Goal: Communication & Community: Answer question/provide support

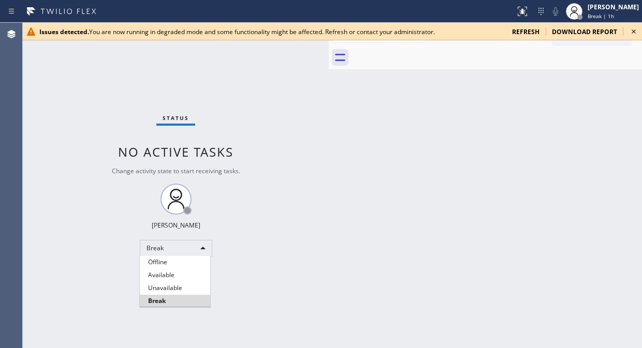
click at [554, 115] on div at bounding box center [321, 174] width 642 height 348
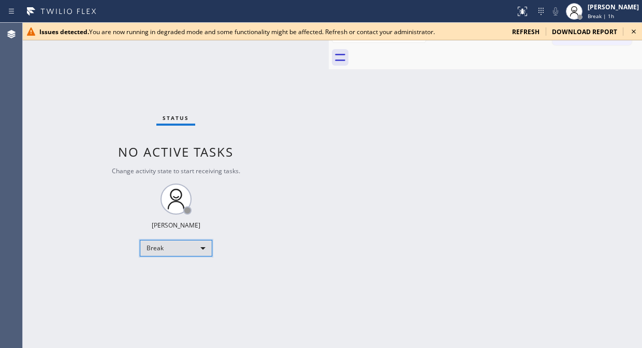
click at [198, 253] on div "Break" at bounding box center [176, 248] width 72 height 17
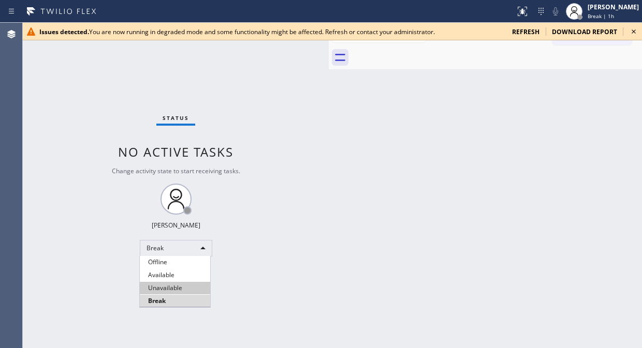
click at [176, 287] on li "Unavailable" at bounding box center [175, 288] width 70 height 12
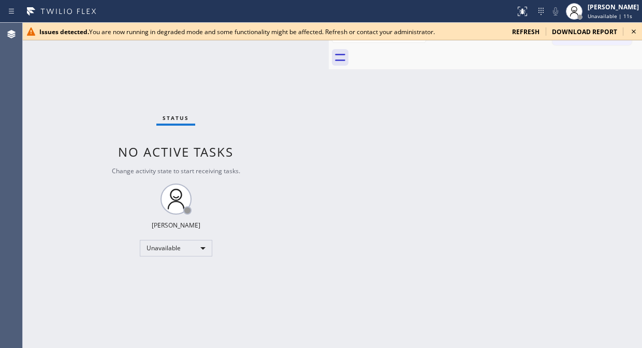
click at [291, 187] on div "Status No active tasks Change activity state to start receiving tasks. [PERSON_…" at bounding box center [176, 186] width 306 height 326
click at [28, 140] on div "Status No active tasks Change activity state to start receiving tasks. [PERSON_…" at bounding box center [176, 186] width 306 height 326
drag, startPoint x: 37, startPoint y: 78, endPoint x: 66, endPoint y: 68, distance: 30.3
click at [36, 78] on div "Status No active tasks Change activity state to start receiving tasks. [PERSON_…" at bounding box center [176, 186] width 306 height 326
click at [630, 30] on icon at bounding box center [634, 31] width 12 height 12
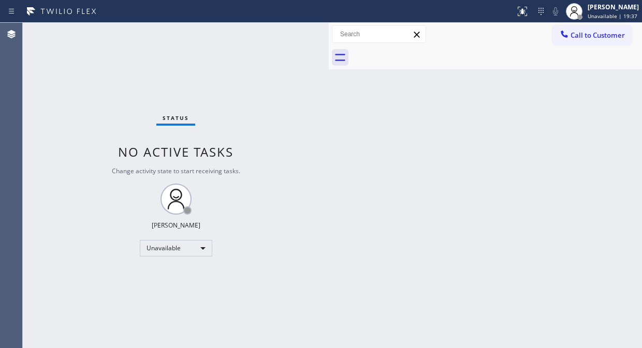
click at [484, 73] on div "Back to Dashboard Change Sender ID Customers Technicians Select a contact Outbo…" at bounding box center [485, 186] width 313 height 326
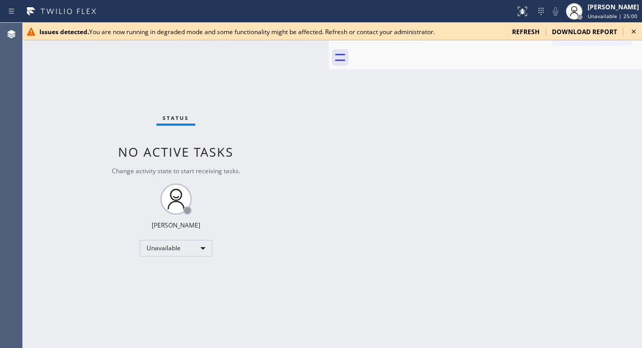
click at [18, 68] on div "Agent Desktop" at bounding box center [11, 186] width 22 height 326
click at [633, 34] on icon at bounding box center [634, 31] width 12 height 12
click at [42, 91] on div "Status No active tasks Change activity state to start receiving tasks. [PERSON_…" at bounding box center [176, 186] width 306 height 326
click at [637, 28] on icon at bounding box center [634, 31] width 12 height 12
click at [47, 128] on div "Status No active tasks Change activity state to start receiving tasks. [PERSON_…" at bounding box center [176, 186] width 306 height 326
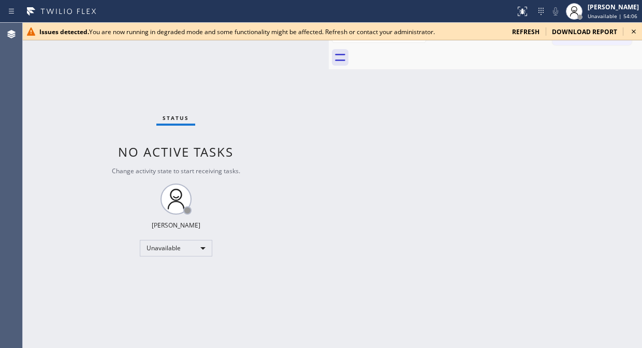
click at [630, 27] on icon at bounding box center [634, 31] width 12 height 12
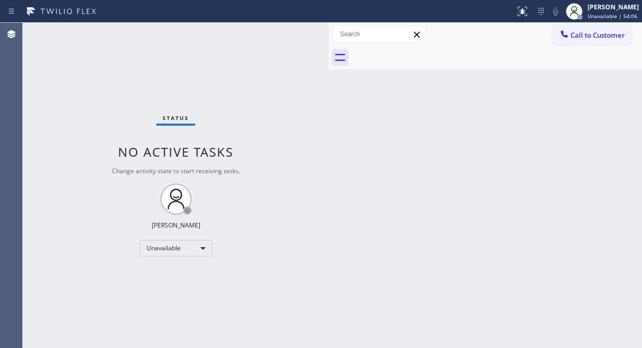
click at [485, 106] on div "Back to Dashboard Change Sender ID Customers Technicians Select a contact Outbo…" at bounding box center [485, 186] width 313 height 326
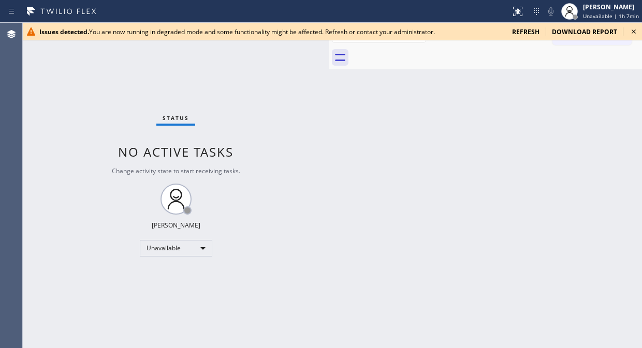
click at [632, 32] on icon at bounding box center [634, 31] width 12 height 12
click at [634, 34] on icon at bounding box center [634, 31] width 12 height 12
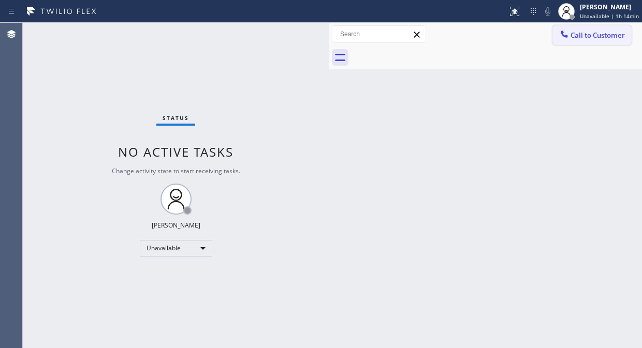
click at [604, 40] on button "Call to Customer" at bounding box center [592, 35] width 79 height 20
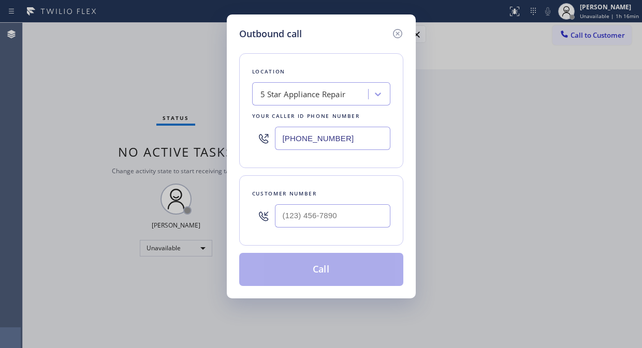
click at [309, 89] on div "5 Star Appliance Repair" at bounding box center [302, 95] width 85 height 12
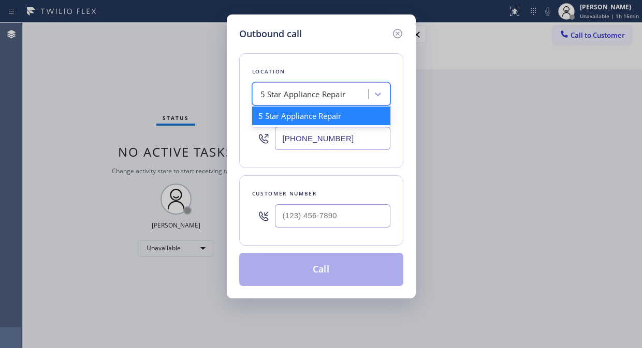
paste input "Marysville Express Appliance Repair"
type input "Marysville Express Appliance Repair"
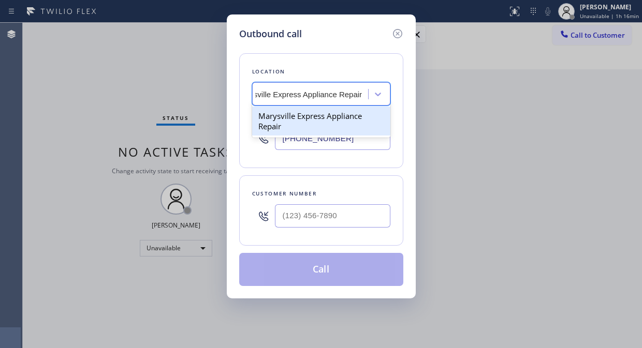
click at [311, 124] on div "Marysville Express Appliance Repair" at bounding box center [321, 121] width 138 height 29
type input "[PHONE_NUMBER]"
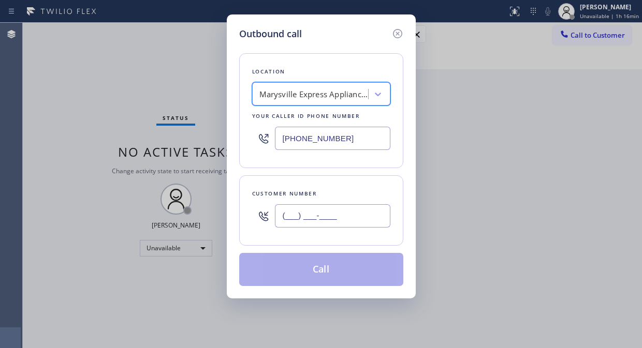
click at [292, 226] on input "(___) ___-____" at bounding box center [332, 216] width 115 height 23
paste input "319) 213-6655"
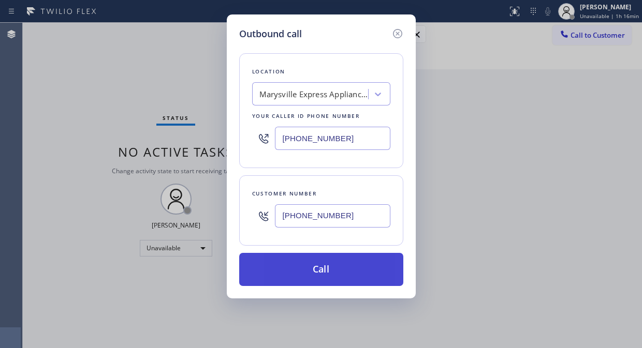
type input "[PHONE_NUMBER]"
click at [338, 277] on button "Call" at bounding box center [321, 269] width 164 height 33
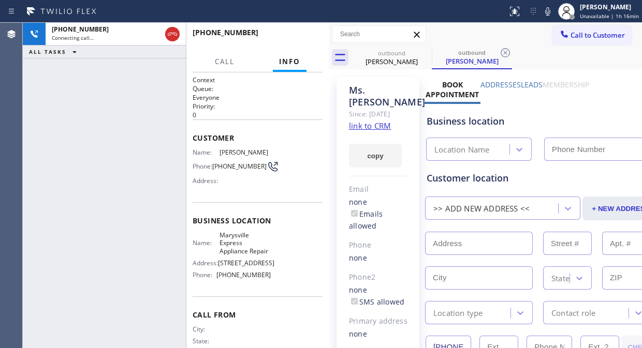
type input "[PHONE_NUMBER]"
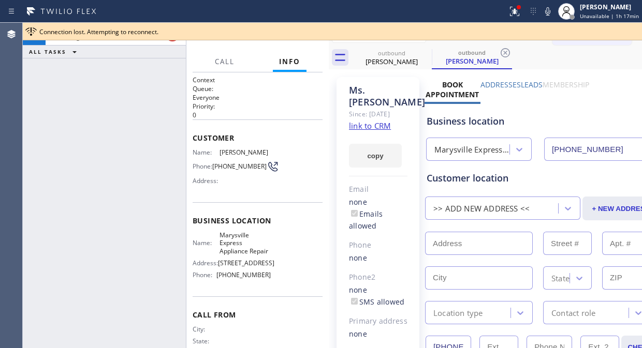
click at [112, 84] on div "+13192136655 Connecting call… ALL TASKS ALL TASKS ACTIVE TASKS TASKS IN WRAP UP" at bounding box center [104, 186] width 163 height 326
click at [516, 17] on icon at bounding box center [515, 11] width 12 height 12
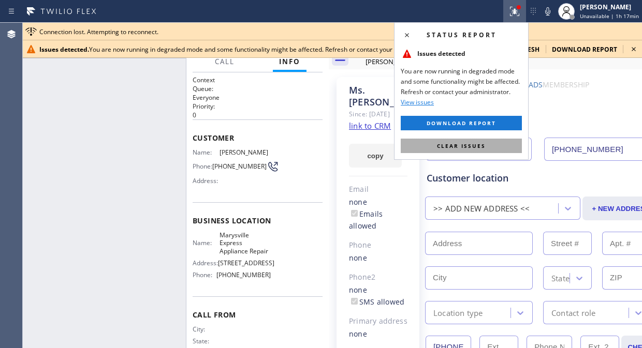
click at [476, 142] on span "Clear issues" at bounding box center [461, 145] width 49 height 7
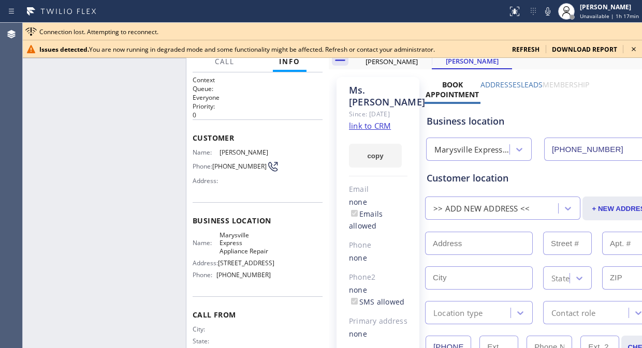
click at [635, 50] on icon at bounding box center [634, 49] width 12 height 12
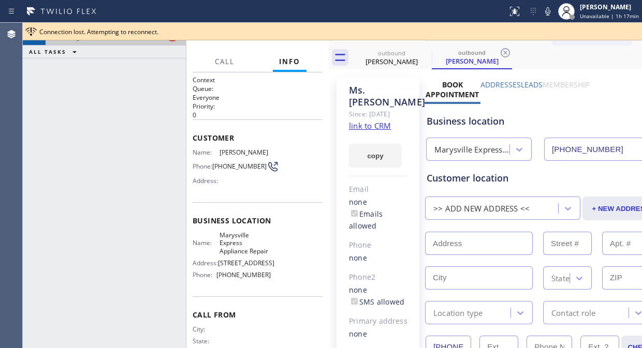
click at [171, 42] on div at bounding box center [172, 34] width 19 height 23
click at [171, 41] on div at bounding box center [172, 34] width 19 height 23
click at [172, 37] on div "Connection lost. Attempting to reconnect." at bounding box center [332, 32] width 619 height 18
click at [172, 40] on button at bounding box center [172, 34] width 14 height 14
click at [172, 40] on div "Connecting call…" at bounding box center [116, 37] width 128 height 7
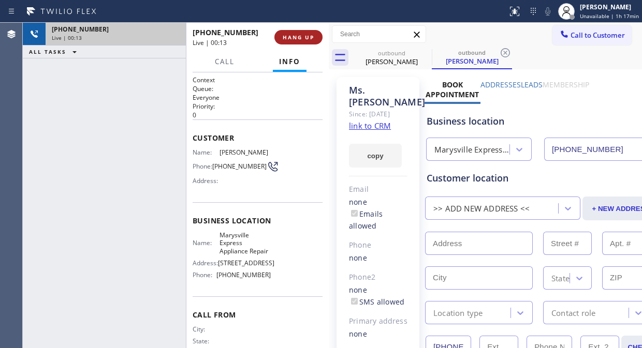
click at [301, 34] on span "HANG UP" at bounding box center [299, 37] width 32 height 7
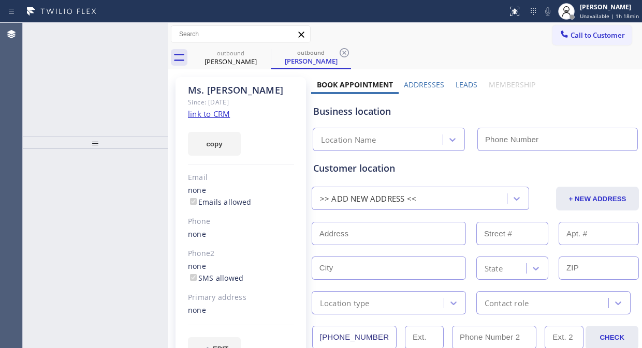
type input "[PHONE_NUMBER]"
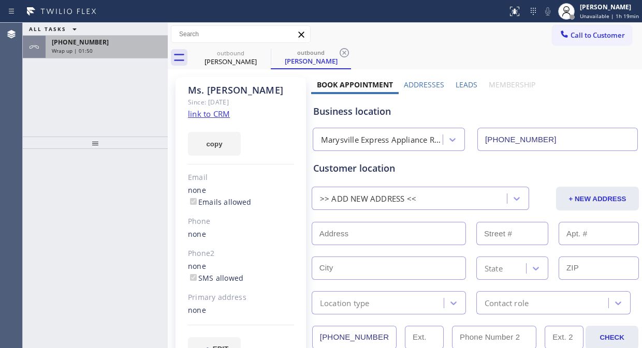
click at [146, 42] on div "[PHONE_NUMBER]" at bounding box center [107, 42] width 110 height 9
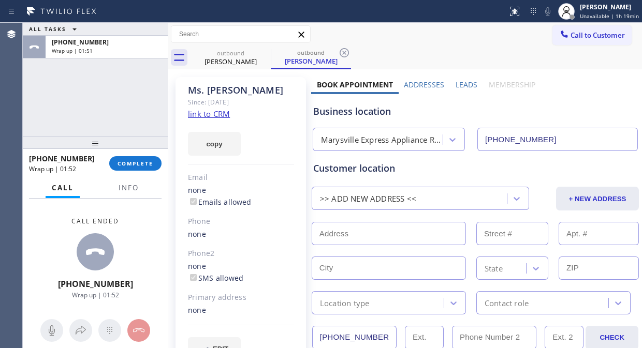
click at [133, 172] on div "[PHONE_NUMBER] Wrap up | 01:52 COMPLETE" at bounding box center [95, 163] width 133 height 27
click at [133, 167] on span "COMPLETE" at bounding box center [136, 163] width 36 height 7
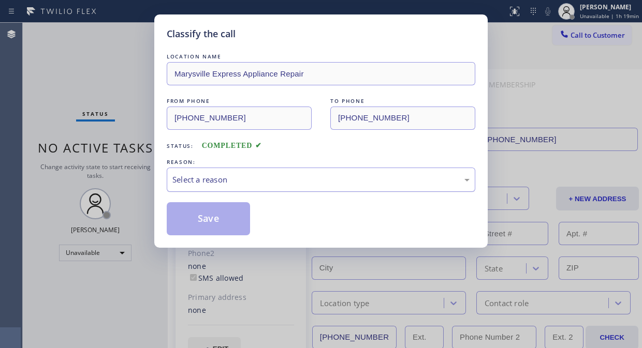
click at [255, 175] on div "Select a reason" at bounding box center [320, 180] width 297 height 12
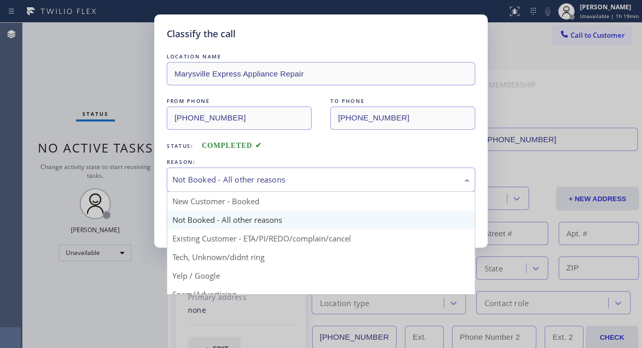
click at [278, 188] on div "Not Booked - All other reasons" at bounding box center [321, 180] width 309 height 24
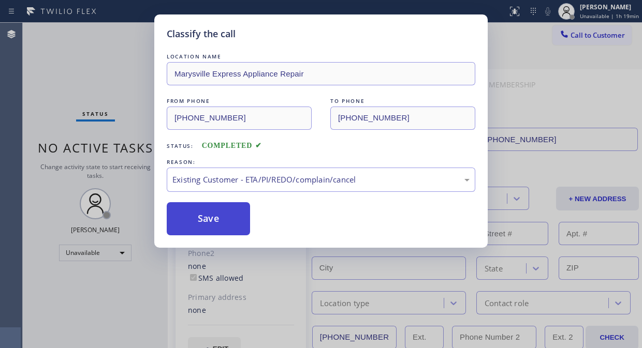
click at [229, 225] on button "Save" at bounding box center [208, 218] width 83 height 33
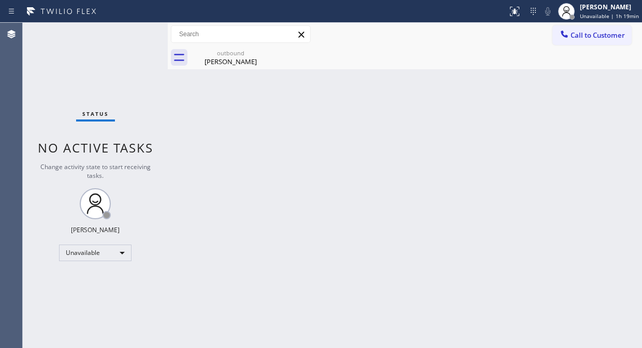
click at [104, 90] on div "Status No active tasks Change activity state to start receiving tasks. [PERSON_…" at bounding box center [95, 186] width 145 height 326
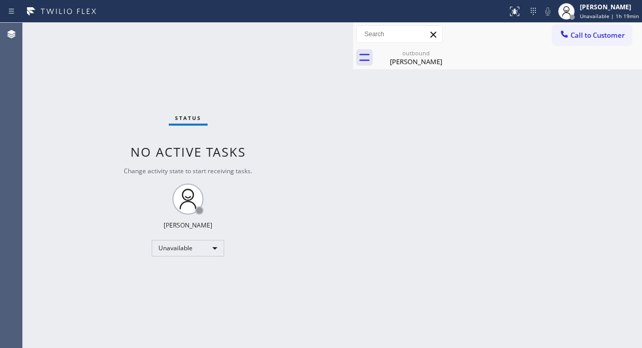
drag, startPoint x: 168, startPoint y: 88, endPoint x: 370, endPoint y: 113, distance: 204.0
click at [353, 122] on div at bounding box center [353, 186] width 0 height 326
click at [447, 54] on icon at bounding box center [450, 53] width 12 height 12
click at [413, 70] on div "Back to Dashboard Change Sender ID Customers Technicians Select a contact Outbo…" at bounding box center [498, 186] width 288 height 326
click at [421, 64] on div "[PERSON_NAME]" at bounding box center [416, 61] width 78 height 9
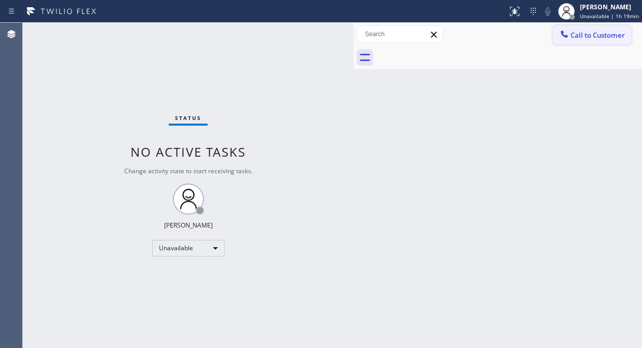
click at [579, 34] on span "Call to Customer" at bounding box center [598, 35] width 54 height 9
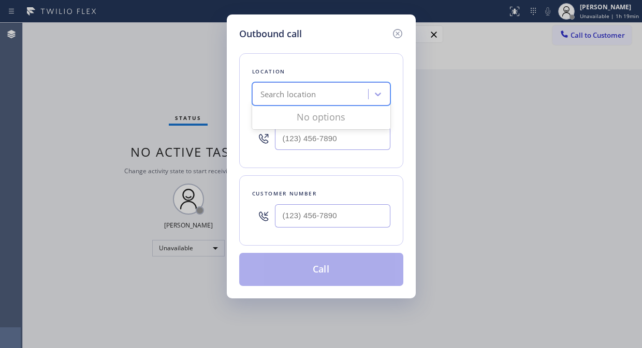
click at [326, 86] on div "Search location" at bounding box center [311, 94] width 113 height 18
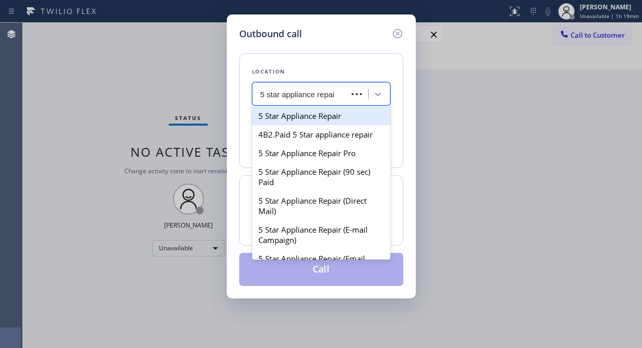
type input "5 star appliance repair"
click at [322, 121] on div "5 Star Appliance Repair" at bounding box center [321, 116] width 138 height 19
type input "[PHONE_NUMBER]"
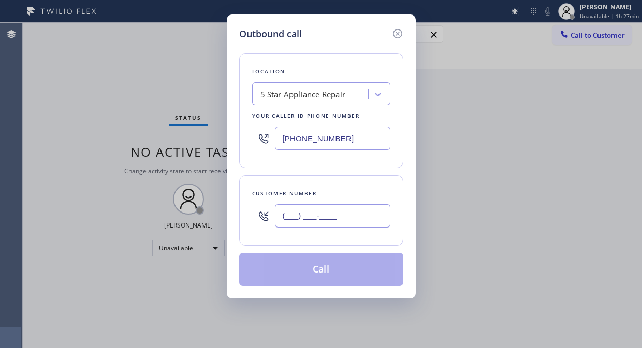
click at [286, 212] on input "(___) ___-____" at bounding box center [332, 216] width 115 height 23
paste input "818) 554-4769"
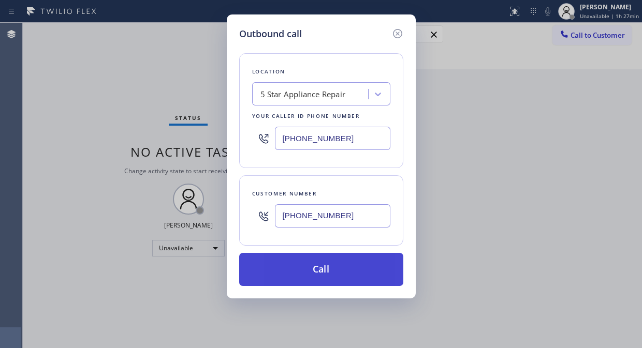
type input "[PHONE_NUMBER]"
click at [351, 270] on button "Call" at bounding box center [321, 269] width 164 height 33
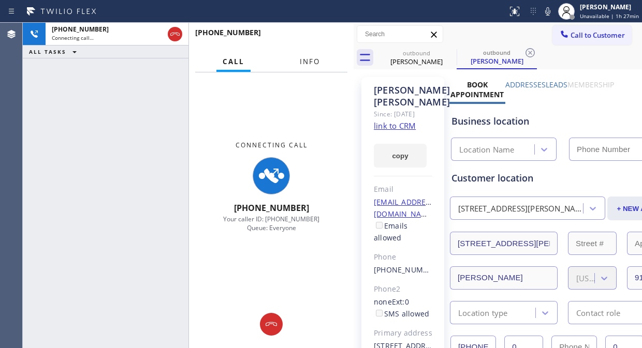
drag, startPoint x: 310, startPoint y: 63, endPoint x: 344, endPoint y: 89, distance: 42.9
click at [310, 63] on span "Info" at bounding box center [310, 61] width 20 height 9
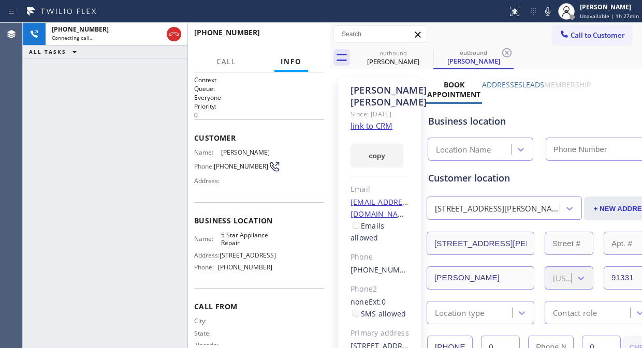
drag, startPoint x: 355, startPoint y: 110, endPoint x: 332, endPoint y: 113, distance: 23.5
click at [330, 113] on div at bounding box center [330, 186] width 0 height 326
type input "[PHONE_NUMBER]"
click at [548, 12] on icon at bounding box center [548, 11] width 12 height 12
click at [317, 37] on button "HANG UP" at bounding box center [300, 37] width 48 height 14
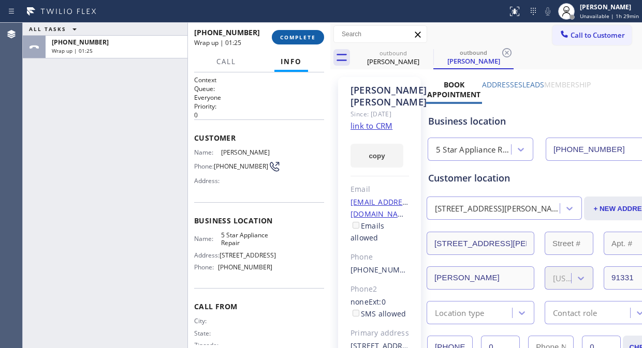
click at [322, 38] on button "COMPLETE" at bounding box center [298, 37] width 52 height 14
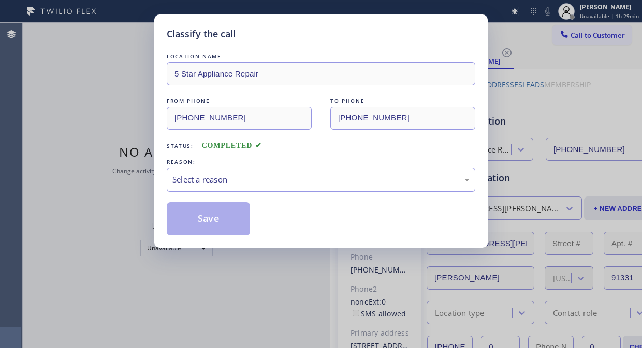
click at [308, 184] on div "Select a reason" at bounding box center [320, 180] width 297 height 12
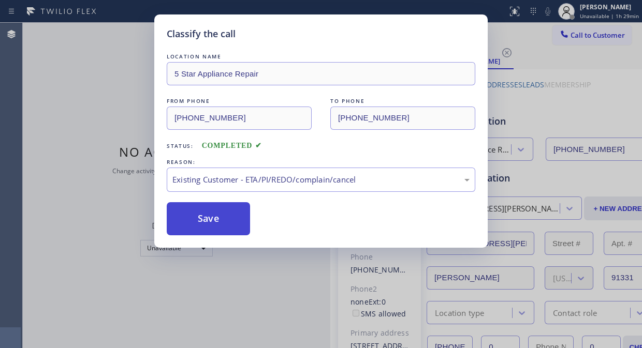
click at [229, 223] on button "Save" at bounding box center [208, 218] width 83 height 33
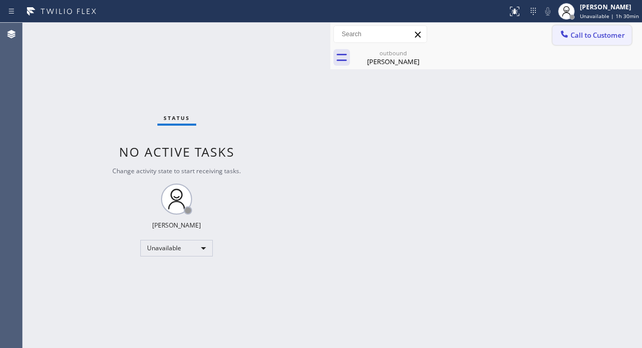
click at [581, 31] on span "Call to Customer" at bounding box center [598, 35] width 54 height 9
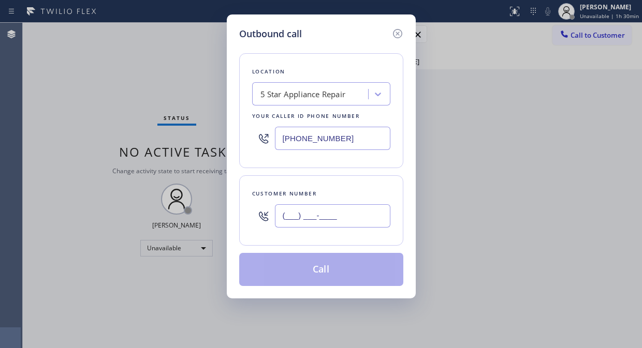
click at [323, 211] on input "(___) ___-____" at bounding box center [332, 216] width 115 height 23
paste input "917) 833-5605"
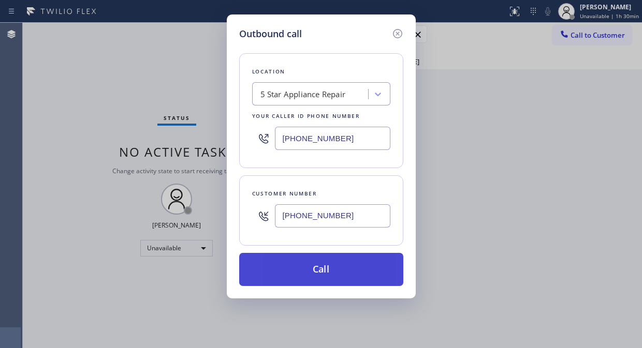
type input "[PHONE_NUMBER]"
click at [306, 282] on button "Call" at bounding box center [321, 269] width 164 height 33
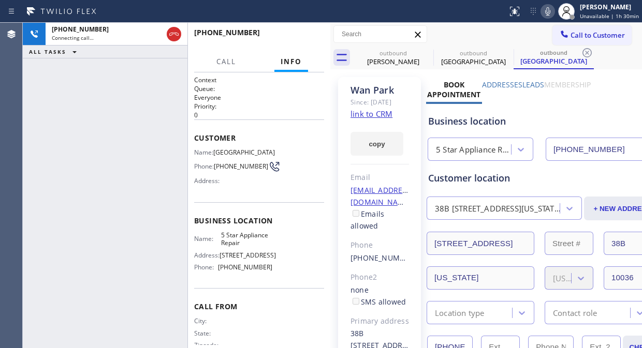
type input "[PHONE_NUMBER]"
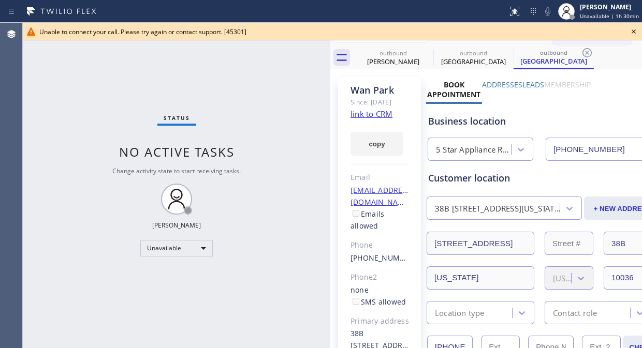
click at [634, 30] on icon at bounding box center [634, 31] width 12 height 12
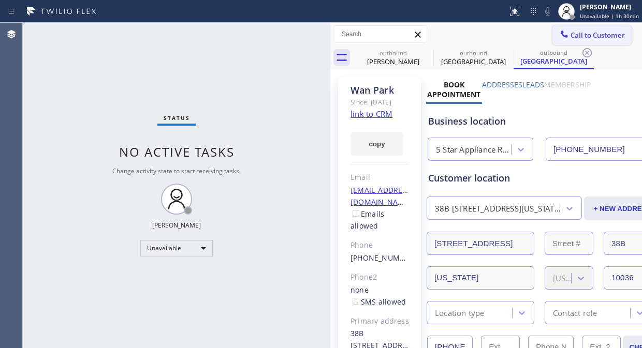
click at [571, 38] on span "Call to Customer" at bounding box center [598, 35] width 54 height 9
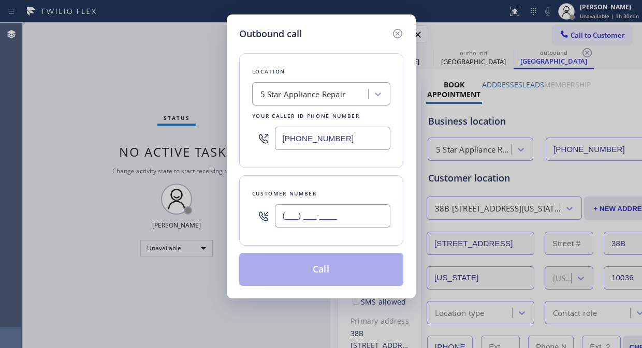
click at [279, 217] on input "(___) ___-____" at bounding box center [332, 216] width 115 height 23
paste input "646) 246-3930"
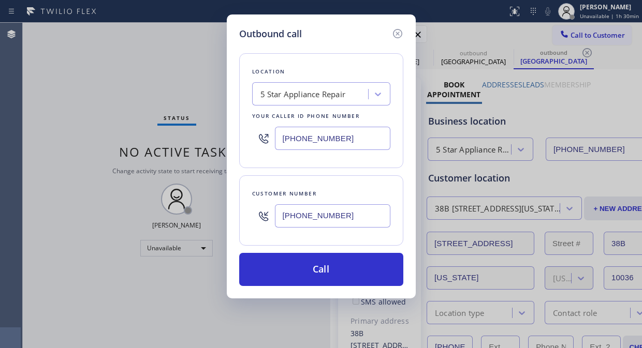
type input "[PHONE_NUMBER]"
click at [301, 277] on button "Call" at bounding box center [321, 269] width 164 height 33
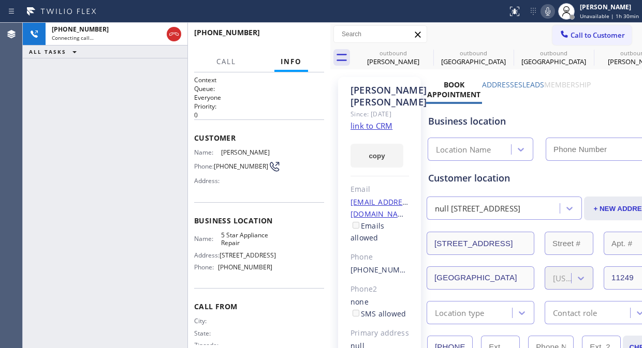
type input "[PHONE_NUMBER]"
click at [60, 117] on div "[PHONE_NUMBER] Live | 00:00 ALL TASKS ALL TASKS ACTIVE TASKS TASKS IN WRAP UP" at bounding box center [105, 186] width 165 height 326
click at [379, 131] on link "link to CRM" at bounding box center [372, 126] width 42 height 10
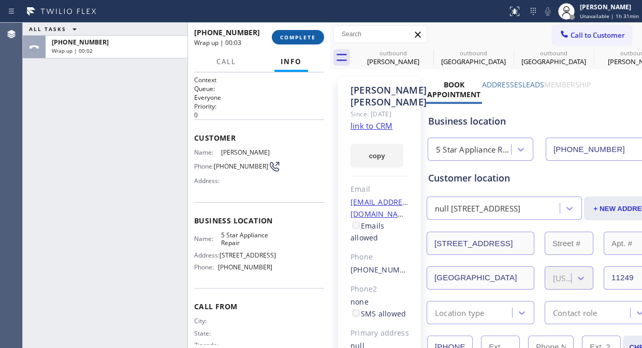
click at [311, 31] on button "COMPLETE" at bounding box center [298, 37] width 52 height 14
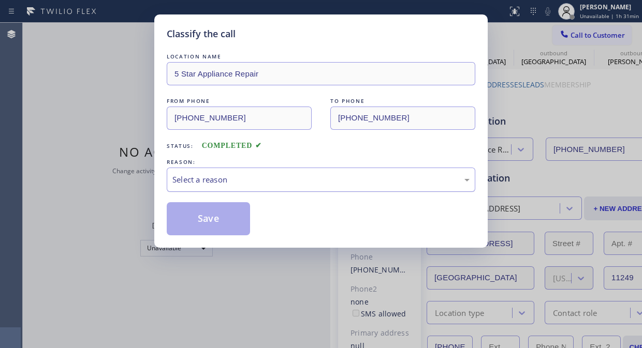
click at [286, 172] on div "Select a reason" at bounding box center [321, 180] width 309 height 24
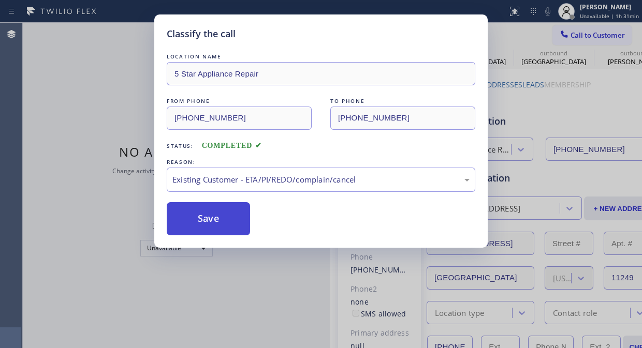
click at [236, 225] on button "Save" at bounding box center [208, 218] width 83 height 33
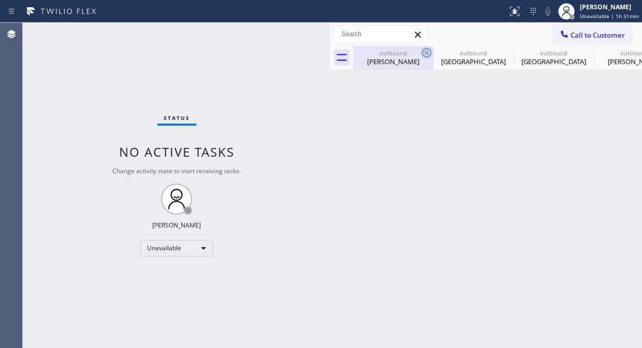
click at [423, 53] on icon at bounding box center [426, 53] width 12 height 12
click at [501, 53] on icon at bounding box center [507, 53] width 12 height 12
click at [0, 0] on icon at bounding box center [0, 0] width 0 height 0
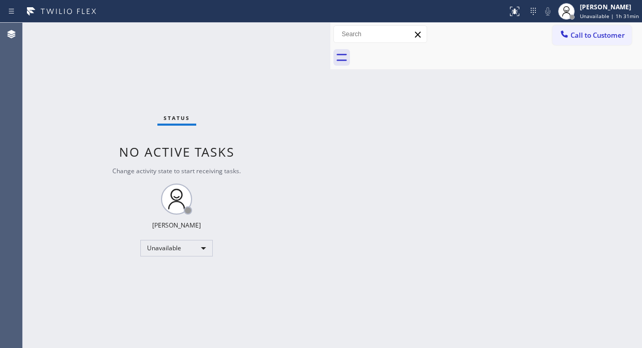
click at [424, 53] on div at bounding box center [497, 57] width 289 height 23
click at [589, 31] on span "Call to Customer" at bounding box center [598, 35] width 54 height 9
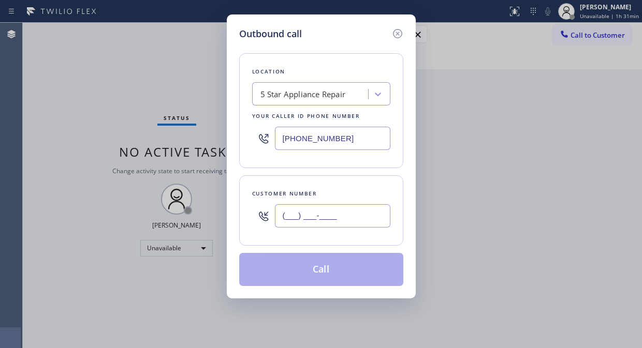
click at [297, 220] on input "(___) ___-____" at bounding box center [332, 216] width 115 height 23
paste input "626) 993-5710"
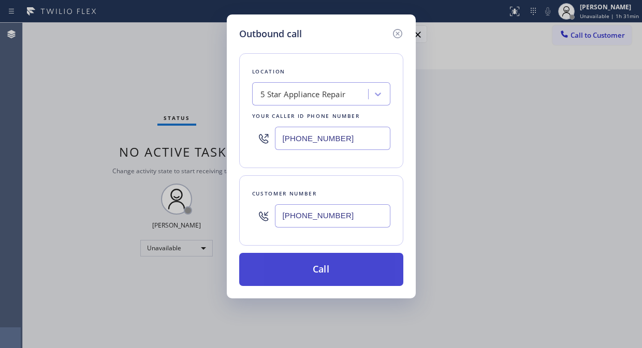
type input "[PHONE_NUMBER]"
click at [327, 271] on button "Call" at bounding box center [321, 269] width 164 height 33
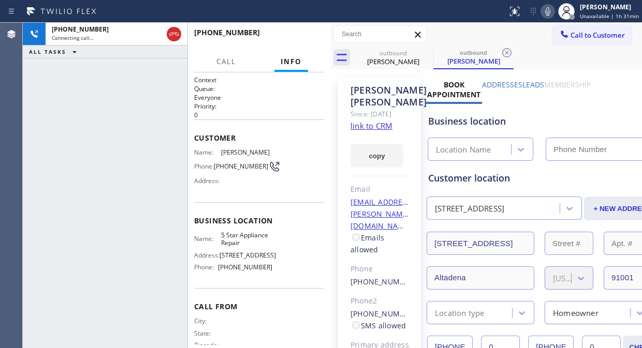
type input "[PHONE_NUMBER]"
click at [301, 40] on span "HANG UP" at bounding box center [300, 37] width 32 height 7
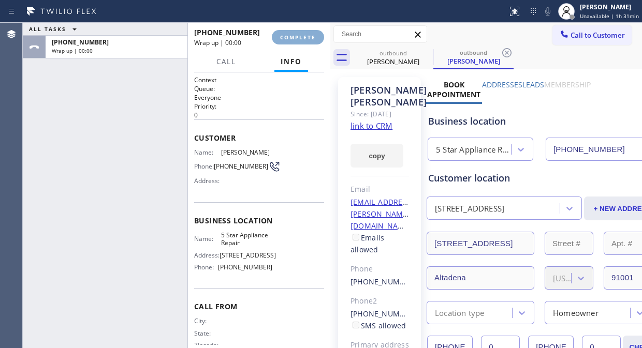
click at [301, 39] on span "COMPLETE" at bounding box center [298, 37] width 36 height 7
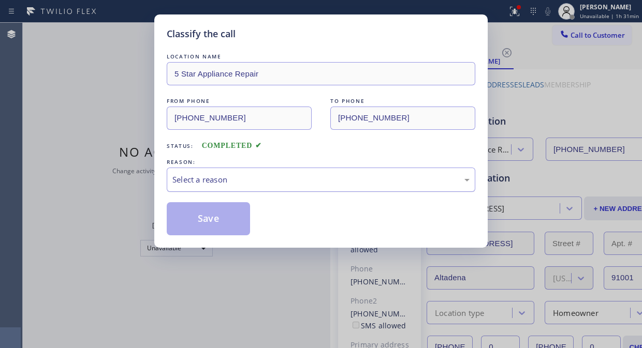
click at [309, 187] on div "Select a reason" at bounding box center [321, 180] width 309 height 24
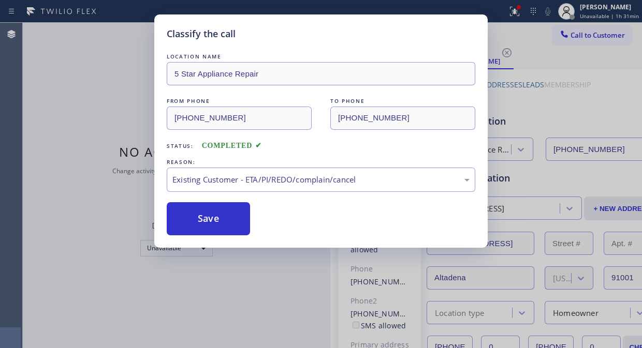
drag, startPoint x: 200, startPoint y: 209, endPoint x: 249, endPoint y: 198, distance: 50.0
click at [200, 209] on button "Save" at bounding box center [208, 218] width 83 height 33
click at [587, 35] on div "Classify the call LOCATION NAME Marysville Express Appliance Repair FROM PHONE …" at bounding box center [332, 186] width 619 height 326
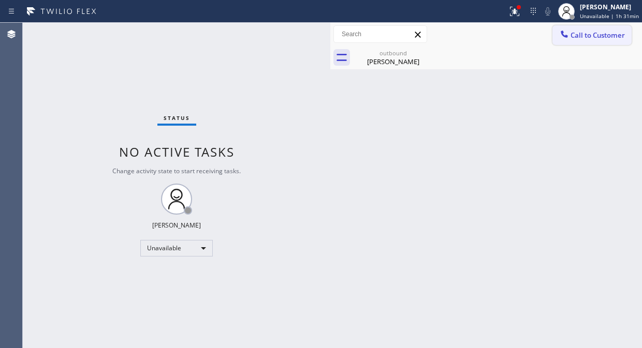
click at [582, 37] on span "Call to Customer" at bounding box center [598, 35] width 54 height 9
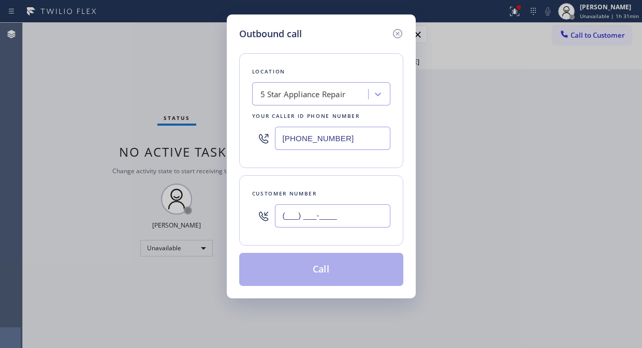
drag, startPoint x: 306, startPoint y: 214, endPoint x: 299, endPoint y: 214, distance: 6.8
click at [301, 214] on input "(___) ___-____" at bounding box center [332, 216] width 115 height 23
click at [277, 215] on input "(___) ___-____" at bounding box center [332, 216] width 115 height 23
paste input "917) 748-6198"
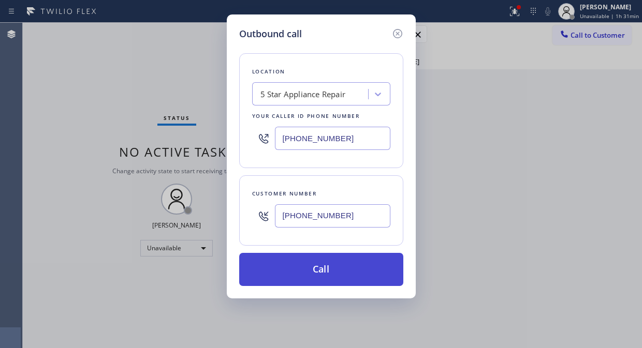
type input "[PHONE_NUMBER]"
click at [317, 263] on button "Call" at bounding box center [321, 269] width 164 height 33
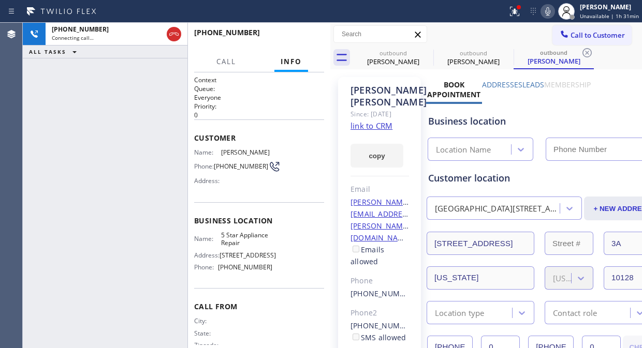
type input "[PHONE_NUMBER]"
click at [299, 34] on span "HANG UP" at bounding box center [300, 37] width 32 height 7
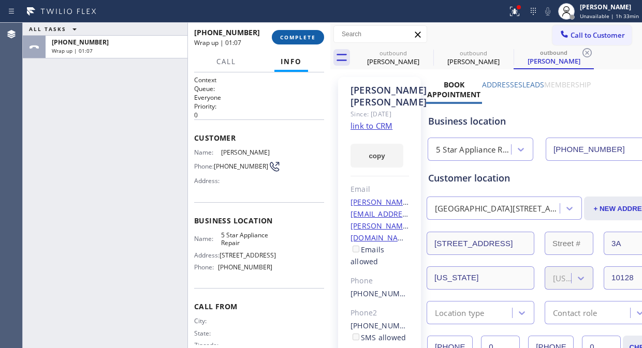
click at [302, 38] on span "COMPLETE" at bounding box center [298, 37] width 36 height 7
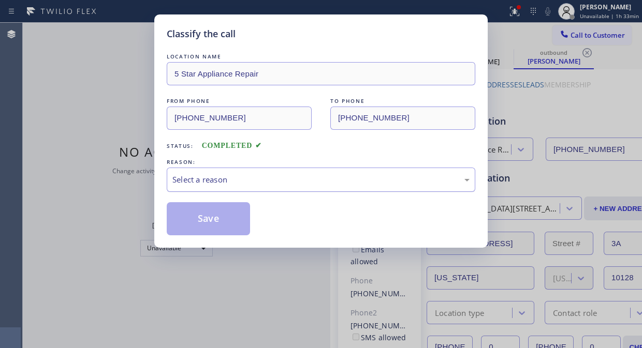
click at [317, 171] on div "Select a reason" at bounding box center [321, 180] width 309 height 24
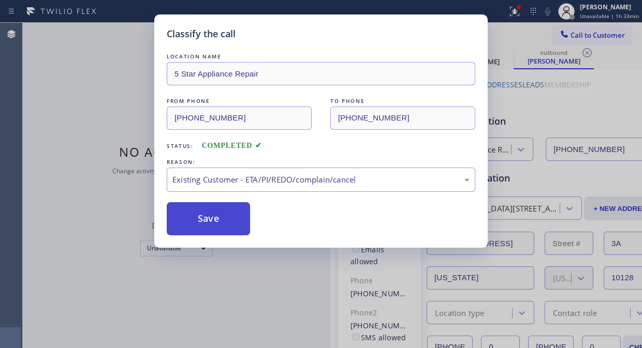
click at [226, 224] on button "Save" at bounding box center [208, 218] width 83 height 33
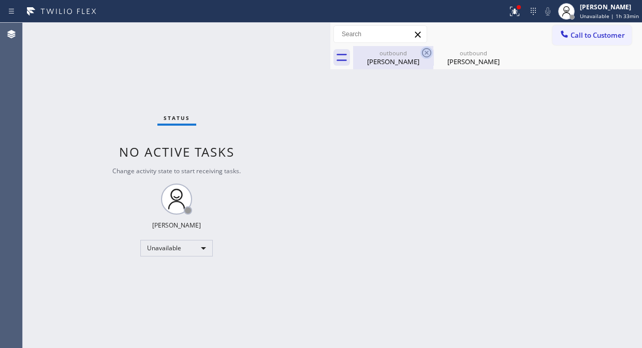
click at [422, 52] on icon at bounding box center [426, 52] width 9 height 9
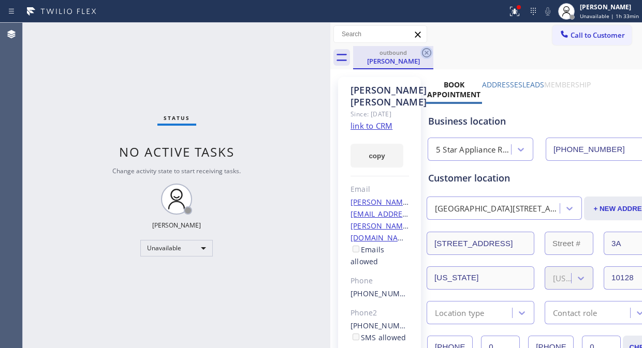
click at [427, 50] on icon at bounding box center [426, 53] width 12 height 12
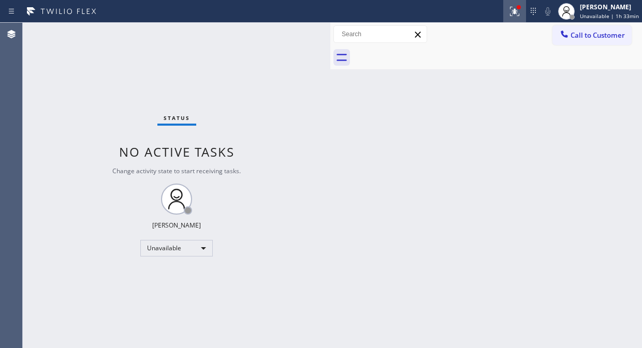
click at [513, 13] on icon at bounding box center [515, 11] width 12 height 12
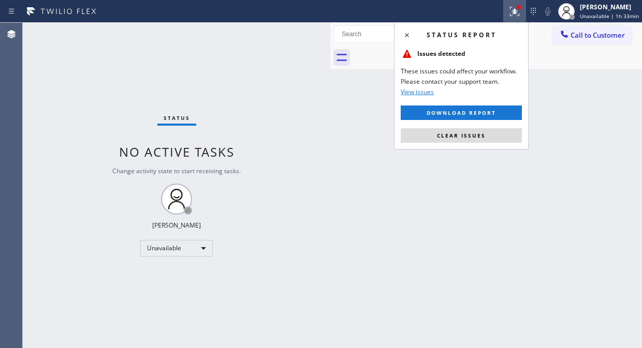
drag, startPoint x: 461, startPoint y: 136, endPoint x: 492, endPoint y: 9, distance: 131.1
click at [461, 136] on span "Clear issues" at bounding box center [461, 135] width 49 height 7
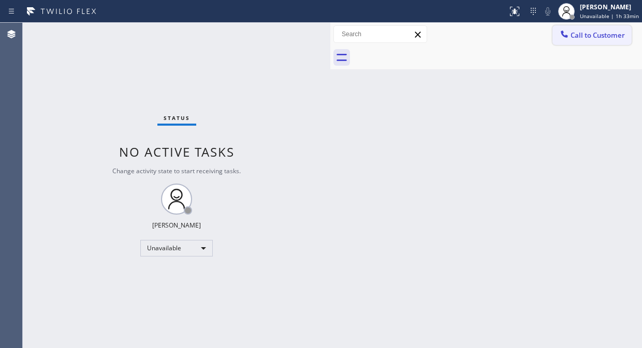
click at [602, 37] on span "Call to Customer" at bounding box center [598, 35] width 54 height 9
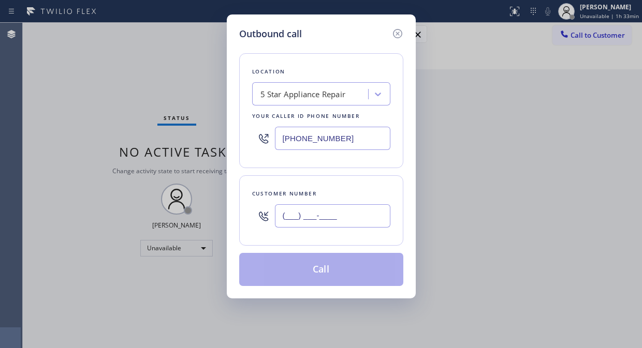
click at [295, 214] on input "(___) ___-____" at bounding box center [332, 216] width 115 height 23
paste input "516) 524-1510"
type input "[PHONE_NUMBER]"
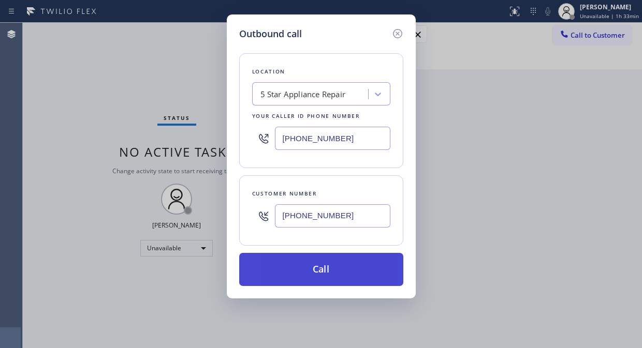
click at [336, 275] on button "Call" at bounding box center [321, 269] width 164 height 33
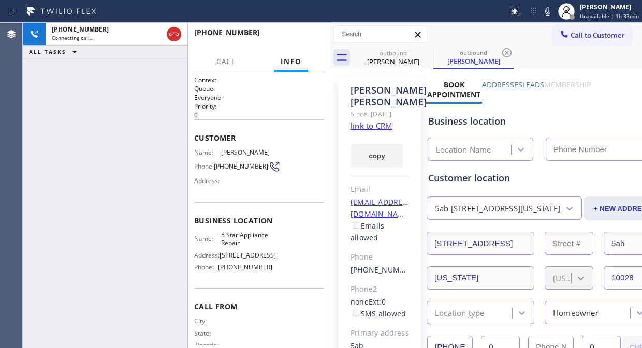
type input "[PHONE_NUMBER]"
click at [422, 51] on icon at bounding box center [426, 52] width 9 height 9
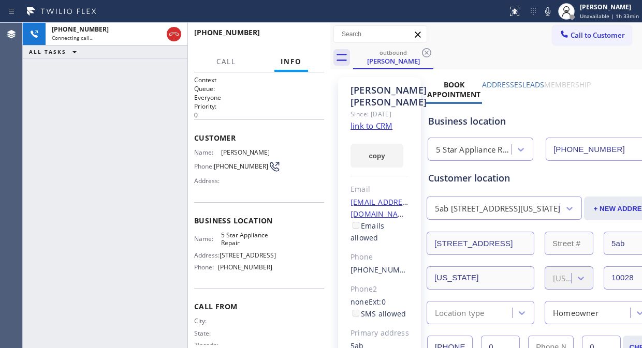
drag, startPoint x: 71, startPoint y: 132, endPoint x: 245, endPoint y: 12, distance: 211.1
click at [71, 131] on div "[PHONE_NUMBER] Connecting call… ALL TASKS ALL TASKS ACTIVE TASKS TASKS IN WRAP …" at bounding box center [105, 186] width 165 height 326
click at [557, 18] on div at bounding box center [566, 11] width 23 height 23
click at [554, 13] on icon at bounding box center [548, 11] width 12 height 12
click at [475, 47] on div "outbound [PERSON_NAME]" at bounding box center [497, 57] width 289 height 23
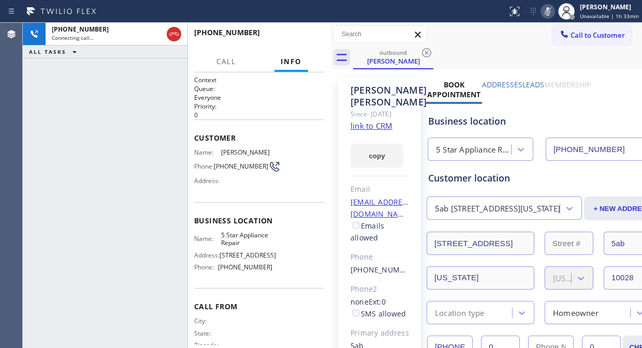
click at [550, 9] on icon at bounding box center [547, 11] width 5 height 8
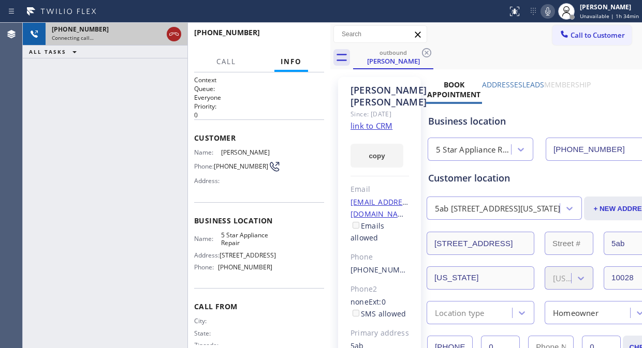
click at [173, 35] on icon at bounding box center [174, 34] width 12 height 12
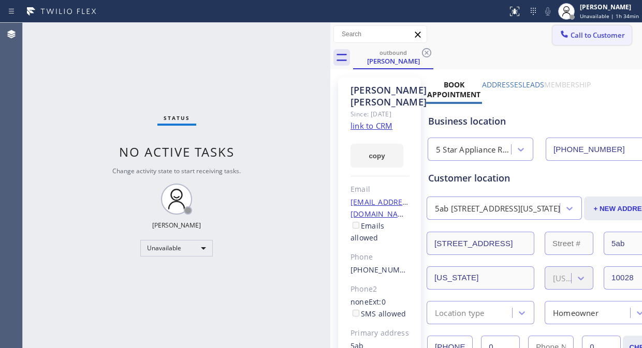
click at [558, 39] on div at bounding box center [564, 35] width 12 height 12
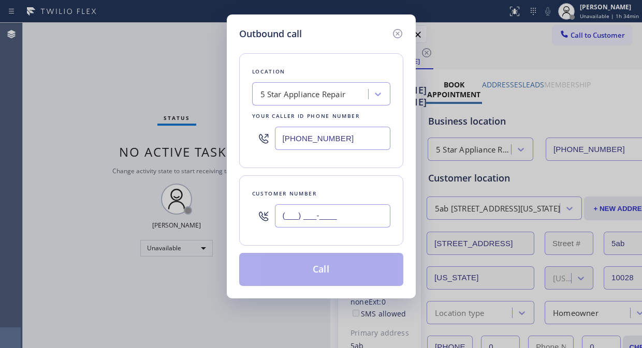
click at [287, 215] on input "(___) ___-____" at bounding box center [332, 216] width 115 height 23
paste input "847) 970-1175"
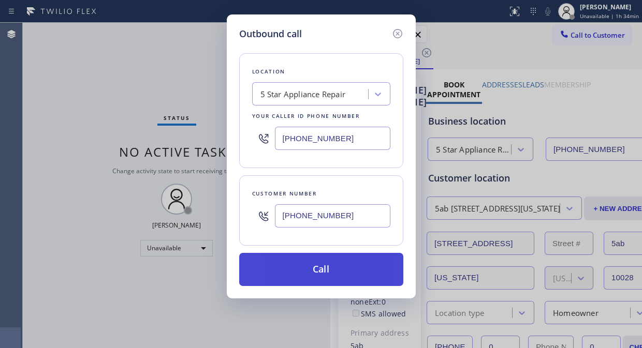
type input "[PHONE_NUMBER]"
click at [333, 273] on button "Call" at bounding box center [321, 269] width 164 height 33
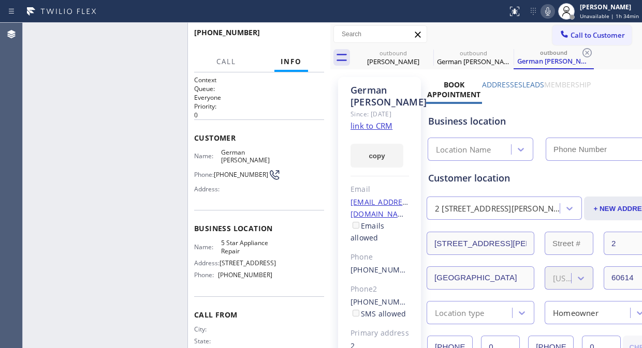
type input "[PHONE_NUMBER]"
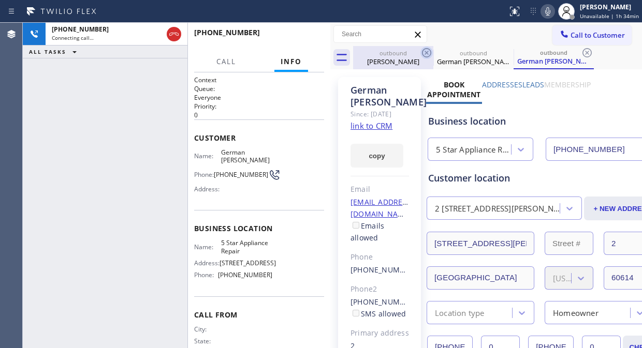
click at [426, 53] on icon at bounding box center [426, 52] width 9 height 9
click at [0, 0] on icon at bounding box center [0, 0] width 0 height 0
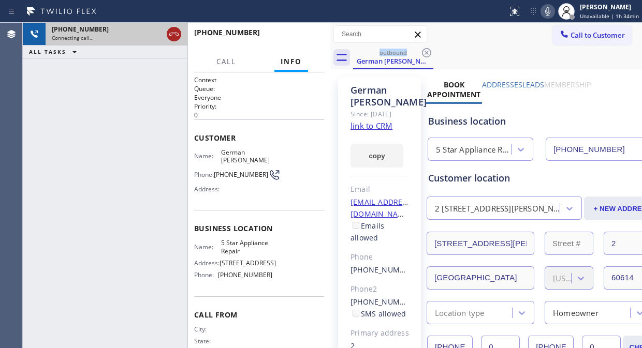
click at [169, 30] on icon at bounding box center [174, 34] width 12 height 12
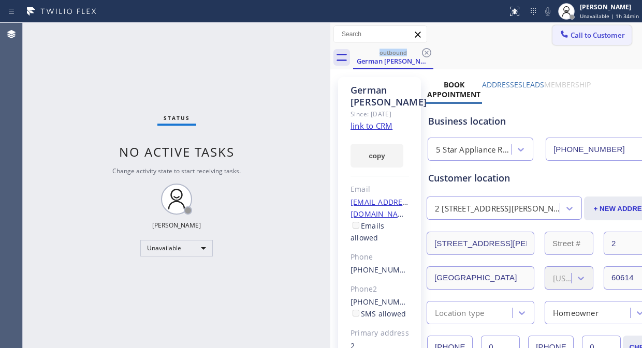
click at [580, 37] on span "Call to Customer" at bounding box center [598, 35] width 54 height 9
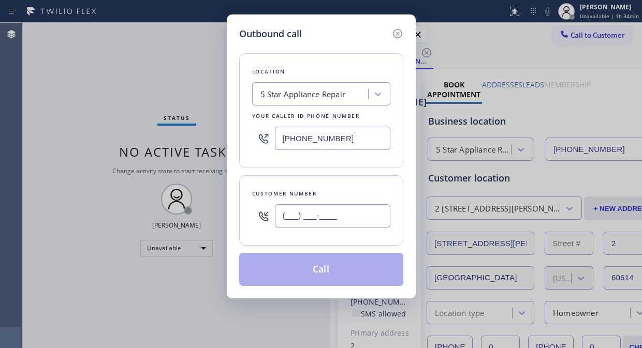
click at [288, 217] on input "(___) ___-____" at bounding box center [332, 216] width 115 height 23
paste input "630) 399-6886"
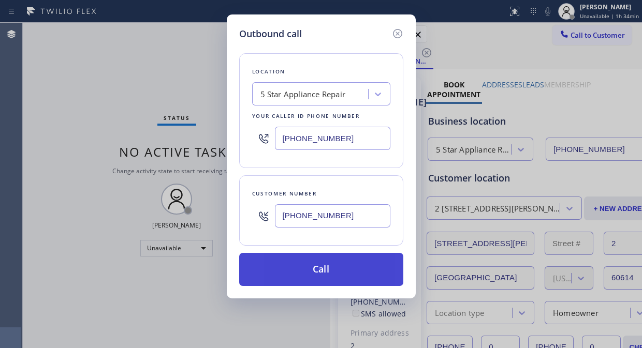
type input "[PHONE_NUMBER]"
click at [324, 265] on button "Call" at bounding box center [321, 269] width 164 height 33
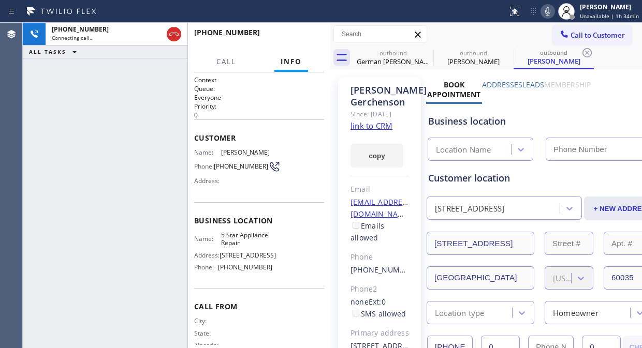
type input "[PHONE_NUMBER]"
click at [549, 7] on icon at bounding box center [548, 11] width 12 height 12
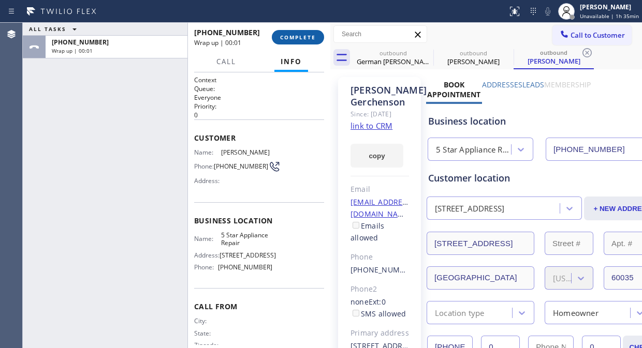
click at [291, 34] on span "COMPLETE" at bounding box center [298, 37] width 36 height 7
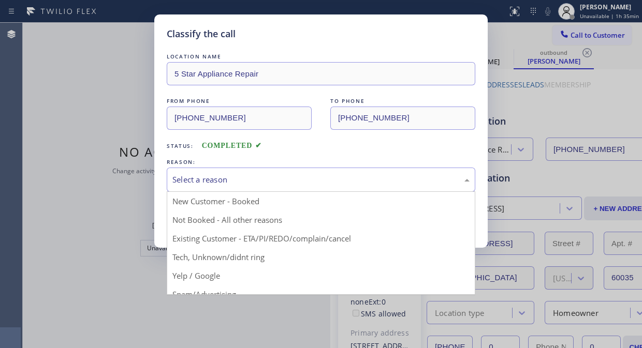
click at [297, 177] on div "Select a reason" at bounding box center [320, 180] width 297 height 12
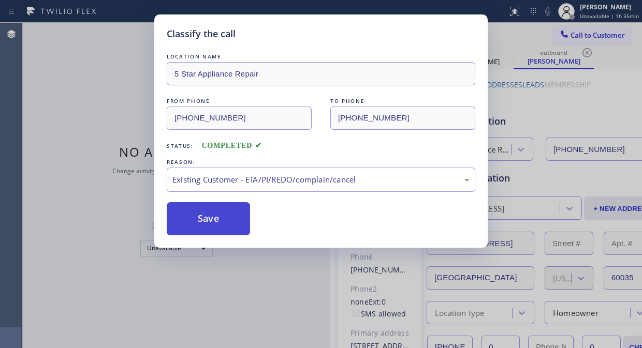
click at [230, 226] on button "Save" at bounding box center [208, 218] width 83 height 33
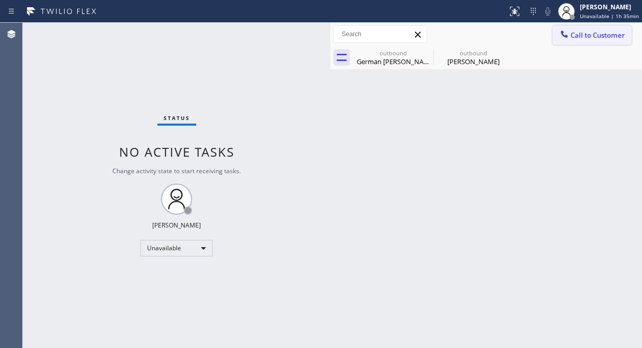
click at [578, 34] on span "Call to Customer" at bounding box center [598, 35] width 54 height 9
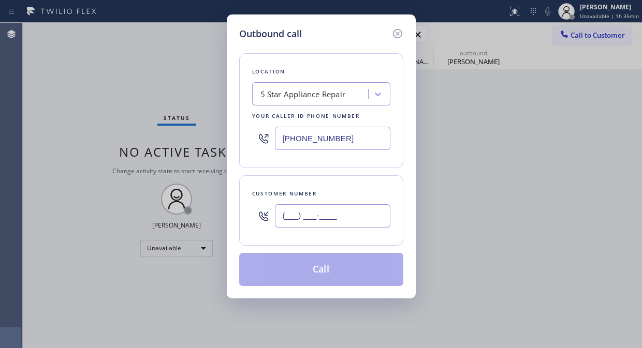
click at [280, 226] on input "(___) ___-____" at bounding box center [332, 216] width 115 height 23
paste input "312) 919-0150"
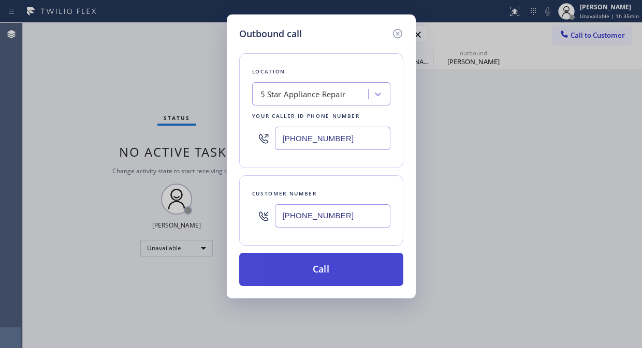
type input "[PHONE_NUMBER]"
click at [316, 284] on button "Call" at bounding box center [321, 269] width 164 height 33
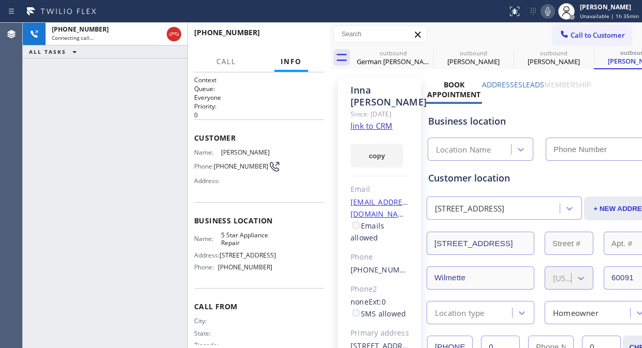
type input "[PHONE_NUMBER]"
click at [550, 11] on icon at bounding box center [547, 11] width 5 height 8
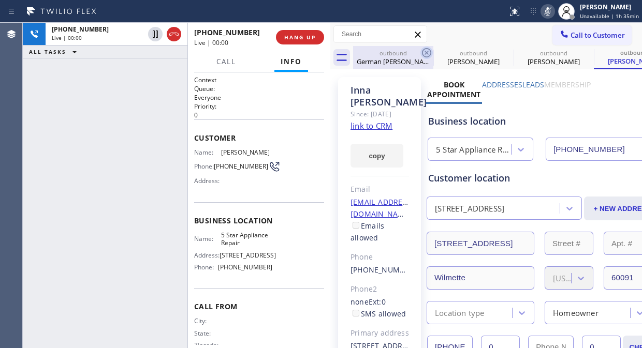
click at [428, 54] on icon at bounding box center [426, 53] width 12 height 12
click at [0, 0] on icon at bounding box center [0, 0] width 0 height 0
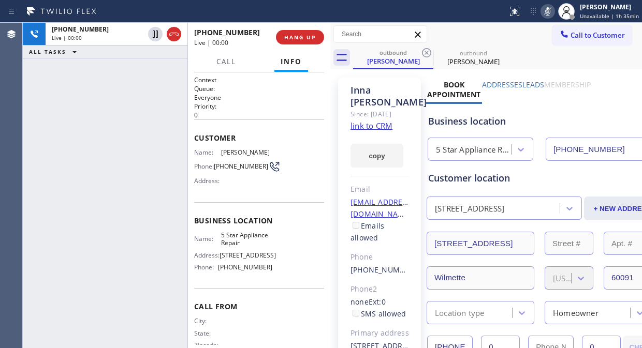
click at [307, 45] on div "[PHONE_NUMBER] Live | 00:00 HANG UP" at bounding box center [259, 37] width 130 height 27
click at [299, 35] on span "HANG UP" at bounding box center [300, 37] width 32 height 7
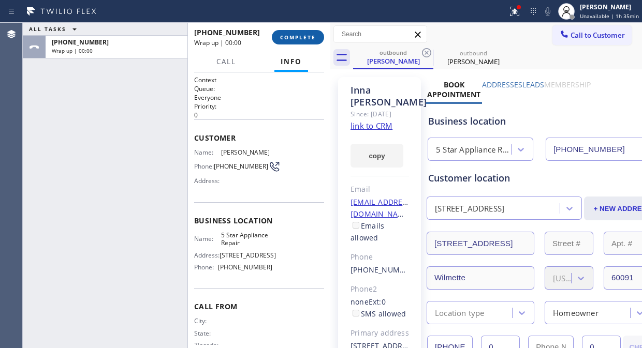
click at [299, 35] on span "COMPLETE" at bounding box center [298, 37] width 36 height 7
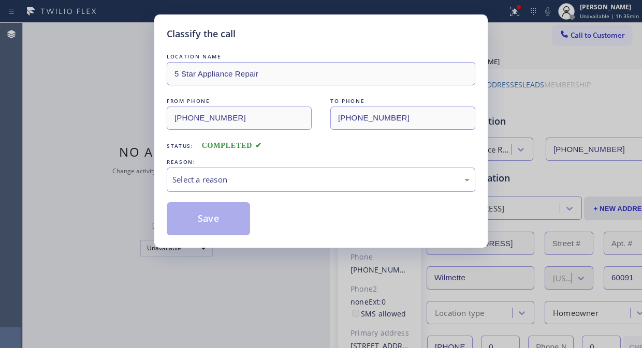
click at [299, 35] on div "Classify the call" at bounding box center [321, 34] width 309 height 14
drag, startPoint x: 299, startPoint y: 35, endPoint x: 335, endPoint y: 228, distance: 195.8
click at [299, 35] on div "Classify the call" at bounding box center [321, 34] width 309 height 14
click at [333, 173] on div "Select a reason" at bounding box center [321, 180] width 309 height 24
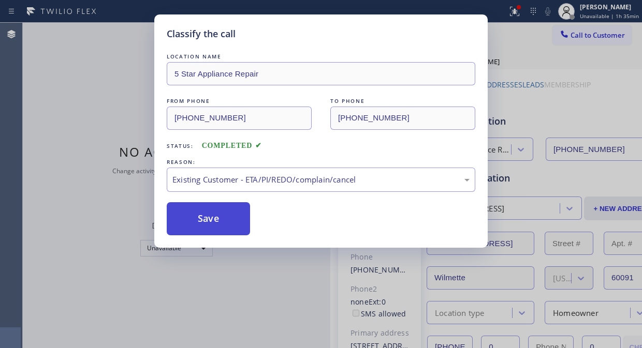
drag, startPoint x: 220, startPoint y: 216, endPoint x: 229, endPoint y: 215, distance: 10.0
click at [220, 216] on button "Save" at bounding box center [208, 218] width 83 height 33
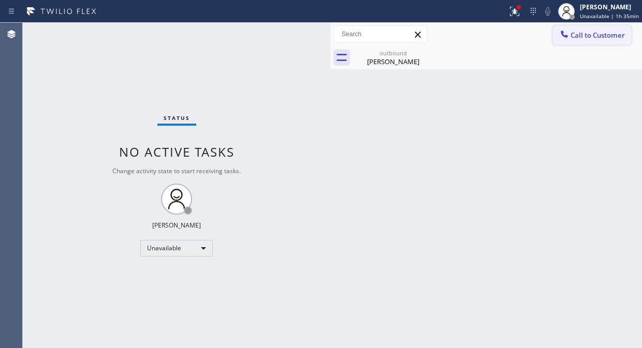
click at [578, 38] on span "Call to Customer" at bounding box center [598, 35] width 54 height 9
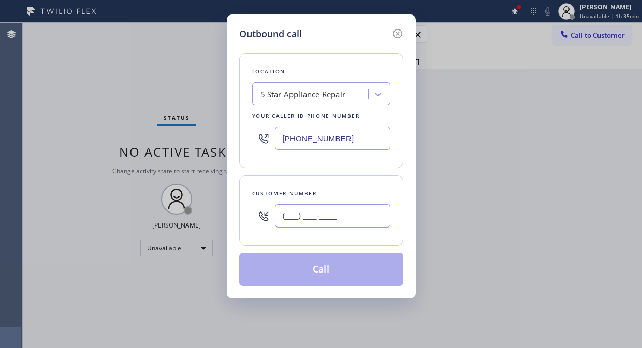
click at [347, 215] on input "(___) ___-____" at bounding box center [332, 216] width 115 height 23
paste input "786) 501-5959"
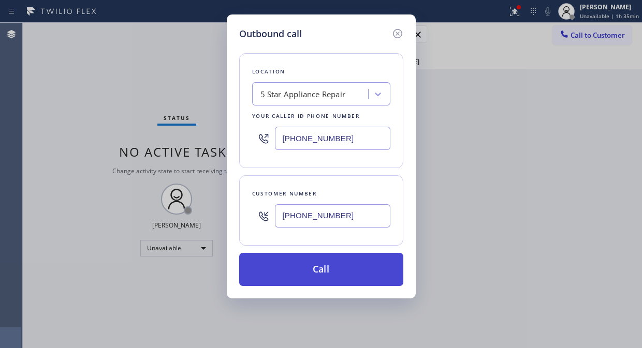
type input "[PHONE_NUMBER]"
click at [346, 269] on button "Call" at bounding box center [321, 269] width 164 height 33
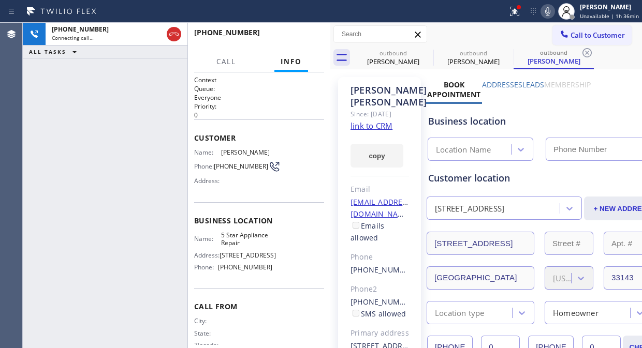
type input "[PHONE_NUMBER]"
click at [522, 8] on div at bounding box center [519, 7] width 6 height 6
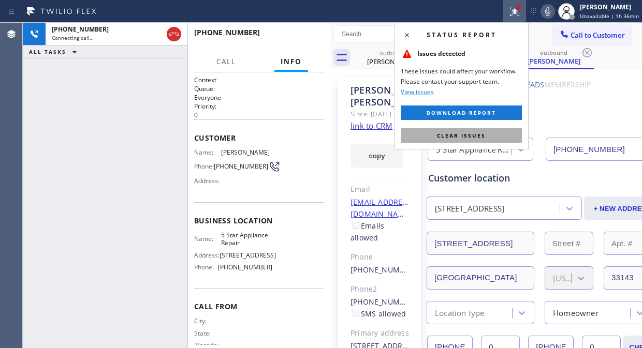
click at [492, 138] on button "Clear issues" at bounding box center [461, 135] width 121 height 14
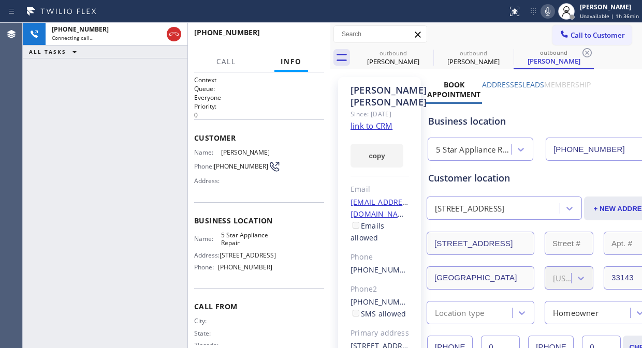
click at [45, 126] on div "[PHONE_NUMBER] Connecting call… ALL TASKS ALL TASKS ACTIVE TASKS TASKS IN WRAP …" at bounding box center [105, 186] width 165 height 326
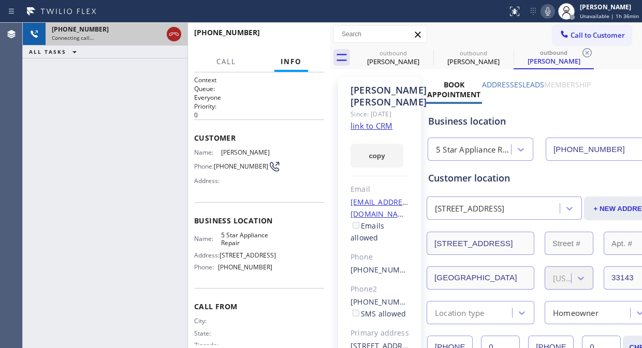
click at [172, 34] on icon at bounding box center [173, 34] width 9 height 3
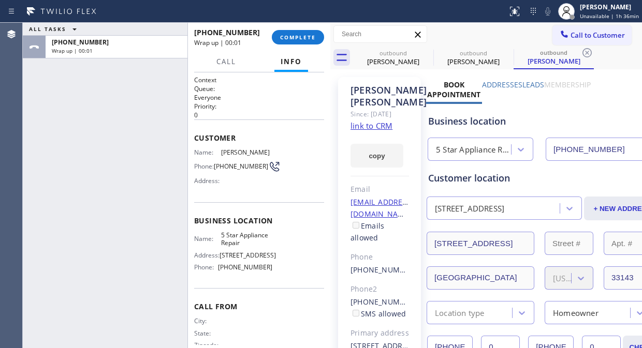
click at [296, 28] on div "[PHONE_NUMBER] Wrap up | 00:01 COMPLETE" at bounding box center [259, 37] width 130 height 27
click at [297, 32] on button "COMPLETE" at bounding box center [298, 37] width 52 height 14
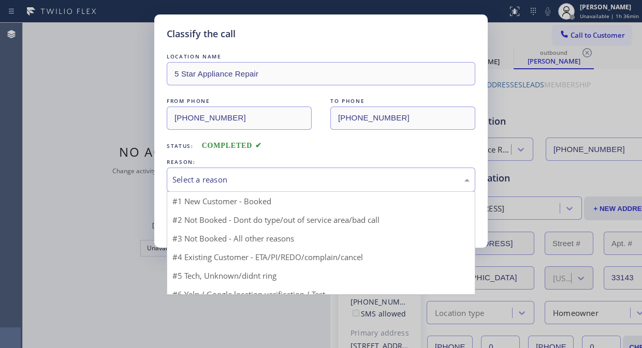
click at [290, 172] on div "Select a reason" at bounding box center [321, 180] width 309 height 24
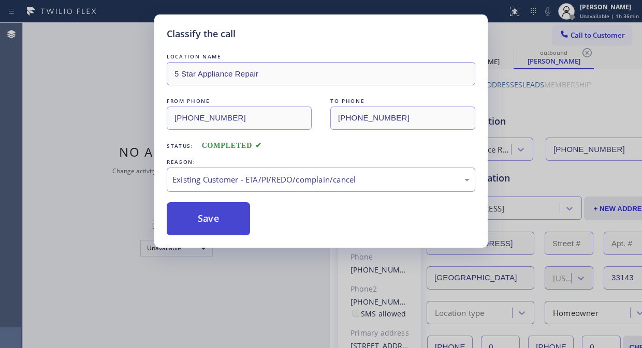
click at [229, 225] on button "Save" at bounding box center [208, 218] width 83 height 33
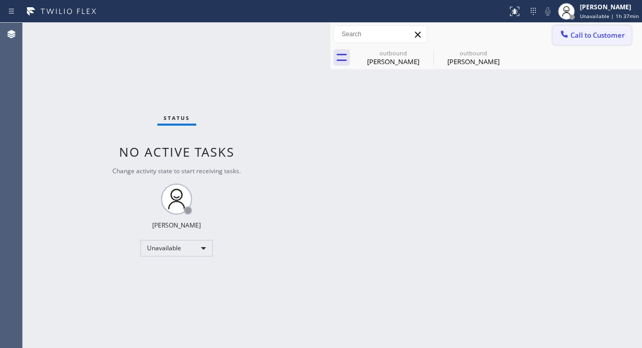
click at [563, 37] on icon at bounding box center [564, 34] width 10 height 10
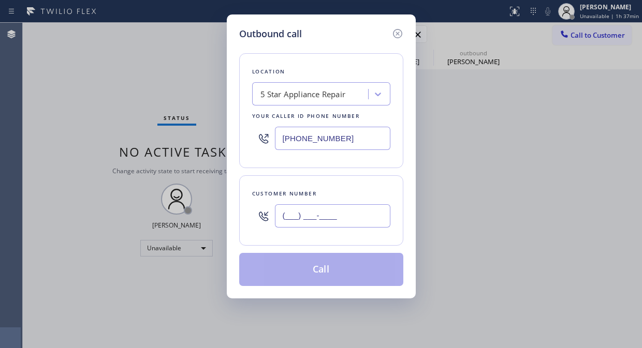
click at [292, 216] on input "(___) ___-____" at bounding box center [332, 216] width 115 height 23
paste input "714) 321-0469"
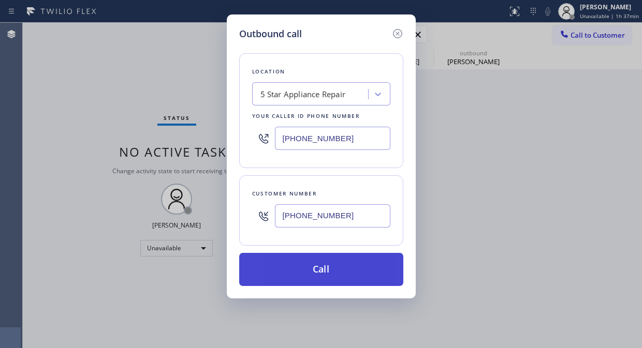
type input "[PHONE_NUMBER]"
drag, startPoint x: 347, startPoint y: 265, endPoint x: 451, endPoint y: 10, distance: 274.7
click at [347, 265] on button "Call" at bounding box center [321, 269] width 164 height 33
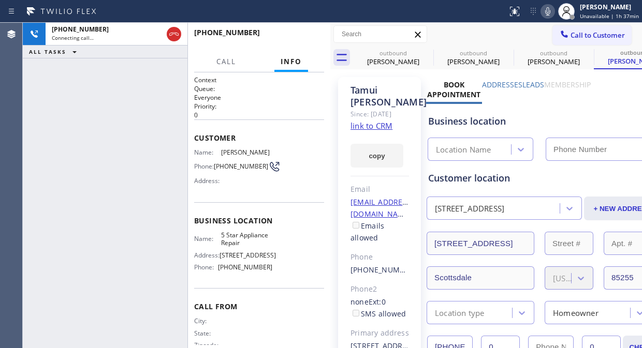
type input "[PHONE_NUMBER]"
click at [422, 53] on icon at bounding box center [426, 53] width 12 height 12
click at [0, 0] on icon at bounding box center [0, 0] width 0 height 0
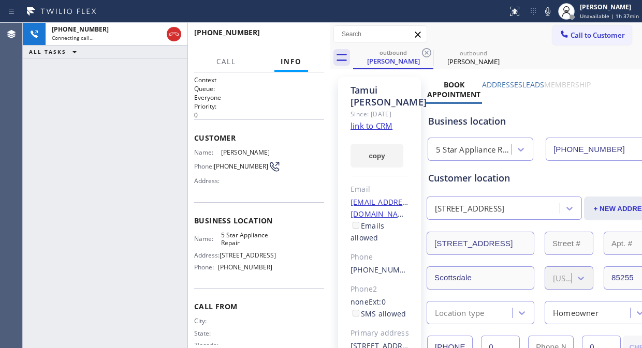
click at [422, 53] on icon at bounding box center [426, 53] width 12 height 12
click at [0, 0] on icon at bounding box center [0, 0] width 0 height 0
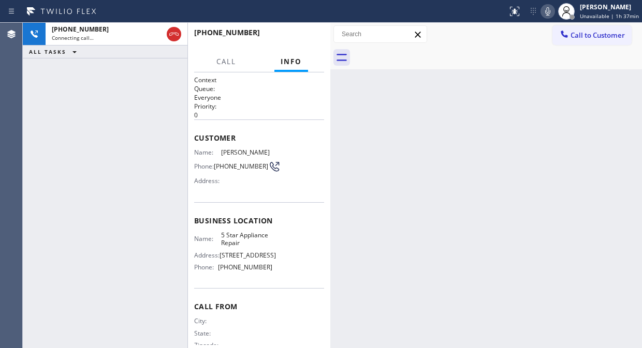
click at [550, 12] on icon at bounding box center [547, 11] width 5 height 8
click at [551, 7] on icon at bounding box center [548, 11] width 12 height 12
click at [171, 35] on icon at bounding box center [174, 34] width 12 height 12
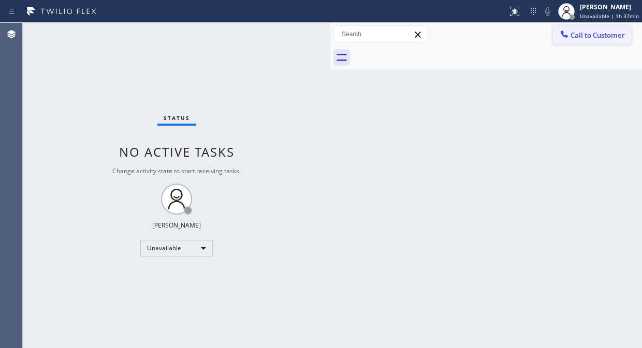
click at [579, 37] on span "Call to Customer" at bounding box center [598, 35] width 54 height 9
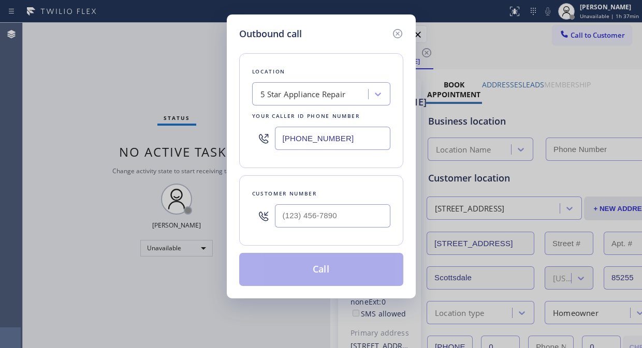
type input "[PHONE_NUMBER]"
paste input "925-9185"
click at [306, 225] on input "(___) 925-9185" at bounding box center [332, 216] width 115 height 23
click at [287, 215] on input "(___) 925-9185" at bounding box center [332, 216] width 115 height 23
paste input "925) 918-5750"
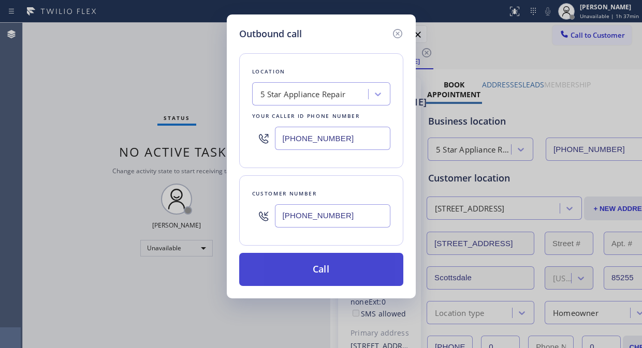
type input "[PHONE_NUMBER]"
click at [333, 268] on button "Call" at bounding box center [321, 269] width 164 height 33
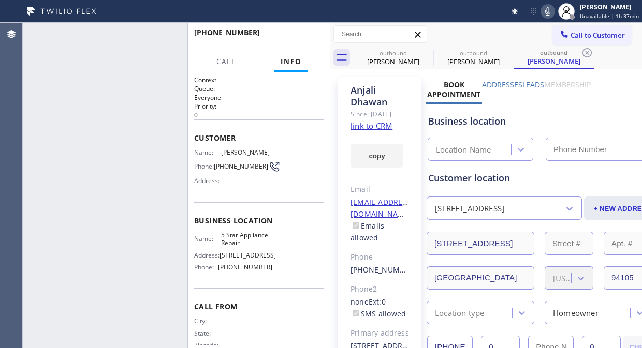
type input "[PHONE_NUMBER]"
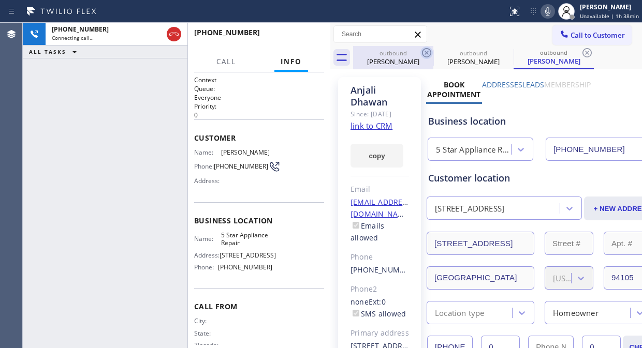
click at [426, 51] on icon at bounding box center [426, 53] width 12 height 12
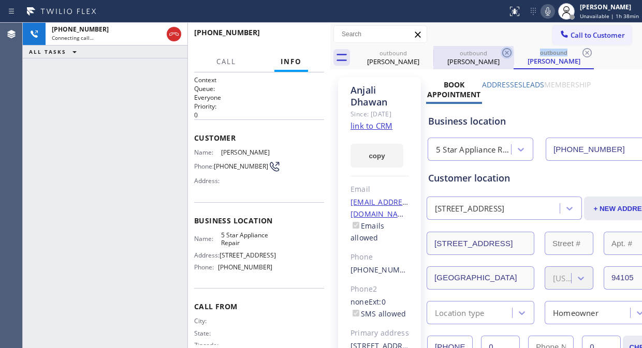
click at [501, 51] on icon at bounding box center [507, 53] width 12 height 12
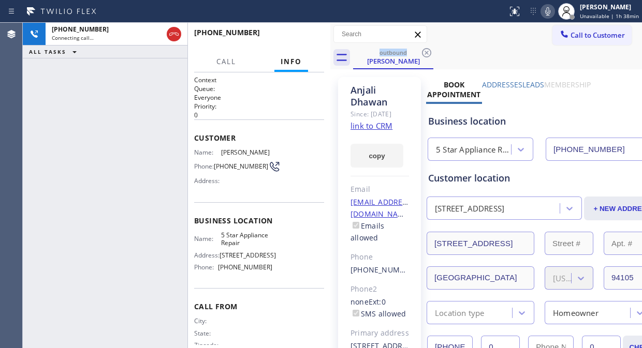
click at [554, 11] on icon at bounding box center [548, 11] width 12 height 12
click at [297, 37] on span "HANG UP" at bounding box center [300, 37] width 32 height 7
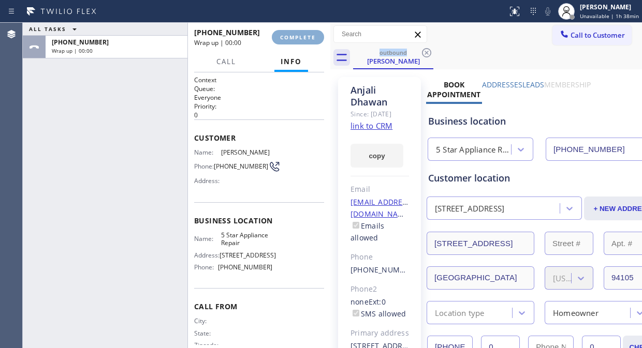
click at [297, 37] on span "COMPLETE" at bounding box center [298, 37] width 36 height 7
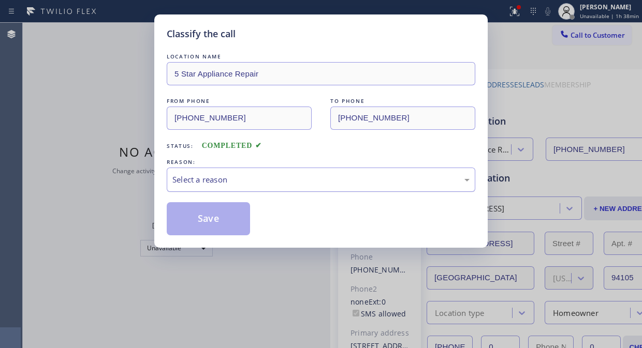
click at [322, 183] on div "Select a reason" at bounding box center [320, 180] width 297 height 12
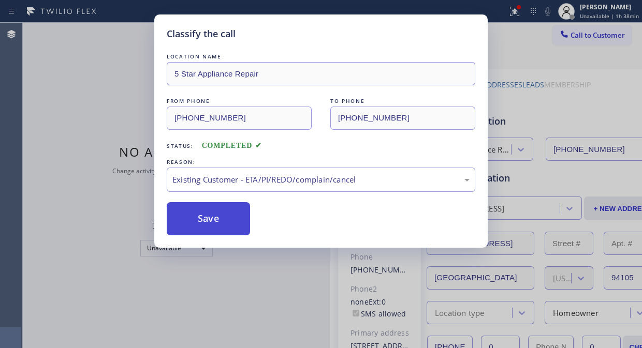
click at [231, 225] on button "Save" at bounding box center [208, 218] width 83 height 33
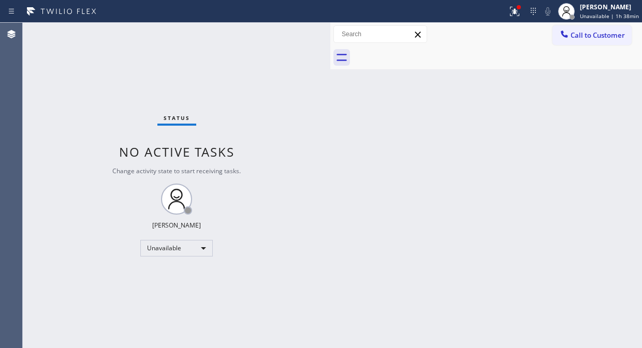
click at [583, 37] on span "Call to Customer" at bounding box center [598, 35] width 54 height 9
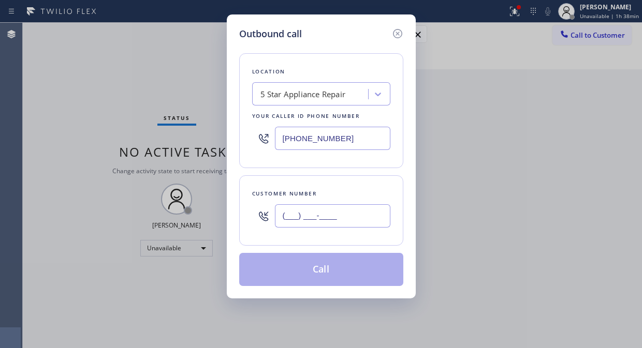
click at [356, 208] on input "(___) ___-____" at bounding box center [332, 216] width 115 height 23
paste input "847) 571-8990"
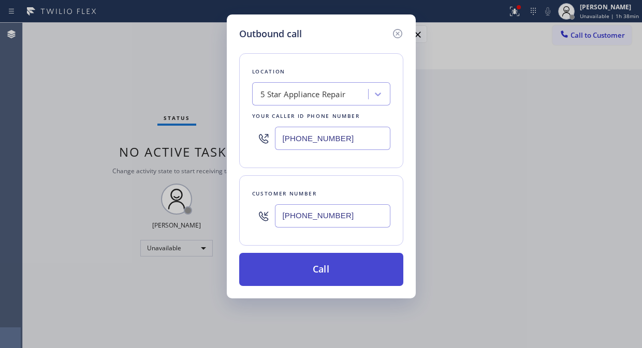
type input "[PHONE_NUMBER]"
click at [358, 268] on button "Call" at bounding box center [321, 269] width 164 height 33
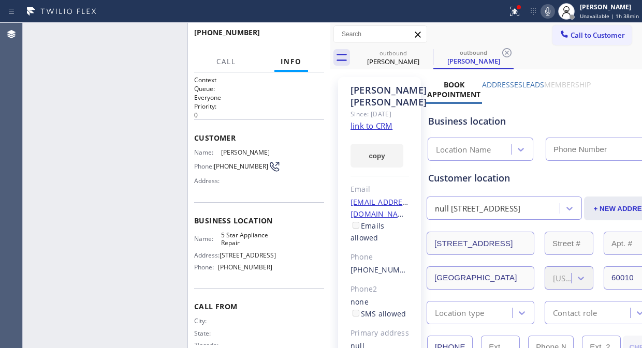
type input "[PHONE_NUMBER]"
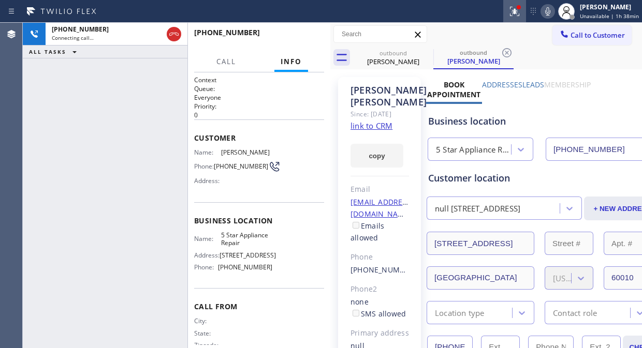
click at [519, 14] on icon at bounding box center [514, 11] width 9 height 9
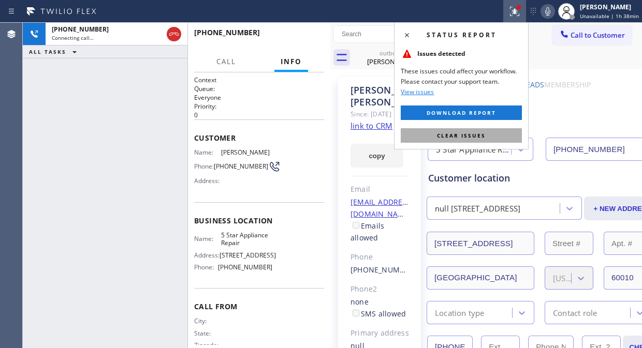
click at [489, 136] on button "Clear issues" at bounding box center [461, 135] width 121 height 14
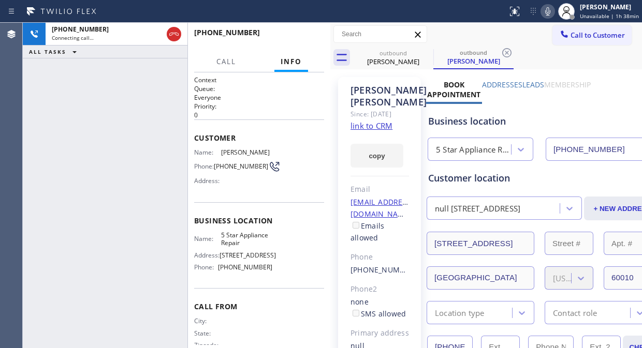
click at [550, 8] on icon at bounding box center [547, 11] width 5 height 8
click at [426, 54] on icon at bounding box center [426, 52] width 9 height 9
click at [550, 11] on icon at bounding box center [547, 11] width 5 height 8
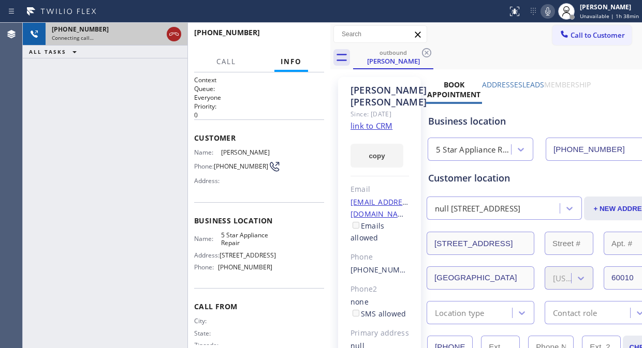
click at [172, 34] on icon at bounding box center [173, 34] width 9 height 3
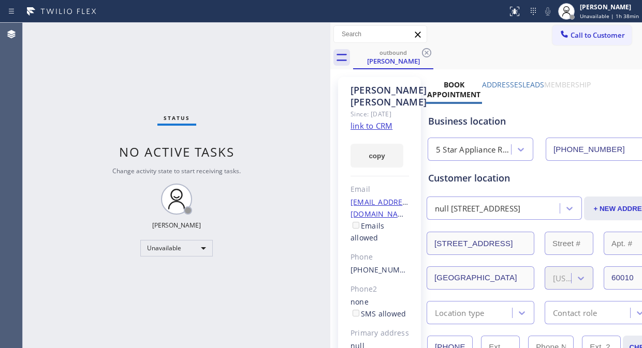
drag, startPoint x: 571, startPoint y: 28, endPoint x: 562, endPoint y: 38, distance: 12.8
click at [571, 29] on button "Call to Customer" at bounding box center [592, 35] width 79 height 20
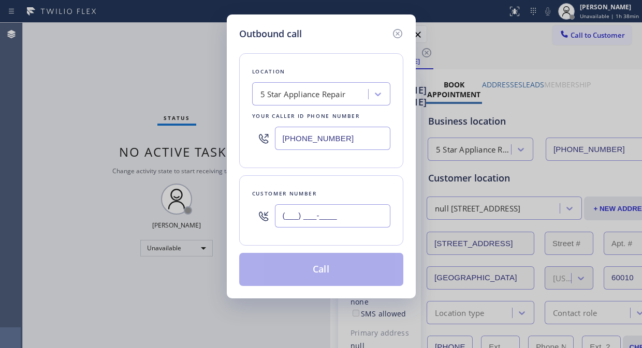
click at [282, 222] on input "(___) ___-____" at bounding box center [332, 216] width 115 height 23
paste input "301) 580-7536"
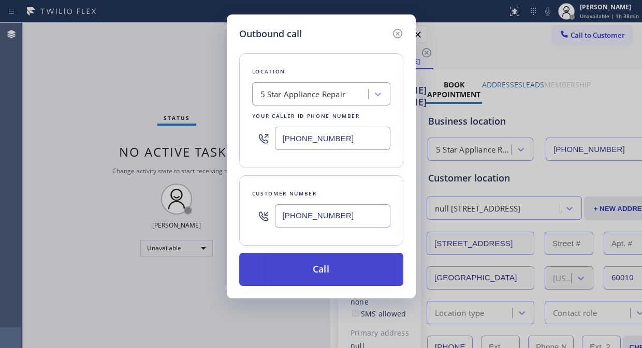
type input "[PHONE_NUMBER]"
click at [338, 273] on button "Call" at bounding box center [321, 269] width 164 height 33
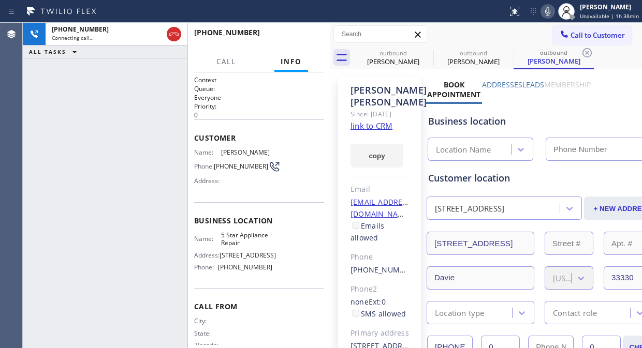
type input "[PHONE_NUMBER]"
click at [426, 51] on icon at bounding box center [426, 53] width 12 height 12
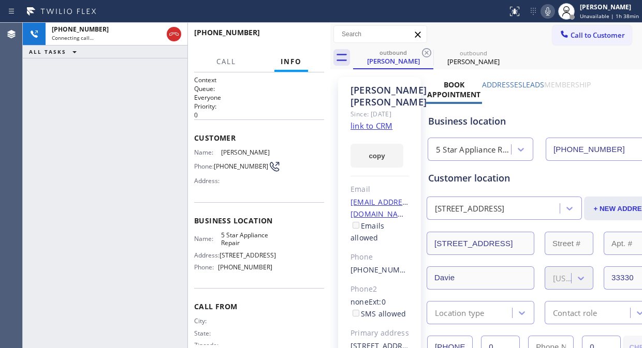
click at [426, 51] on icon at bounding box center [426, 53] width 12 height 12
click at [65, 159] on div "[PHONE_NUMBER] Connecting call… ALL TASKS ALL TASKS ACTIVE TASKS TASKS IN WRAP …" at bounding box center [105, 186] width 165 height 326
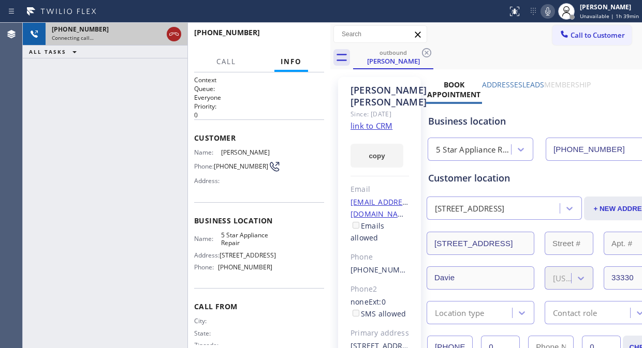
click at [171, 34] on icon at bounding box center [174, 34] width 12 height 12
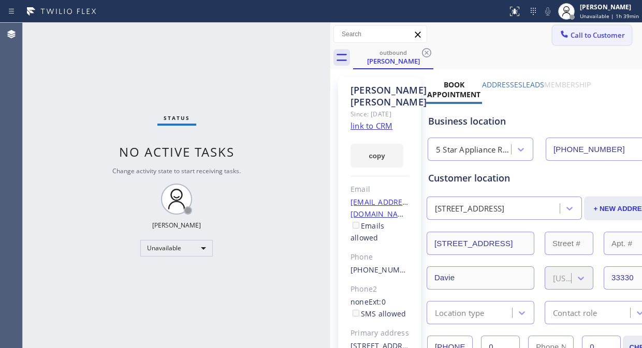
click at [571, 38] on span "Call to Customer" at bounding box center [598, 35] width 54 height 9
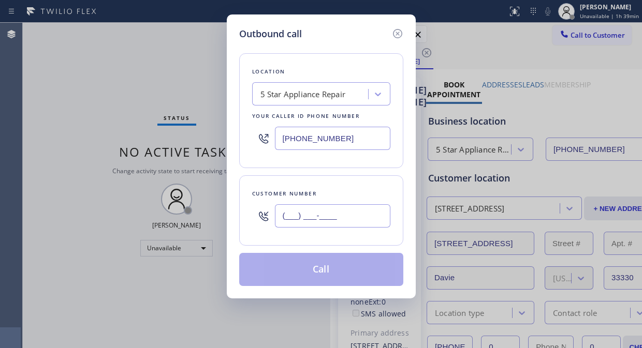
click at [278, 209] on input "(___) ___-____" at bounding box center [332, 216] width 115 height 23
paste input "847) 208-2437"
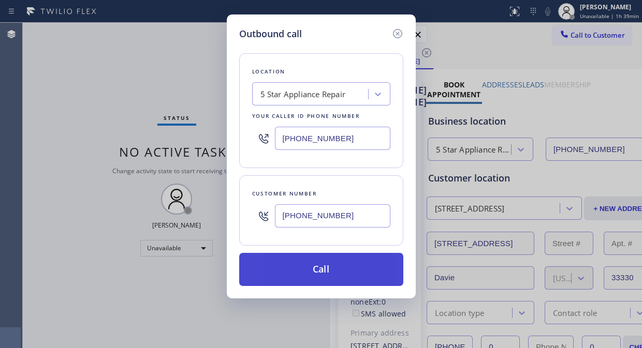
type input "[PHONE_NUMBER]"
click at [338, 270] on button "Call" at bounding box center [321, 269] width 164 height 33
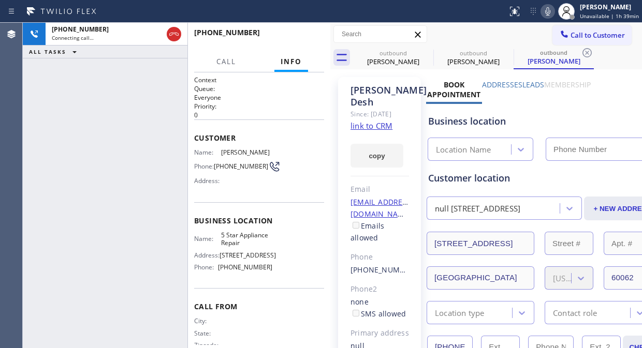
type input "[PHONE_NUMBER]"
click at [430, 51] on icon at bounding box center [426, 52] width 9 height 9
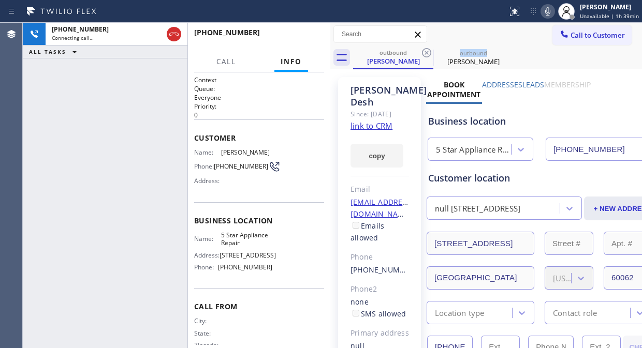
click at [430, 51] on icon at bounding box center [426, 52] width 9 height 9
click at [68, 94] on div "[PHONE_NUMBER] Connecting call… ALL TASKS ALL TASKS ACTIVE TASKS TASKS IN WRAP …" at bounding box center [105, 186] width 165 height 326
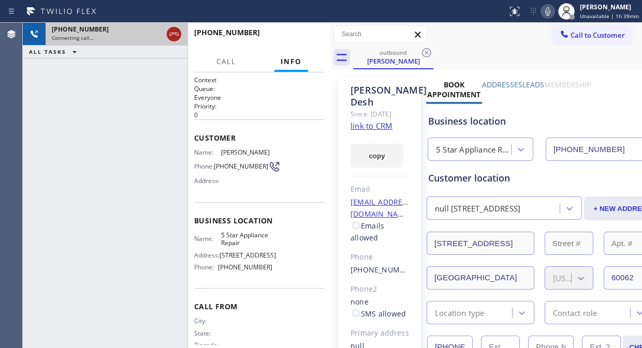
click at [170, 34] on icon at bounding box center [174, 34] width 12 height 12
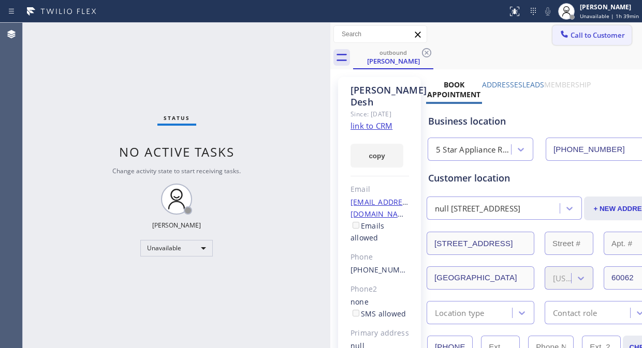
click at [586, 36] on span "Call to Customer" at bounding box center [598, 35] width 54 height 9
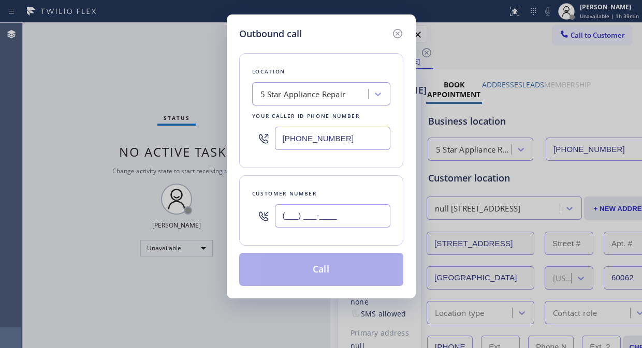
click at [282, 219] on input "(___) ___-____" at bounding box center [332, 216] width 115 height 23
paste input "562) 900-4313"
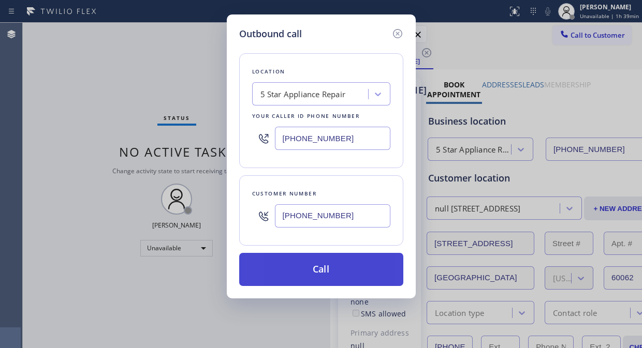
type input "[PHONE_NUMBER]"
click at [319, 265] on button "Call" at bounding box center [321, 269] width 164 height 33
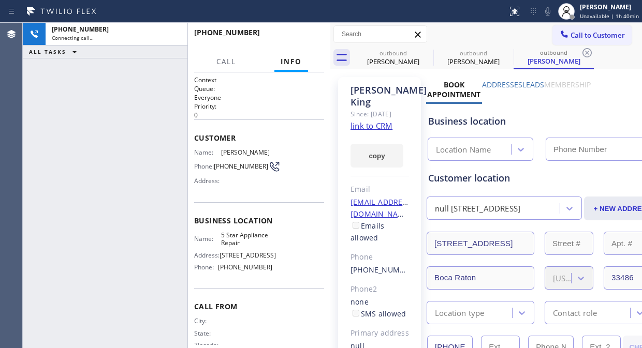
type input "[PHONE_NUMBER]"
click at [548, 12] on icon at bounding box center [547, 11] width 5 height 8
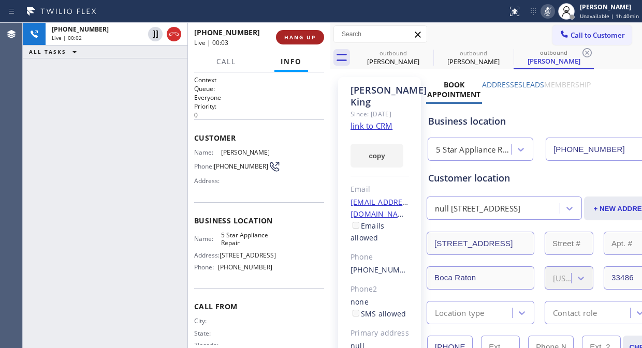
click at [307, 43] on button "HANG UP" at bounding box center [300, 37] width 48 height 14
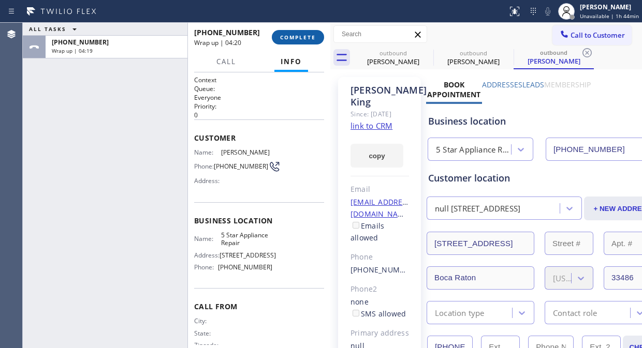
click at [306, 33] on button "COMPLETE" at bounding box center [298, 37] width 52 height 14
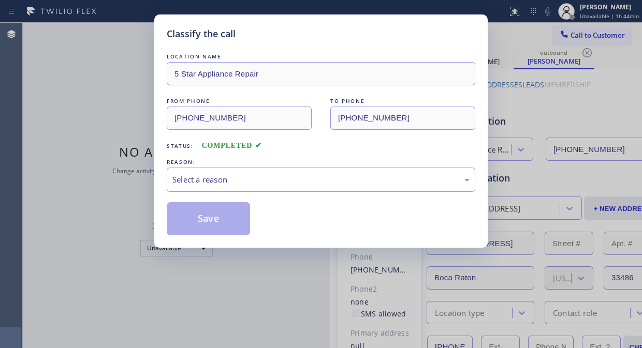
click at [304, 41] on div "LOCATION NAME 5 Star Appliance Repair FROM PHONE [PHONE_NUMBER] TO PHONE [PHONE…" at bounding box center [321, 138] width 309 height 195
drag, startPoint x: 309, startPoint y: 166, endPoint x: 309, endPoint y: 186, distance: 20.7
click at [309, 183] on div "REASON: Select a reason" at bounding box center [321, 174] width 309 height 35
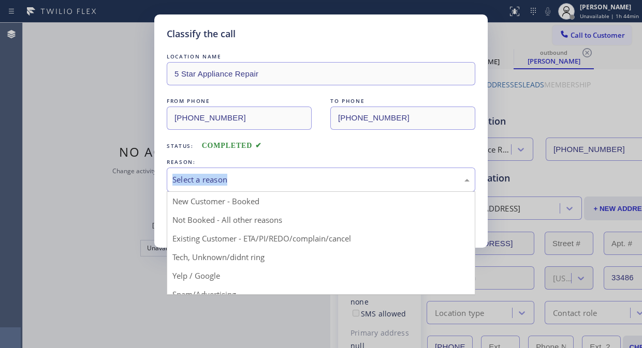
click at [309, 186] on div "Select a reason" at bounding box center [321, 180] width 309 height 24
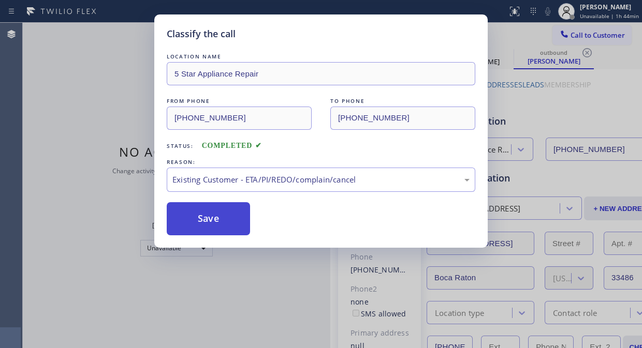
click at [229, 226] on button "Save" at bounding box center [208, 218] width 83 height 33
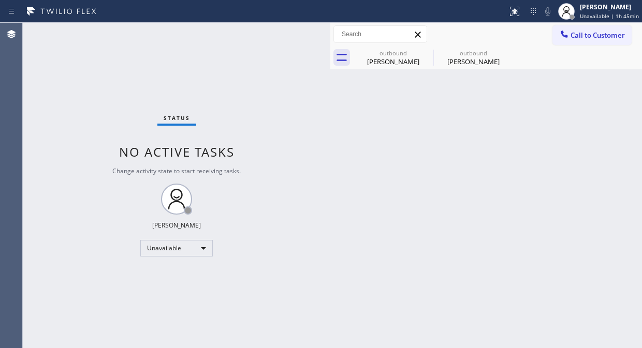
click at [42, 75] on div "Status No active tasks Change activity state to start receiving tasks. [PERSON_…" at bounding box center [177, 186] width 308 height 326
click at [424, 53] on icon at bounding box center [426, 53] width 12 height 12
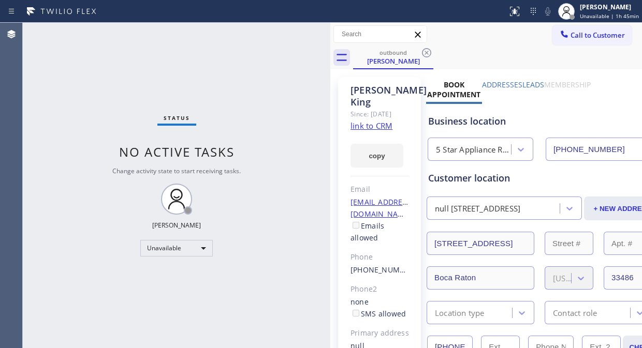
click at [424, 53] on icon at bounding box center [426, 53] width 12 height 12
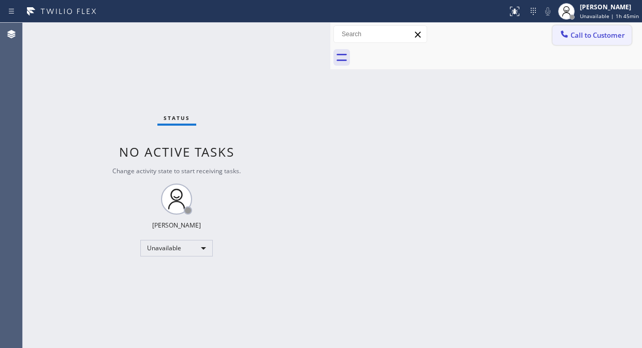
click at [589, 45] on button "Call to Customer" at bounding box center [592, 35] width 79 height 20
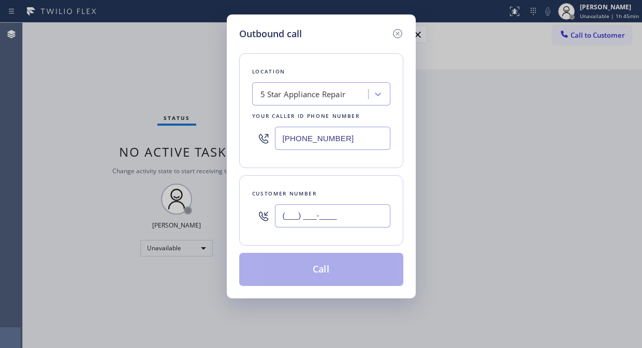
click at [299, 216] on input "(___) ___-____" at bounding box center [332, 216] width 115 height 23
paste input "561) 237-4240"
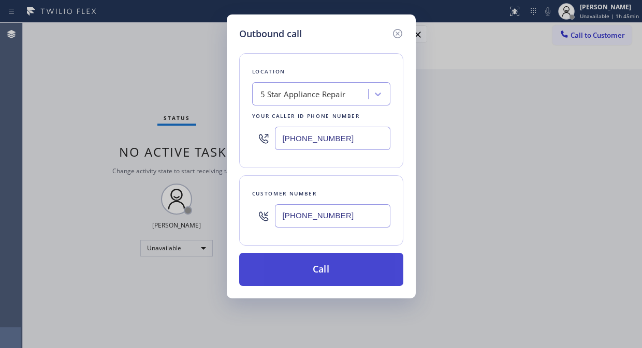
type input "[PHONE_NUMBER]"
click at [311, 268] on button "Call" at bounding box center [321, 269] width 164 height 33
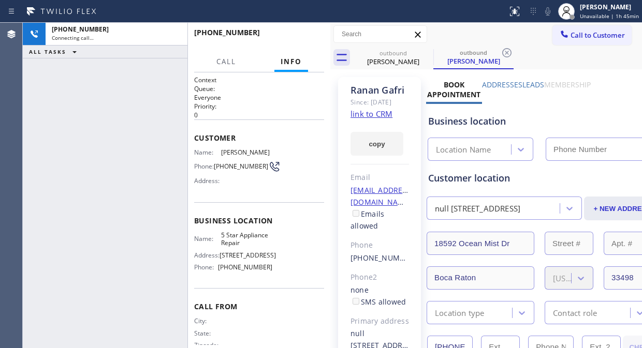
type input "[PHONE_NUMBER]"
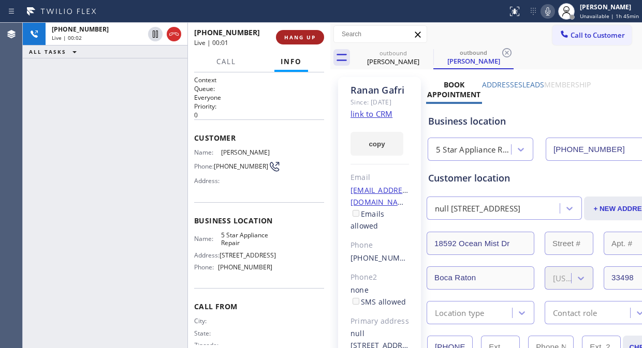
click at [290, 36] on span "HANG UP" at bounding box center [300, 37] width 32 height 7
click at [290, 36] on span "COMPLETE" at bounding box center [298, 37] width 36 height 7
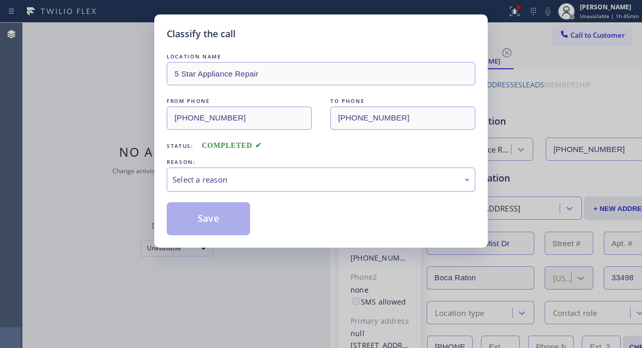
click at [290, 36] on div "Classify the call" at bounding box center [321, 34] width 309 height 14
click at [256, 178] on div "Select a reason" at bounding box center [320, 180] width 297 height 12
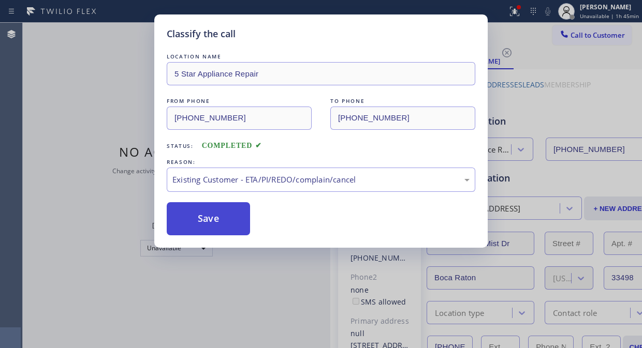
click at [231, 222] on button "Save" at bounding box center [208, 218] width 83 height 33
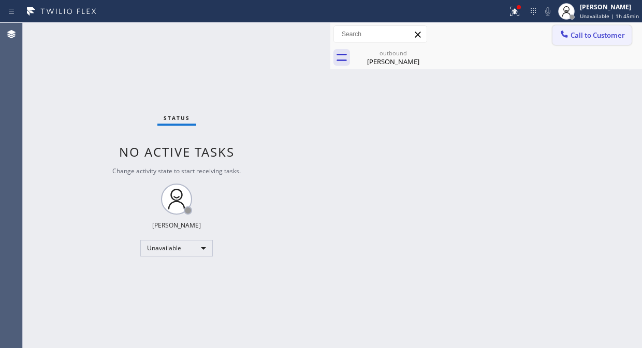
click at [593, 36] on span "Call to Customer" at bounding box center [598, 35] width 54 height 9
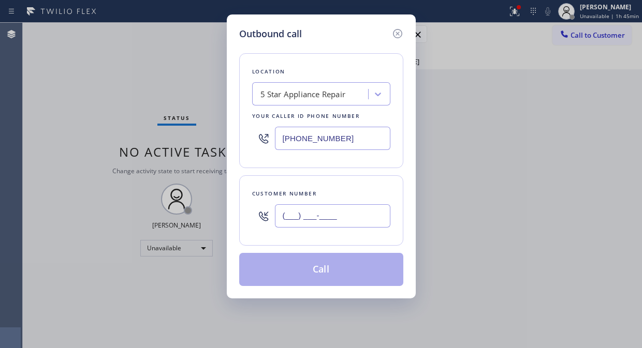
click at [330, 218] on input "(___) ___-____" at bounding box center [332, 216] width 115 height 23
paste input "412) 818-4287"
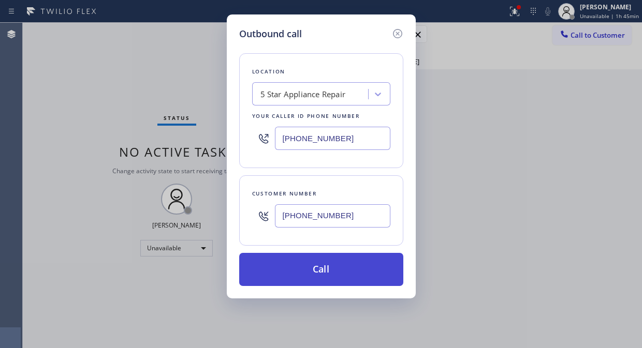
type input "[PHONE_NUMBER]"
click at [311, 273] on button "Call" at bounding box center [321, 269] width 164 height 33
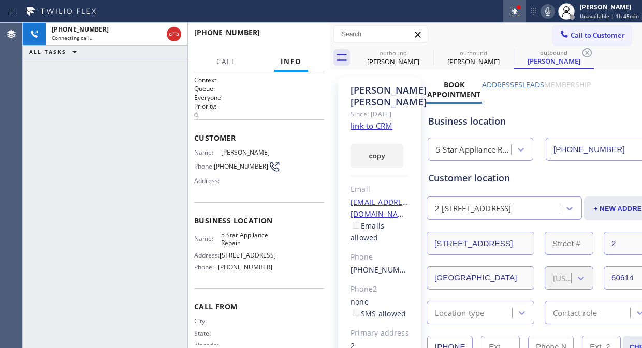
click at [509, 14] on div at bounding box center [514, 11] width 23 height 12
type input "[PHONE_NUMBER]"
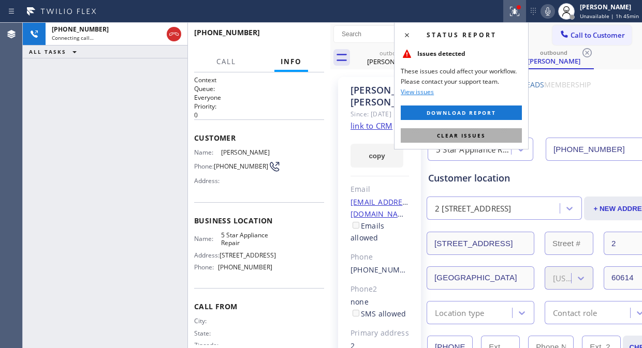
click at [494, 135] on button "Clear issues" at bounding box center [461, 135] width 121 height 14
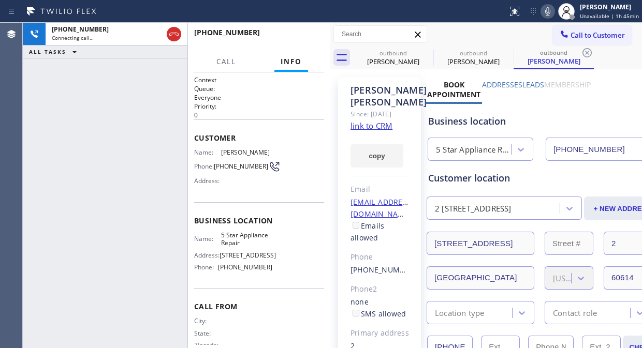
click at [547, 6] on icon at bounding box center [548, 11] width 12 height 12
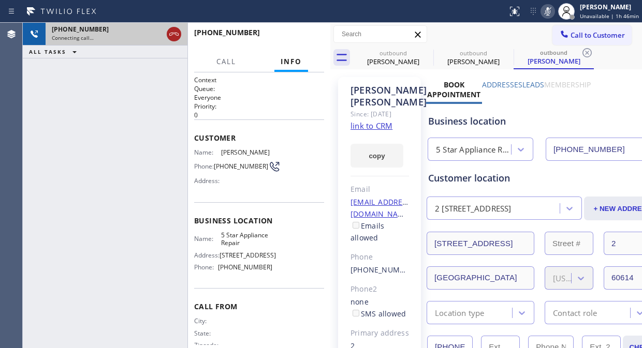
click at [178, 32] on icon at bounding box center [174, 34] width 12 height 12
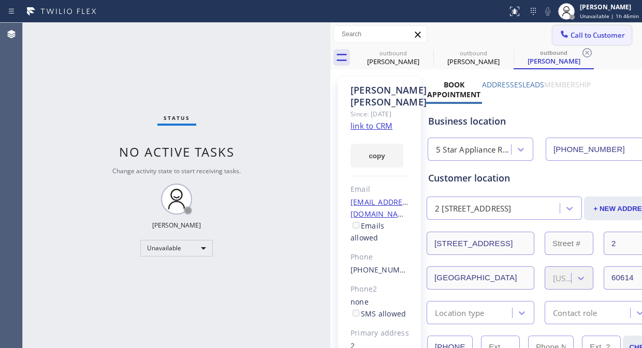
click at [592, 33] on span "Call to Customer" at bounding box center [598, 35] width 54 height 9
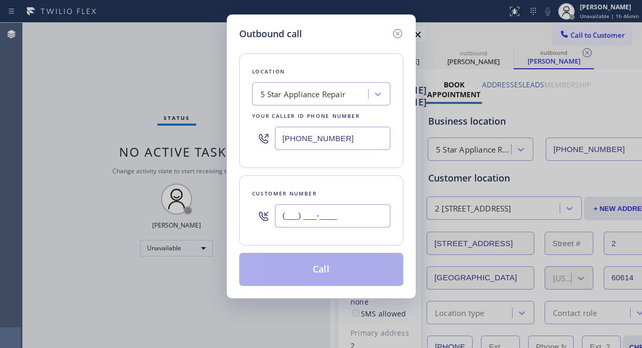
click at [307, 216] on input "(___) ___-____" at bounding box center [332, 216] width 115 height 23
paste input "786) 897-8682"
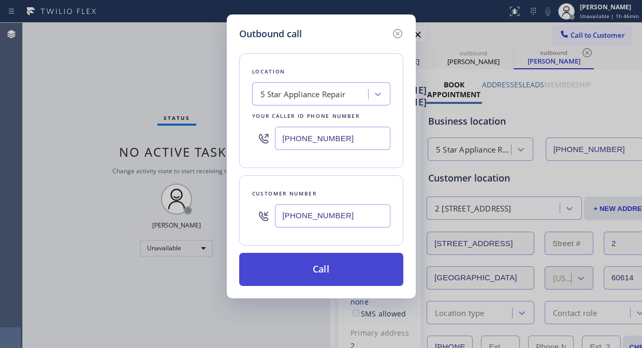
type input "[PHONE_NUMBER]"
click at [328, 272] on button "Call" at bounding box center [321, 269] width 164 height 33
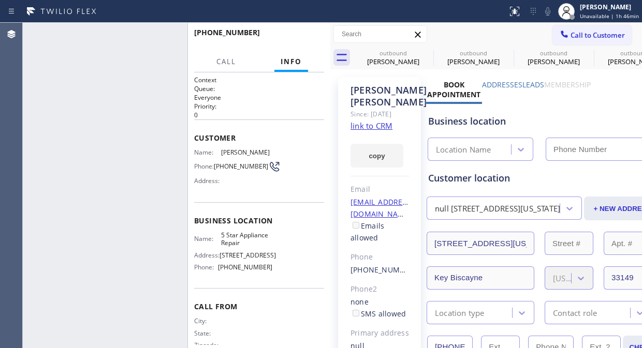
type input "[PHONE_NUMBER]"
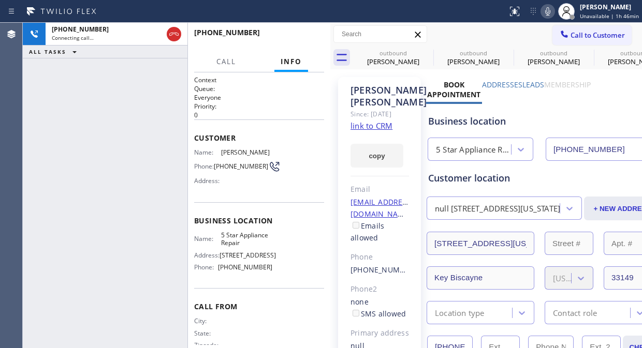
click at [549, 11] on icon at bounding box center [547, 11] width 5 height 8
click at [309, 36] on span "HANG UP" at bounding box center [300, 37] width 32 height 7
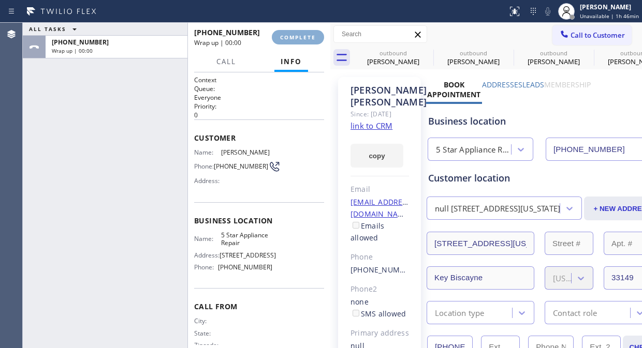
click at [309, 36] on span "COMPLETE" at bounding box center [298, 37] width 36 height 7
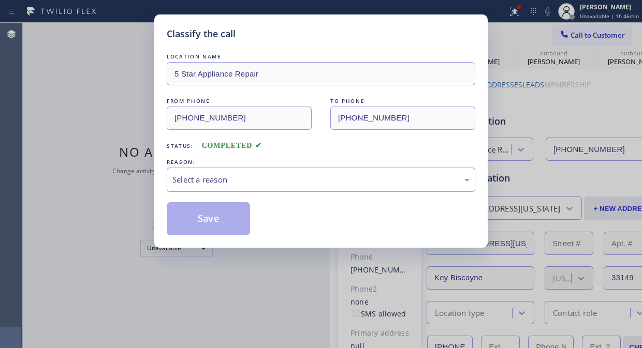
click at [318, 184] on div "Select a reason" at bounding box center [320, 180] width 297 height 12
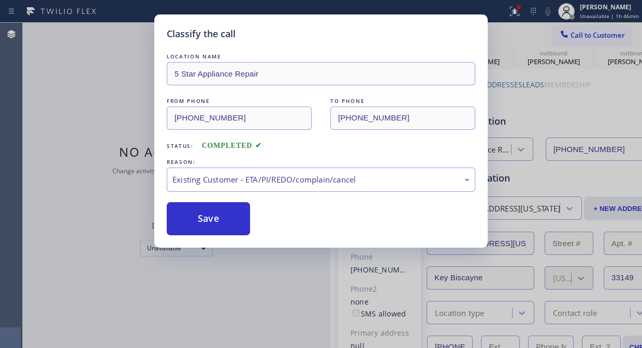
click at [246, 236] on div "Classify the call LOCATION NAME 5 Star Appliance Repair FROM PHONE [PHONE_NUMBE…" at bounding box center [320, 131] width 333 height 234
click at [236, 230] on button "Save" at bounding box center [208, 218] width 83 height 33
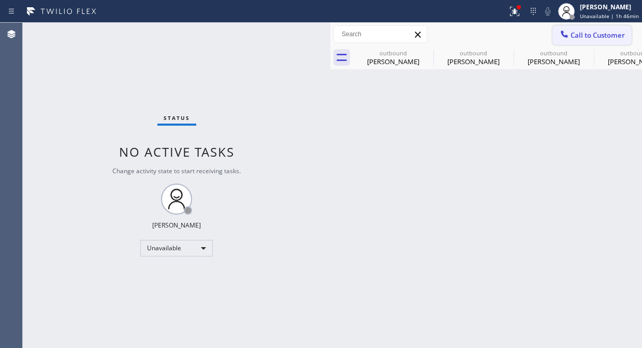
click at [573, 31] on span "Call to Customer" at bounding box center [598, 35] width 54 height 9
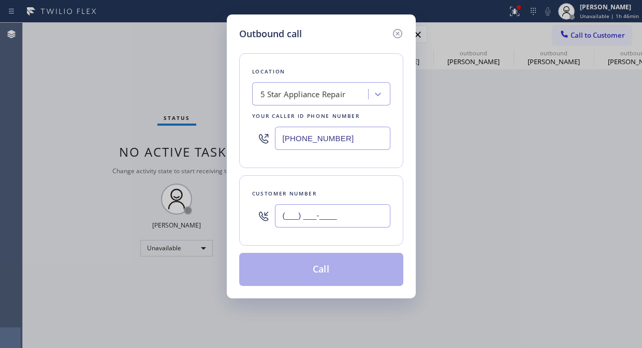
click at [296, 217] on input "(___) ___-____" at bounding box center [332, 216] width 115 height 23
paste input "114) 477-109"
click at [281, 217] on input "(114) 477-109_" at bounding box center [332, 216] width 115 height 23
paste input "602) 695-0949"
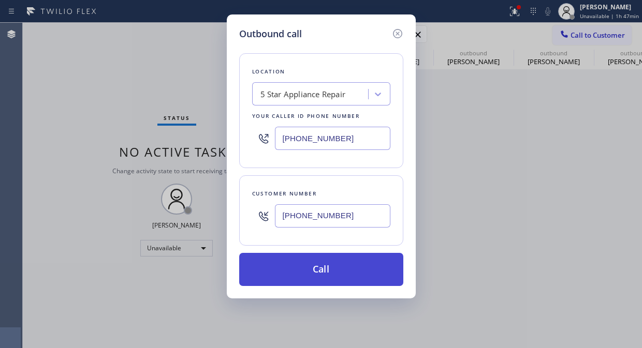
type input "[PHONE_NUMBER]"
click at [326, 268] on button "Call" at bounding box center [321, 269] width 164 height 33
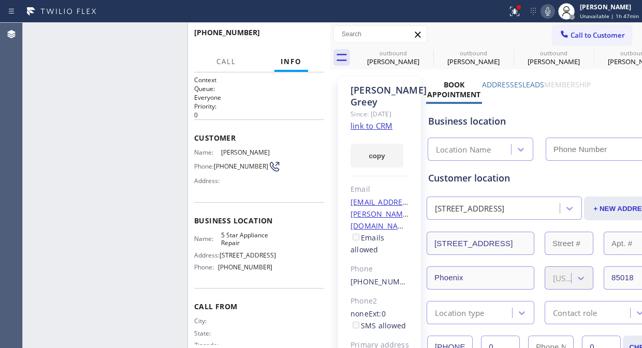
type input "[PHONE_NUMBER]"
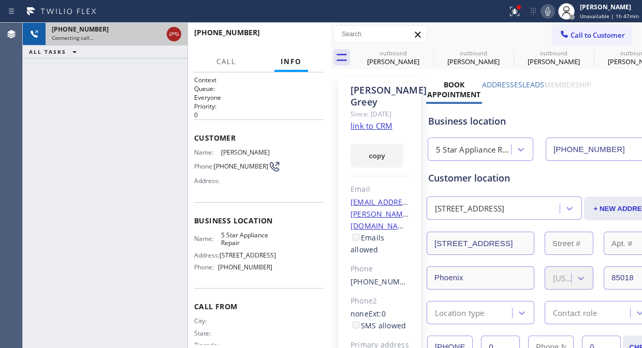
click at [169, 32] on icon at bounding box center [174, 34] width 12 height 12
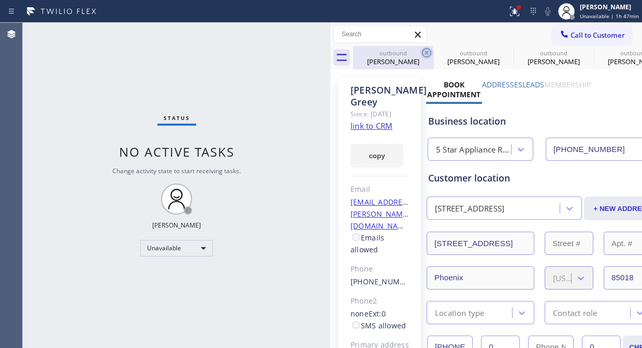
click at [431, 54] on icon at bounding box center [426, 52] width 9 height 9
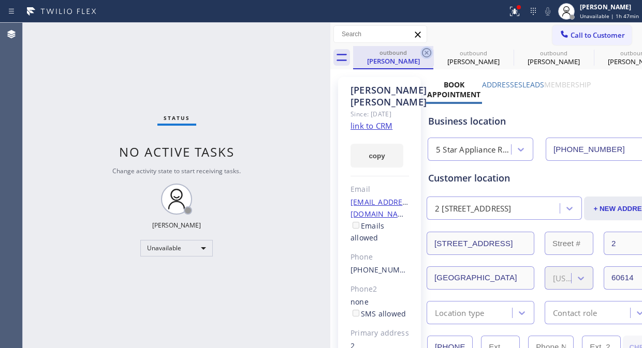
click at [431, 54] on icon at bounding box center [426, 53] width 12 height 12
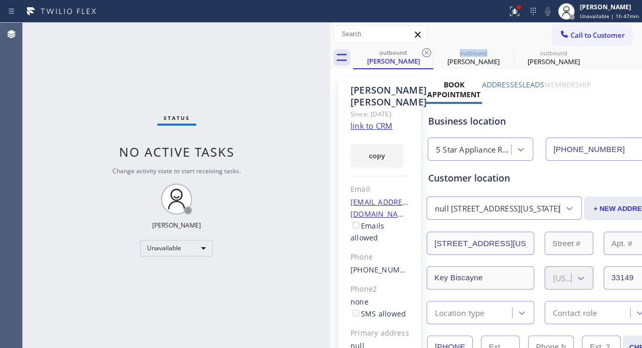
click at [431, 54] on icon at bounding box center [426, 53] width 12 height 12
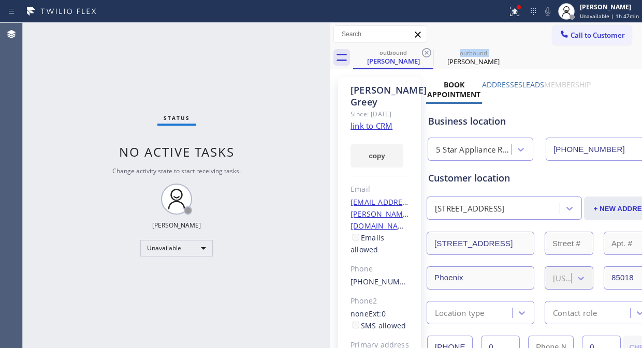
click at [431, 54] on icon at bounding box center [426, 53] width 12 height 12
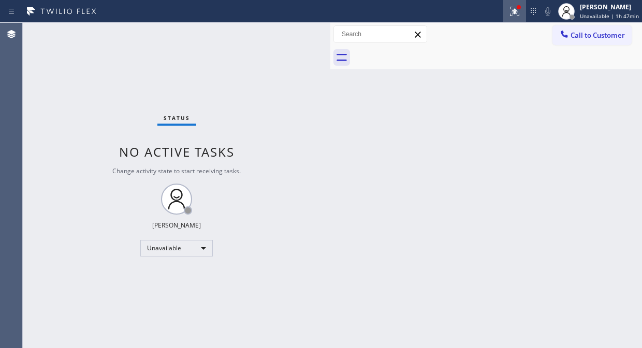
click at [518, 8] on icon at bounding box center [515, 10] width 6 height 4
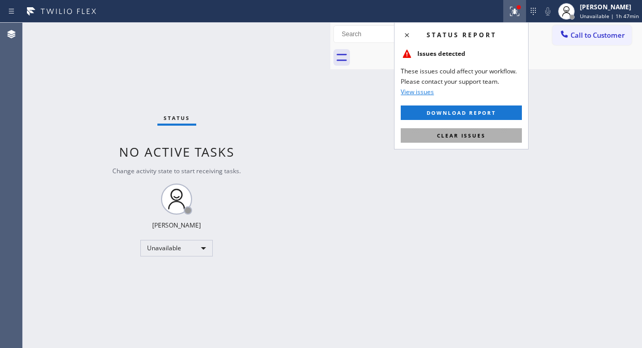
click at [465, 142] on button "Clear issues" at bounding box center [461, 135] width 121 height 14
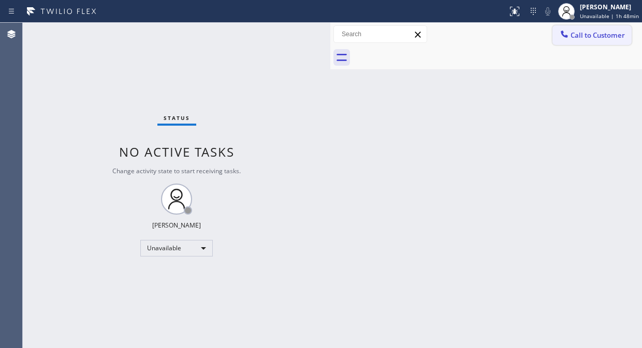
click at [575, 37] on span "Call to Customer" at bounding box center [598, 35] width 54 height 9
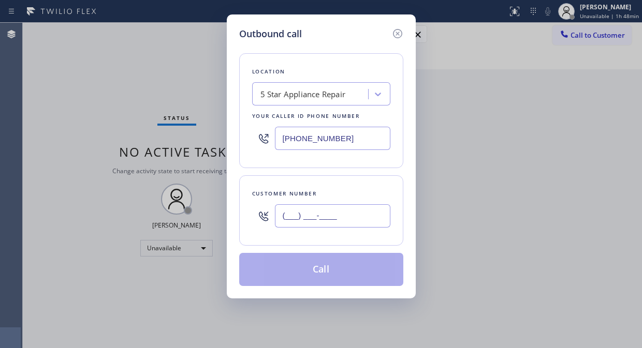
click at [285, 210] on input "(___) ___-____" at bounding box center [332, 216] width 115 height 23
paste input "844) 903-2099"
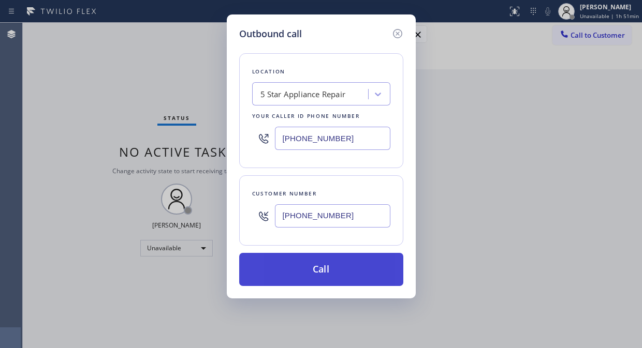
type input "[PHONE_NUMBER]"
click at [340, 270] on button "Call" at bounding box center [321, 269] width 164 height 33
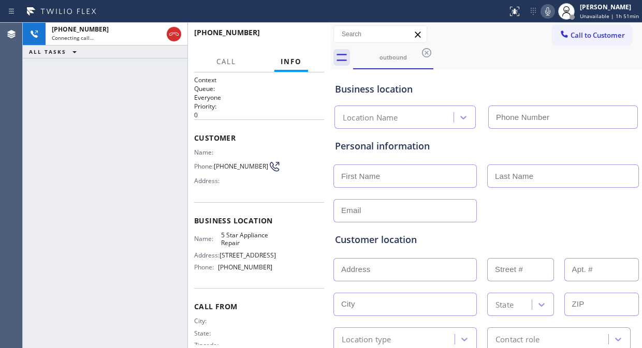
type input "[PHONE_NUMBER]"
click at [547, 11] on icon at bounding box center [548, 11] width 12 height 12
click at [547, 9] on icon at bounding box center [548, 11] width 12 height 12
click at [65, 96] on div "[PHONE_NUMBER] Live | 00:08 ALL TASKS ALL TASKS ACTIVE TASKS TASKS IN WRAP UP" at bounding box center [105, 186] width 165 height 326
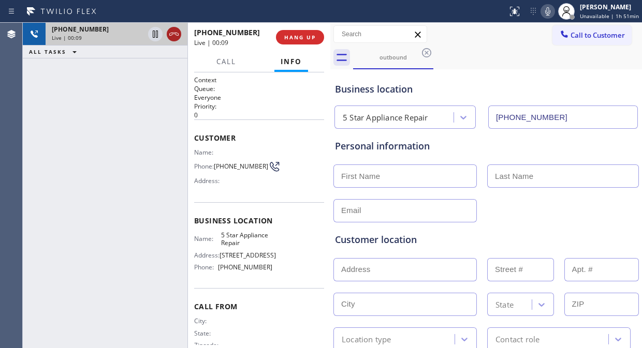
click at [172, 32] on icon at bounding box center [174, 34] width 12 height 12
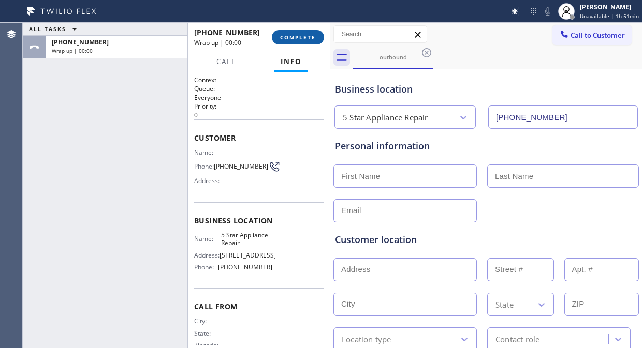
click at [280, 36] on span "COMPLETE" at bounding box center [298, 37] width 36 height 7
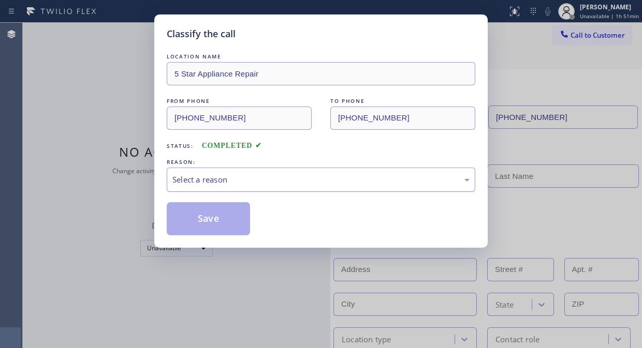
click at [306, 179] on div "Select a reason" at bounding box center [320, 180] width 297 height 12
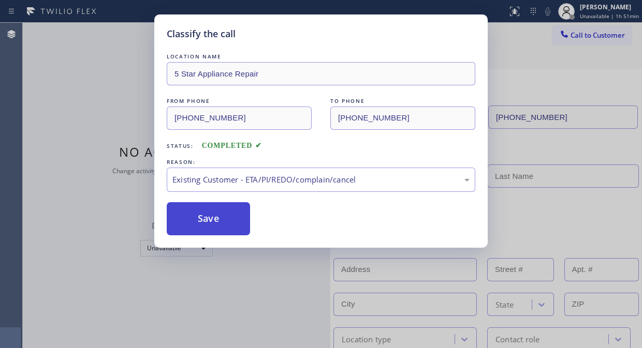
click at [240, 234] on button "Save" at bounding box center [208, 218] width 83 height 33
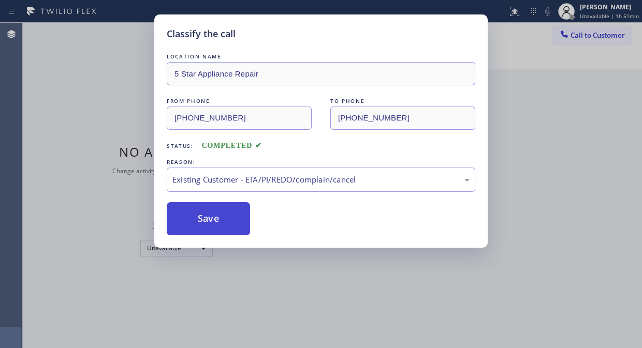
click at [224, 228] on button "Save" at bounding box center [208, 218] width 83 height 33
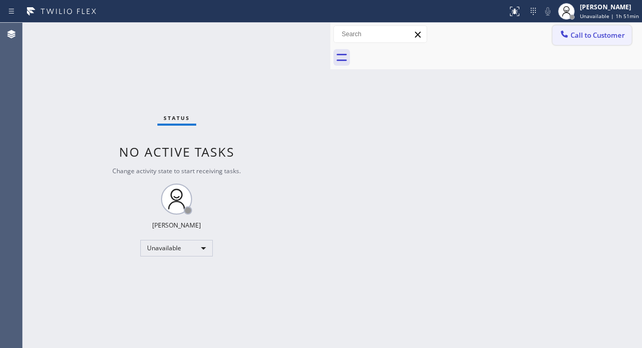
click at [572, 31] on span "Call to Customer" at bounding box center [598, 35] width 54 height 9
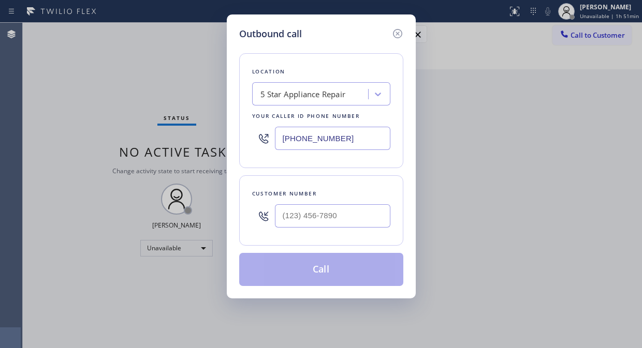
click at [280, 143] on input "[PHONE_NUMBER]" at bounding box center [332, 138] width 115 height 23
paste input "44) 903-2099"
type input "[PHONE_NUMBER]"
drag, startPoint x: 63, startPoint y: 126, endPoint x: 69, endPoint y: 127, distance: 6.4
click at [63, 126] on div "Outbound call Location Paramount Air Duct Cleaning Your caller id phone number …" at bounding box center [321, 174] width 642 height 348
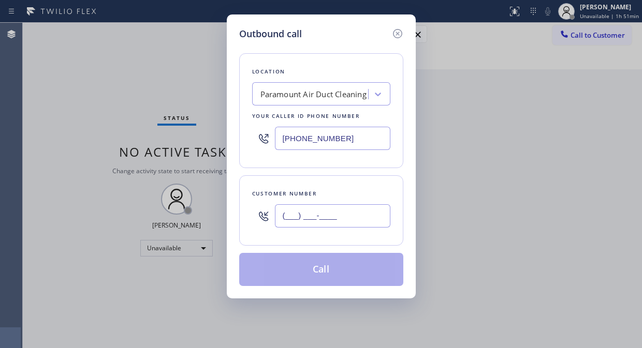
click at [283, 220] on input "(___) ___-____" at bounding box center [332, 216] width 115 height 23
paste input "310) 793-9507"
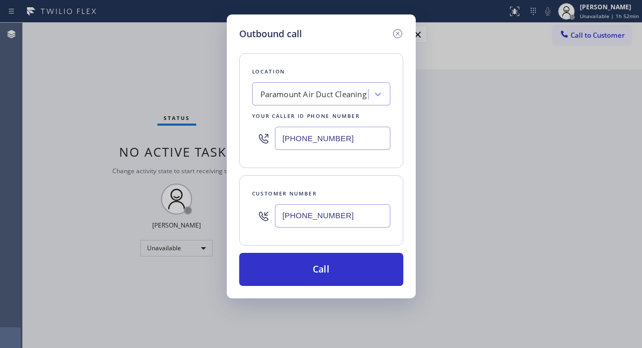
click at [280, 218] on input "[PHONE_NUMBER]" at bounding box center [332, 216] width 115 height 23
click at [283, 210] on input "[PHONE_NUMBER]" at bounding box center [332, 216] width 115 height 23
click at [281, 216] on input "[PHONE_NUMBER]" at bounding box center [332, 216] width 115 height 23
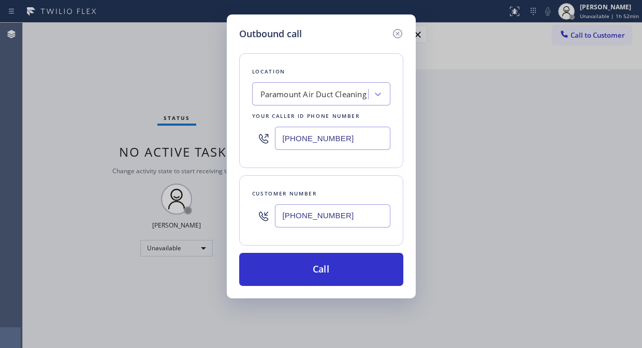
click at [281, 216] on input "[PHONE_NUMBER]" at bounding box center [332, 216] width 115 height 23
click at [279, 218] on input "[PHONE_NUMBER]" at bounding box center [332, 216] width 115 height 23
click at [274, 219] on div at bounding box center [263, 216] width 23 height 34
click at [277, 216] on input "[PHONE_NUMBER]" at bounding box center [332, 216] width 115 height 23
paste input "text"
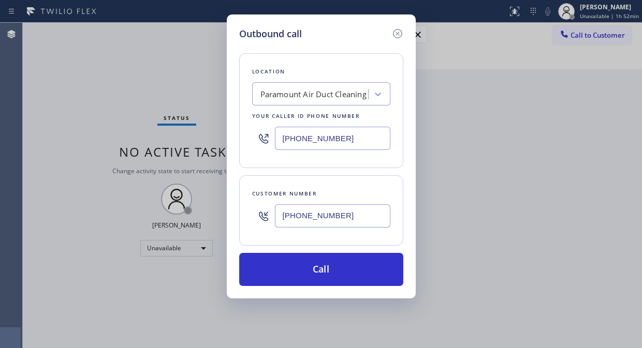
type input "[PHONE_NUMBER]"
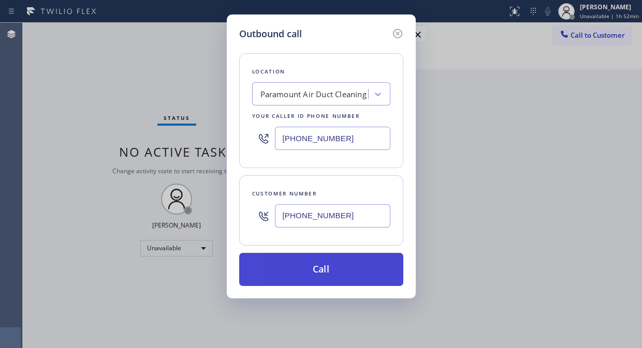
click at [317, 268] on button "Call" at bounding box center [321, 269] width 164 height 33
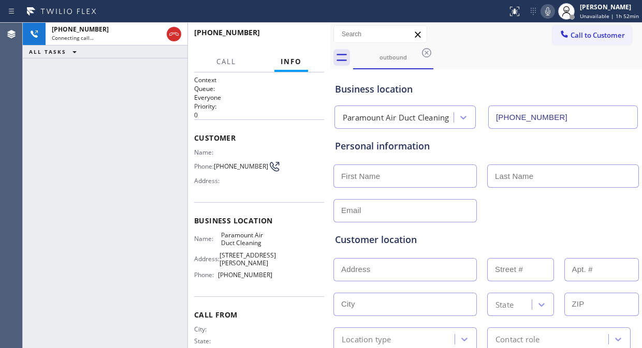
type input "[PHONE_NUMBER]"
click at [59, 128] on div "[PHONE_NUMBER] Connecting call… ALL TASKS ALL TASKS ACTIVE TASKS TASKS IN WRAP …" at bounding box center [105, 186] width 165 height 326
click at [550, 12] on icon at bounding box center [548, 11] width 12 height 12
click at [56, 137] on div "[PHONE_NUMBER] Live | 00:24 ALL TASKS ALL TASKS ACTIVE TASKS TASKS IN WRAP UP" at bounding box center [105, 186] width 165 height 326
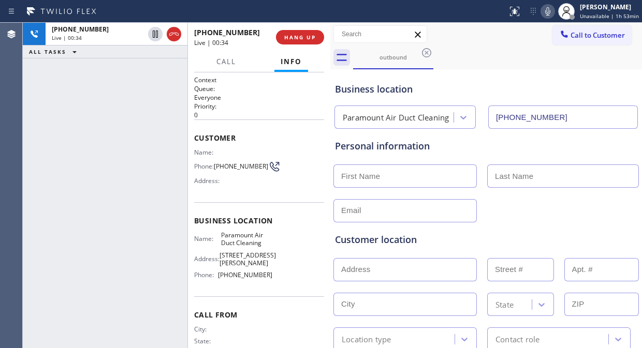
scroll to position [57, 0]
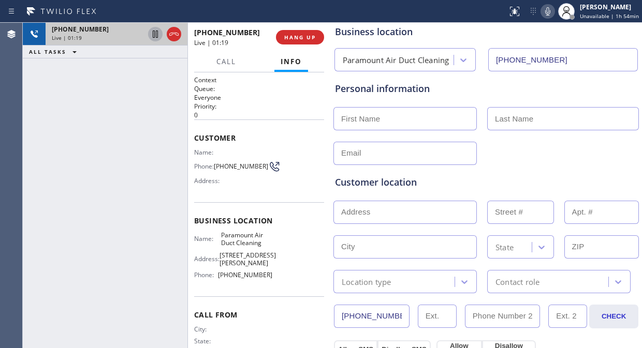
click at [152, 31] on icon at bounding box center [155, 34] width 12 height 12
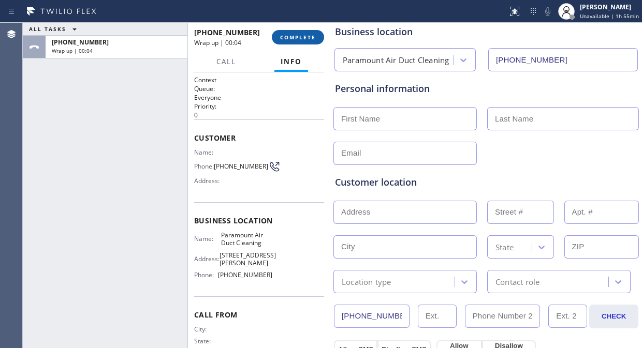
click at [299, 34] on span "COMPLETE" at bounding box center [298, 37] width 36 height 7
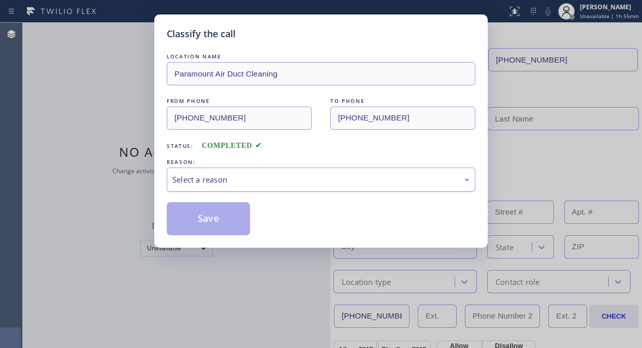
click at [288, 173] on div "Select a reason" at bounding box center [321, 180] width 309 height 24
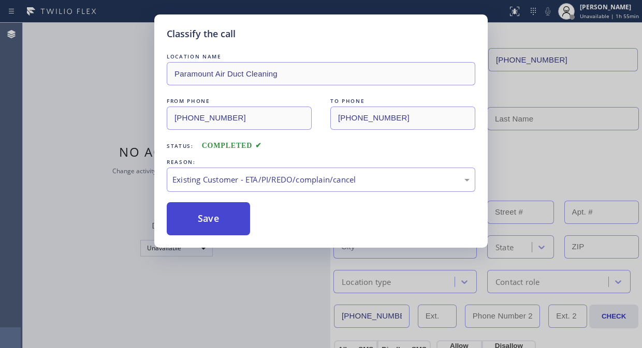
click at [217, 219] on button "Save" at bounding box center [208, 218] width 83 height 33
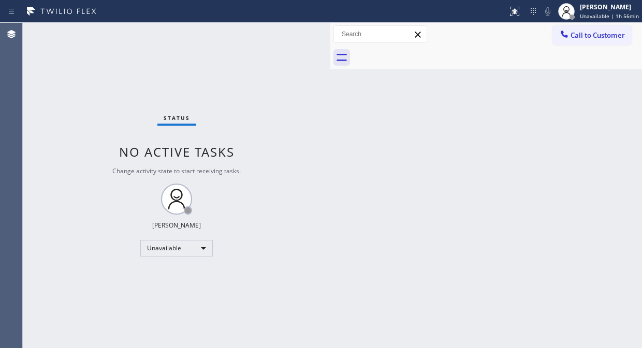
click at [54, 120] on div "Status No active tasks Change activity state to start receiving tasks. [PERSON_…" at bounding box center [177, 186] width 308 height 326
click at [48, 110] on div "Status No active tasks Change activity state to start receiving tasks. [PERSON_…" at bounding box center [177, 186] width 308 height 326
click at [568, 39] on icon at bounding box center [564, 34] width 10 height 10
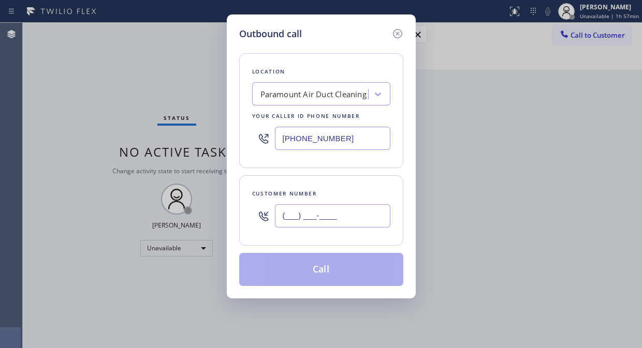
click at [294, 220] on input "(___) ___-____" at bounding box center [332, 216] width 115 height 23
paste input "310) 793-9507"
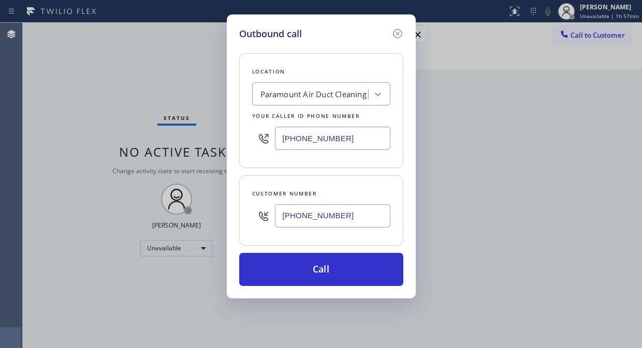
type input "[PHONE_NUMBER]"
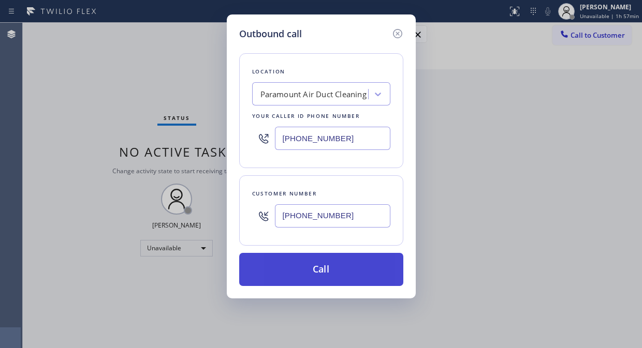
click at [347, 270] on button "Call" at bounding box center [321, 269] width 164 height 33
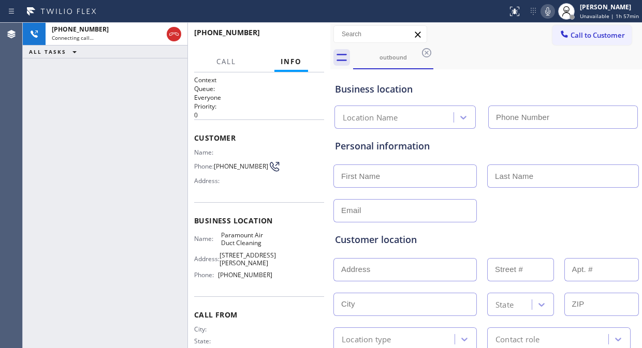
type input "[PHONE_NUMBER]"
click at [35, 195] on div "[PHONE_NUMBER] Live | 00:03 ALL TASKS ALL TASKS ACTIVE TASKS TASKS IN WRAP UP" at bounding box center [105, 186] width 165 height 326
click at [52, 92] on div "[PHONE_NUMBER] Live | 01:16 ALL TASKS ALL TASKS ACTIVE TASKS TASKS IN WRAP UP" at bounding box center [105, 186] width 165 height 326
click at [498, 236] on div "Customer location" at bounding box center [486, 240] width 302 height 14
click at [73, 114] on div "[PHONE_NUMBER] Live | 01:24 ALL TASKS ALL TASKS ACTIVE TASKS TASKS IN WRAP UP" at bounding box center [105, 186] width 165 height 326
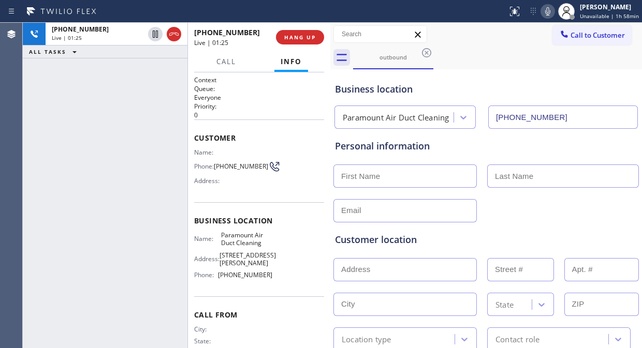
click at [503, 62] on div "outbound" at bounding box center [497, 57] width 289 height 23
click at [306, 38] on span "HANG UP" at bounding box center [300, 37] width 32 height 7
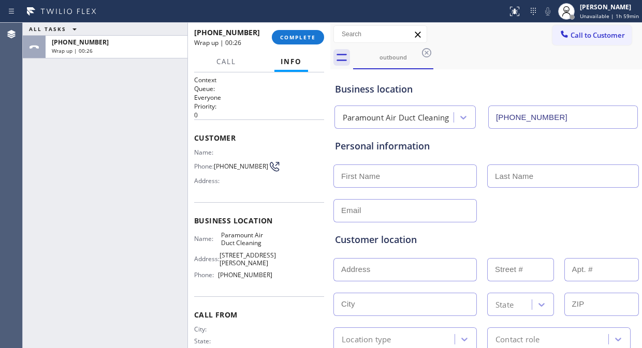
click at [70, 76] on div "ALL TASKS ALL TASKS ACTIVE TASKS TASKS IN WRAP UP [PHONE_NUMBER] Wrap up | 00:26" at bounding box center [105, 186] width 165 height 326
click at [283, 32] on button "COMPLETE" at bounding box center [298, 37] width 52 height 14
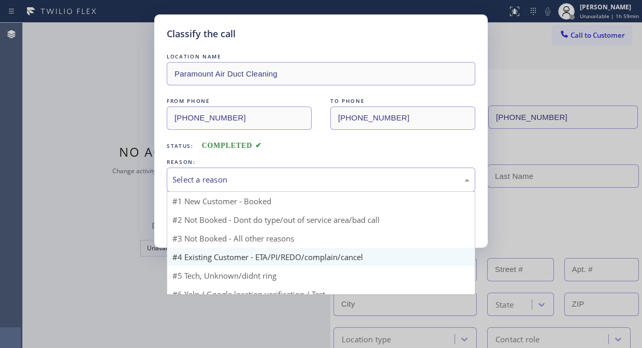
drag, startPoint x: 304, startPoint y: 179, endPoint x: 293, endPoint y: 229, distance: 52.0
click at [303, 179] on div "Select a reason" at bounding box center [320, 180] width 297 height 12
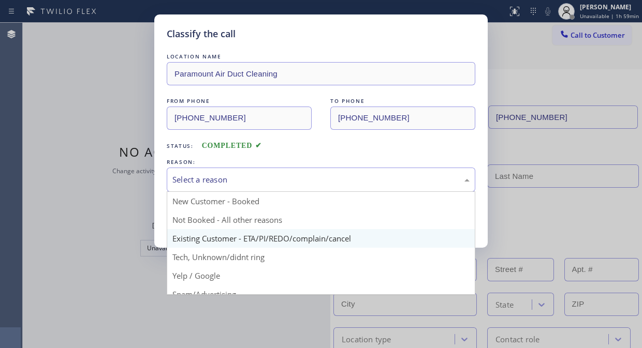
drag, startPoint x: 293, startPoint y: 237, endPoint x: 267, endPoint y: 231, distance: 25.9
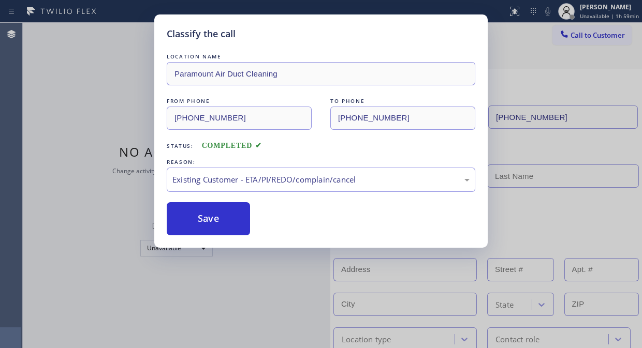
drag, startPoint x: 225, startPoint y: 211, endPoint x: 254, endPoint y: 114, distance: 101.4
click at [224, 211] on button "Save" at bounding box center [208, 218] width 83 height 33
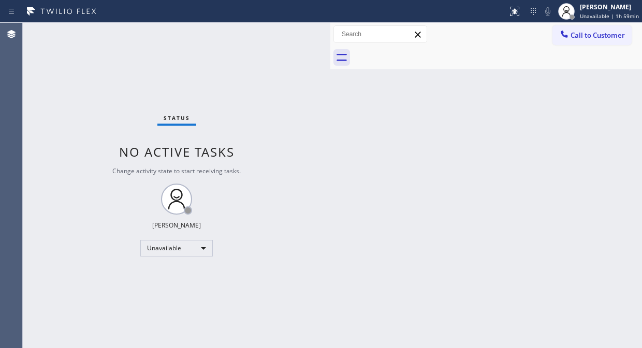
click at [62, 85] on div "Status No active tasks Change activity state to start receiving tasks. [PERSON_…" at bounding box center [177, 186] width 308 height 326
click at [42, 80] on div "Status No active tasks Change activity state to start receiving tasks. [PERSON_…" at bounding box center [177, 186] width 308 height 326
click at [572, 23] on div "Call to Customer Outbound call Location Paramount Air Duct Cleaning Your caller…" at bounding box center [486, 34] width 312 height 23
click at [569, 33] on icon at bounding box center [564, 34] width 10 height 10
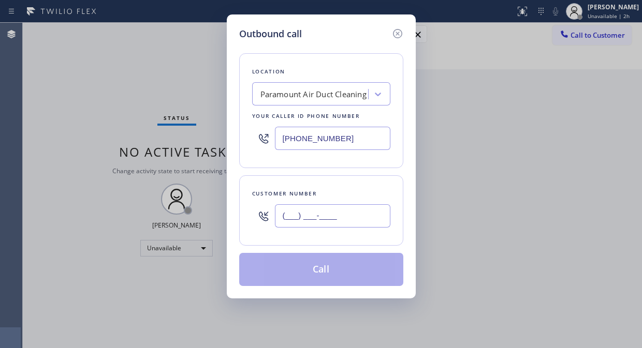
click at [289, 221] on input "(___) ___-____" at bounding box center [332, 216] width 115 height 23
paste input "310) 793-9507"
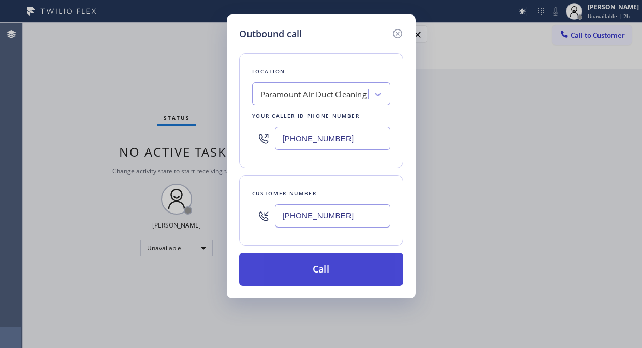
type input "[PHONE_NUMBER]"
click at [330, 271] on button "Call" at bounding box center [321, 269] width 164 height 33
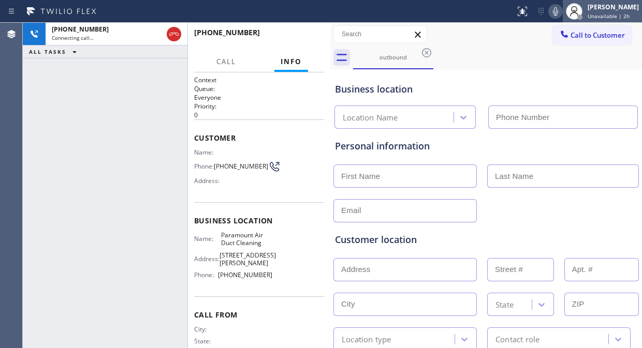
type input "[PHONE_NUMBER]"
click at [76, 125] on div "[PHONE_NUMBER] Connecting call… ALL TASKS ALL TASKS ACTIVE TASKS TASKS IN WRAP …" at bounding box center [105, 186] width 165 height 326
click at [562, 14] on icon at bounding box center [555, 11] width 12 height 12
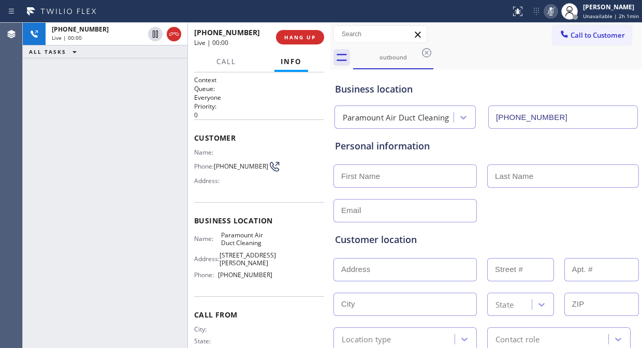
click at [551, 14] on icon at bounding box center [551, 11] width 12 height 12
click at [557, 16] on icon at bounding box center [551, 11] width 12 height 12
click at [551, 11] on icon at bounding box center [551, 11] width 12 height 12
click at [297, 36] on span "HANG UP" at bounding box center [300, 37] width 32 height 7
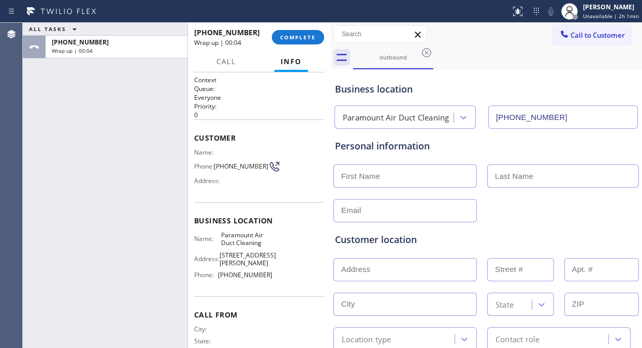
drag, startPoint x: 53, startPoint y: 115, endPoint x: 142, endPoint y: 67, distance: 101.3
click at [54, 115] on div "ALL TASKS ALL TASKS ACTIVE TASKS TASKS IN WRAP UP [PHONE_NUMBER] Wrap up | 00:04" at bounding box center [105, 186] width 165 height 326
click at [303, 24] on div "[PHONE_NUMBER] Wrap up | 00:05 COMPLETE" at bounding box center [259, 37] width 130 height 27
click at [293, 35] on span "COMPLETE" at bounding box center [298, 37] width 36 height 7
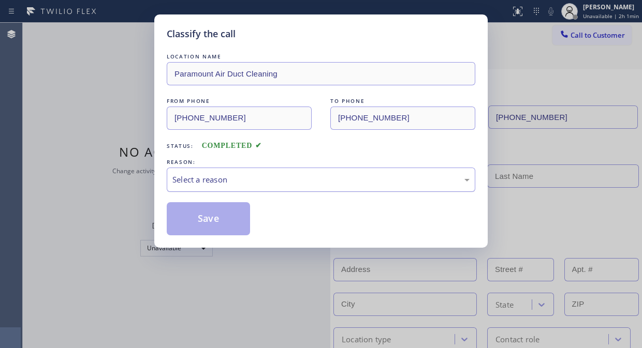
click at [285, 181] on div "Select a reason" at bounding box center [320, 180] width 297 height 12
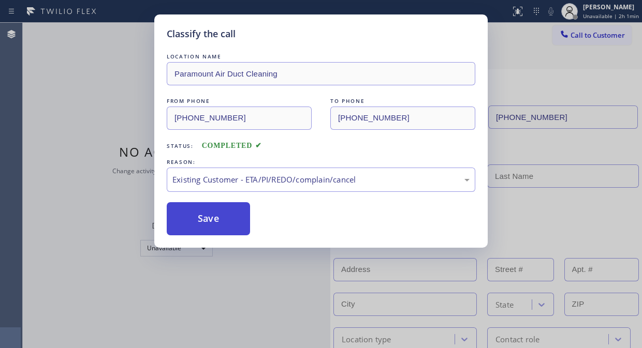
drag, startPoint x: 296, startPoint y: 237, endPoint x: 237, endPoint y: 228, distance: 60.1
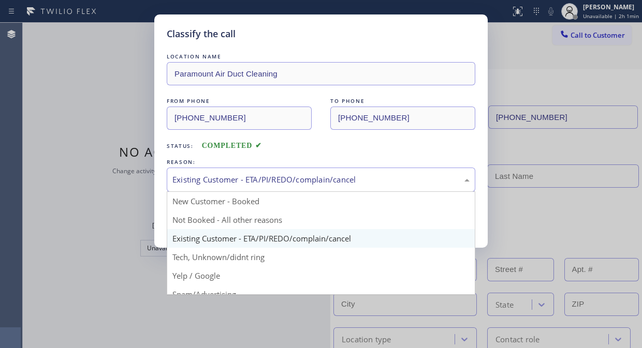
click at [263, 185] on div "Existing Customer - ETA/PI/REDO/complain/cancel" at bounding box center [320, 180] width 297 height 12
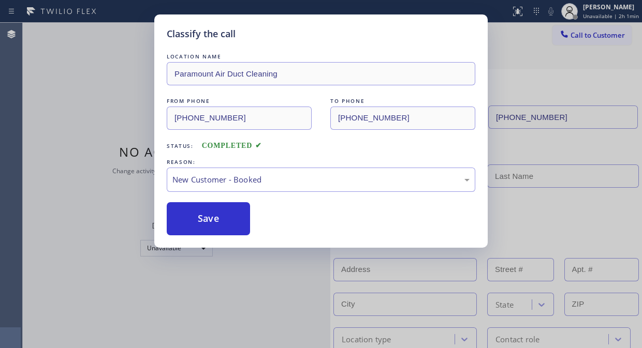
drag, startPoint x: 223, startPoint y: 212, endPoint x: 475, endPoint y: 304, distance: 268.5
click at [225, 215] on button "Save" at bounding box center [208, 218] width 83 height 33
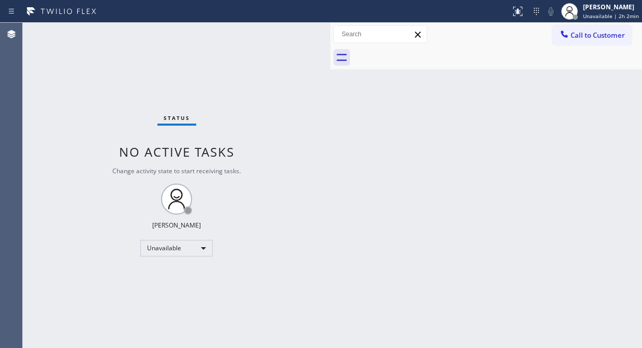
click at [68, 75] on div "Status No active tasks Change activity state to start receiving tasks. [PERSON_…" at bounding box center [177, 186] width 308 height 326
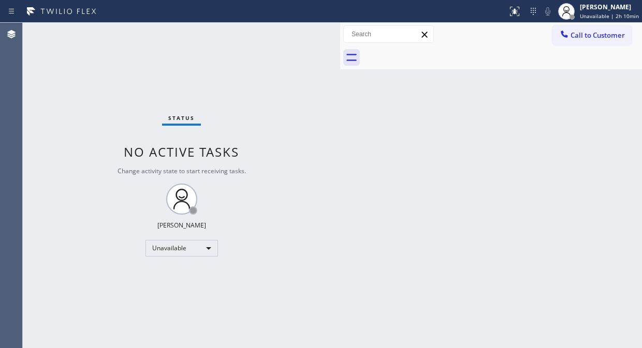
drag, startPoint x: 327, startPoint y: 63, endPoint x: 337, endPoint y: 68, distance: 11.1
click at [340, 68] on div at bounding box center [340, 186] width 0 height 326
click at [568, 38] on icon at bounding box center [564, 34] width 10 height 10
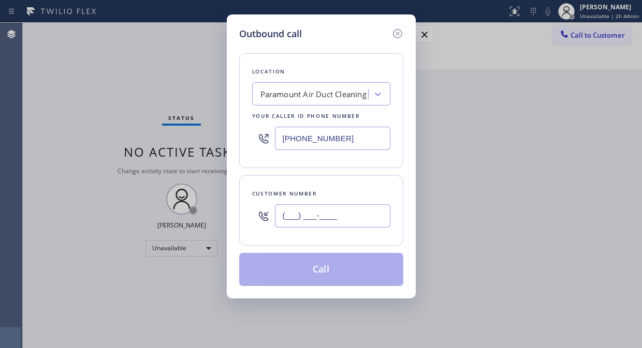
click at [280, 221] on input "(___) ___-____" at bounding box center [332, 216] width 115 height 23
paste input "320) 247-2308"
type input "[PHONE_NUMBER]"
click at [304, 99] on div "Paramount Air Duct Cleaning" at bounding box center [313, 95] width 106 height 12
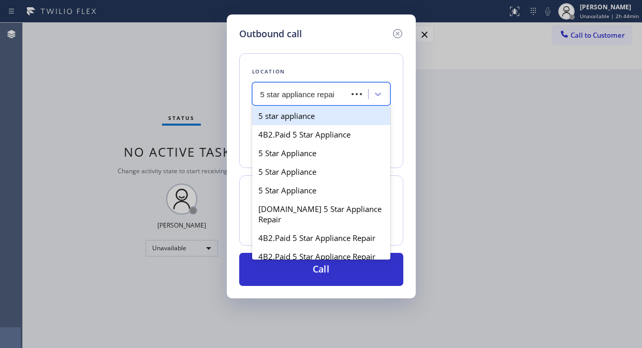
type input "5 star appliance repair"
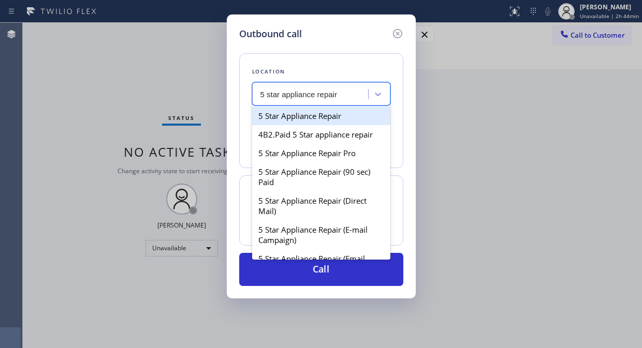
click at [306, 111] on div "5 Star Appliance Repair" at bounding box center [321, 116] width 138 height 19
type input "[PHONE_NUMBER]"
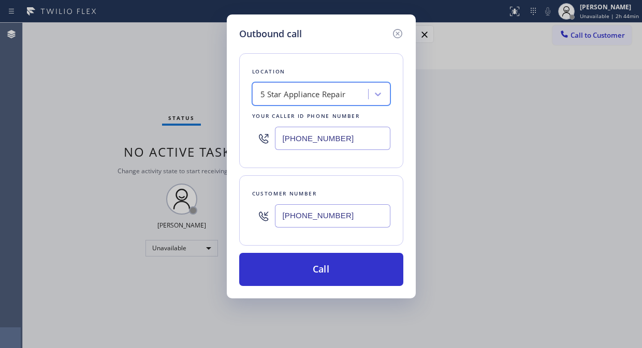
drag, startPoint x: 350, startPoint y: 268, endPoint x: 458, endPoint y: 336, distance: 127.3
click at [357, 270] on button "Call" at bounding box center [321, 269] width 164 height 33
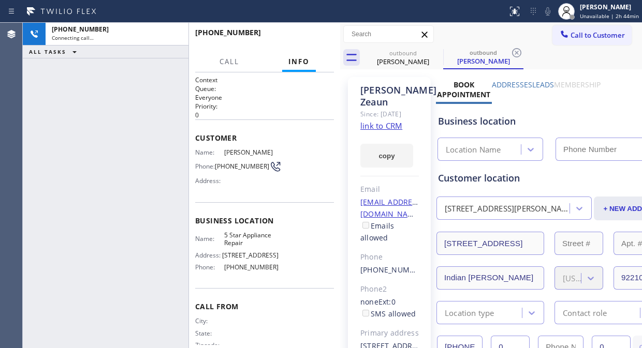
type input "[PHONE_NUMBER]"
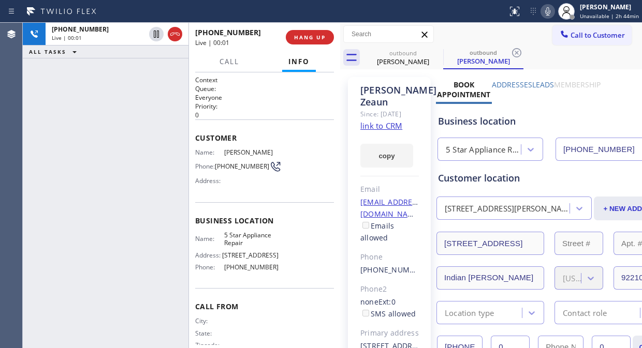
click at [91, 72] on div "[PHONE_NUMBER] Live | 00:01 ALL TASKS ALL TASKS ACTIVE TASKS TASKS IN WRAP UP" at bounding box center [106, 186] width 166 height 326
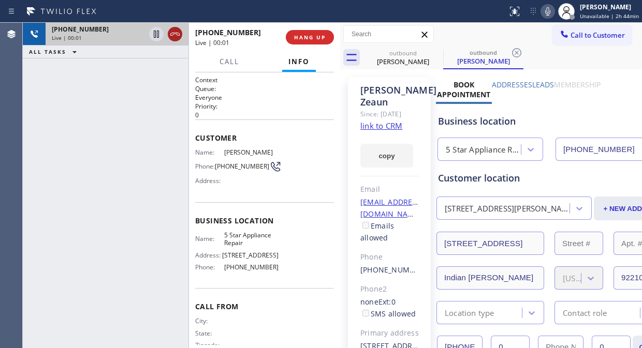
click at [172, 35] on icon at bounding box center [175, 34] width 12 height 12
click at [294, 45] on div "[PHONE_NUMBER] Live | 00:02 HANG UP" at bounding box center [264, 37] width 139 height 27
click at [303, 42] on button "HANG UP" at bounding box center [310, 37] width 48 height 14
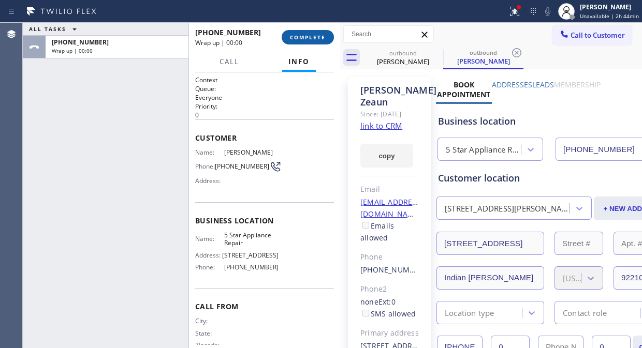
click at [311, 38] on span "COMPLETE" at bounding box center [308, 37] width 36 height 7
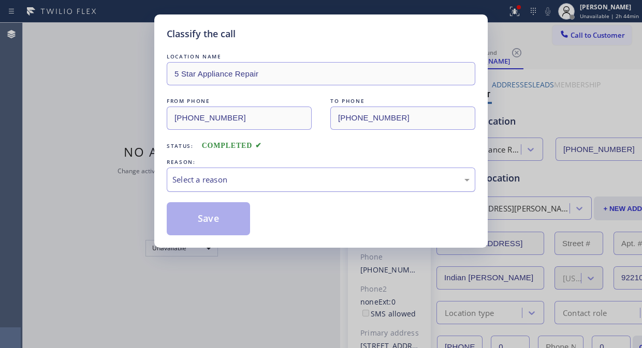
click at [319, 187] on div "Select a reason" at bounding box center [321, 180] width 309 height 24
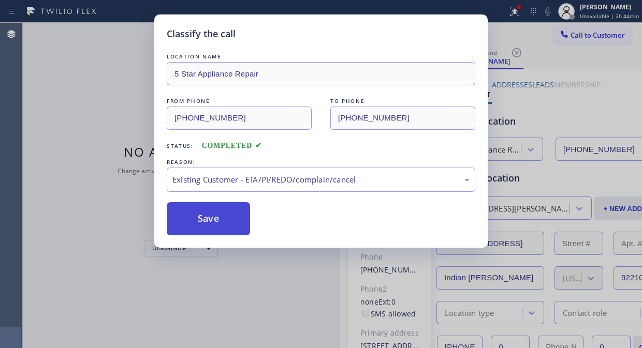
click at [236, 231] on button "Save" at bounding box center [208, 218] width 83 height 33
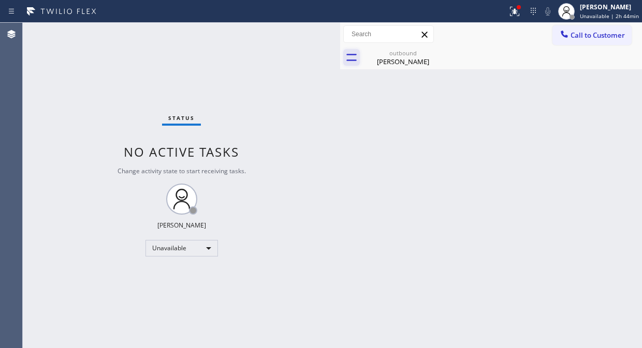
drag, startPoint x: 101, startPoint y: 64, endPoint x: 349, endPoint y: 60, distance: 248.1
click at [101, 64] on div "Status No active tasks Change activity state to start receiving tasks. [PERSON_…" at bounding box center [181, 186] width 317 height 326
drag, startPoint x: 593, startPoint y: 32, endPoint x: 528, endPoint y: 69, distance: 75.4
click at [593, 32] on span "Call to Customer" at bounding box center [598, 35] width 54 height 9
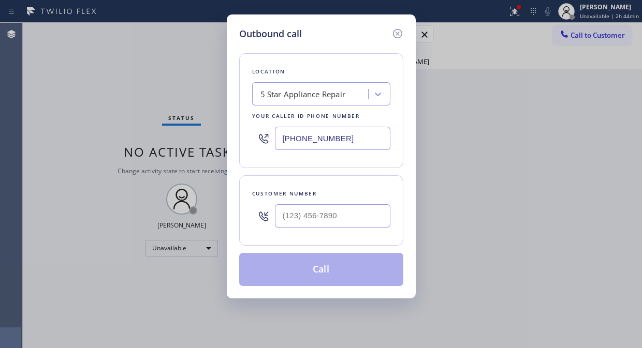
click at [284, 138] on input "[PHONE_NUMBER]" at bounding box center [332, 138] width 115 height 23
paste input "999-4417"
type input "[PHONE_NUMBER]"
click at [53, 89] on div "Outbound call Location 4B2.Paid HVAC Alliance Expert Your caller id phone numbe…" at bounding box center [321, 174] width 642 height 348
click at [281, 220] on input "(___) ___-____" at bounding box center [332, 216] width 115 height 23
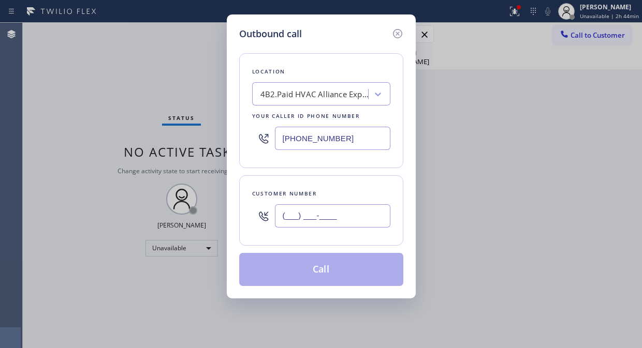
paste input "310) 844-4545"
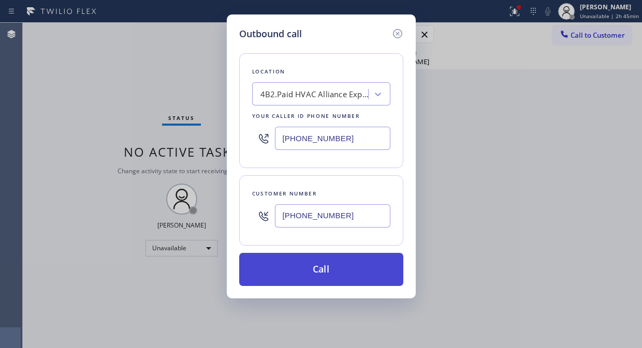
type input "[PHONE_NUMBER]"
click at [360, 272] on button "Call" at bounding box center [321, 269] width 164 height 33
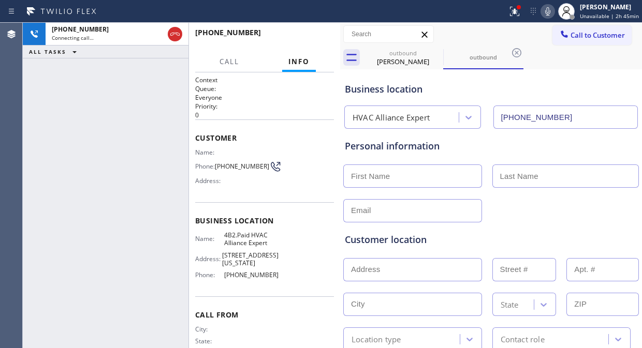
type input "[PHONE_NUMBER]"
click at [72, 88] on div "[PHONE_NUMBER] Connecting call… ALL TASKS ALL TASKS ACTIVE TASKS TASKS IN WRAP …" at bounding box center [106, 186] width 166 height 326
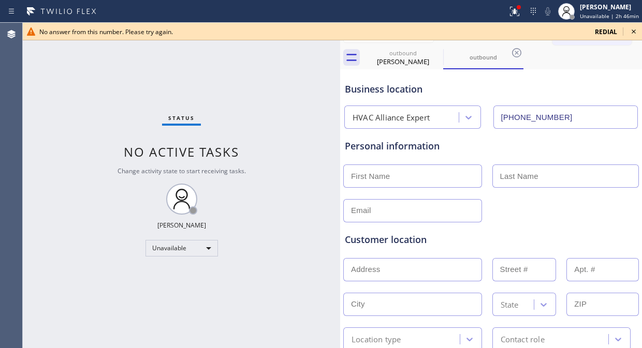
click at [630, 29] on icon at bounding box center [634, 31] width 12 height 12
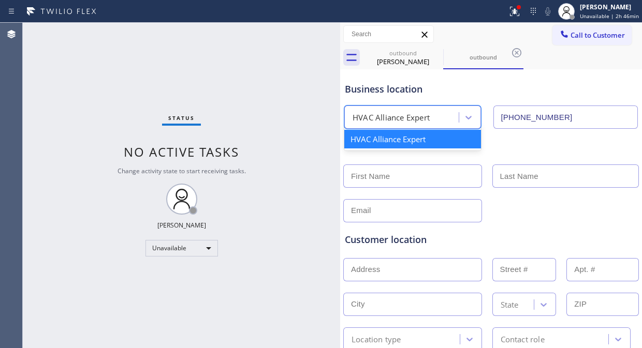
click at [430, 116] on div "HVAC Alliance Expert" at bounding box center [402, 118] width 111 height 18
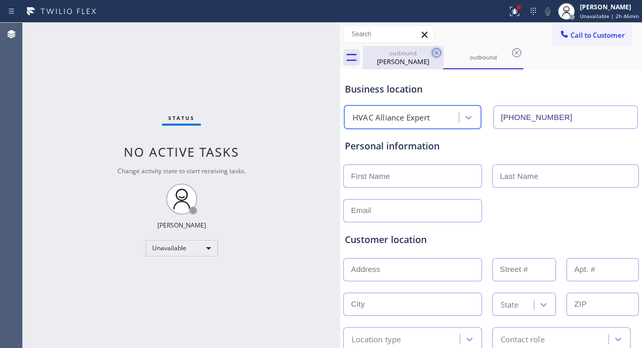
click at [437, 53] on icon at bounding box center [436, 52] width 9 height 9
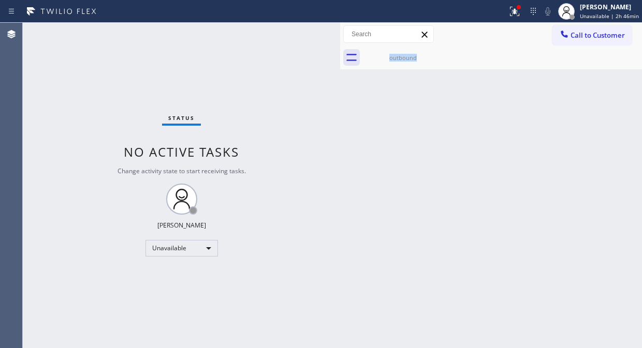
click at [437, 53] on div "outbound" at bounding box center [403, 57] width 80 height 23
click at [0, 0] on icon at bounding box center [0, 0] width 0 height 0
click at [526, 16] on div at bounding box center [514, 11] width 23 height 12
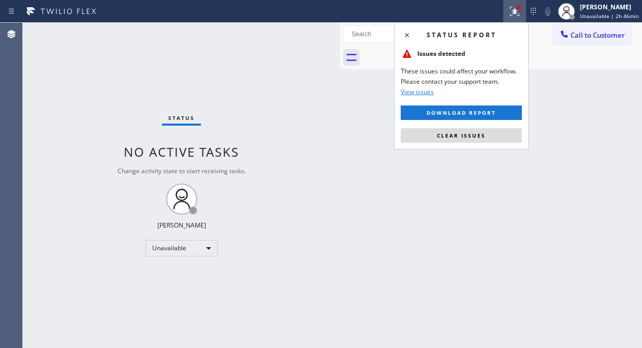
click at [478, 130] on button "Clear issues" at bounding box center [461, 135] width 121 height 14
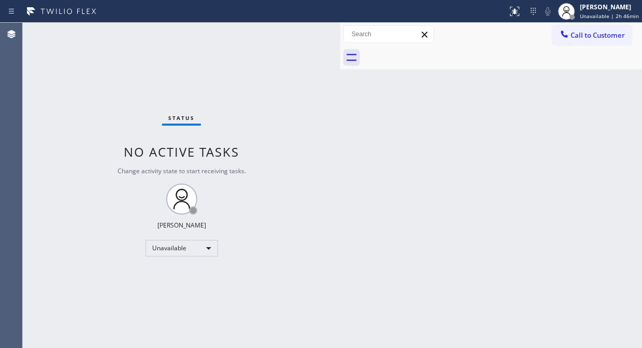
click at [71, 61] on div "Status No active tasks Change activity state to start receiving tasks. [PERSON_…" at bounding box center [181, 186] width 317 height 326
click at [571, 35] on span "Call to Customer" at bounding box center [598, 35] width 54 height 9
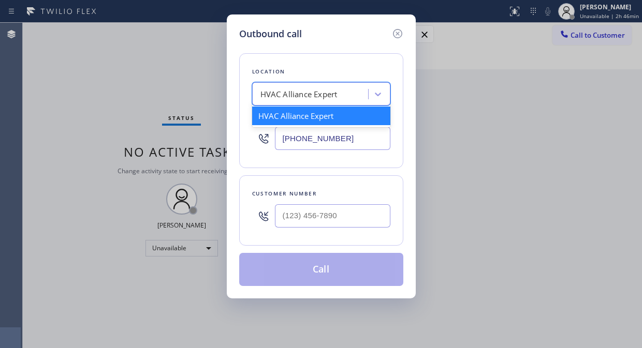
click at [286, 97] on div "HVAC Alliance Expert" at bounding box center [298, 95] width 77 height 12
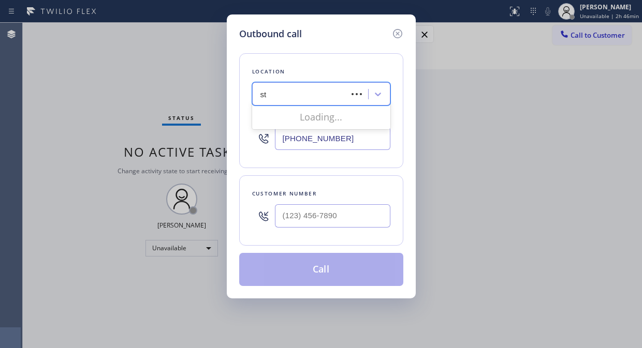
type input "s"
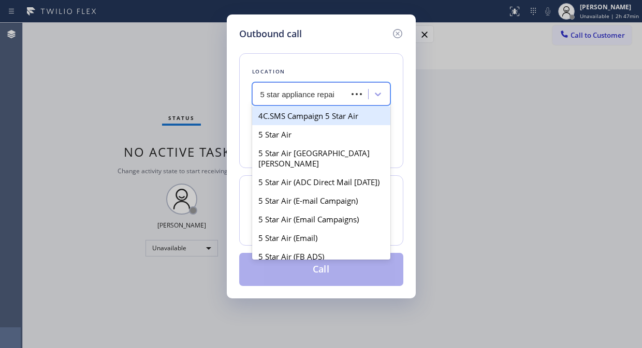
type input "5 star appliance repair"
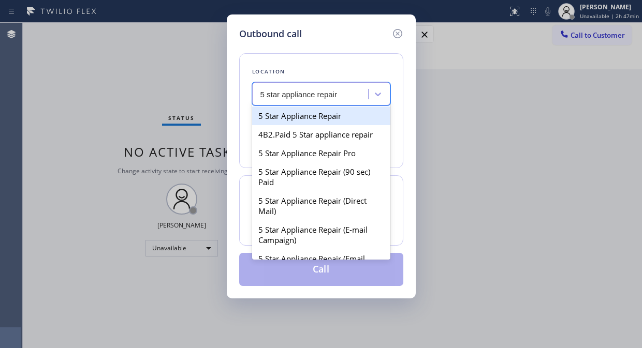
click at [292, 113] on div "5 Star Appliance Repair" at bounding box center [321, 116] width 138 height 19
type input "[PHONE_NUMBER]"
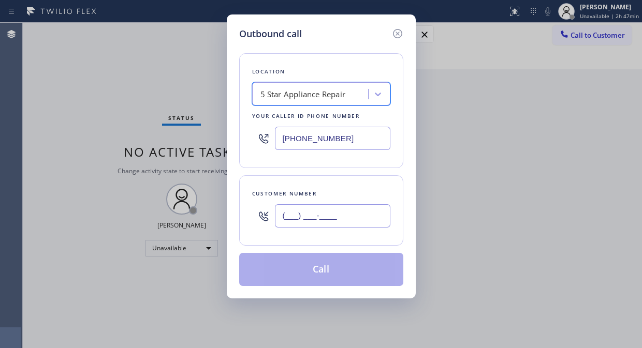
click at [287, 219] on input "(___) ___-____" at bounding box center [332, 216] width 115 height 23
paste input "320) 247-2308"
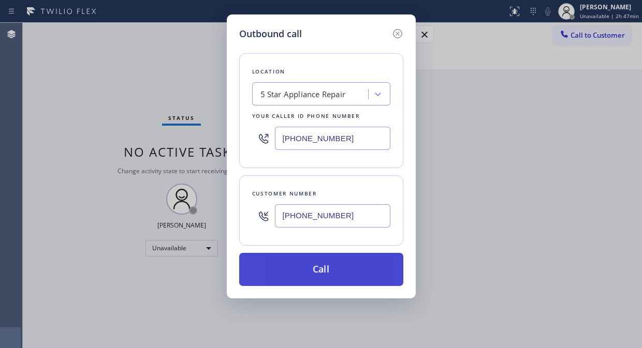
type input "[PHONE_NUMBER]"
click at [361, 267] on button "Call" at bounding box center [321, 269] width 164 height 33
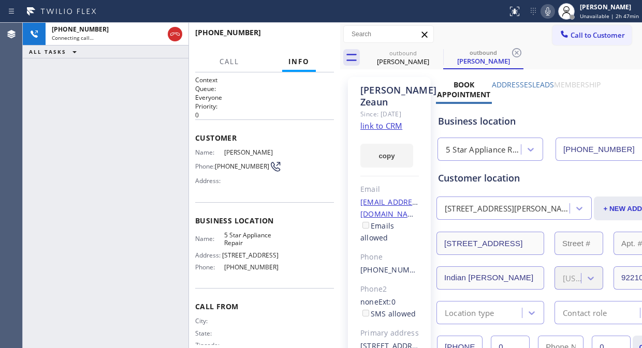
type input "[PHONE_NUMBER]"
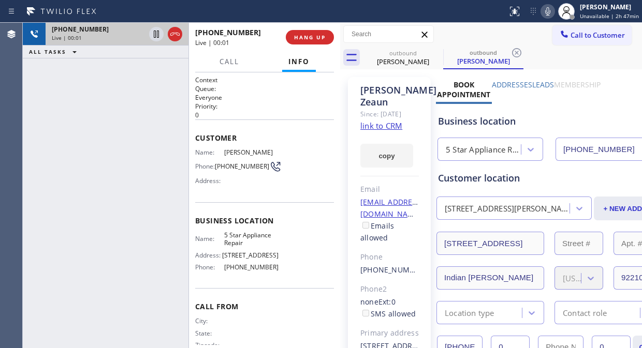
drag, startPoint x: 60, startPoint y: 85, endPoint x: 118, endPoint y: 42, distance: 71.8
click at [60, 85] on div "[PHONE_NUMBER] Live | 00:01 ALL TASKS ALL TASKS ACTIVE TASKS TASKS IN WRAP UP" at bounding box center [106, 186] width 166 height 326
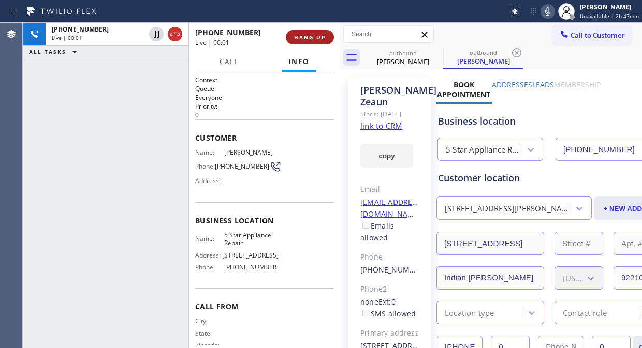
click at [175, 34] on icon at bounding box center [175, 34] width 12 height 12
click at [312, 39] on span "HANG UP" at bounding box center [310, 37] width 32 height 7
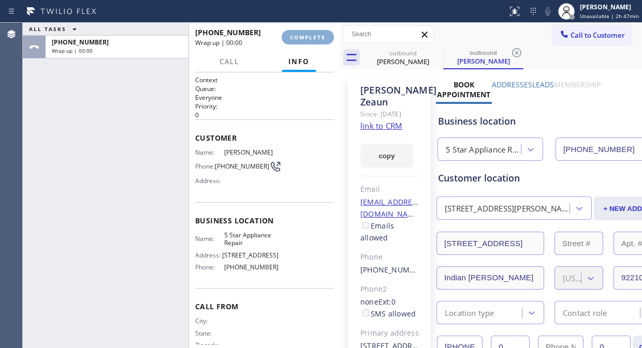
click at [312, 39] on span "COMPLETE" at bounding box center [308, 37] width 36 height 7
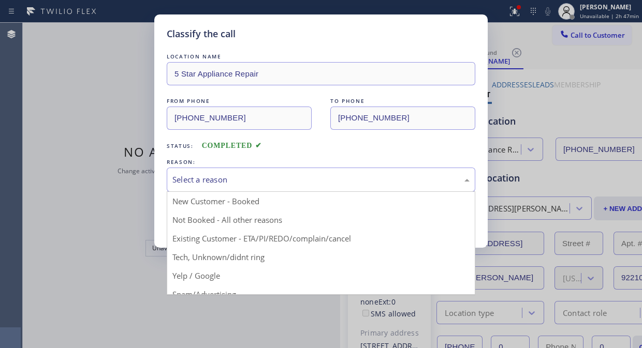
click at [343, 180] on div "Select a reason" at bounding box center [320, 180] width 297 height 12
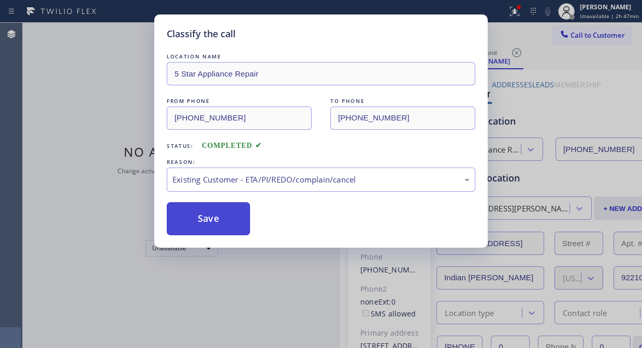
click at [237, 216] on button "Save" at bounding box center [208, 218] width 83 height 33
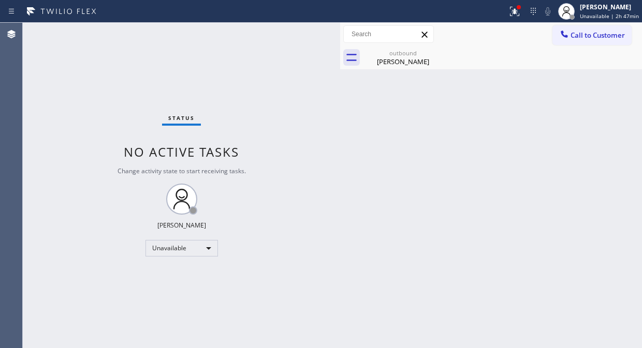
click at [559, 32] on icon at bounding box center [564, 34] width 10 height 10
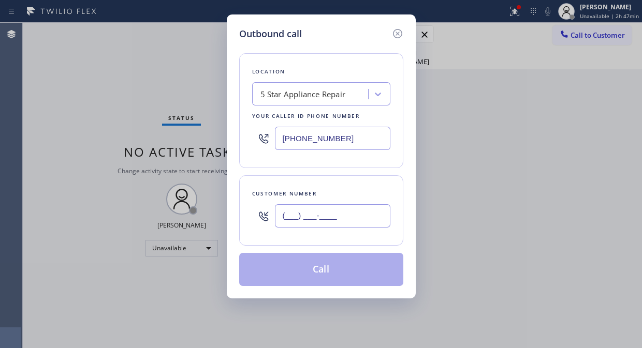
click at [325, 221] on input "(___) ___-____" at bounding box center [332, 216] width 115 height 23
paste input "714) 425-1715"
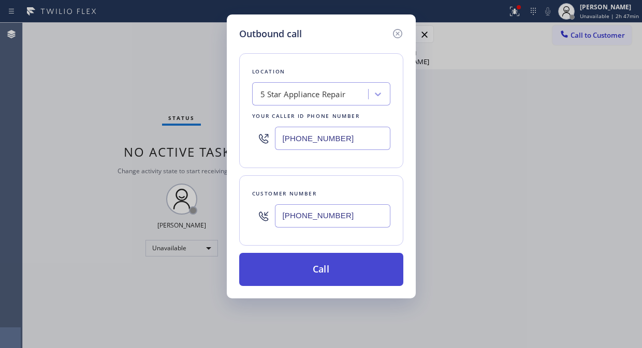
type input "[PHONE_NUMBER]"
click at [340, 266] on button "Call" at bounding box center [321, 269] width 164 height 33
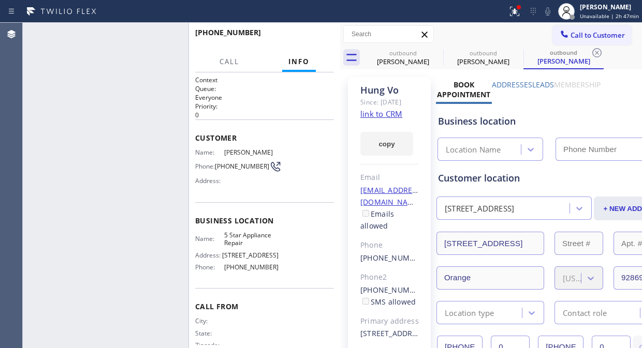
type input "[PHONE_NUMBER]"
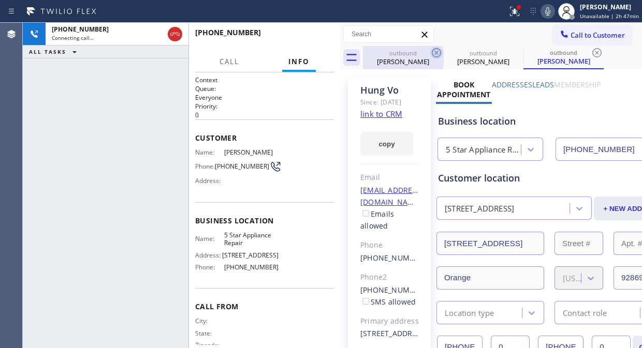
click at [432, 49] on icon at bounding box center [436, 53] width 12 height 12
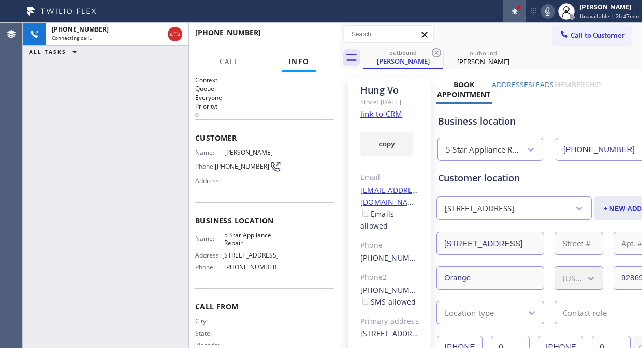
click at [509, 11] on div at bounding box center [514, 11] width 23 height 12
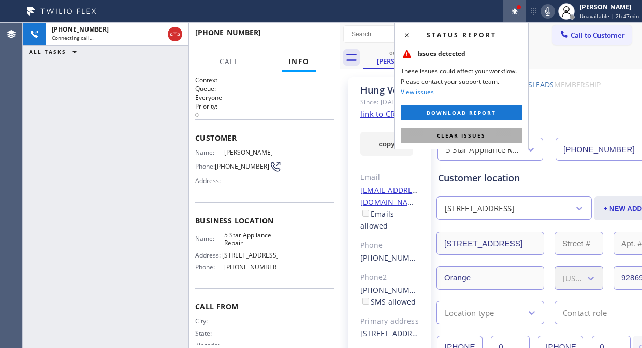
click at [482, 134] on span "Clear issues" at bounding box center [461, 135] width 49 height 7
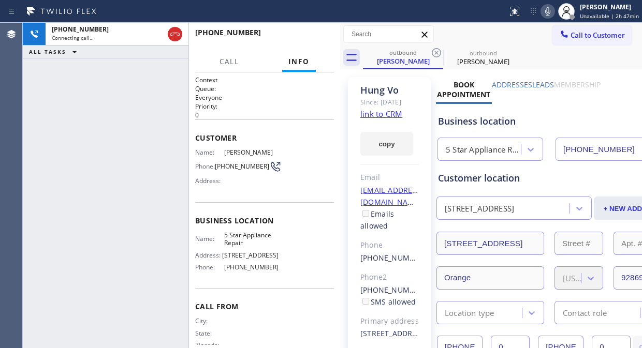
click at [546, 11] on icon at bounding box center [548, 11] width 12 height 12
click at [549, 11] on icon at bounding box center [548, 11] width 12 height 12
click at [394, 119] on link "link to CRM" at bounding box center [381, 114] width 42 height 10
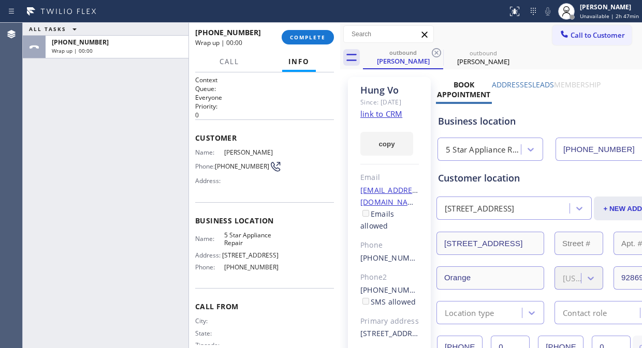
drag, startPoint x: 321, startPoint y: 33, endPoint x: 323, endPoint y: 45, distance: 11.5
click at [321, 34] on span "COMPLETE" at bounding box center [308, 37] width 36 height 7
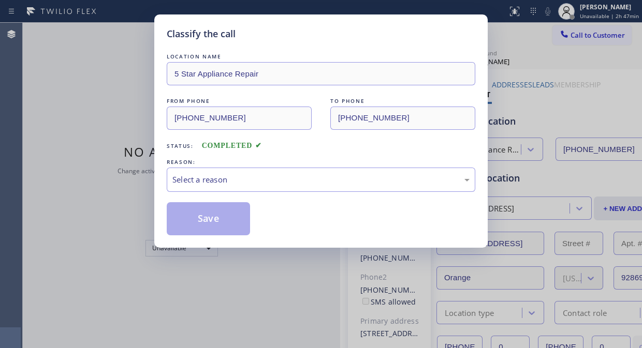
click at [267, 193] on div "LOCATION NAME 5 Star Appliance Repair FROM PHONE [PHONE_NUMBER] TO PHONE [PHONE…" at bounding box center [321, 143] width 309 height 184
click at [292, 182] on div "Select a reason" at bounding box center [320, 180] width 297 height 12
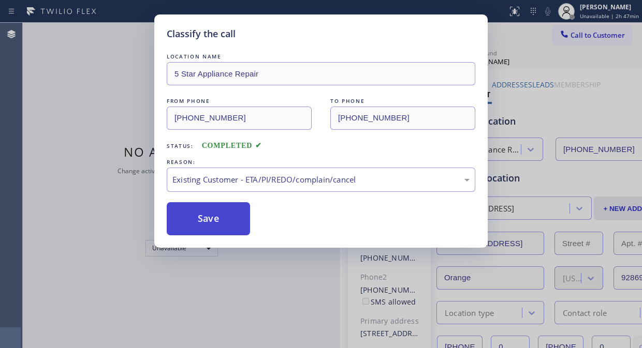
click at [216, 229] on button "Save" at bounding box center [208, 218] width 83 height 33
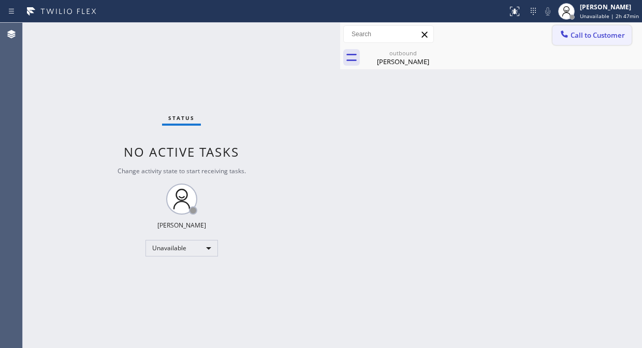
click at [572, 32] on span "Call to Customer" at bounding box center [598, 35] width 54 height 9
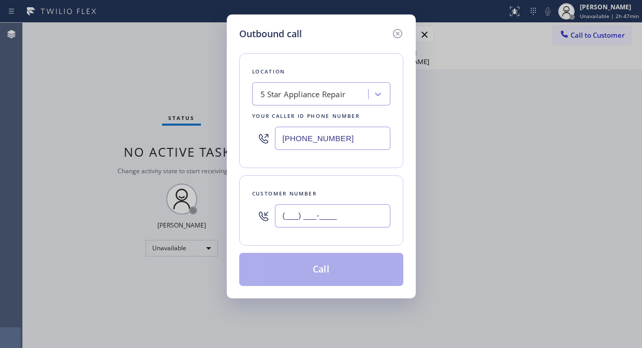
click at [333, 223] on input "(___) ___-____" at bounding box center [332, 216] width 115 height 23
paste input "480) 364-1954"
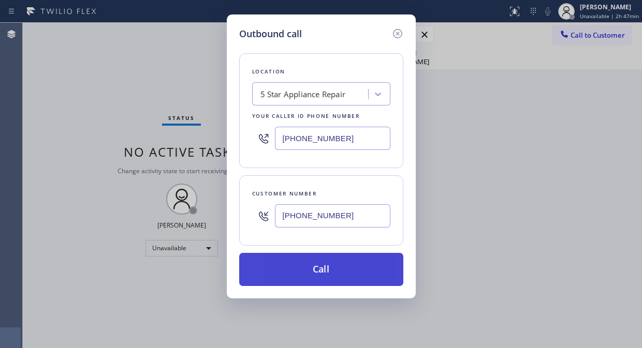
type input "[PHONE_NUMBER]"
click at [354, 274] on button "Call" at bounding box center [321, 269] width 164 height 33
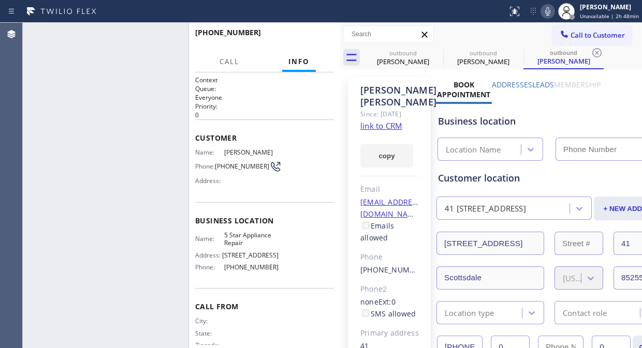
type input "[PHONE_NUMBER]"
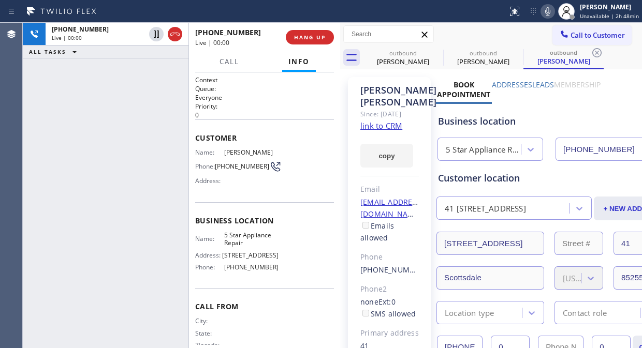
drag, startPoint x: 80, startPoint y: 84, endPoint x: 97, endPoint y: 61, distance: 29.2
click at [79, 84] on div "[PHONE_NUMBER] Live | 00:00 ALL TASKS ALL TASKS ACTIVE TASKS TASKS IN WRAP UP" at bounding box center [106, 186] width 166 height 326
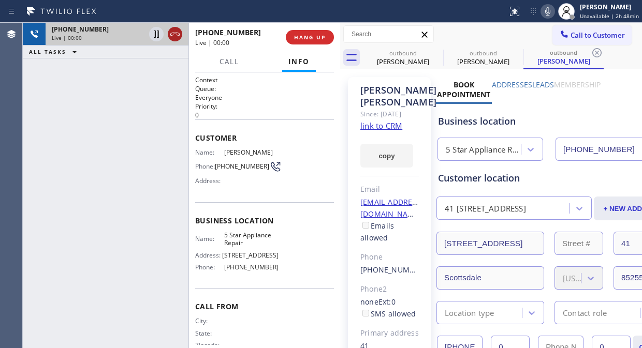
click at [171, 28] on icon at bounding box center [175, 34] width 12 height 12
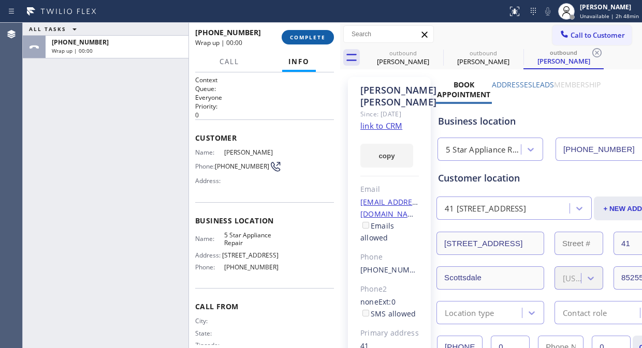
click at [297, 34] on span "COMPLETE" at bounding box center [308, 37] width 36 height 7
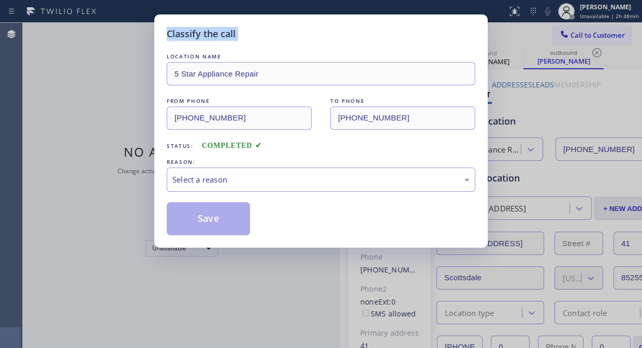
click at [298, 35] on div "Classify the call" at bounding box center [321, 34] width 309 height 14
click at [324, 182] on div "Select a reason" at bounding box center [320, 180] width 297 height 12
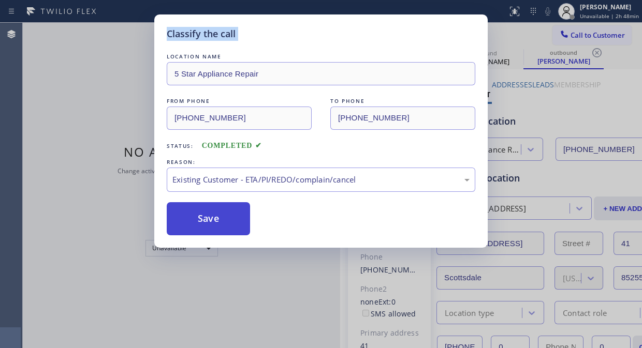
click at [205, 219] on button "Save" at bounding box center [208, 218] width 83 height 33
click at [560, 39] on div "Classify the call LOCATION NAME Marysville Express Appliance Repair FROM PHONE …" at bounding box center [332, 186] width 619 height 326
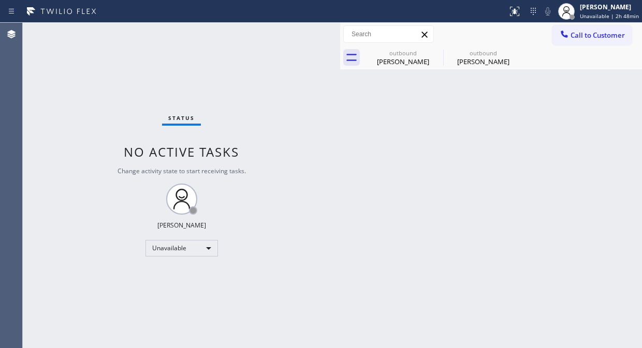
click at [560, 39] on icon at bounding box center [564, 34] width 10 height 10
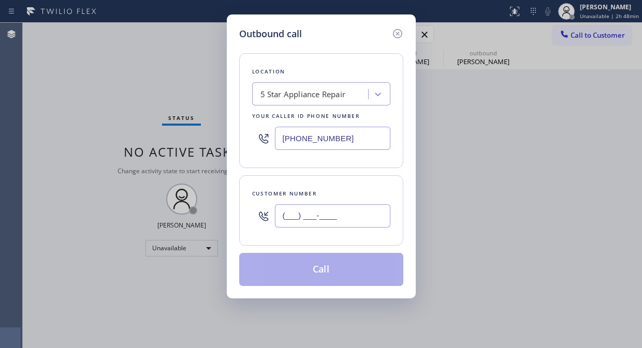
click at [380, 220] on input "(___) ___-____" at bounding box center [332, 216] width 115 height 23
paste input "480) 695-2581"
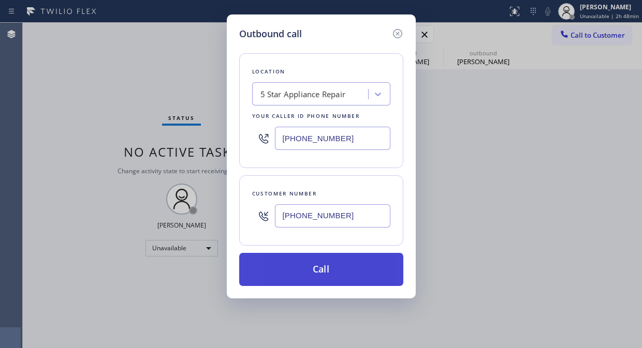
type input "[PHONE_NUMBER]"
click at [366, 271] on button "Call" at bounding box center [321, 269] width 164 height 33
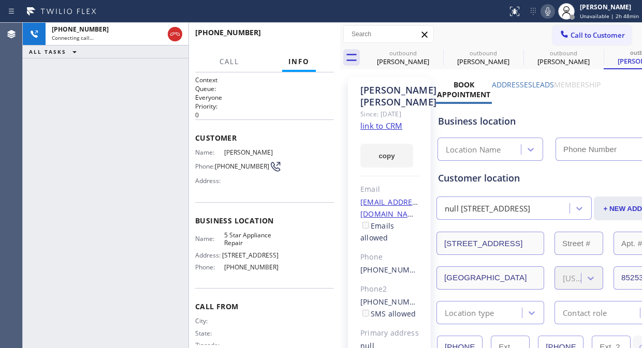
type input "[PHONE_NUMBER]"
click at [444, 51] on div "outbound" at bounding box center [483, 53] width 78 height 8
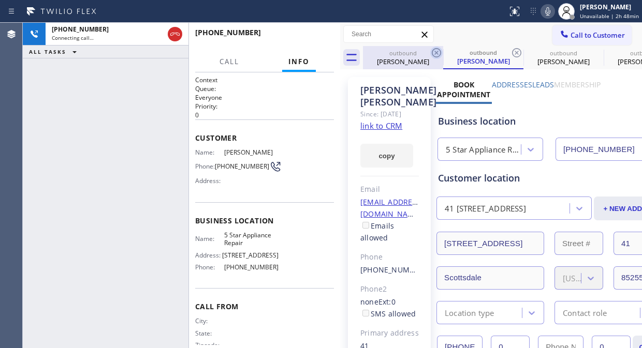
click at [439, 53] on icon at bounding box center [436, 53] width 12 height 12
click at [511, 53] on icon at bounding box center [517, 53] width 12 height 12
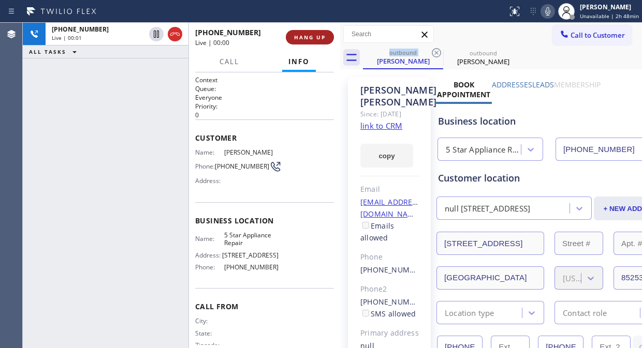
click at [311, 39] on span "HANG UP" at bounding box center [310, 37] width 32 height 7
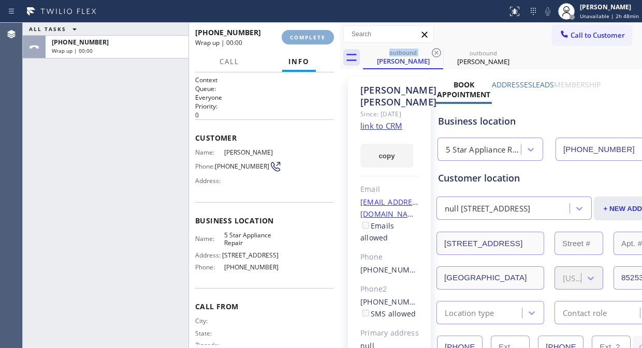
click at [311, 39] on span "COMPLETE" at bounding box center [308, 37] width 36 height 7
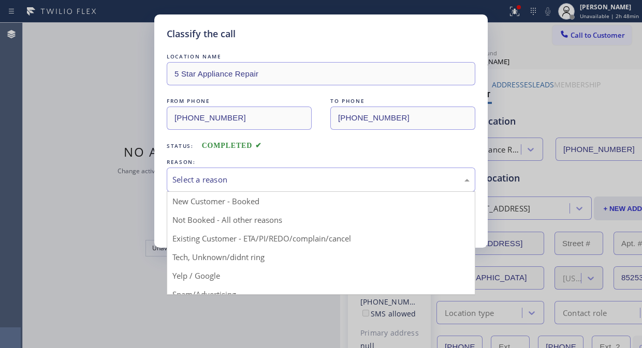
click at [325, 181] on div "Select a reason" at bounding box center [320, 180] width 297 height 12
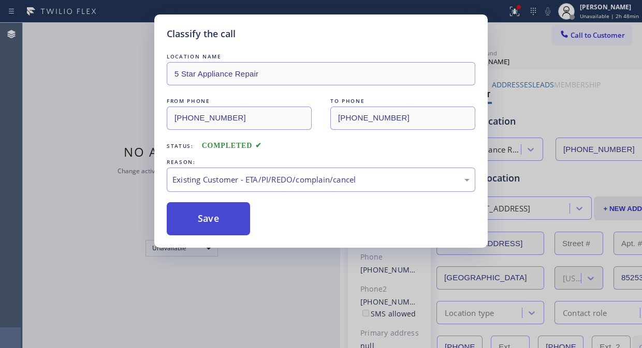
click at [197, 235] on button "Save" at bounding box center [208, 218] width 83 height 33
click at [214, 226] on button "Save" at bounding box center [208, 218] width 83 height 33
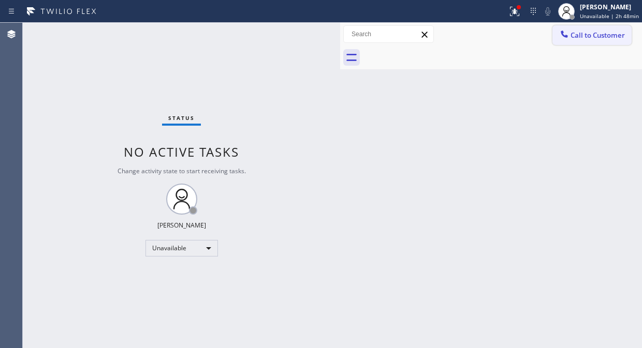
click at [580, 34] on span "Call to Customer" at bounding box center [598, 35] width 54 height 9
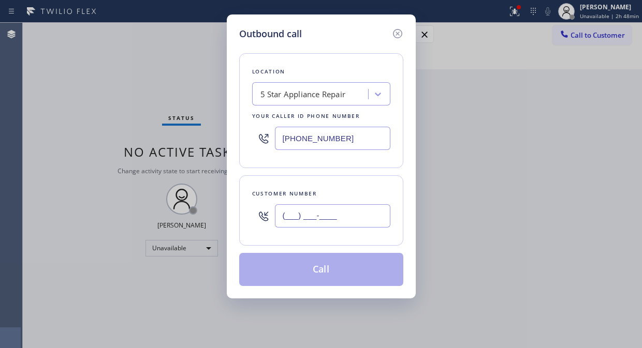
click at [335, 213] on input "(___) ___-____" at bounding box center [332, 216] width 115 height 23
paste input "818) 497-1130"
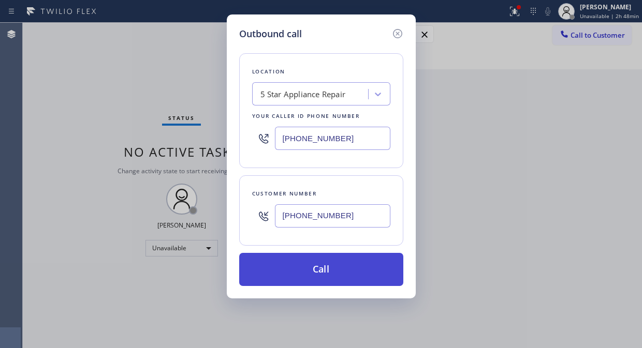
type input "[PHONE_NUMBER]"
click at [349, 265] on button "Call" at bounding box center [321, 269] width 164 height 33
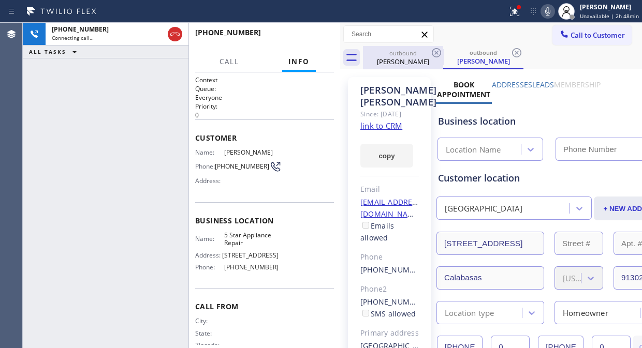
type input "[PHONE_NUMBER]"
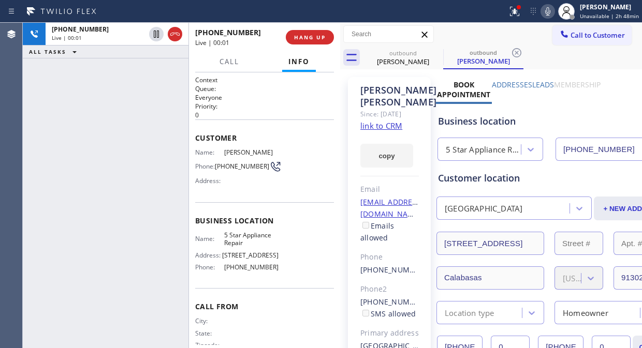
click at [304, 45] on div "[PHONE_NUMBER] Live | 00:01 HANG UP" at bounding box center [264, 37] width 139 height 27
click at [303, 42] on button "HANG UP" at bounding box center [310, 37] width 48 height 14
click at [303, 41] on button "HANG UP" at bounding box center [310, 37] width 48 height 14
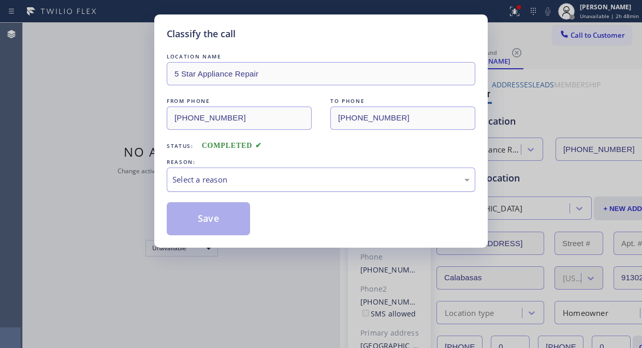
drag, startPoint x: 296, startPoint y: 178, endPoint x: 297, endPoint y: 183, distance: 5.3
click at [297, 180] on div "Select a reason" at bounding box center [320, 180] width 297 height 12
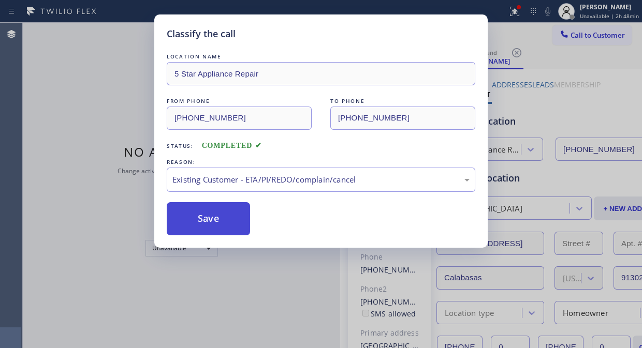
click at [223, 225] on button "Save" at bounding box center [208, 218] width 83 height 33
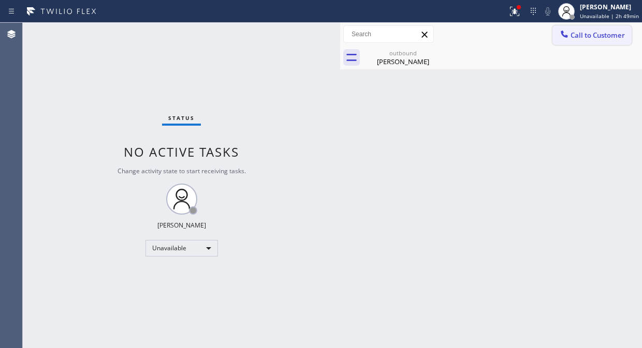
click at [591, 39] on span "Call to Customer" at bounding box center [598, 35] width 54 height 9
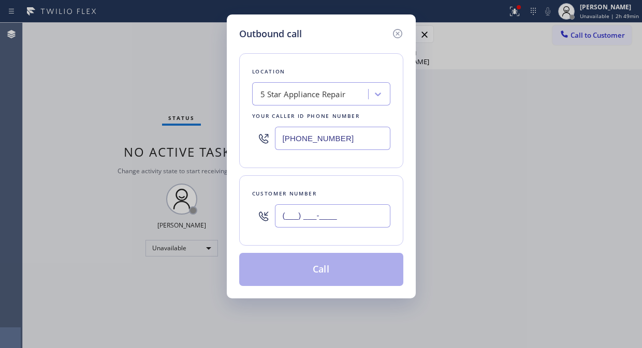
click at [337, 214] on input "(___) ___-____" at bounding box center [332, 216] width 115 height 23
paste input "818) 321-9004"
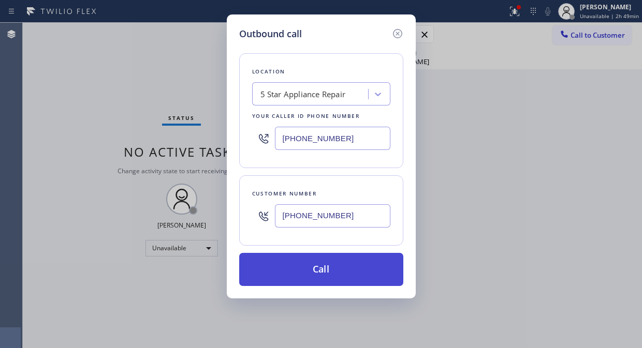
type input "[PHONE_NUMBER]"
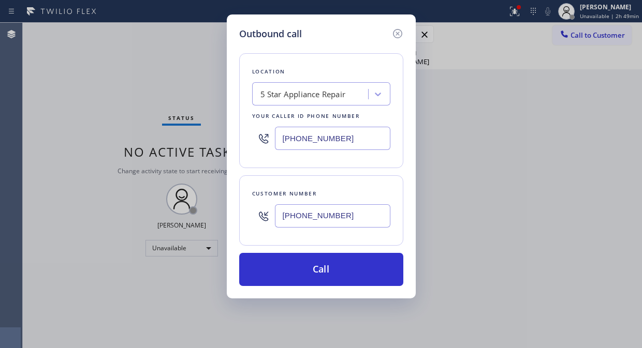
drag, startPoint x: 329, startPoint y: 269, endPoint x: 411, endPoint y: 148, distance: 146.2
click at [330, 270] on button "Call" at bounding box center [321, 269] width 164 height 33
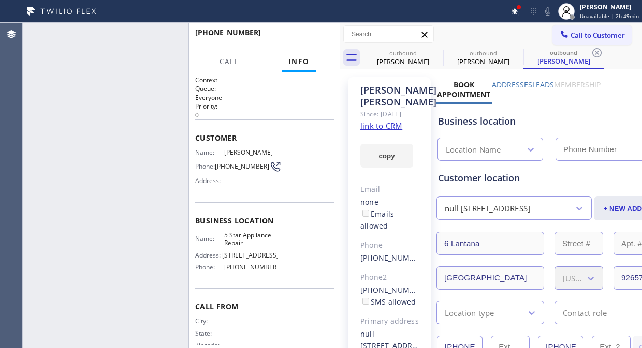
type input "[PHONE_NUMBER]"
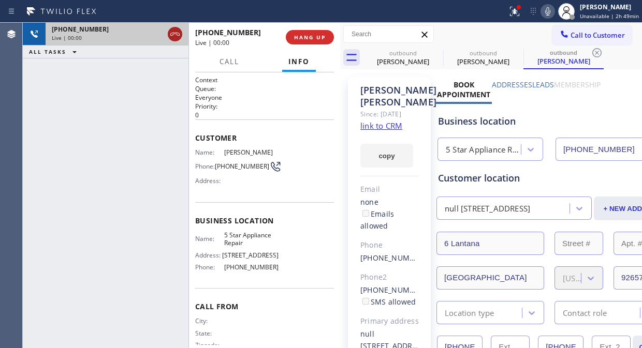
click at [172, 35] on icon at bounding box center [175, 34] width 12 height 12
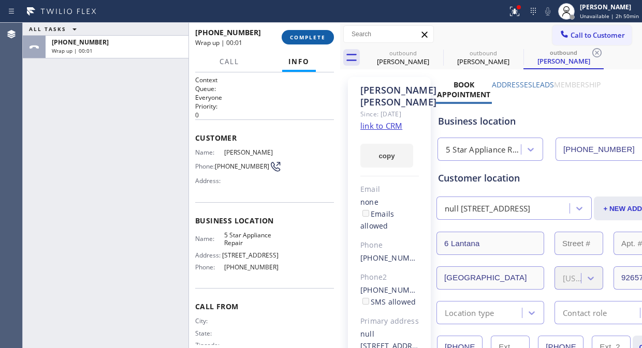
click at [309, 38] on span "COMPLETE" at bounding box center [308, 37] width 36 height 7
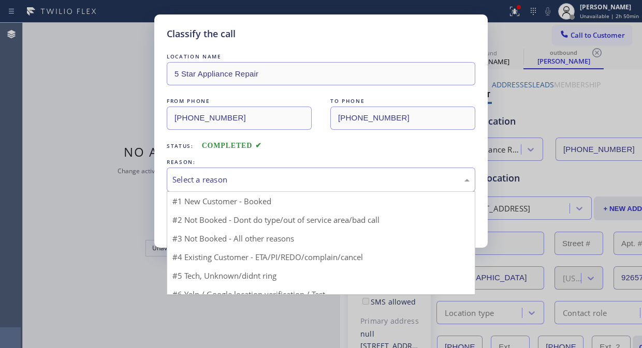
click at [313, 178] on div "Select a reason" at bounding box center [320, 180] width 297 height 12
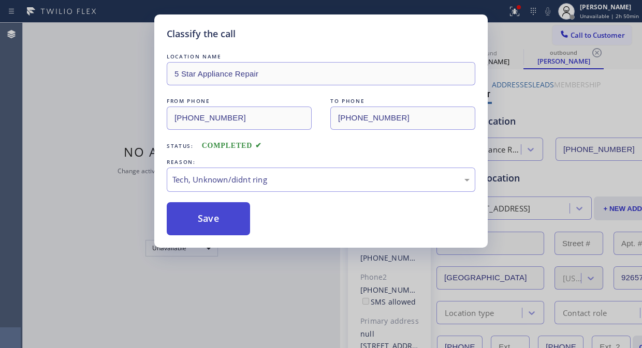
click at [219, 220] on button "Save" at bounding box center [208, 218] width 83 height 33
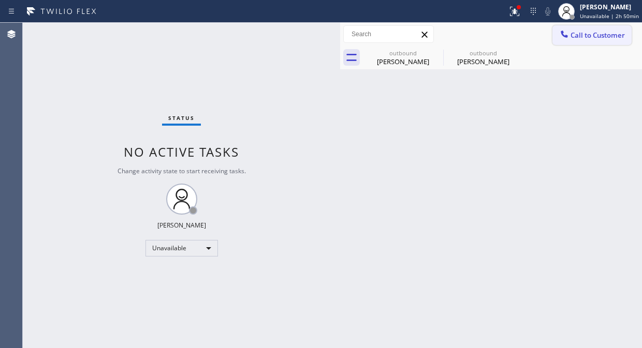
click at [593, 38] on span "Call to Customer" at bounding box center [598, 35] width 54 height 9
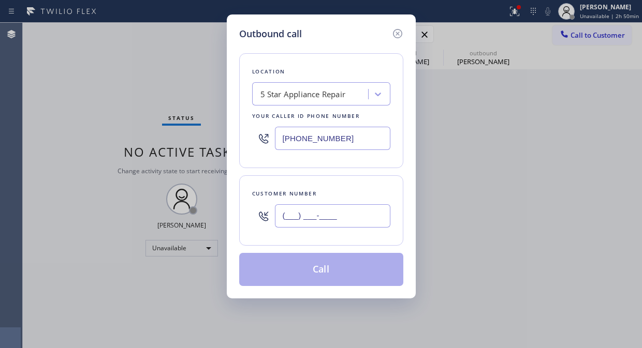
click at [278, 221] on input "(___) ___-____" at bounding box center [332, 216] width 115 height 23
paste input "831) 869-9838"
type input "[PHONE_NUMBER]"
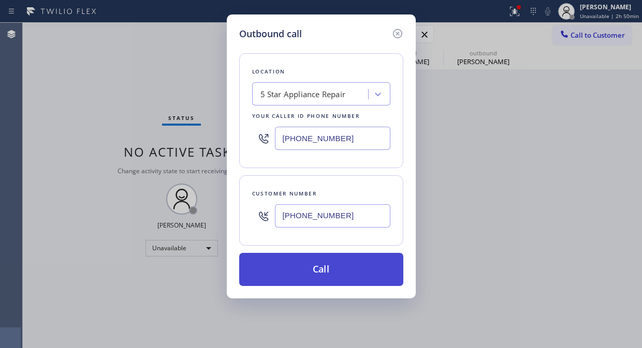
click at [365, 273] on button "Call" at bounding box center [321, 269] width 164 height 33
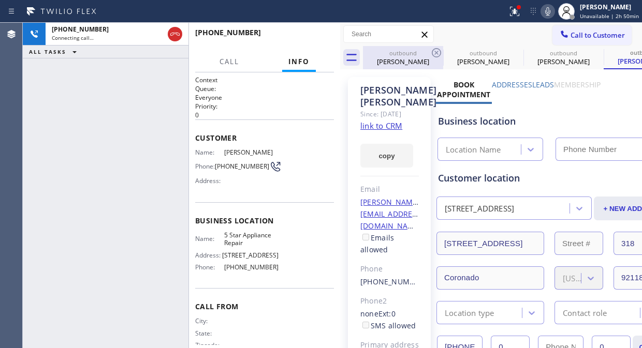
type input "[PHONE_NUMBER]"
click at [428, 52] on div "outbound" at bounding box center [403, 53] width 78 height 8
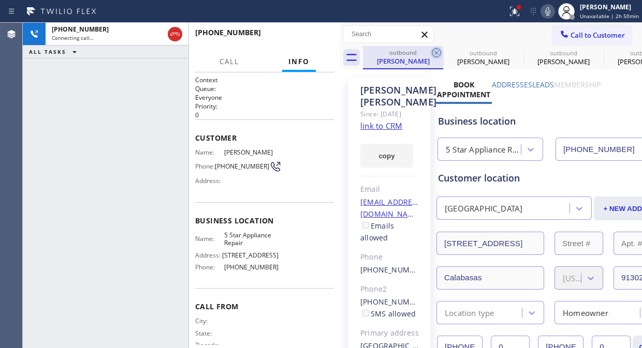
click at [433, 50] on icon at bounding box center [436, 53] width 12 height 12
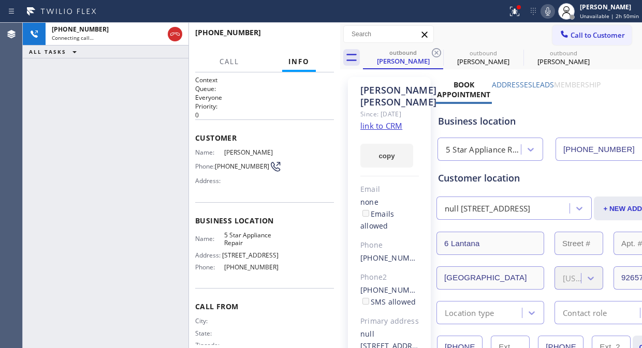
click at [433, 50] on icon at bounding box center [436, 53] width 12 height 12
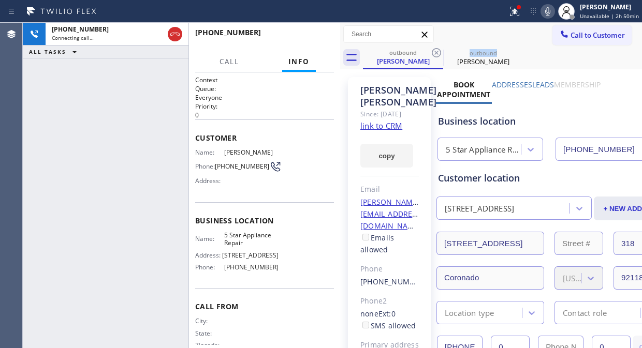
click at [433, 50] on icon at bounding box center [436, 53] width 12 height 12
click at [506, 16] on div at bounding box center [514, 11] width 23 height 12
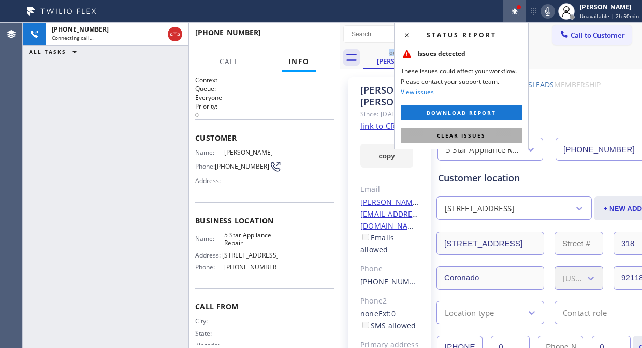
click at [455, 130] on button "Clear issues" at bounding box center [461, 135] width 121 height 14
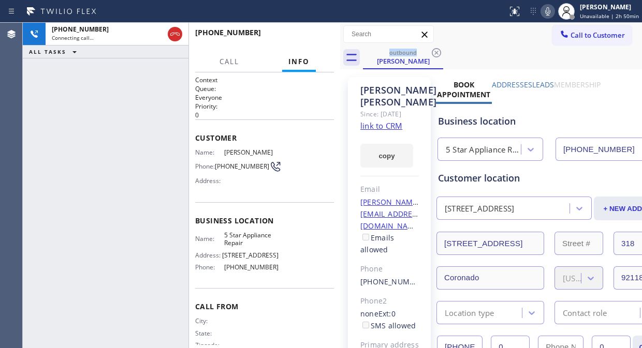
click at [76, 105] on div "[PHONE_NUMBER] Connecting call… ALL TASKS ALL TASKS ACTIVE TASKS TASKS IN WRAP …" at bounding box center [106, 186] width 166 height 326
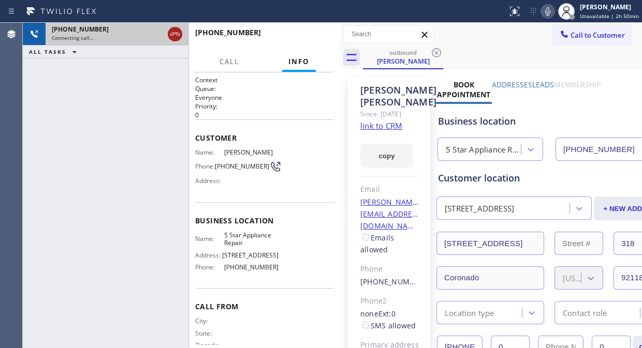
click at [171, 35] on icon at bounding box center [174, 34] width 9 height 3
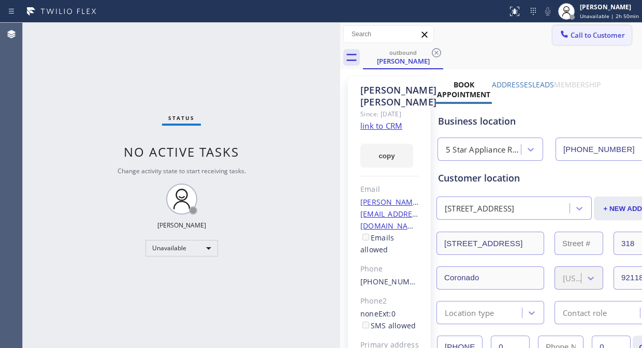
click at [588, 39] on span "Call to Customer" at bounding box center [598, 35] width 54 height 9
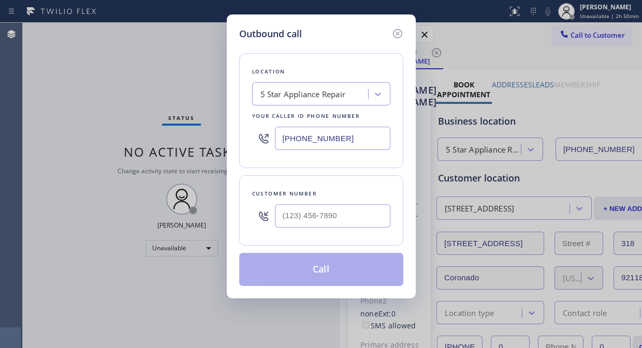
click at [289, 215] on input "text" at bounding box center [332, 216] width 115 height 23
paste input "858) 414-1508"
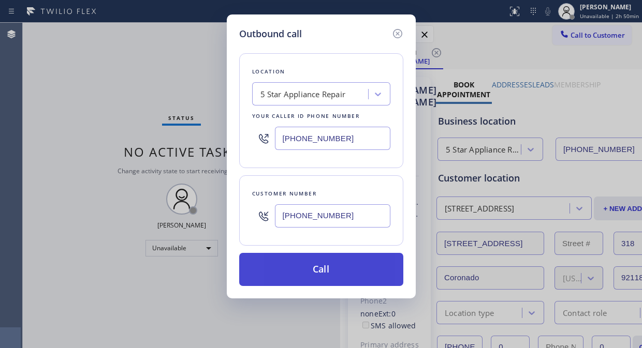
type input "[PHONE_NUMBER]"
click at [330, 274] on button "Call" at bounding box center [321, 269] width 164 height 33
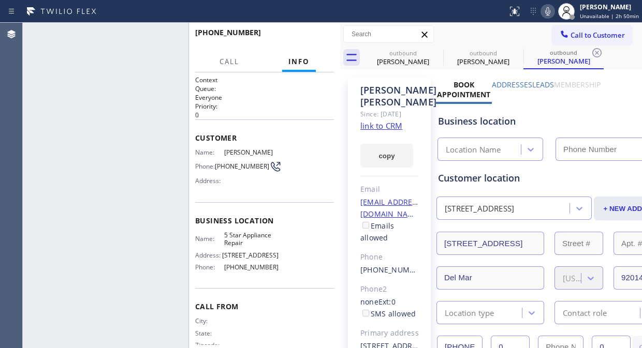
type input "[PHONE_NUMBER]"
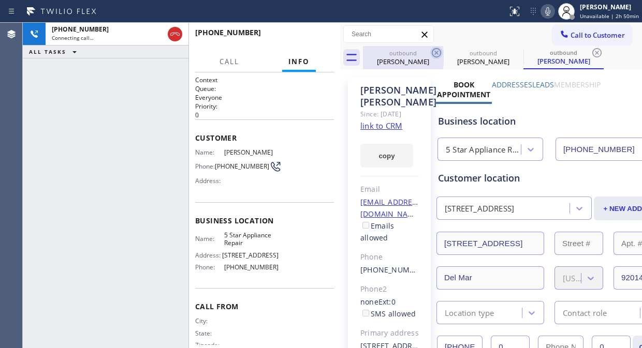
click at [441, 53] on icon at bounding box center [436, 52] width 9 height 9
click at [437, 53] on icon at bounding box center [436, 53] width 12 height 12
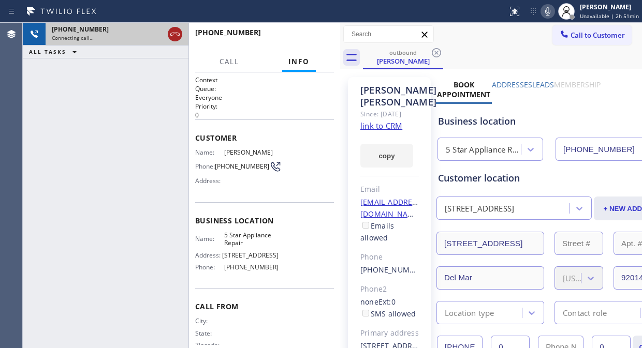
click at [177, 37] on icon at bounding box center [175, 34] width 12 height 12
click at [588, 36] on span "Call to Customer" at bounding box center [598, 35] width 54 height 9
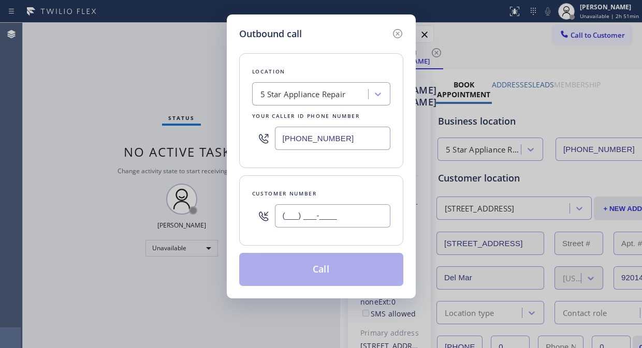
paste input "970) 729-2130"
click at [307, 220] on input "[PHONE_NUMBER]" at bounding box center [332, 216] width 115 height 23
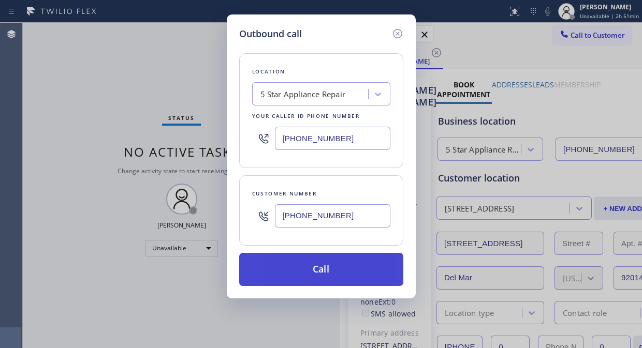
type input "[PHONE_NUMBER]"
click at [333, 271] on button "Call" at bounding box center [321, 269] width 164 height 33
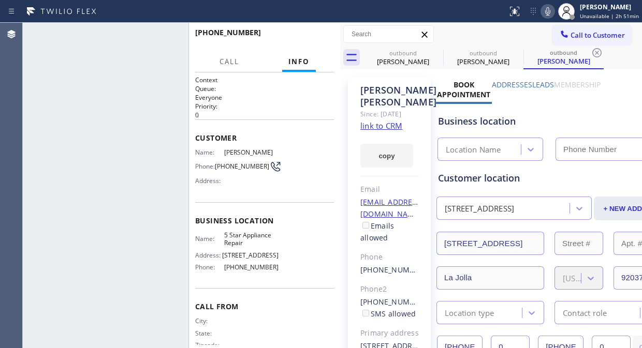
type input "[PHONE_NUMBER]"
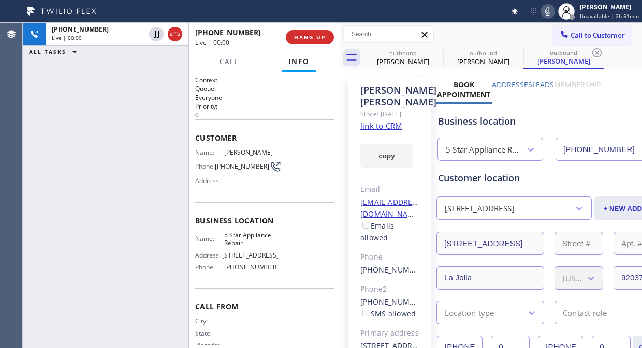
click at [81, 87] on div "[PHONE_NUMBER] Live | 00:00 ALL TASKS ALL TASKS ACTIVE TASKS TASKS IN WRAP UP" at bounding box center [106, 186] width 166 height 326
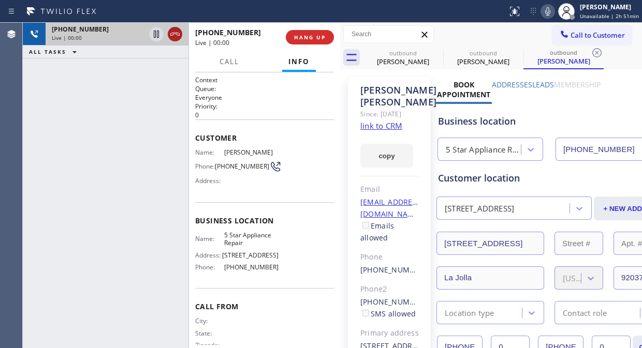
click at [169, 33] on icon at bounding box center [175, 34] width 12 height 12
click at [275, 42] on div "Live | 00:01" at bounding box center [236, 42] width 83 height 9
click at [293, 39] on button "HANG UP" at bounding box center [310, 37] width 48 height 14
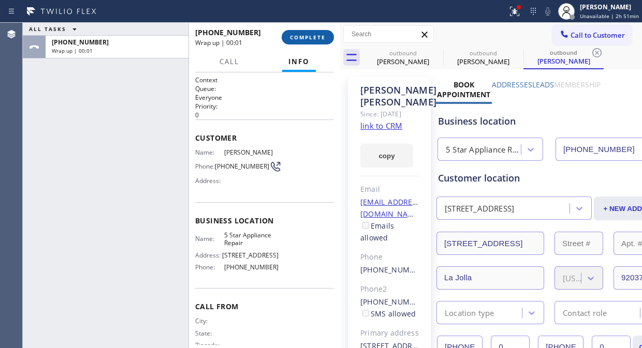
click at [297, 39] on span "COMPLETE" at bounding box center [308, 37] width 36 height 7
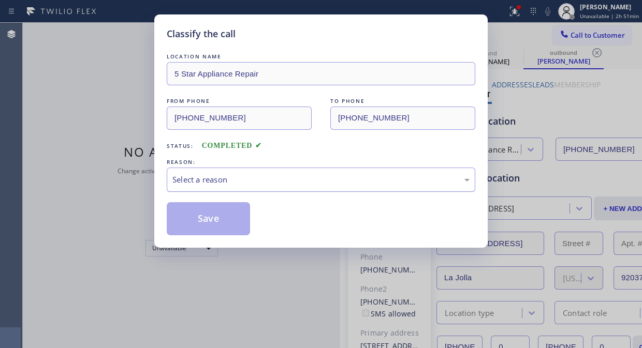
click at [287, 179] on div "Select a reason" at bounding box center [320, 180] width 297 height 12
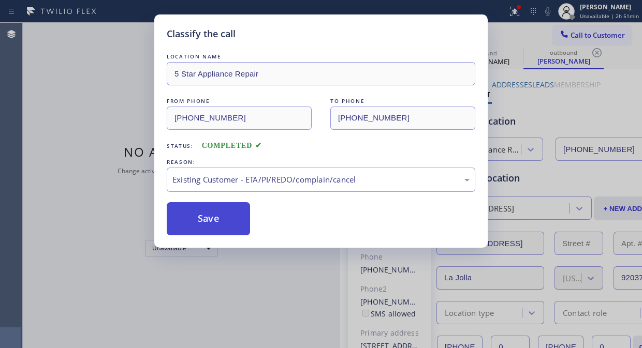
click at [228, 226] on button "Save" at bounding box center [208, 218] width 83 height 33
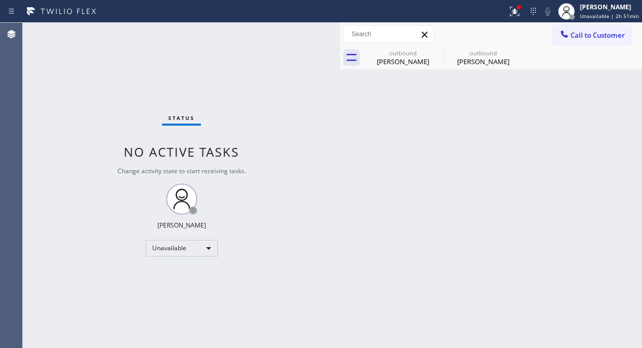
click at [567, 38] on icon at bounding box center [564, 34] width 10 height 10
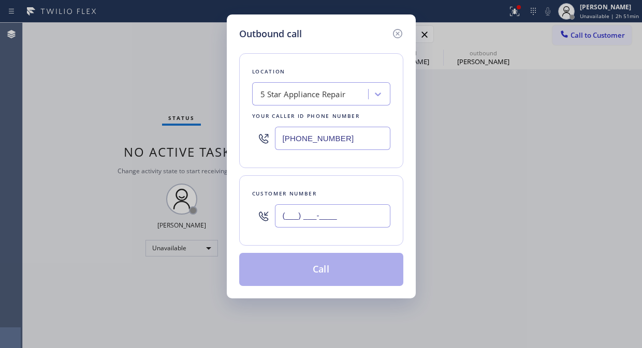
click at [367, 220] on input "(___) ___-____" at bounding box center [332, 216] width 115 height 23
paste input "408) 313-1285"
type input "[PHONE_NUMBER]"
click at [335, 271] on button "Call" at bounding box center [321, 269] width 164 height 33
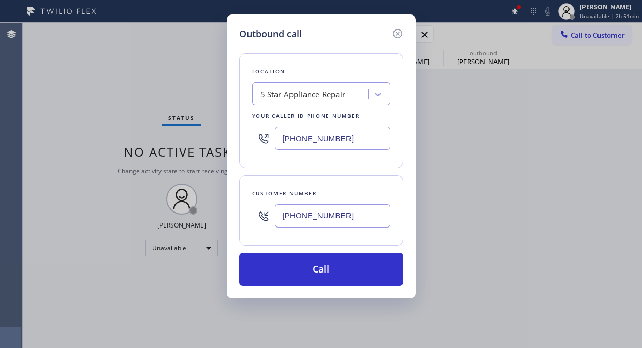
drag, startPoint x: 335, startPoint y: 271, endPoint x: 414, endPoint y: 43, distance: 240.7
click at [337, 271] on button "Call" at bounding box center [321, 269] width 164 height 33
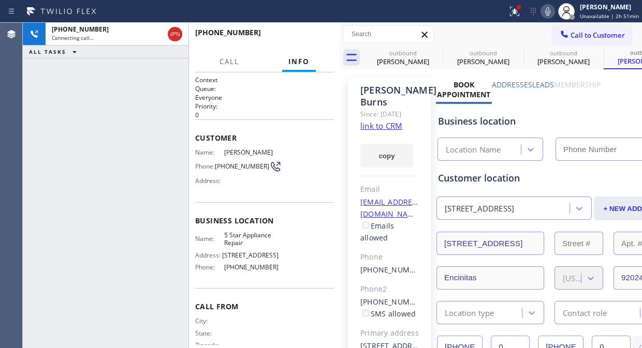
type input "[PHONE_NUMBER]"
drag, startPoint x: 518, startPoint y: 8, endPoint x: 510, endPoint y: 54, distance: 46.7
click at [517, 8] on icon at bounding box center [515, 11] width 12 height 12
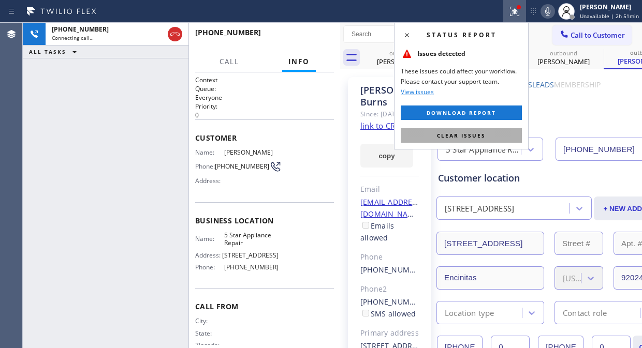
click at [469, 132] on span "Clear issues" at bounding box center [461, 135] width 49 height 7
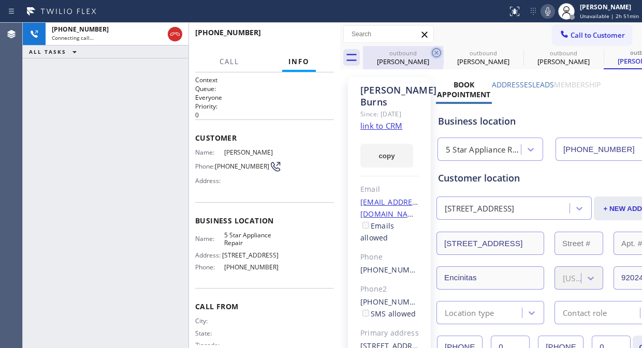
click at [432, 53] on icon at bounding box center [436, 52] width 9 height 9
click at [0, 0] on icon at bounding box center [0, 0] width 0 height 0
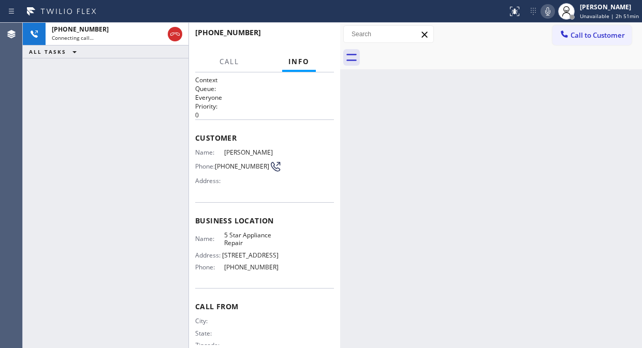
click at [79, 77] on div "[PHONE_NUMBER] Connecting call… ALL TASKS ALL TASKS ACTIVE TASKS TASKS IN WRAP …" at bounding box center [106, 186] width 166 height 326
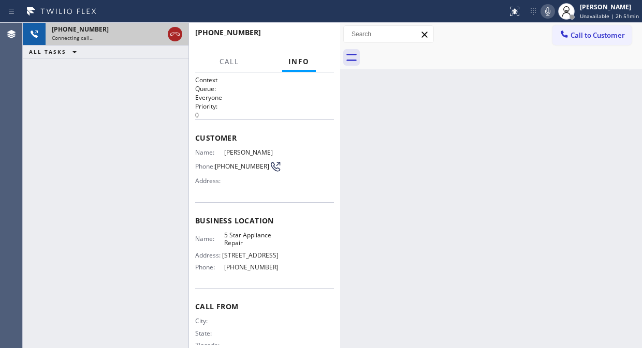
click at [174, 36] on icon at bounding box center [175, 34] width 12 height 12
click at [604, 33] on span "Call to Customer" at bounding box center [598, 35] width 54 height 9
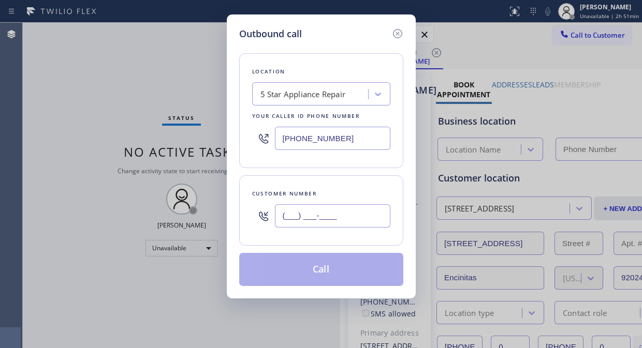
paste input "310) 993-0433"
type input "[PHONE_NUMBER]"
click at [326, 223] on input "[PHONE_NUMBER]" at bounding box center [332, 216] width 115 height 23
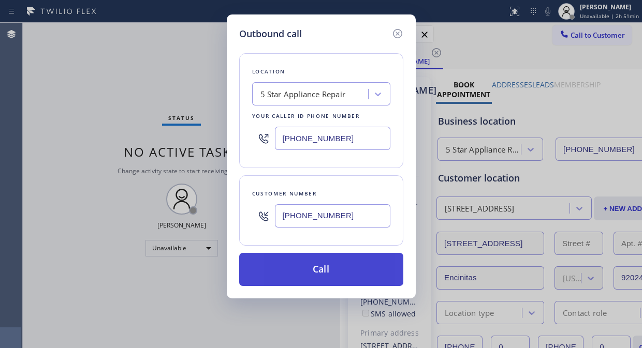
type input "[PHONE_NUMBER]"
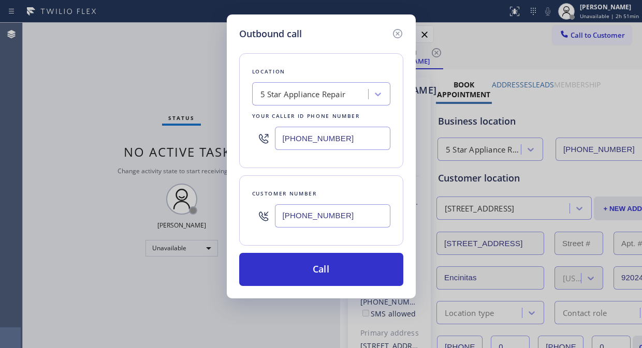
drag, startPoint x: 337, startPoint y: 266, endPoint x: 418, endPoint y: 140, distance: 150.5
click at [337, 266] on button "Call" at bounding box center [321, 269] width 164 height 33
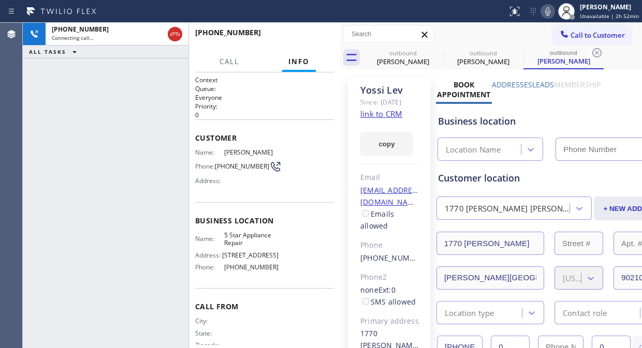
type input "[PHONE_NUMBER]"
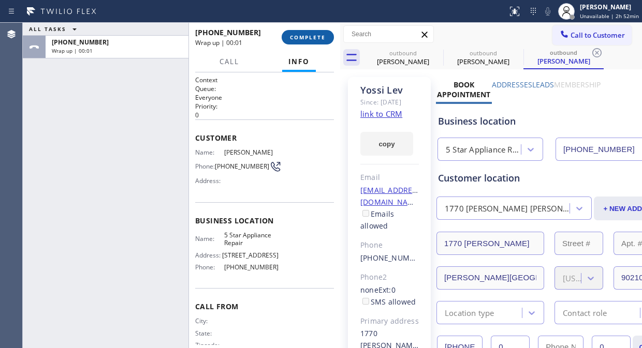
click at [303, 32] on button "COMPLETE" at bounding box center [308, 37] width 52 height 14
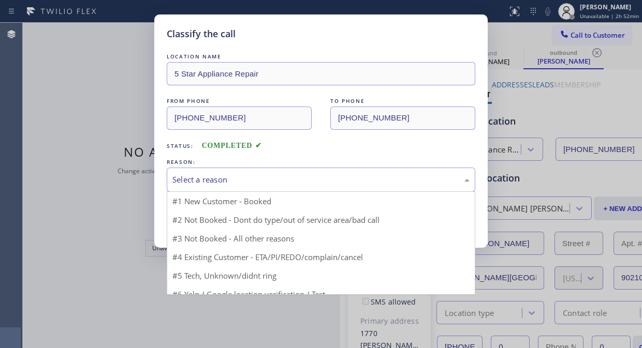
click at [280, 180] on div "Select a reason" at bounding box center [320, 180] width 297 height 12
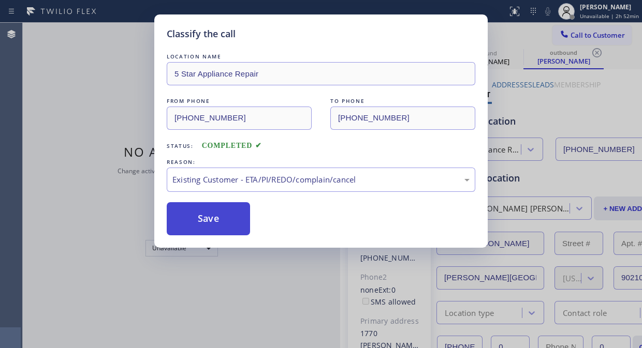
click at [175, 212] on button "Save" at bounding box center [208, 218] width 83 height 33
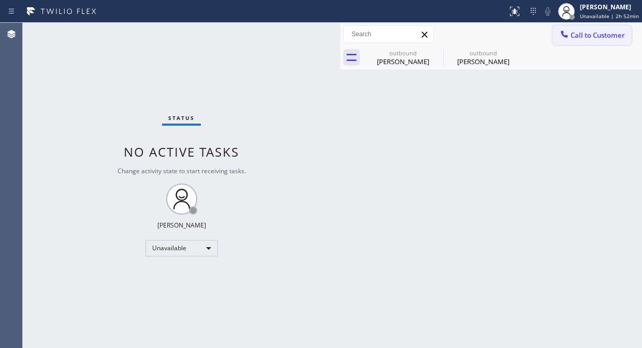
click at [562, 35] on icon at bounding box center [564, 34] width 10 height 10
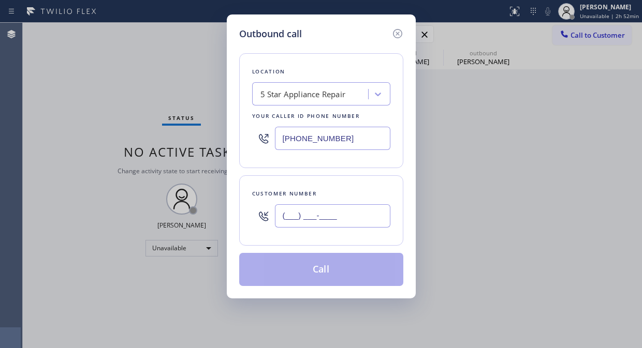
click at [308, 216] on input "(___) ___-____" at bounding box center [332, 216] width 115 height 23
paste input "619) 869-3988"
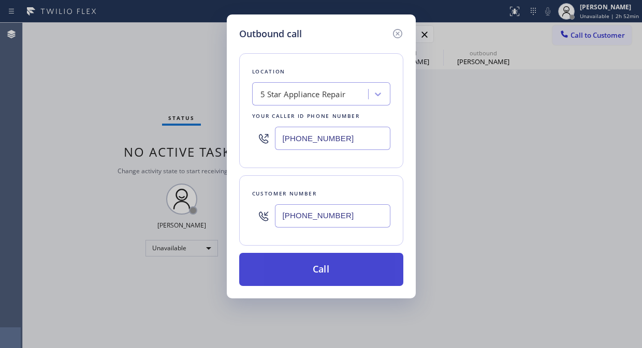
type input "[PHONE_NUMBER]"
click at [322, 271] on button "Call" at bounding box center [321, 269] width 164 height 33
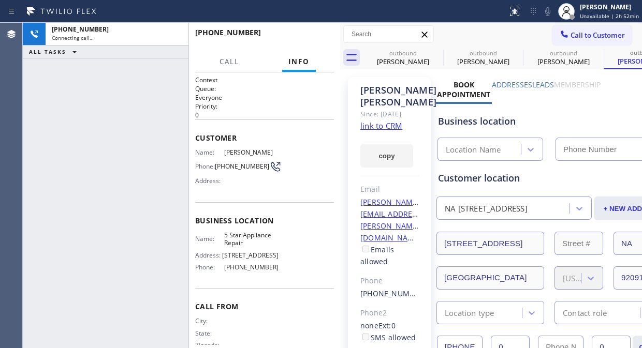
type input "[PHONE_NUMBER]"
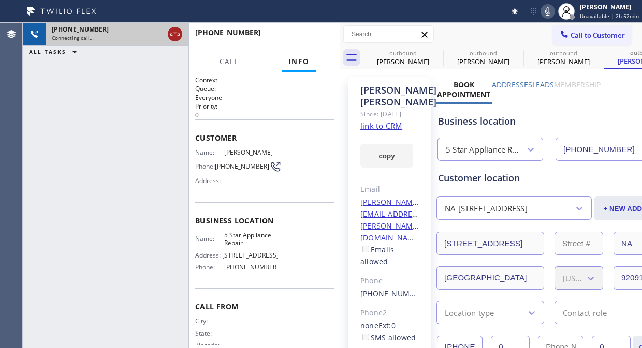
click at [177, 35] on icon at bounding box center [175, 34] width 12 height 12
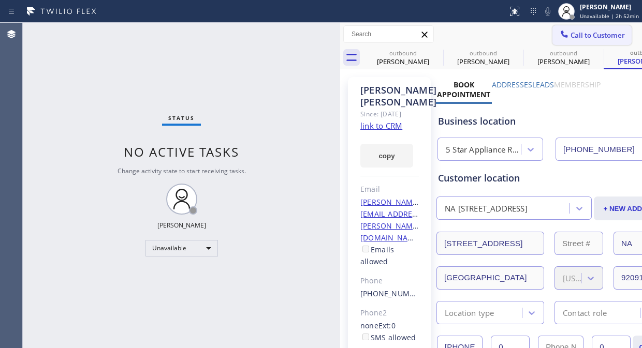
click at [560, 36] on icon at bounding box center [564, 34] width 10 height 10
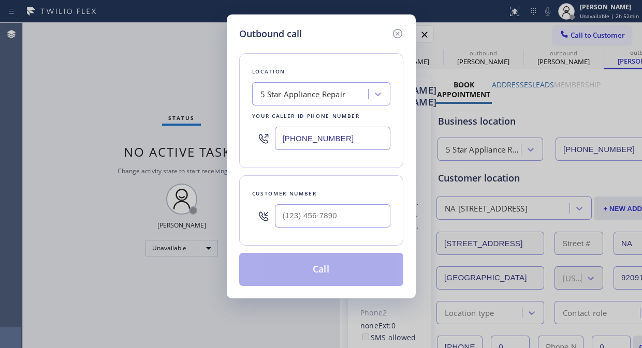
click at [319, 213] on input "text" at bounding box center [332, 216] width 115 height 23
type input "(___) ___-____"
click at [307, 230] on div at bounding box center [332, 216] width 115 height 34
click at [292, 213] on input "(___) ___-____" at bounding box center [332, 216] width 115 height 23
paste input "661) 670-4489"
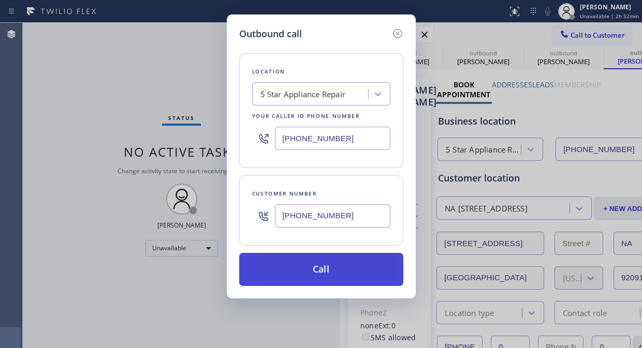
type input "[PHONE_NUMBER]"
click at [325, 265] on button "Call" at bounding box center [321, 269] width 164 height 33
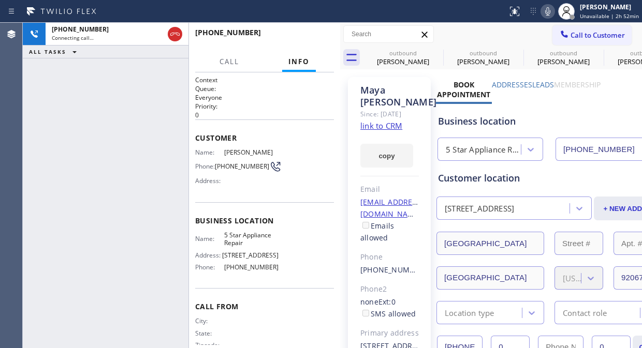
type input "[PHONE_NUMBER]"
click at [320, 41] on button "HANG UP" at bounding box center [310, 37] width 48 height 14
click at [319, 40] on span "HANG UP" at bounding box center [310, 37] width 32 height 7
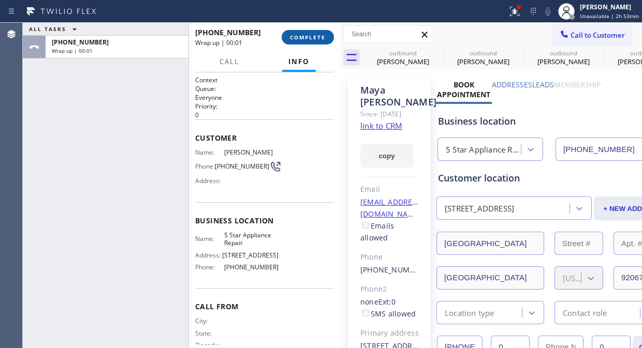
click at [317, 36] on span "COMPLETE" at bounding box center [308, 37] width 36 height 7
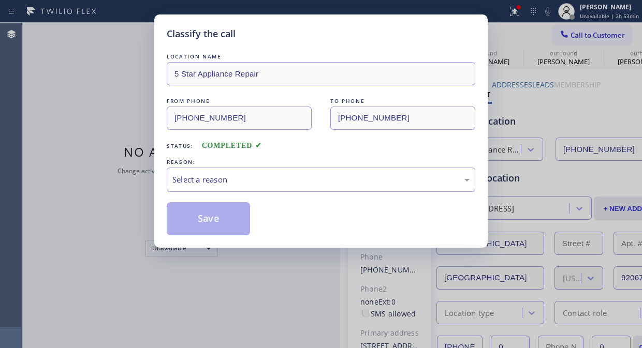
click at [299, 175] on div "Select a reason" at bounding box center [320, 180] width 297 height 12
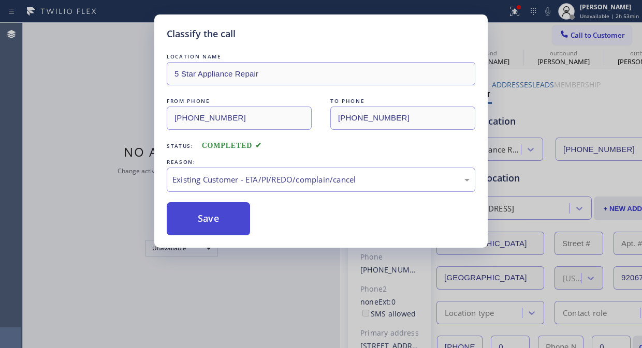
click at [229, 223] on button "Save" at bounding box center [208, 218] width 83 height 33
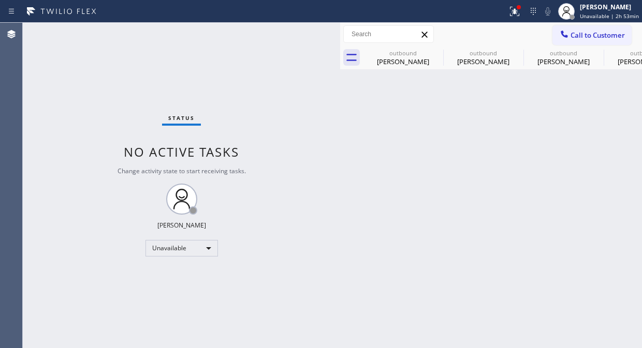
click at [576, 34] on span "Call to Customer" at bounding box center [598, 35] width 54 height 9
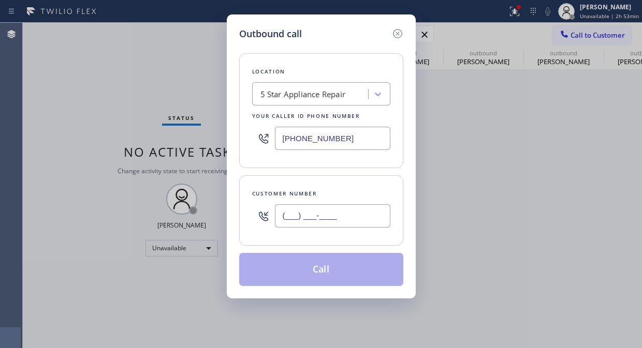
click at [301, 219] on input "(___) ___-____" at bounding box center [332, 216] width 115 height 23
paste input "562) 743-3530"
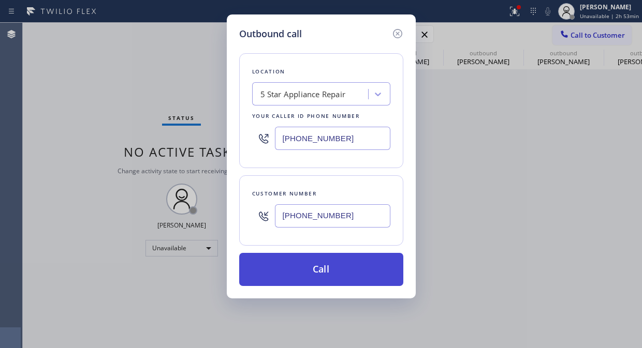
type input "[PHONE_NUMBER]"
click at [344, 270] on button "Call" at bounding box center [321, 269] width 164 height 33
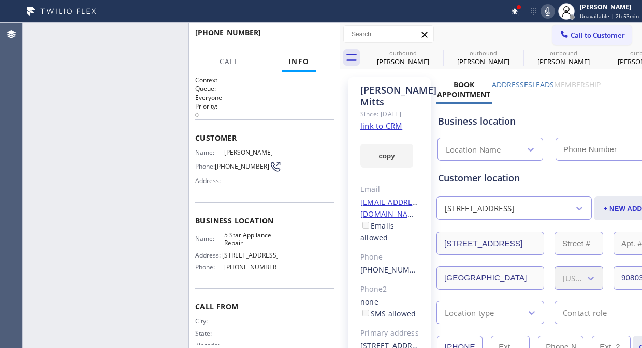
type input "[PHONE_NUMBER]"
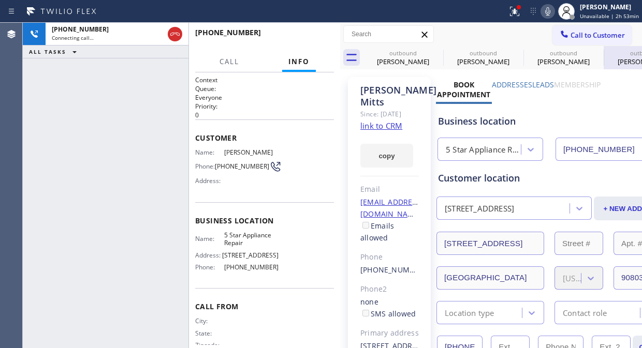
click at [0, 0] on icon at bounding box center [0, 0] width 0 height 0
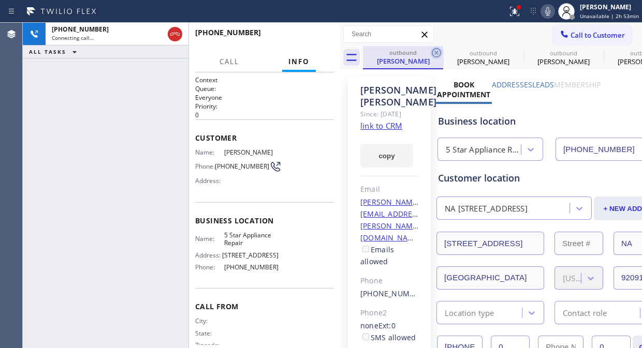
click at [437, 50] on icon at bounding box center [436, 53] width 12 height 12
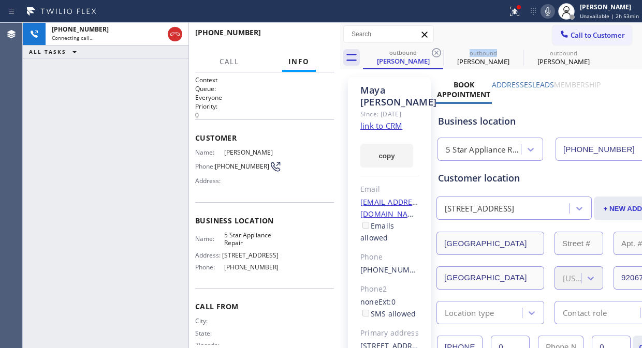
click at [437, 50] on icon at bounding box center [436, 53] width 12 height 12
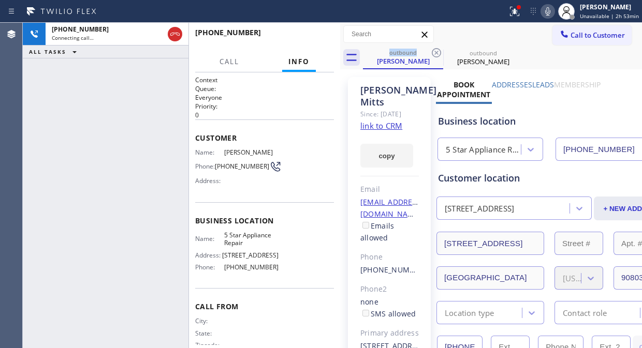
click at [437, 50] on icon at bounding box center [436, 53] width 12 height 12
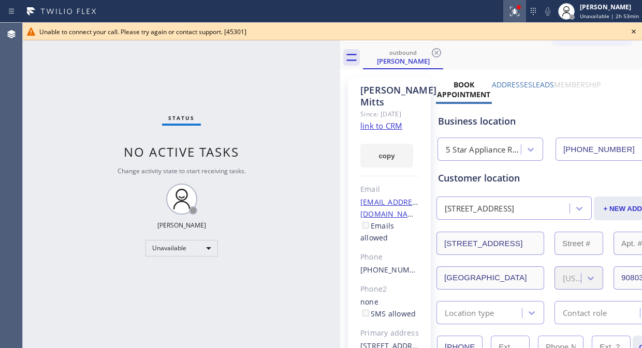
click at [508, 9] on div at bounding box center [514, 11] width 23 height 12
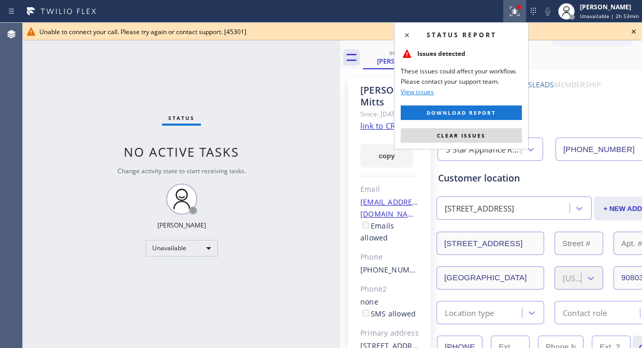
drag, startPoint x: 468, startPoint y: 137, endPoint x: 623, endPoint y: 24, distance: 191.6
click at [469, 137] on span "Clear issues" at bounding box center [461, 135] width 49 height 7
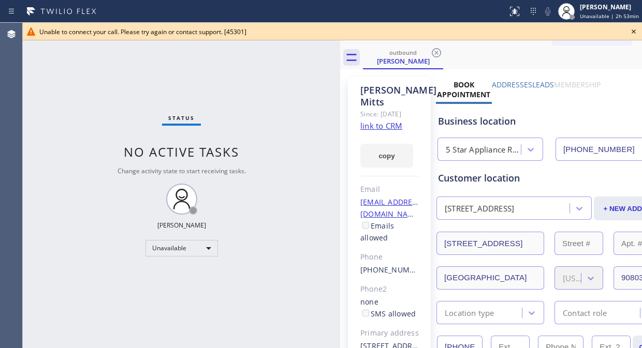
click at [634, 34] on icon at bounding box center [634, 31] width 12 height 12
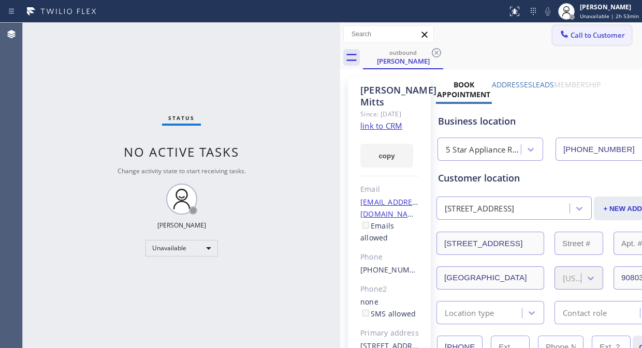
click at [589, 33] on span "Call to Customer" at bounding box center [598, 35] width 54 height 9
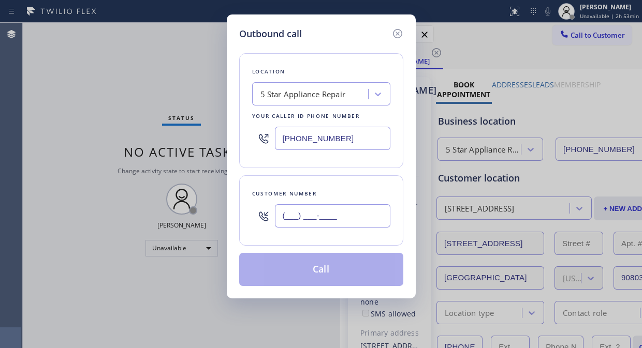
click at [311, 220] on input "(___) ___-____" at bounding box center [332, 216] width 115 height 23
paste input "202) 841-8435"
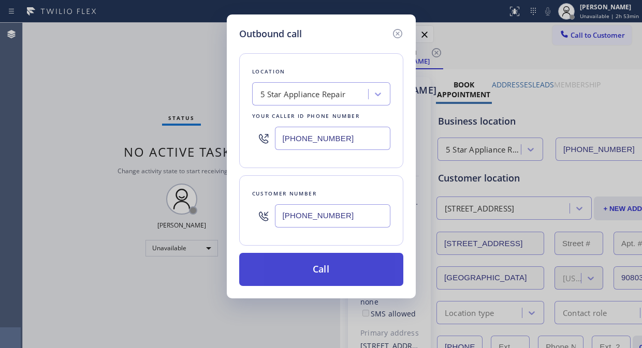
type input "[PHONE_NUMBER]"
click at [336, 272] on button "Call" at bounding box center [321, 269] width 164 height 33
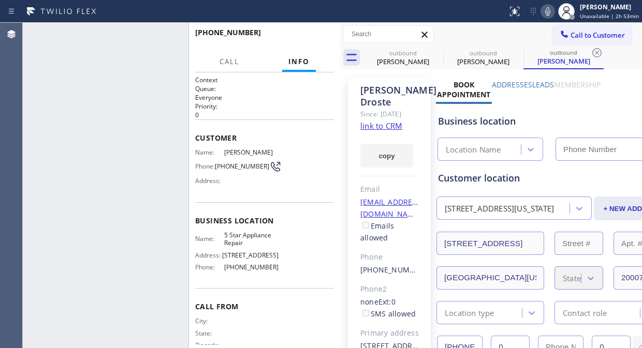
type input "[PHONE_NUMBER]"
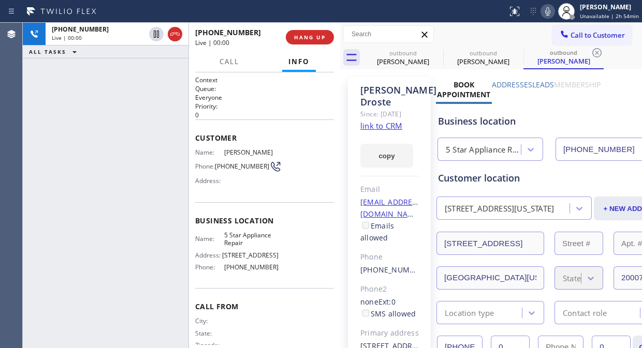
click at [73, 73] on div "[PHONE_NUMBER] Live | 00:00 ALL TASKS ALL TASKS ACTIVE TASKS TASKS IN WRAP UP" at bounding box center [106, 186] width 166 height 326
click at [303, 32] on button "HANG UP" at bounding box center [310, 37] width 48 height 14
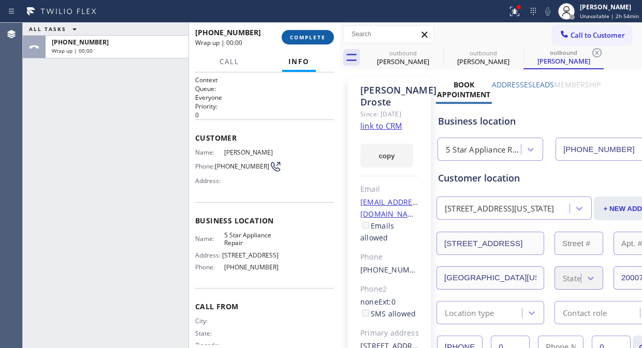
click at [303, 34] on button "COMPLETE" at bounding box center [308, 37] width 52 height 14
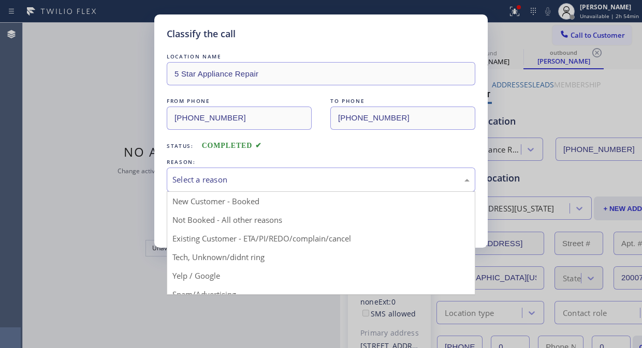
click at [324, 177] on div "Select a reason" at bounding box center [320, 180] width 297 height 12
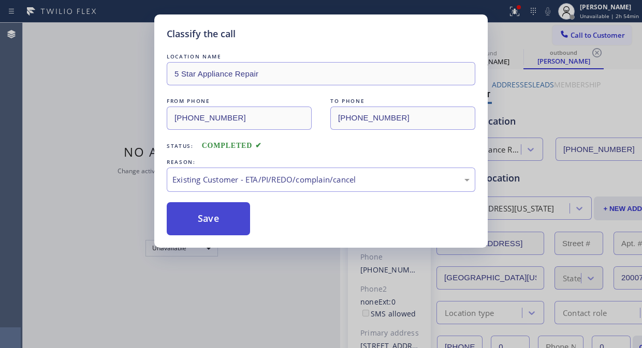
click at [230, 222] on button "Save" at bounding box center [208, 218] width 83 height 33
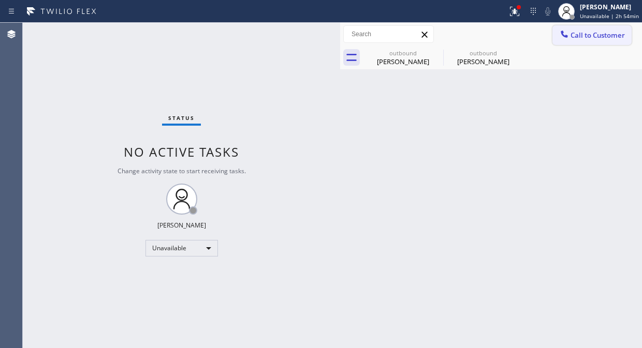
click at [606, 31] on span "Call to Customer" at bounding box center [598, 35] width 54 height 9
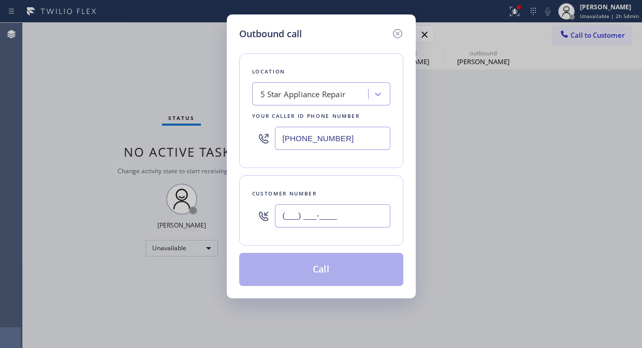
click at [344, 211] on input "(___) ___-____" at bounding box center [332, 216] width 115 height 23
paste input "707) 389-1971"
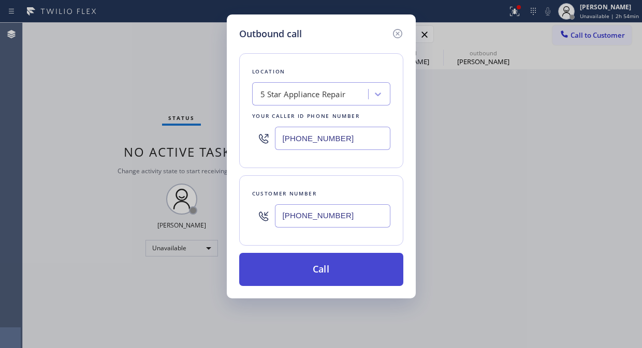
type input "[PHONE_NUMBER]"
click at [338, 273] on button "Call" at bounding box center [321, 269] width 164 height 33
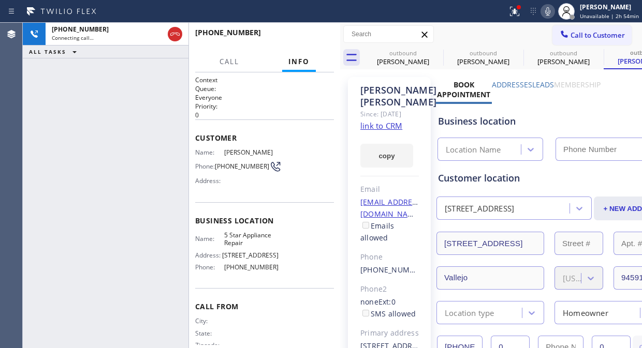
type input "[PHONE_NUMBER]"
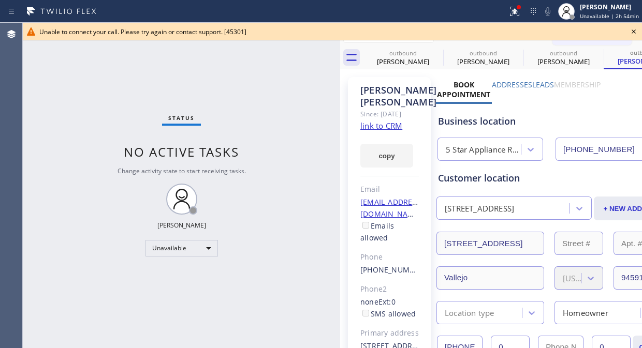
click at [633, 30] on icon at bounding box center [634, 31] width 12 height 12
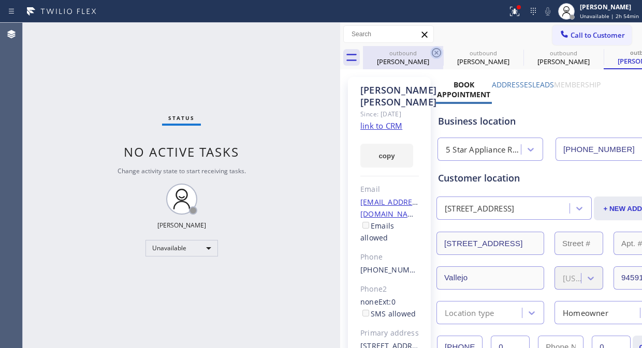
click at [435, 50] on icon at bounding box center [436, 53] width 12 height 12
click at [0, 0] on icon at bounding box center [0, 0] width 0 height 0
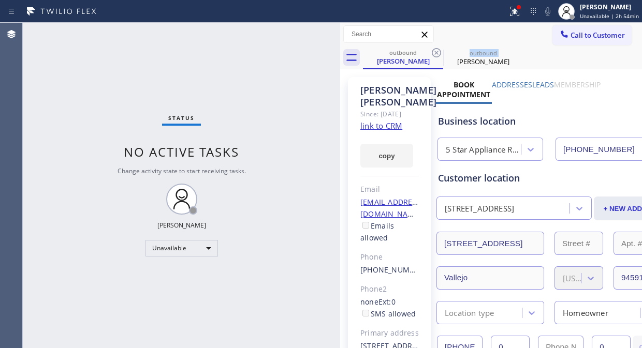
click at [435, 50] on icon at bounding box center [436, 53] width 12 height 12
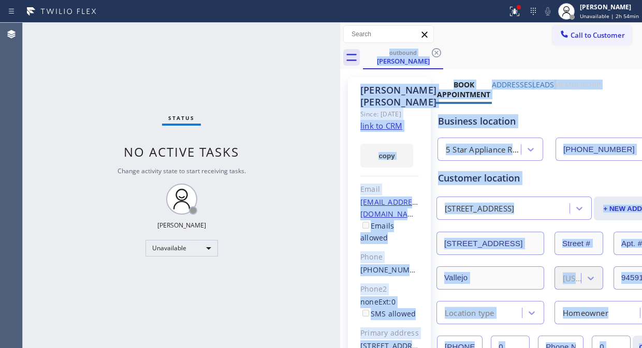
click at [435, 50] on div "outbound [PERSON_NAME]" at bounding box center [502, 57] width 279 height 23
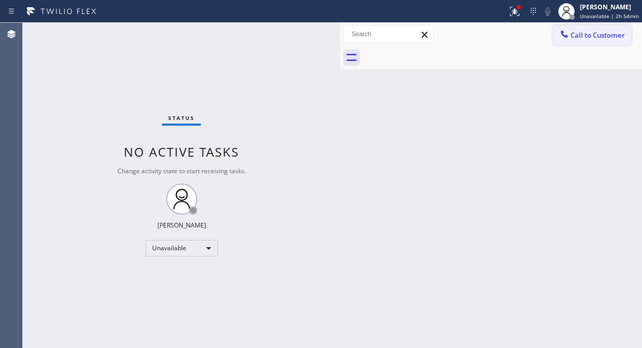
click at [575, 37] on span "Call to Customer" at bounding box center [598, 35] width 54 height 9
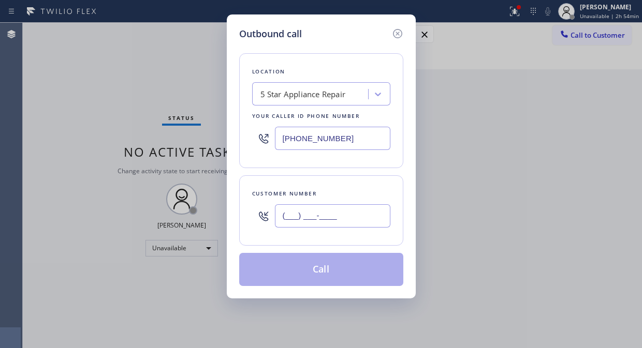
click at [291, 220] on input "(___) ___-____" at bounding box center [332, 216] width 115 height 23
paste input "415) 309-4095"
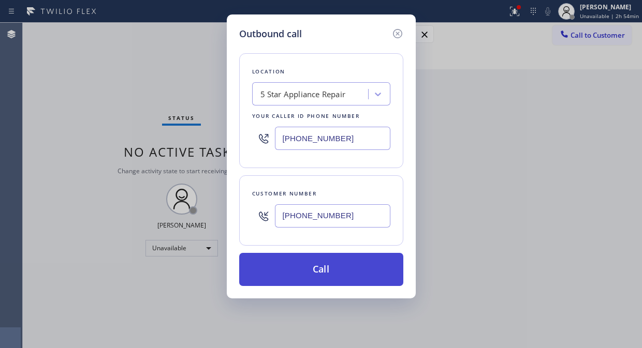
type input "[PHONE_NUMBER]"
click at [332, 271] on button "Call" at bounding box center [321, 269] width 164 height 33
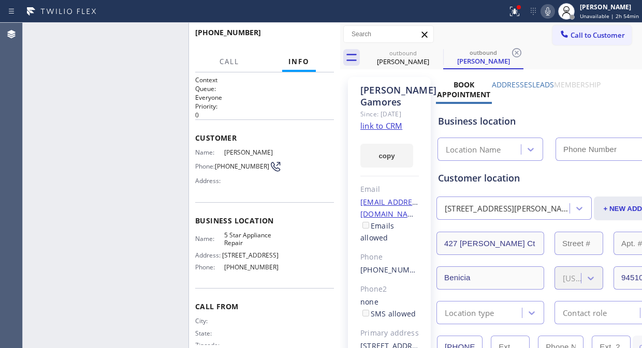
type input "[PHONE_NUMBER]"
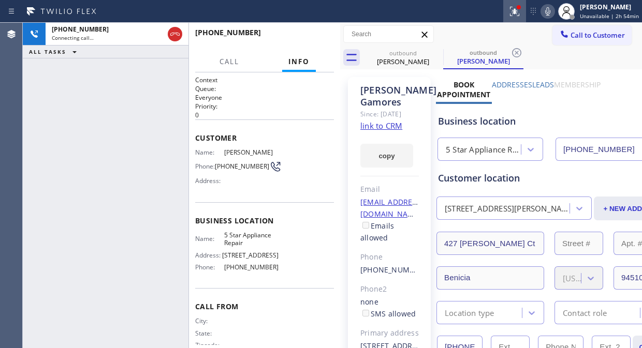
click at [520, 13] on icon at bounding box center [515, 11] width 12 height 12
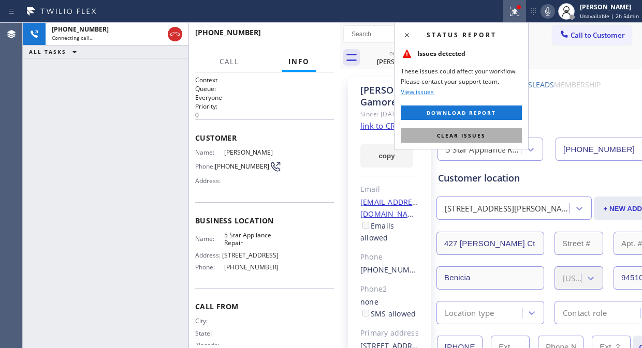
click at [489, 138] on button "Clear issues" at bounding box center [461, 135] width 121 height 14
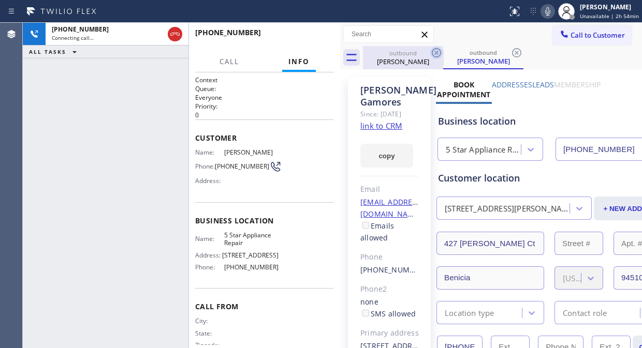
click at [432, 52] on icon at bounding box center [436, 52] width 9 height 9
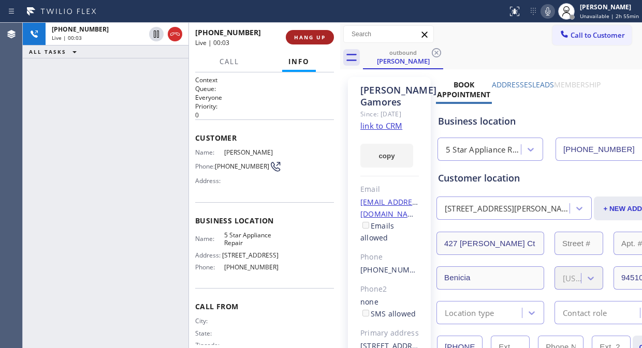
click at [315, 37] on span "HANG UP" at bounding box center [310, 37] width 32 height 7
click at [314, 37] on span "HANG UP" at bounding box center [310, 37] width 32 height 7
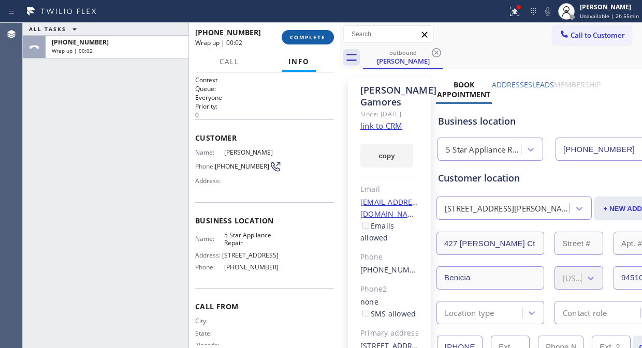
click at [302, 32] on button "COMPLETE" at bounding box center [308, 37] width 52 height 14
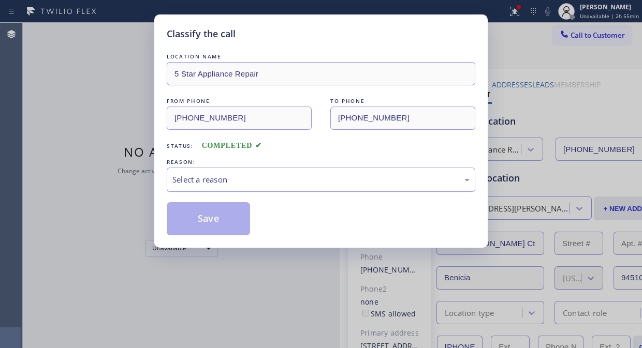
click at [301, 171] on div "Select a reason" at bounding box center [321, 180] width 309 height 24
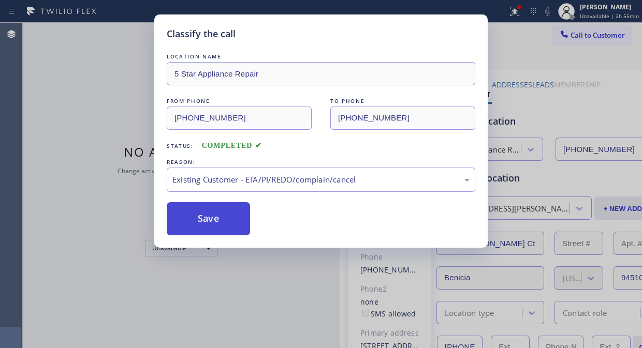
click at [206, 219] on button "Save" at bounding box center [208, 218] width 83 height 33
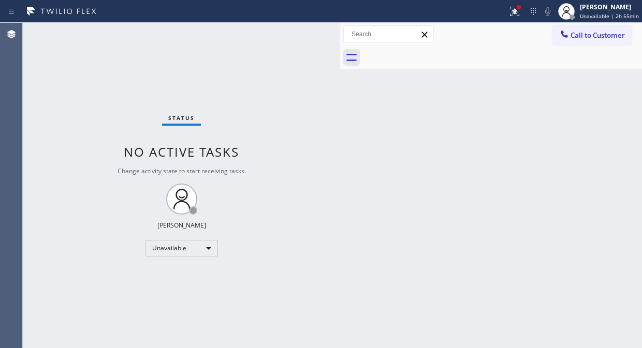
click at [581, 38] on span "Call to Customer" at bounding box center [598, 35] width 54 height 9
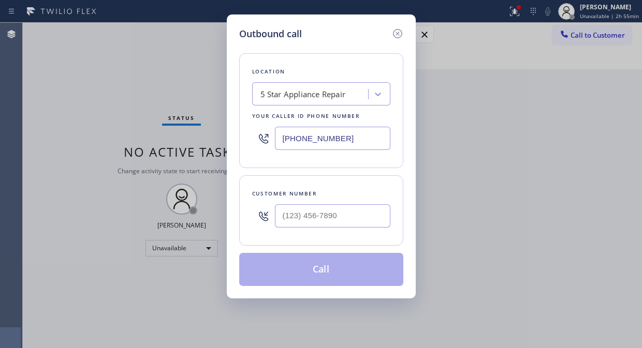
click at [335, 230] on div at bounding box center [332, 216] width 115 height 34
click at [337, 216] on input "(___) ___-____" at bounding box center [332, 216] width 115 height 23
paste input "602) 377-3774"
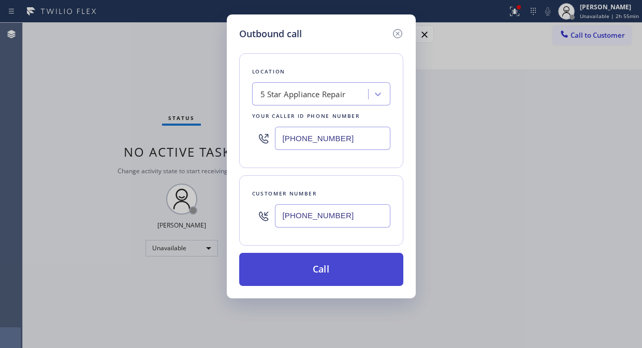
type input "[PHONE_NUMBER]"
click at [339, 271] on button "Call" at bounding box center [321, 269] width 164 height 33
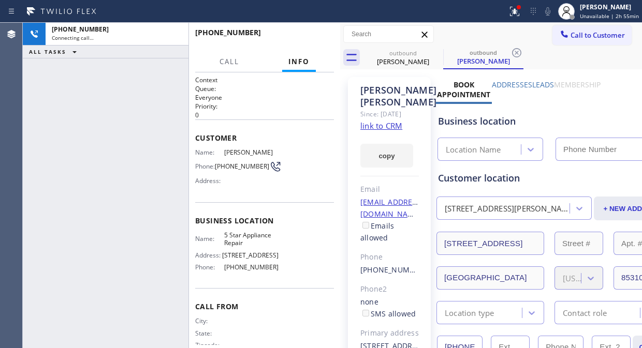
type input "[PHONE_NUMBER]"
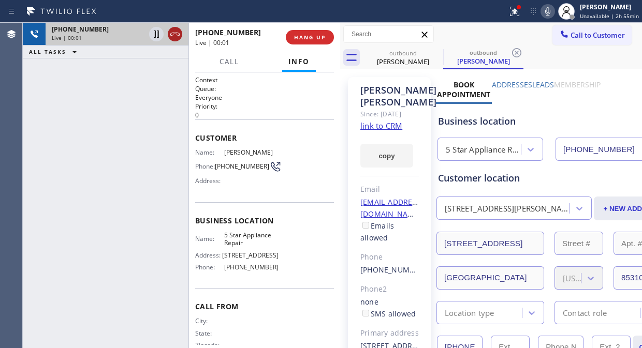
click at [178, 35] on icon at bounding box center [174, 34] width 9 height 3
click at [303, 34] on span "HANG UP" at bounding box center [310, 37] width 32 height 7
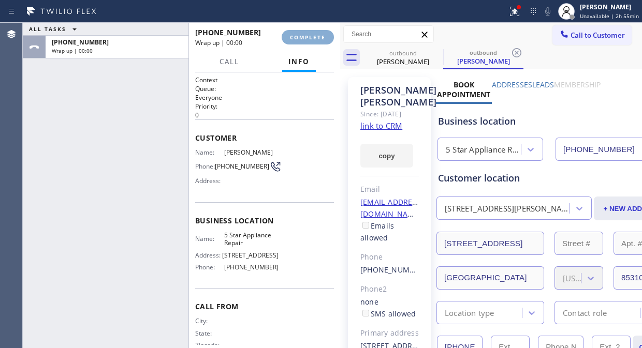
click at [303, 35] on span "COMPLETE" at bounding box center [308, 37] width 36 height 7
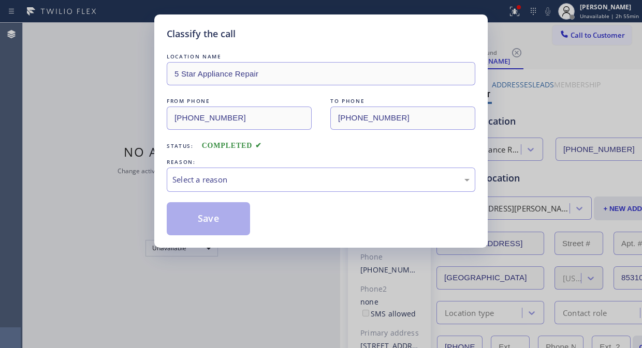
click at [303, 35] on div "Classify the call" at bounding box center [321, 34] width 309 height 14
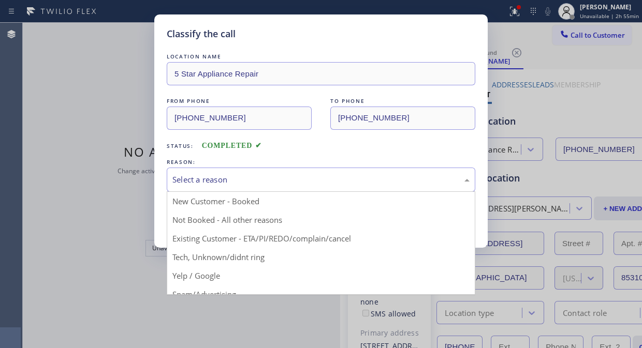
click at [302, 177] on div "Select a reason" at bounding box center [320, 180] width 297 height 12
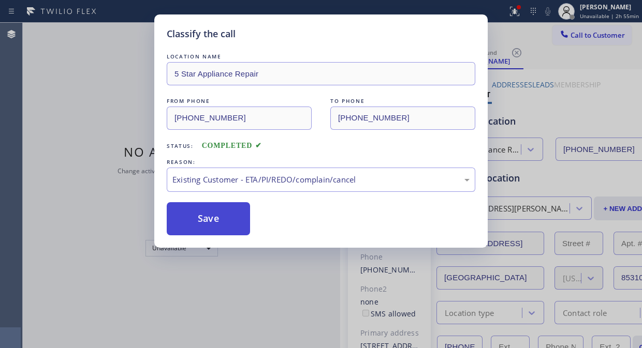
click at [228, 225] on button "Save" at bounding box center [208, 218] width 83 height 33
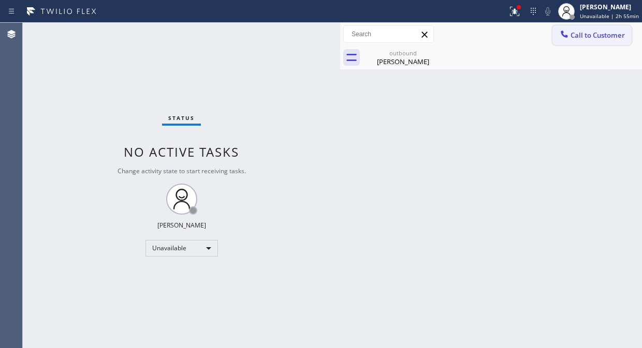
click at [597, 28] on button "Call to Customer" at bounding box center [592, 35] width 79 height 20
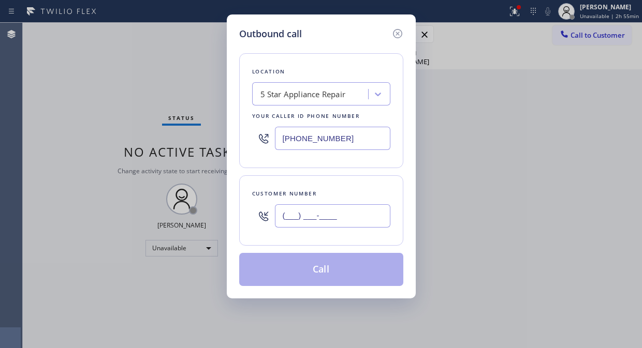
click at [319, 214] on input "(___) ___-____" at bounding box center [332, 216] width 115 height 23
paste input "858) 397-0536"
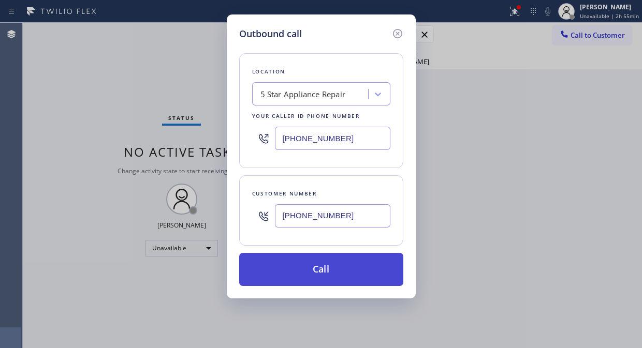
type input "[PHONE_NUMBER]"
click at [331, 271] on button "Call" at bounding box center [321, 269] width 164 height 33
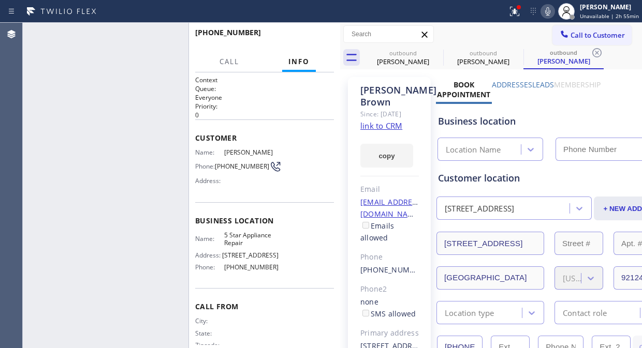
type input "[PHONE_NUMBER]"
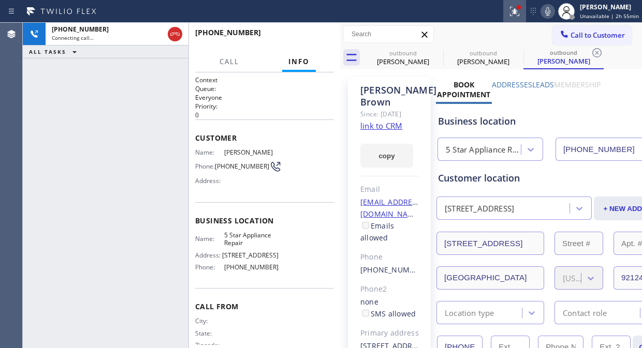
click at [514, 10] on icon at bounding box center [515, 11] width 12 height 12
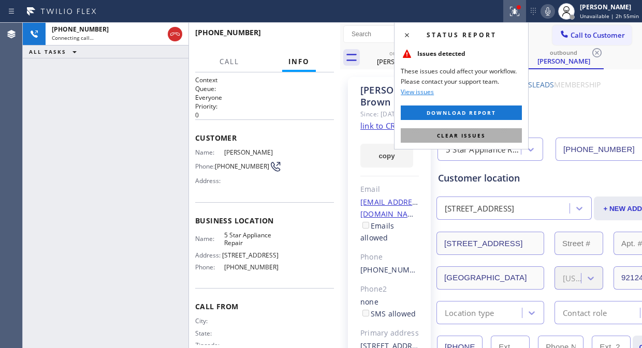
click at [489, 136] on button "Clear issues" at bounding box center [461, 135] width 121 height 14
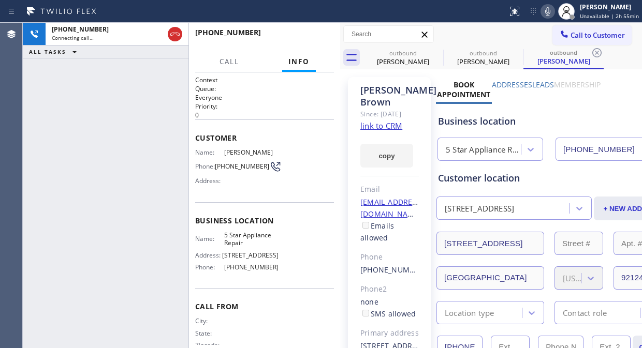
click at [552, 9] on icon at bounding box center [548, 11] width 12 height 12
click at [544, 4] on div "Status report No issues detected If you experience an issue, please download th…" at bounding box center [572, 11] width 139 height 23
click at [551, 9] on rect at bounding box center [547, 10] width 7 height 7
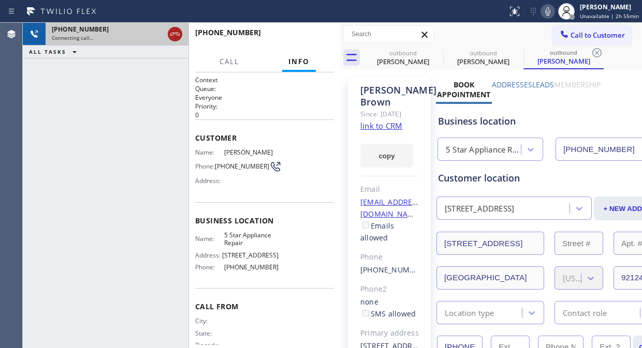
click at [168, 34] on div at bounding box center [175, 34] width 14 height 12
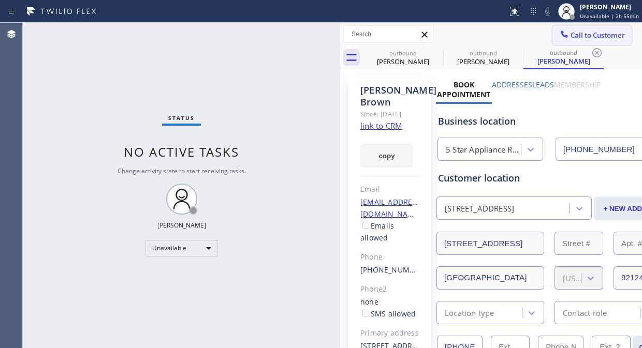
click at [578, 33] on span "Call to Customer" at bounding box center [598, 35] width 54 height 9
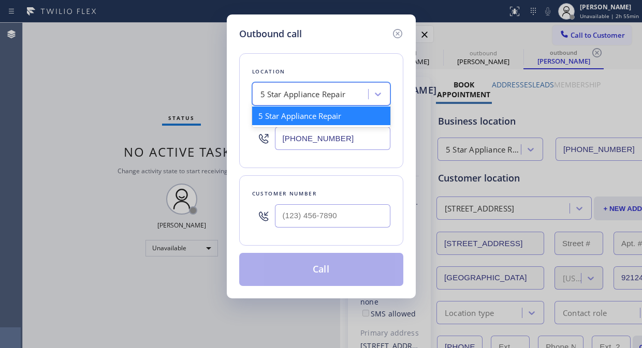
click at [333, 94] on div "5 Star Appliance Repair" at bounding box center [302, 95] width 85 height 12
paste input "Marysville Express Appliance Repair"
type input "Marysville Express Appliance Repair"
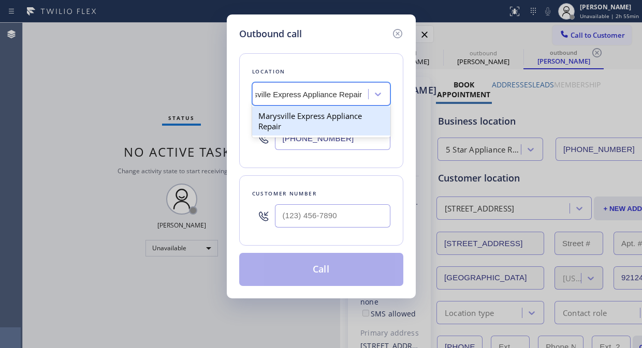
click at [330, 121] on div "Marysville Express Appliance Repair" at bounding box center [321, 121] width 138 height 29
type input "[PHONE_NUMBER]"
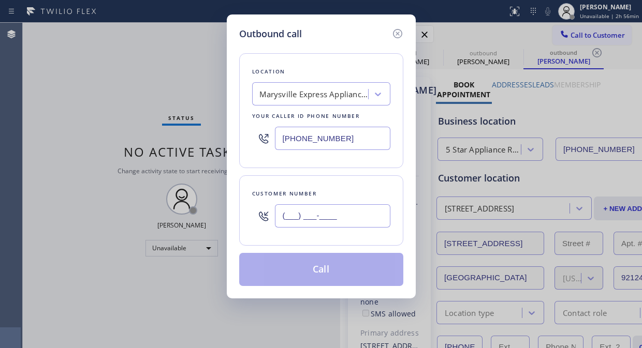
click at [281, 221] on input "(___) ___-____" at bounding box center [332, 216] width 115 height 23
paste input "319) 213-6655"
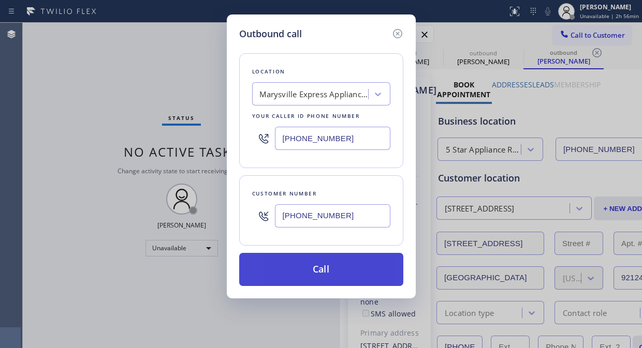
type input "[PHONE_NUMBER]"
click at [324, 277] on button "Call" at bounding box center [321, 269] width 164 height 33
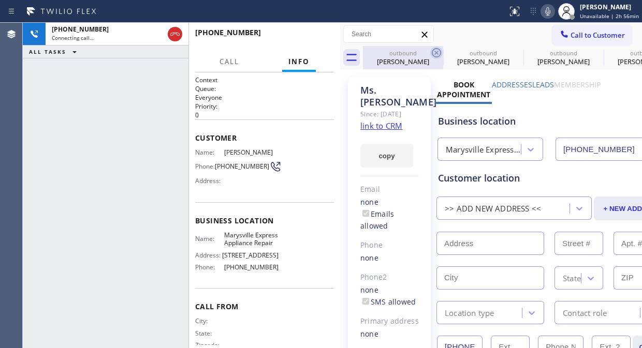
click at [435, 51] on icon at bounding box center [436, 52] width 9 height 9
click at [0, 0] on icon at bounding box center [0, 0] width 0 height 0
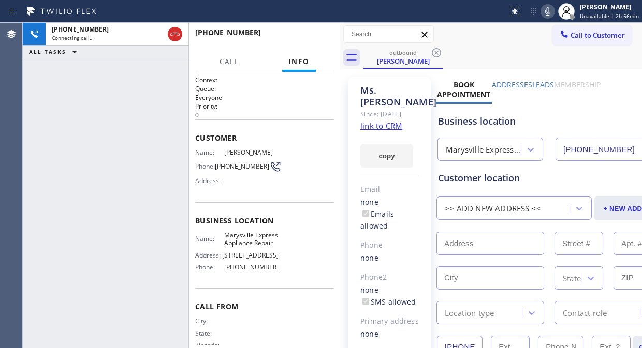
type input "[PHONE_NUMBER]"
click at [553, 8] on icon at bounding box center [548, 11] width 12 height 12
click at [314, 40] on span "HANG UP" at bounding box center [310, 37] width 32 height 7
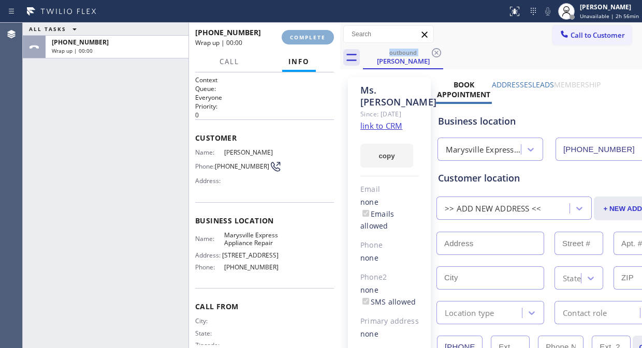
click at [314, 40] on span "COMPLETE" at bounding box center [308, 37] width 36 height 7
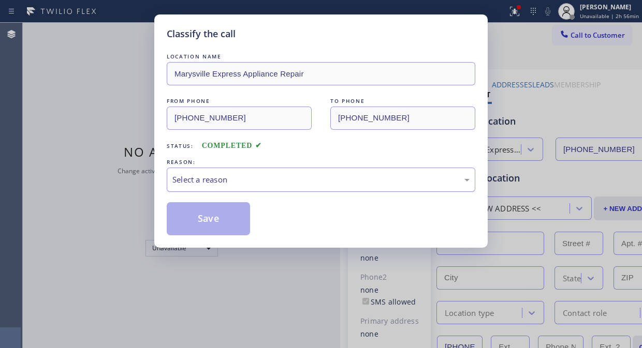
click at [336, 180] on div "Select a reason" at bounding box center [320, 180] width 297 height 12
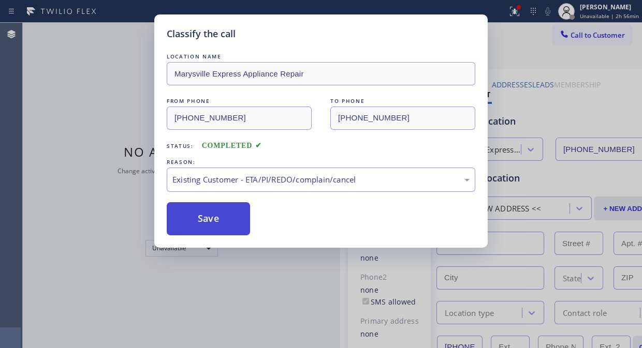
click at [241, 226] on button "Save" at bounding box center [208, 218] width 83 height 33
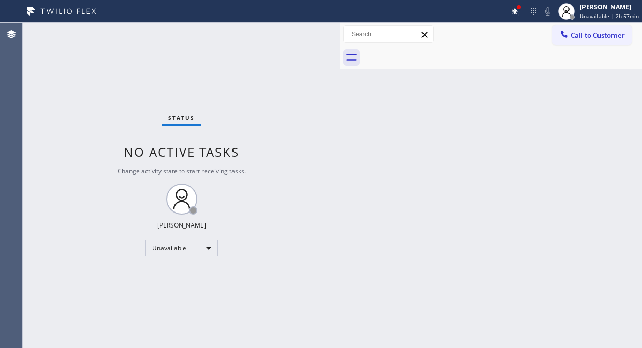
drag, startPoint x: 566, startPoint y: 32, endPoint x: 352, endPoint y: 154, distance: 246.3
click at [567, 33] on icon at bounding box center [564, 34] width 10 height 10
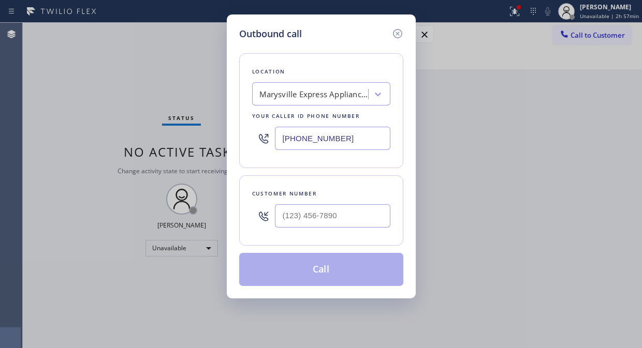
click at [302, 231] on div at bounding box center [332, 216] width 115 height 34
click at [301, 218] on input "(___) ___-____" at bounding box center [332, 216] width 115 height 23
paste input "858) 397-0536"
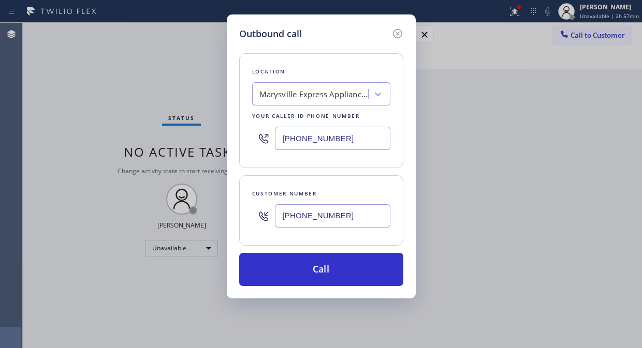
type input "[PHONE_NUMBER]"
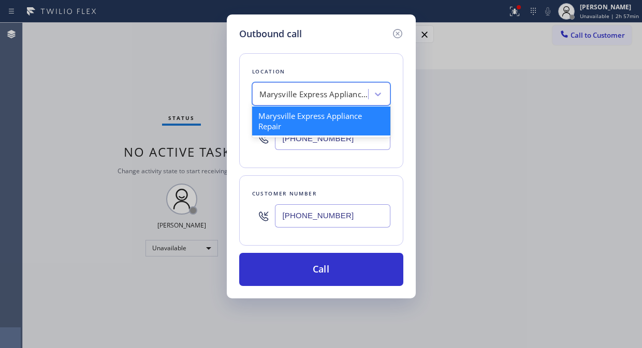
click at [288, 91] on div "Marysville Express Appliance Repair" at bounding box center [313, 95] width 109 height 12
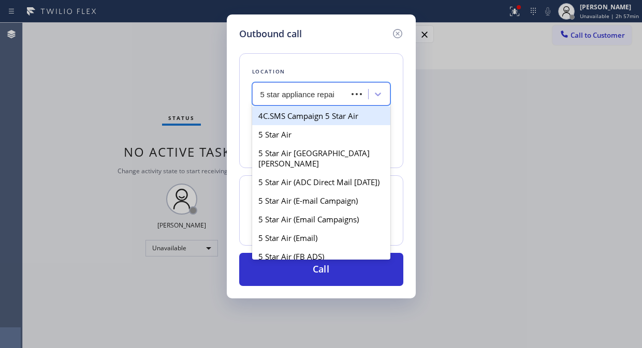
type input "5 star appliance repair"
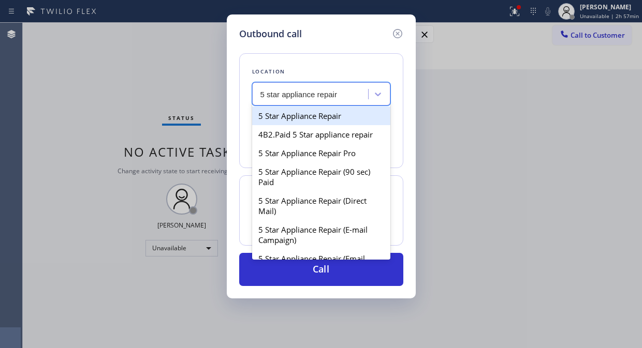
click at [301, 120] on div "5 Star Appliance Repair" at bounding box center [321, 116] width 138 height 19
type input "[PHONE_NUMBER]"
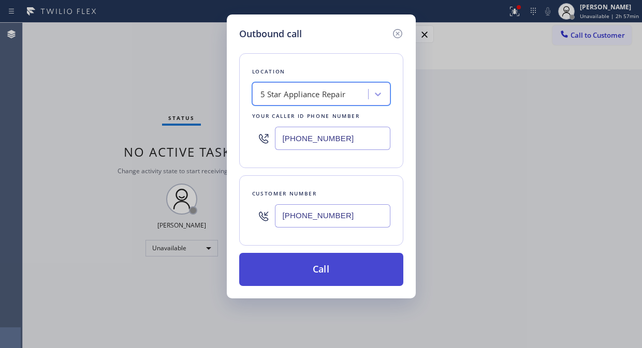
click at [314, 273] on button "Call" at bounding box center [321, 269] width 164 height 33
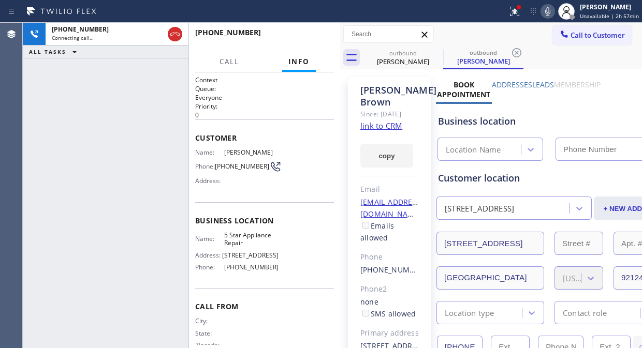
type input "[PHONE_NUMBER]"
click at [439, 52] on icon at bounding box center [436, 53] width 12 height 12
click at [513, 9] on icon at bounding box center [515, 11] width 12 height 12
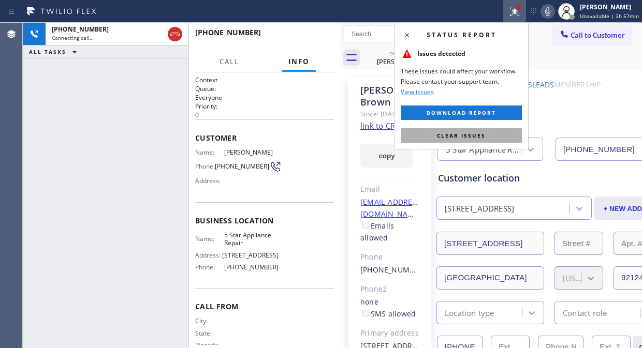
click at [475, 133] on span "Clear issues" at bounding box center [461, 135] width 49 height 7
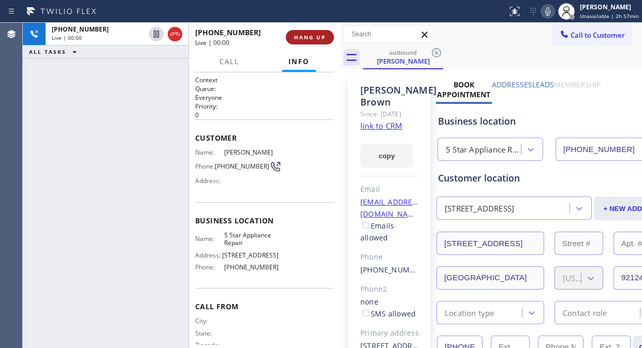
click at [311, 39] on span "HANG UP" at bounding box center [310, 37] width 32 height 7
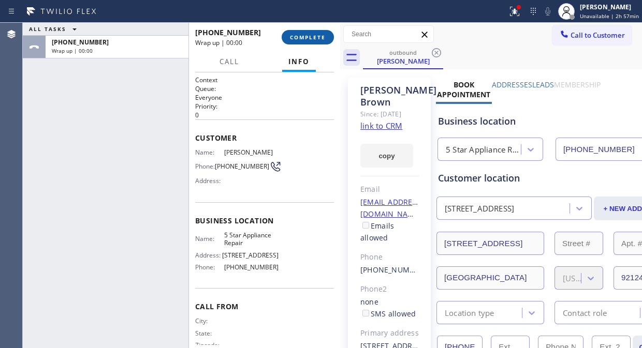
click at [311, 39] on span "COMPLETE" at bounding box center [308, 37] width 36 height 7
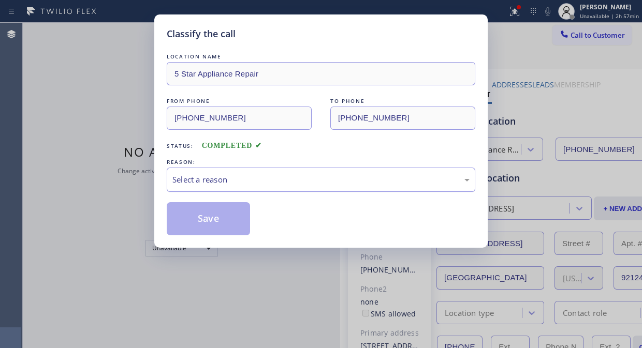
click at [328, 180] on div "Select a reason" at bounding box center [320, 180] width 297 height 12
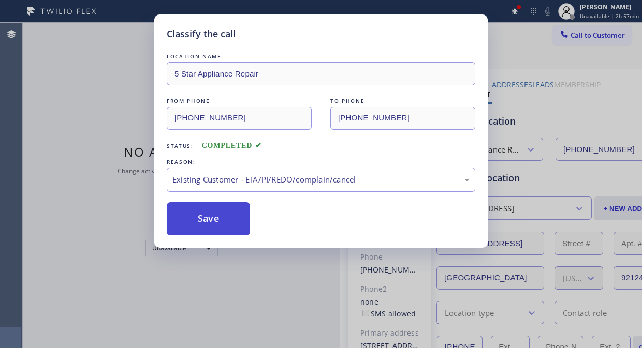
click at [229, 222] on button "Save" at bounding box center [208, 218] width 83 height 33
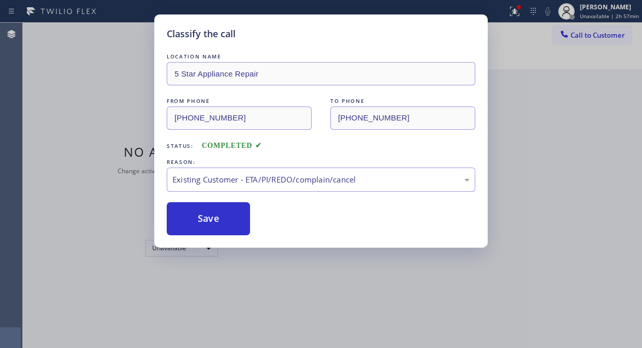
click at [583, 37] on div "Classify the call LOCATION NAME Marysville Express Appliance Repair FROM PHONE …" at bounding box center [332, 186] width 619 height 326
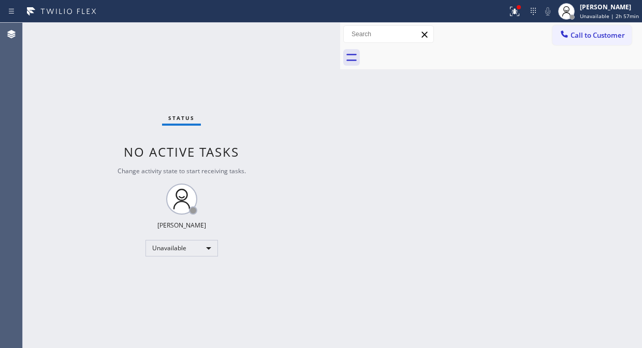
click at [594, 46] on div at bounding box center [502, 57] width 279 height 23
click at [594, 34] on span "Call to Customer" at bounding box center [598, 35] width 54 height 9
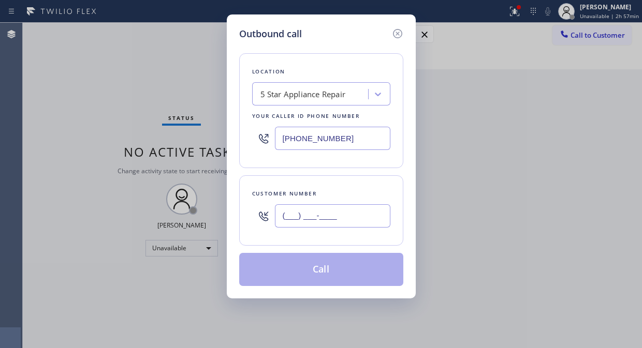
click at [325, 215] on input "(___) ___-____" at bounding box center [332, 216] width 115 height 23
paste input "602) 622-2023"
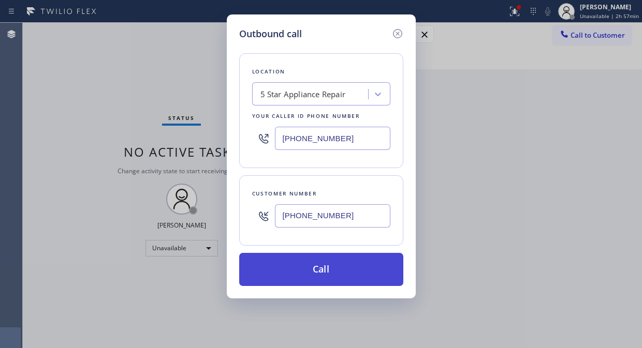
type input "[PHONE_NUMBER]"
click at [311, 265] on button "Call" at bounding box center [321, 269] width 164 height 33
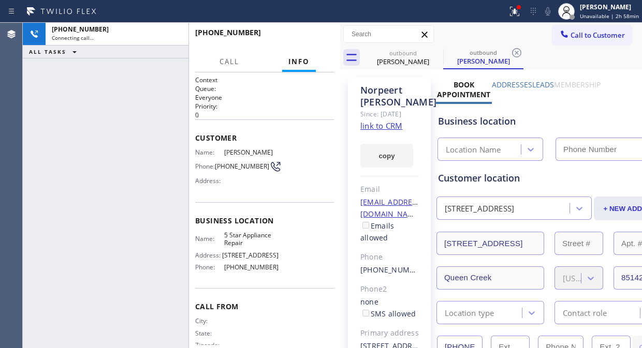
type input "[PHONE_NUMBER]"
click at [435, 52] on icon at bounding box center [436, 52] width 9 height 9
click at [522, 9] on div at bounding box center [519, 7] width 6 height 6
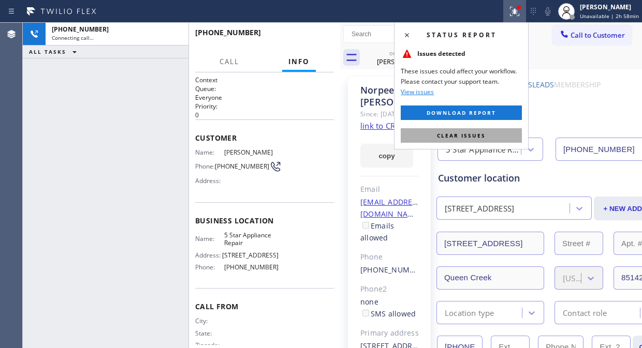
click at [464, 133] on span "Clear issues" at bounding box center [461, 135] width 49 height 7
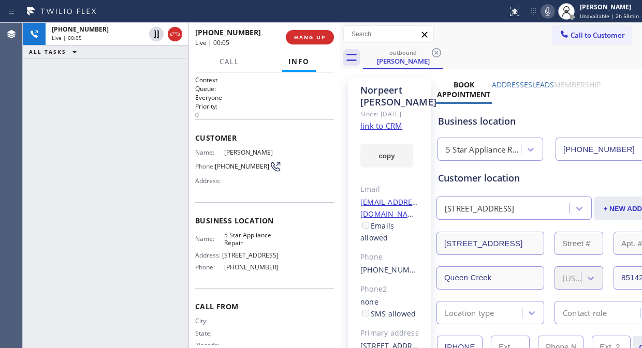
click at [375, 131] on link "link to CRM" at bounding box center [381, 126] width 42 height 10
click at [313, 37] on span "HANG UP" at bounding box center [310, 37] width 32 height 7
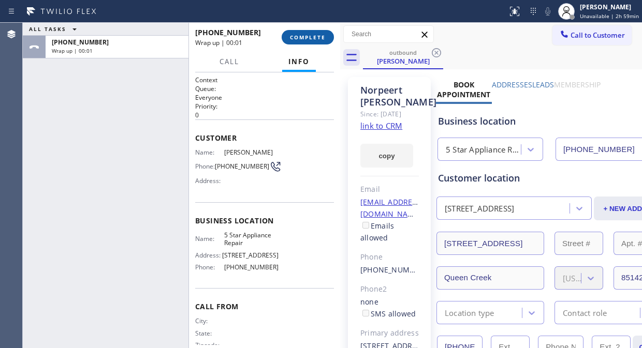
click at [316, 34] on span "COMPLETE" at bounding box center [308, 37] width 36 height 7
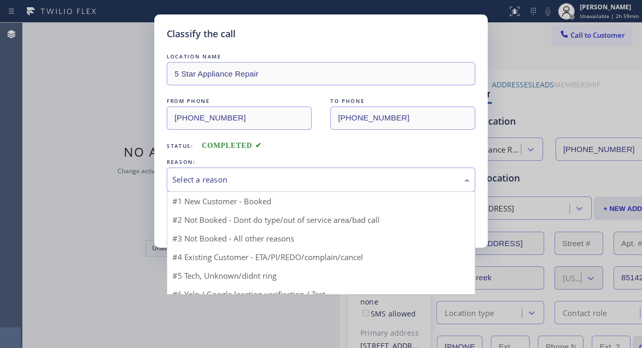
click at [314, 183] on div "Select a reason" at bounding box center [320, 180] width 297 height 12
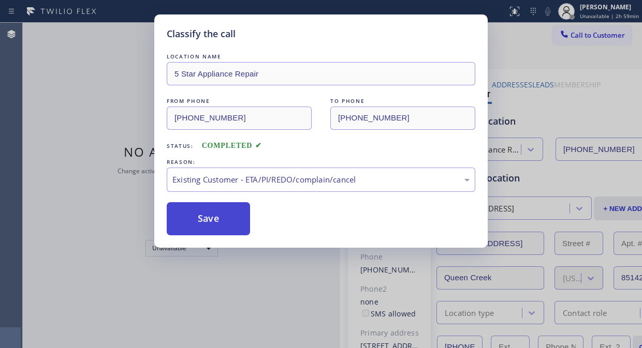
click at [239, 218] on button "Save" at bounding box center [208, 218] width 83 height 33
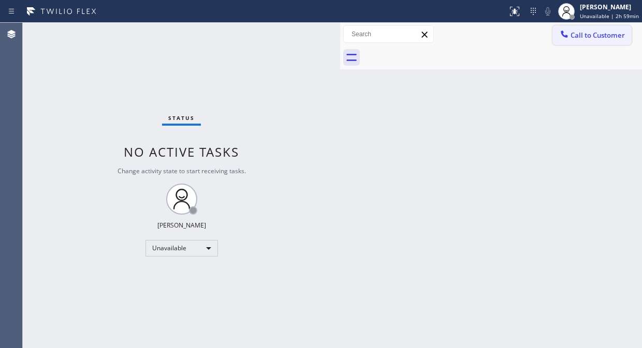
click at [576, 41] on button "Call to Customer" at bounding box center [592, 35] width 79 height 20
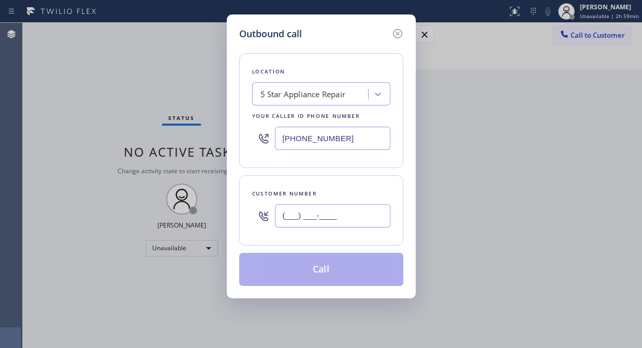
click at [294, 215] on input "(___) ___-____" at bounding box center [332, 216] width 115 height 23
paste input "949) 350-7865"
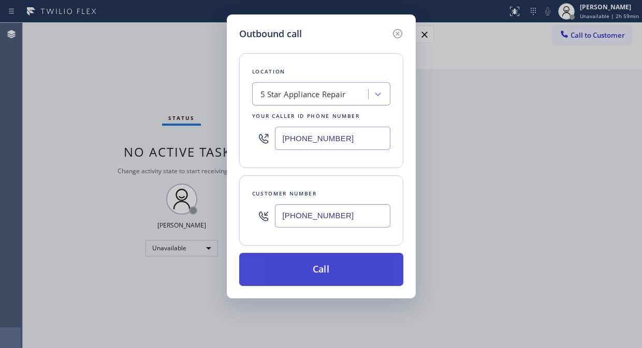
type input "[PHONE_NUMBER]"
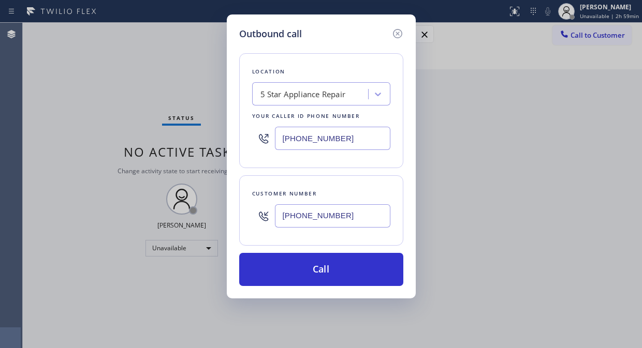
drag, startPoint x: 374, startPoint y: 271, endPoint x: 442, endPoint y: 70, distance: 212.1
click at [374, 270] on button "Call" at bounding box center [321, 269] width 164 height 33
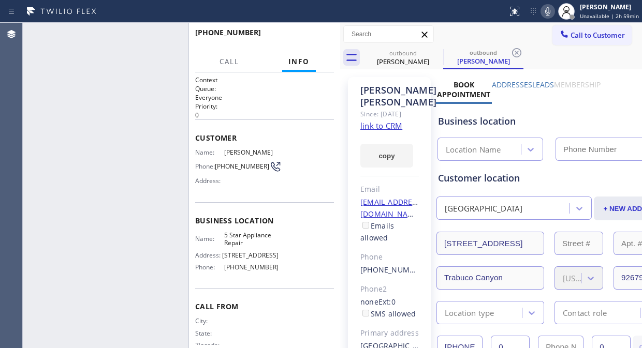
type input "[PHONE_NUMBER]"
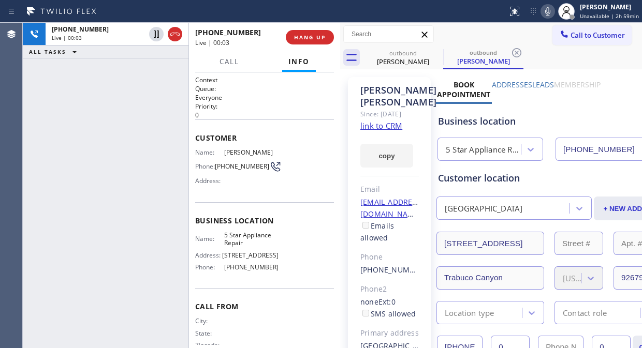
click at [279, 40] on div "[PHONE_NUMBER] Live | 00:03" at bounding box center [240, 37] width 91 height 27
click at [290, 39] on button "HANG UP" at bounding box center [310, 37] width 48 height 14
click at [294, 39] on span "HANG UP" at bounding box center [310, 37] width 32 height 7
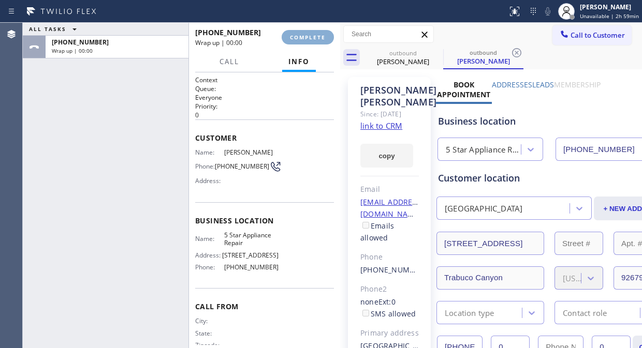
click at [295, 39] on span "COMPLETE" at bounding box center [308, 37] width 36 height 7
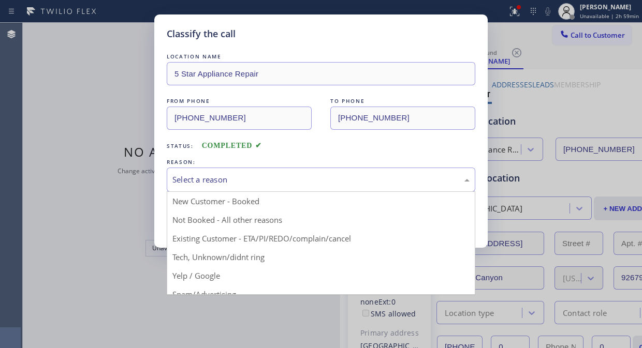
click at [299, 186] on div "Select a reason" at bounding box center [321, 180] width 309 height 24
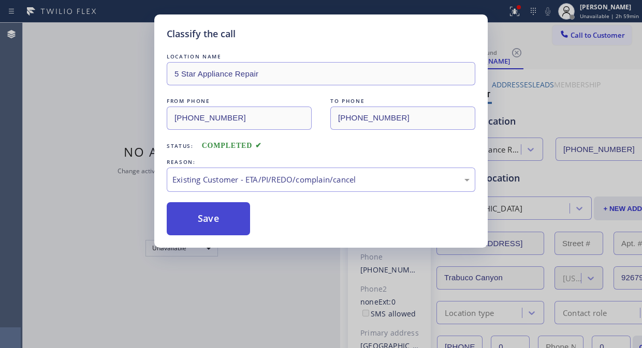
click at [206, 218] on button "Save" at bounding box center [208, 218] width 83 height 33
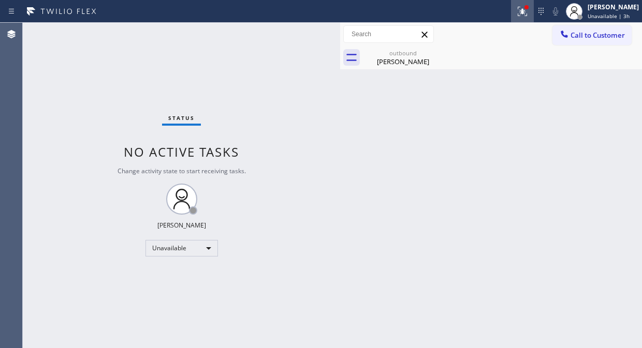
click at [529, 16] on icon at bounding box center [522, 11] width 12 height 12
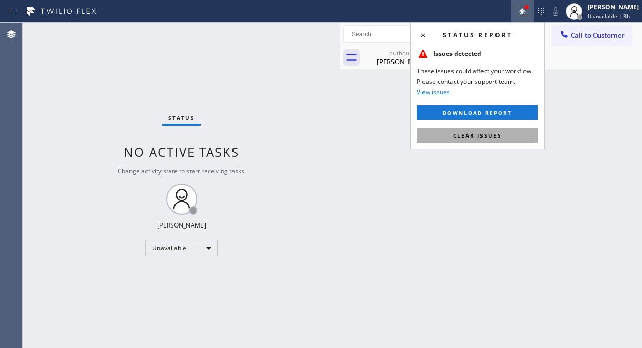
click at [489, 141] on button "Clear issues" at bounding box center [477, 135] width 121 height 14
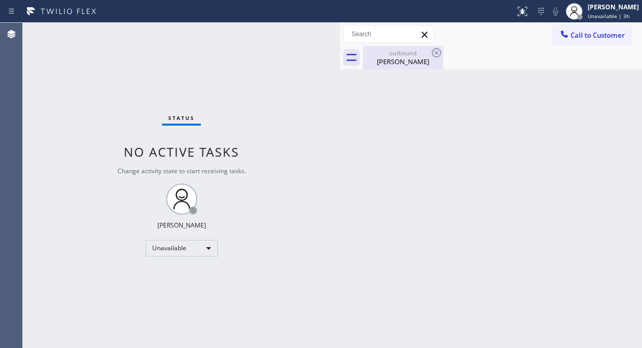
click at [405, 53] on div "outbound" at bounding box center [403, 53] width 78 height 8
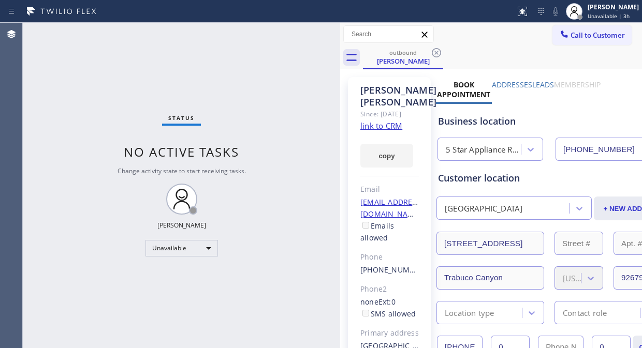
drag, startPoint x: 432, startPoint y: 47, endPoint x: 521, endPoint y: 38, distance: 89.6
click at [433, 47] on icon at bounding box center [436, 53] width 12 height 12
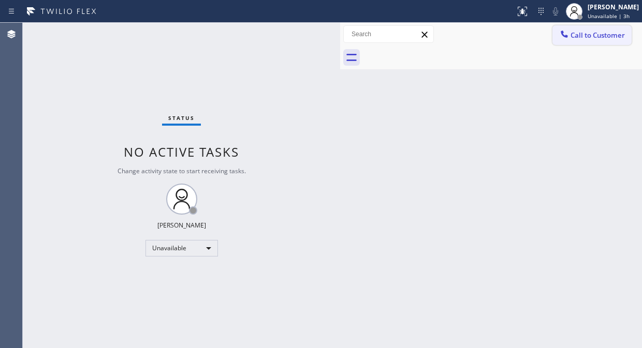
click at [570, 27] on button "Call to Customer" at bounding box center [592, 35] width 79 height 20
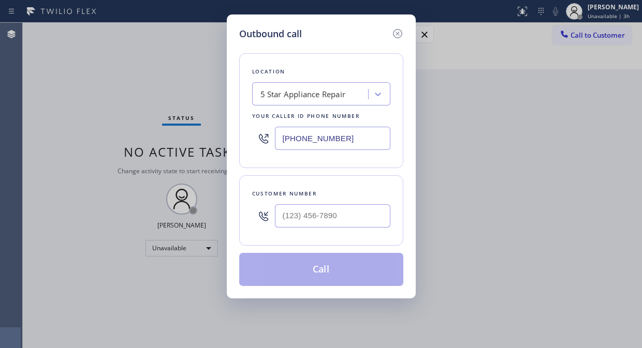
click at [311, 200] on div at bounding box center [332, 216] width 115 height 34
click at [302, 211] on input "(___) ___-____" at bounding box center [332, 216] width 115 height 23
paste input "858) 361-5707"
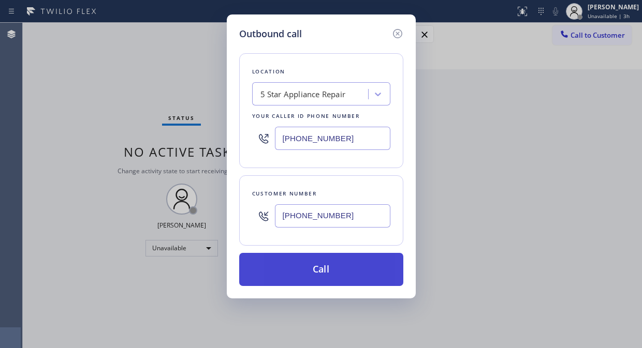
type input "[PHONE_NUMBER]"
click at [332, 275] on button "Call" at bounding box center [321, 269] width 164 height 33
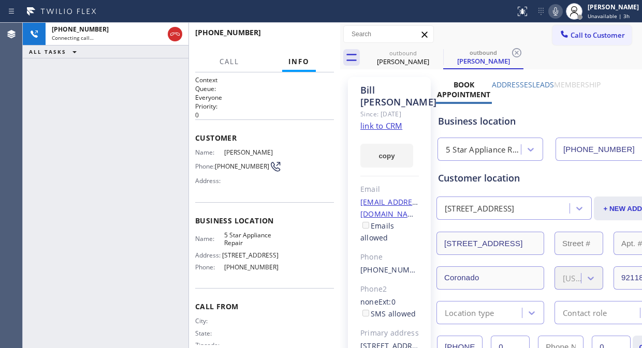
type input "[PHONE_NUMBER]"
drag, startPoint x: 181, startPoint y: 36, endPoint x: 239, endPoint y: 35, distance: 57.5
click at [182, 36] on div at bounding box center [175, 34] width 14 height 12
click at [306, 40] on span "HANG UP" at bounding box center [310, 37] width 32 height 7
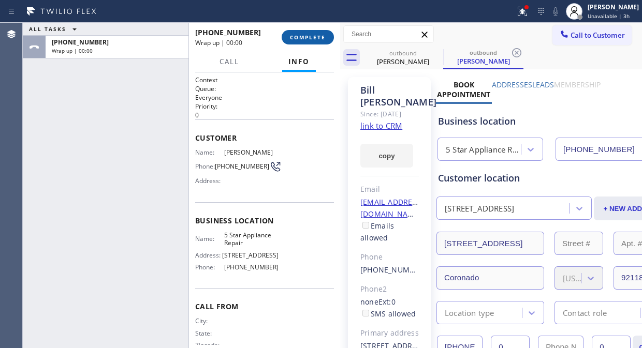
click at [308, 40] on span "COMPLETE" at bounding box center [308, 37] width 36 height 7
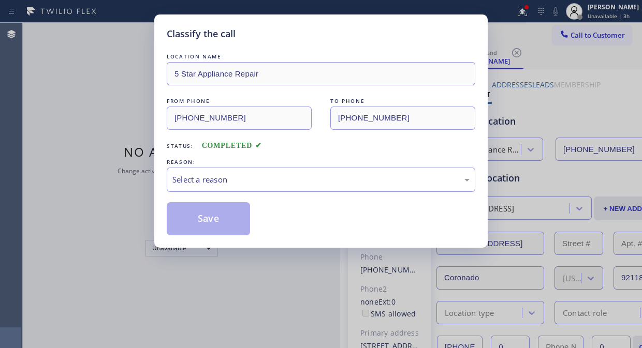
click at [288, 172] on div "Select a reason" at bounding box center [321, 180] width 309 height 24
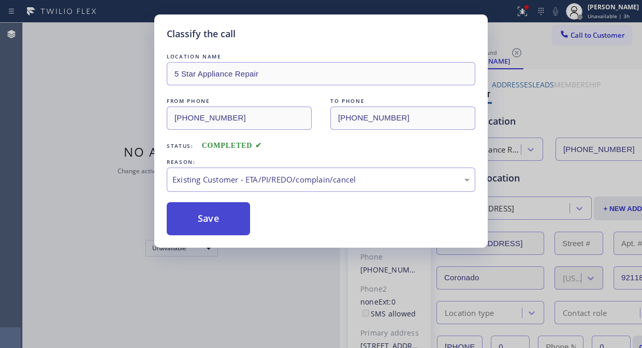
click at [219, 221] on button "Save" at bounding box center [208, 218] width 83 height 33
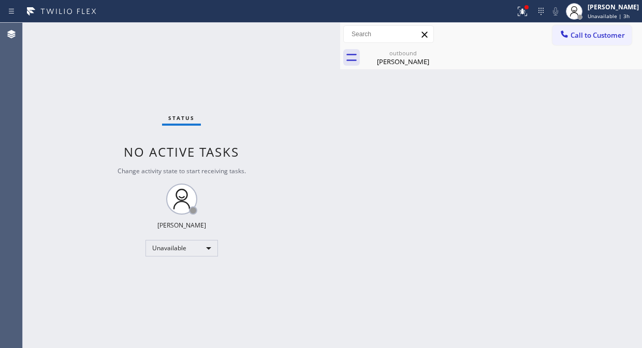
click at [574, 35] on span "Call to Customer" at bounding box center [598, 35] width 54 height 9
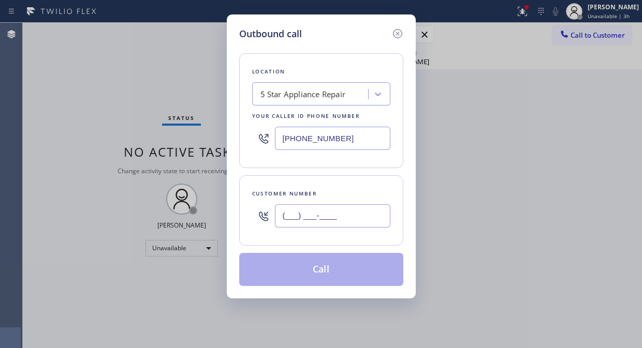
click at [368, 216] on input "(___) ___-____" at bounding box center [332, 216] width 115 height 23
paste input "650) 787-8012"
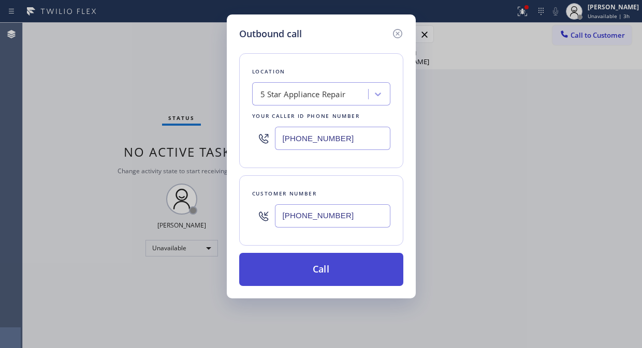
type input "[PHONE_NUMBER]"
click at [334, 271] on button "Call" at bounding box center [321, 269] width 164 height 33
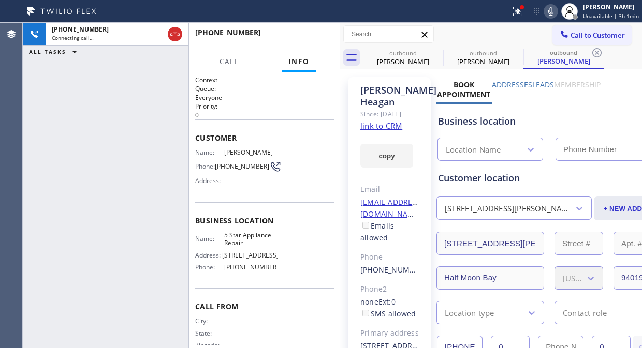
type input "[PHONE_NUMBER]"
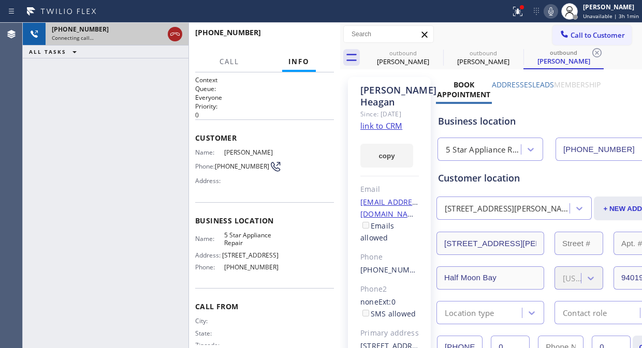
click at [178, 34] on icon at bounding box center [175, 34] width 12 height 12
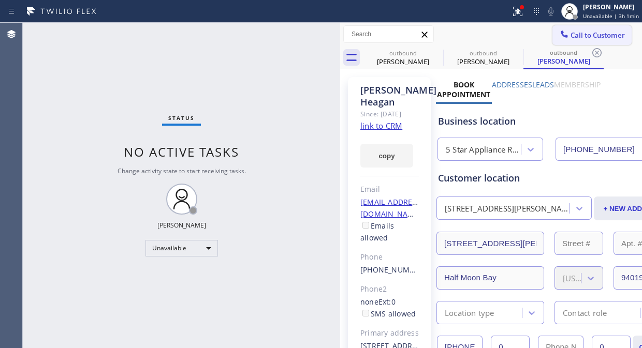
click at [584, 35] on span "Call to Customer" at bounding box center [598, 35] width 54 height 9
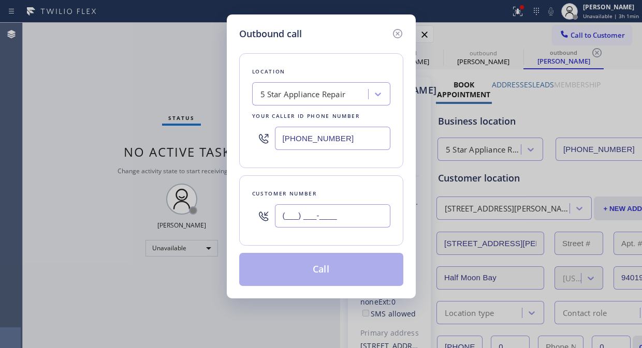
click at [284, 220] on input "(___) ___-____" at bounding box center [332, 216] width 115 height 23
paste input "310) 433-4388"
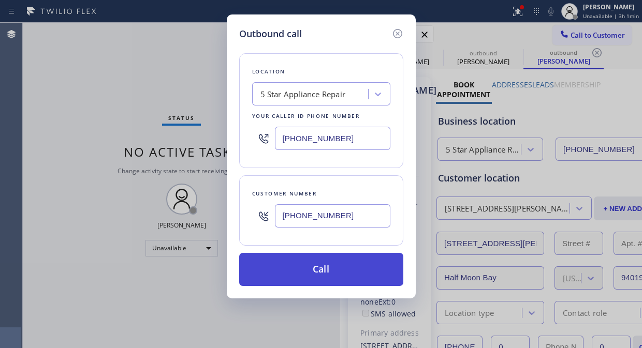
type input "[PHONE_NUMBER]"
click at [341, 272] on button "Call" at bounding box center [321, 269] width 164 height 33
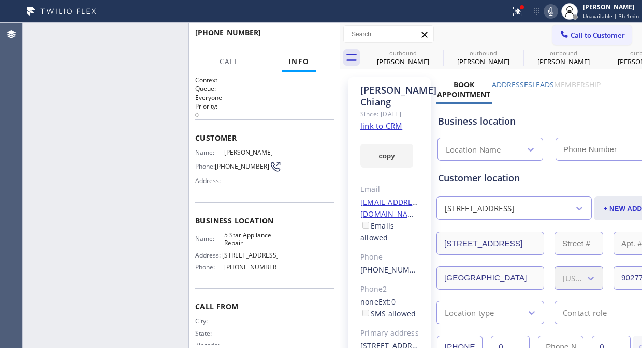
type input "[PHONE_NUMBER]"
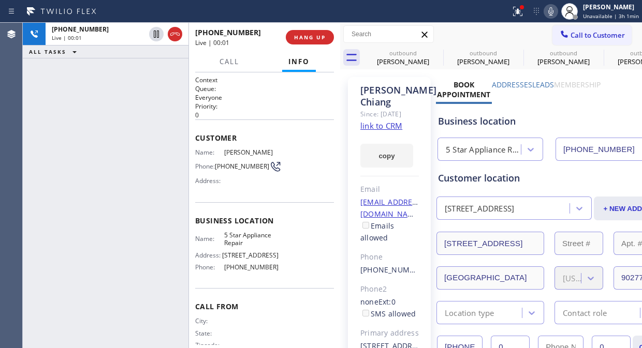
click at [94, 92] on div "[PHONE_NUMBER] Live | 00:01 ALL TASKS ALL TASKS ACTIVE TASKS TASKS IN WRAP UP" at bounding box center [106, 186] width 166 height 326
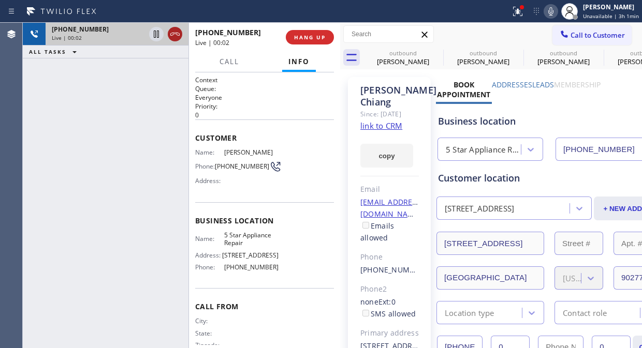
click at [168, 33] on div at bounding box center [175, 34] width 14 height 12
drag, startPoint x: 278, startPoint y: 35, endPoint x: 296, endPoint y: 38, distance: 18.5
click at [292, 38] on div "[PHONE_NUMBER] Live | 00:03 HANG UP" at bounding box center [264, 37] width 139 height 27
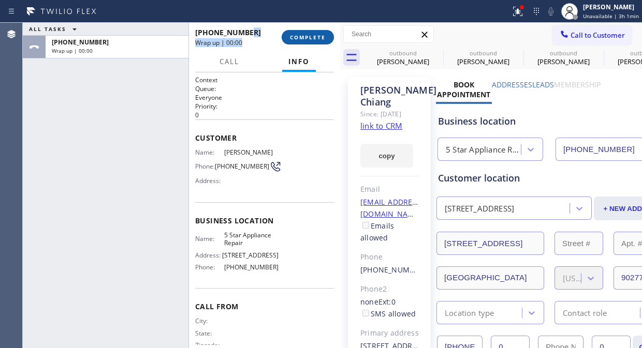
click at [297, 38] on span "COMPLETE" at bounding box center [308, 37] width 36 height 7
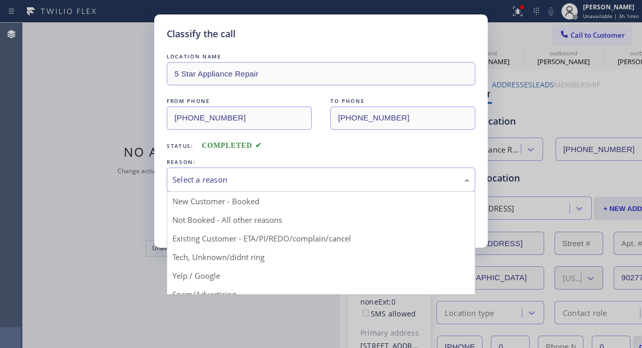
click at [300, 187] on div "Select a reason" at bounding box center [321, 180] width 309 height 24
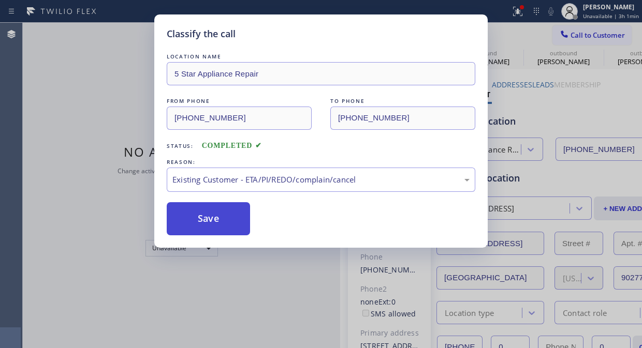
click at [239, 226] on button "Save" at bounding box center [208, 218] width 83 height 33
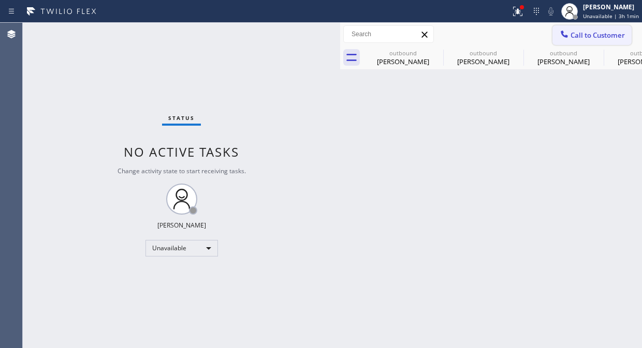
click at [566, 37] on icon at bounding box center [564, 34] width 7 height 7
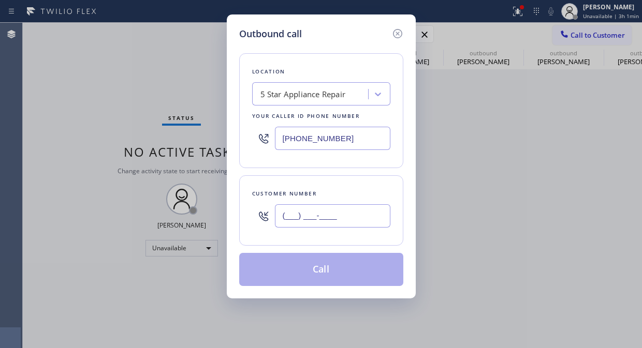
click at [309, 213] on input "(___) ___-____" at bounding box center [332, 216] width 115 height 23
paste input "619) 277-0767"
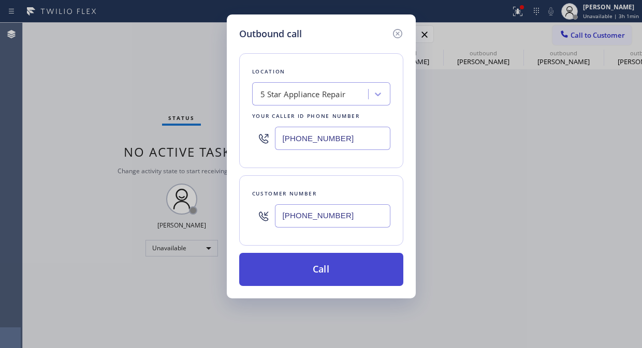
type input "[PHONE_NUMBER]"
click at [339, 253] on button "Call" at bounding box center [321, 269] width 164 height 33
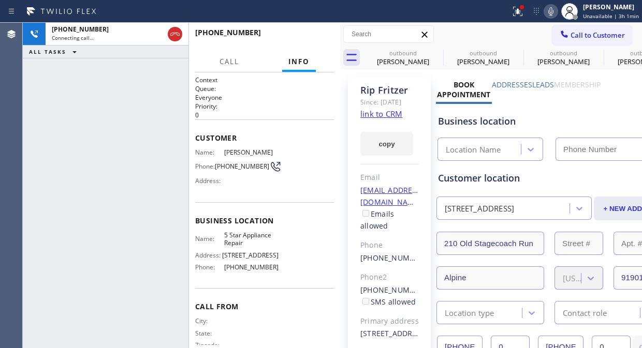
type input "[PHONE_NUMBER]"
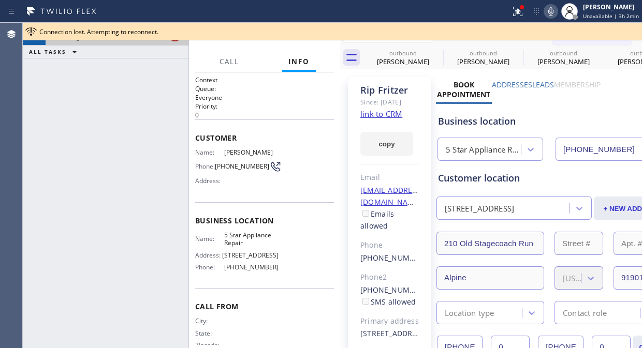
click at [176, 37] on div "Connection lost. Attempting to reconnect." at bounding box center [332, 32] width 619 height 18
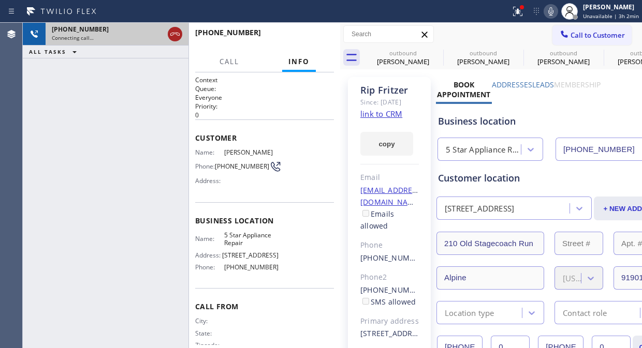
click at [177, 40] on icon at bounding box center [175, 34] width 12 height 12
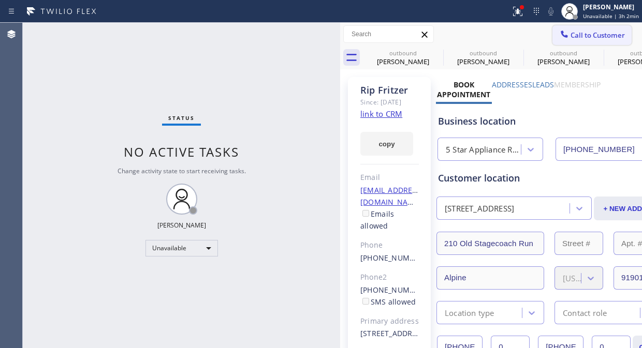
click at [578, 35] on span "Call to Customer" at bounding box center [598, 35] width 54 height 9
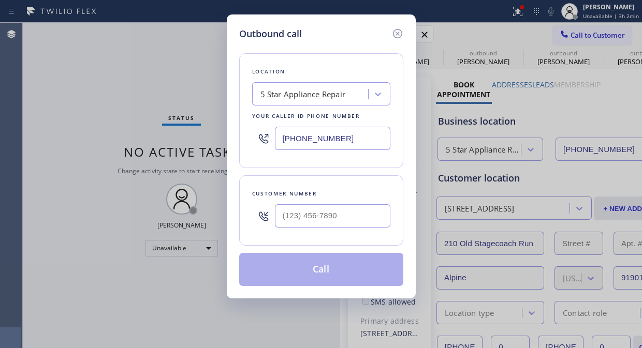
click at [287, 220] on input "text" at bounding box center [332, 216] width 115 height 23
click at [293, 229] on div at bounding box center [332, 216] width 115 height 34
type input "(___) ___-____"
click at [295, 239] on div "Customer number" at bounding box center [321, 211] width 164 height 70
click at [288, 221] on input "(___) ___-____" at bounding box center [332, 216] width 115 height 23
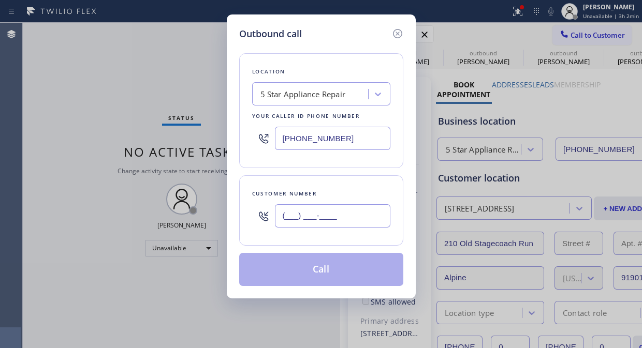
paste input "480) 243-1181"
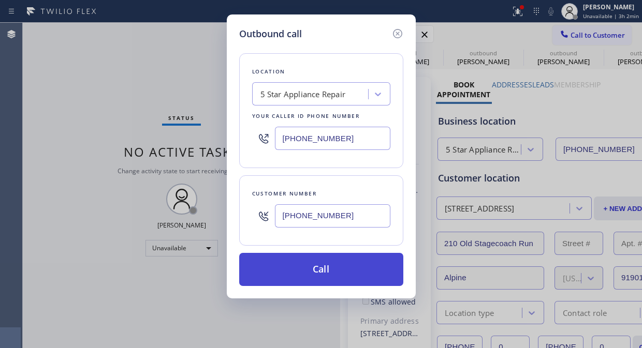
type input "[PHONE_NUMBER]"
click at [330, 268] on button "Call" at bounding box center [321, 269] width 164 height 33
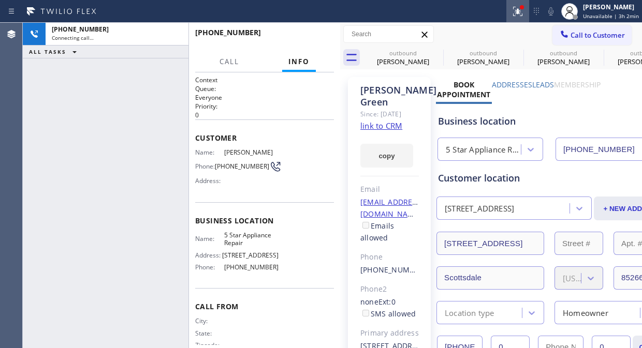
type input "[PHONE_NUMBER]"
click at [519, 7] on icon at bounding box center [518, 11] width 12 height 12
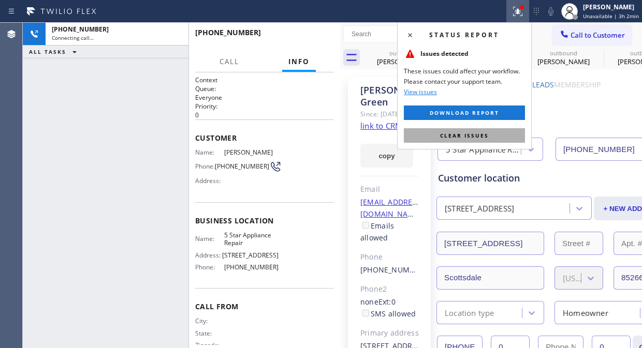
click at [497, 135] on button "Clear issues" at bounding box center [464, 135] width 121 height 14
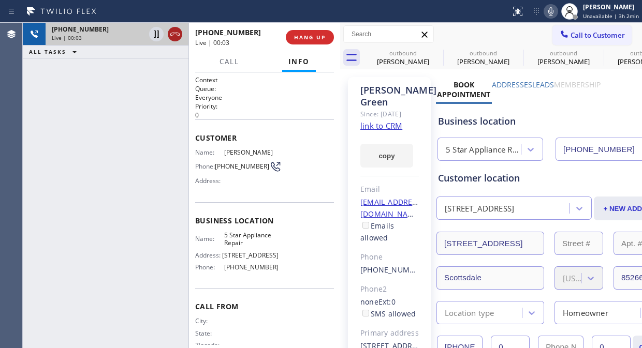
click at [175, 30] on icon at bounding box center [175, 34] width 12 height 12
click at [299, 35] on span "HANG UP" at bounding box center [310, 37] width 32 height 7
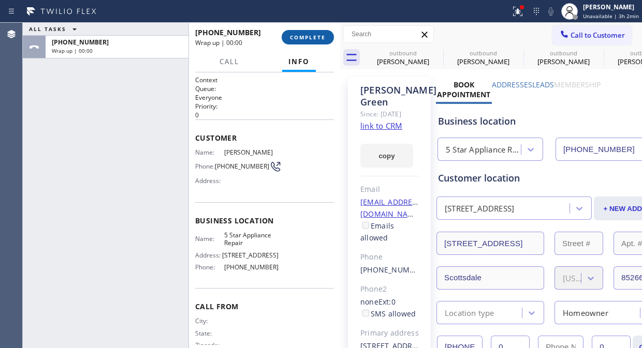
click at [303, 35] on span "COMPLETE" at bounding box center [308, 37] width 36 height 7
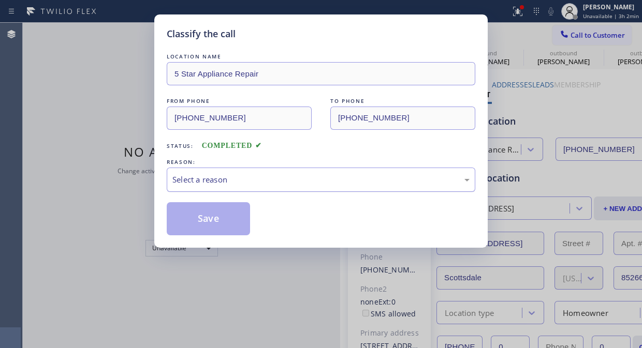
click at [295, 182] on div "Select a reason" at bounding box center [320, 180] width 297 height 12
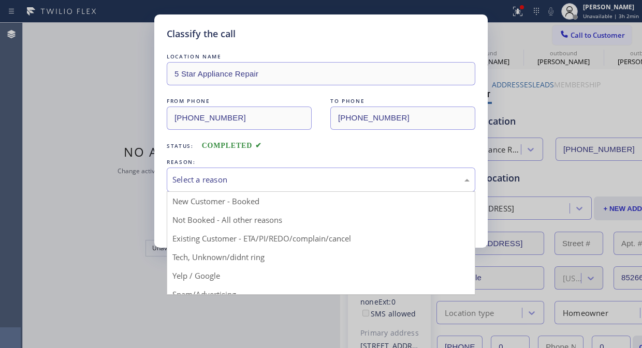
drag, startPoint x: 290, startPoint y: 236, endPoint x: 272, endPoint y: 235, distance: 18.2
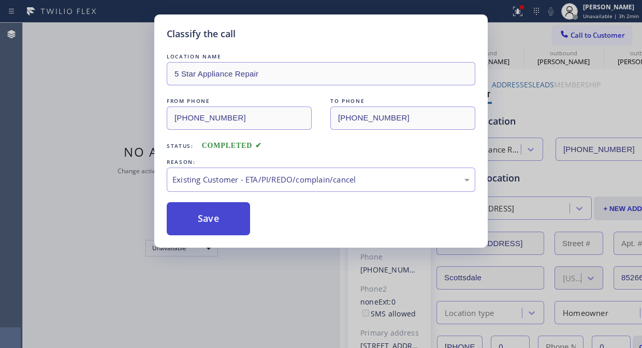
click at [234, 218] on button "Save" at bounding box center [208, 218] width 83 height 33
click at [574, 37] on span "Call to Customer" at bounding box center [598, 35] width 54 height 9
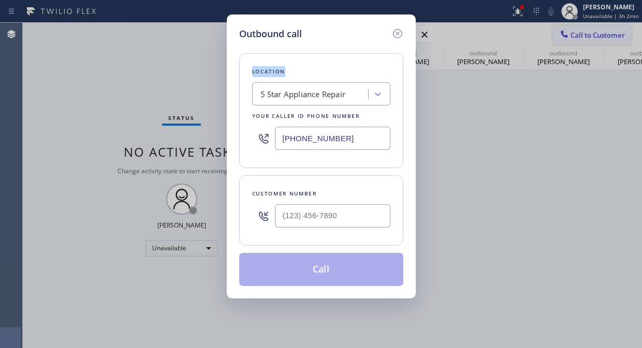
click at [574, 37] on div "Outbound call Location 5 Star Appliance Repair Your caller id phone number [PHO…" at bounding box center [321, 174] width 642 height 348
click at [327, 229] on div at bounding box center [332, 216] width 115 height 34
click at [294, 218] on input "(___) ___-____" at bounding box center [332, 216] width 115 height 23
paste input "661) 212-3422"
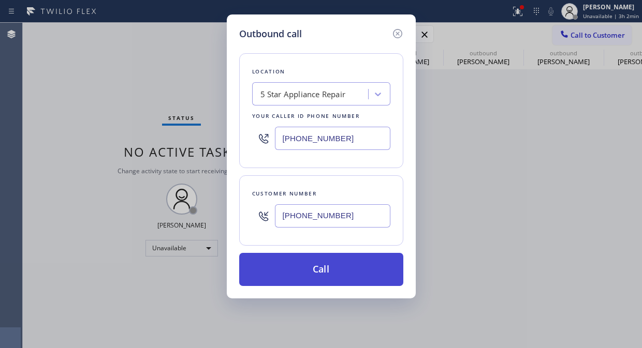
type input "[PHONE_NUMBER]"
click at [339, 272] on button "Call" at bounding box center [321, 269] width 164 height 33
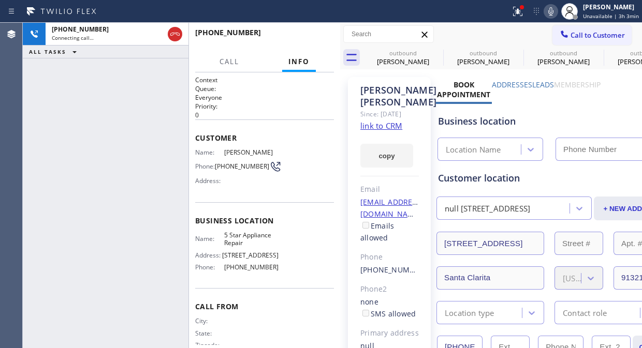
type input "[PHONE_NUMBER]"
click at [524, 13] on icon at bounding box center [518, 11] width 12 height 12
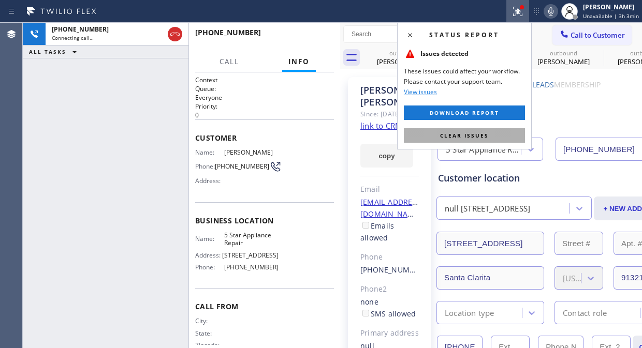
click at [493, 133] on button "Clear issues" at bounding box center [464, 135] width 121 height 14
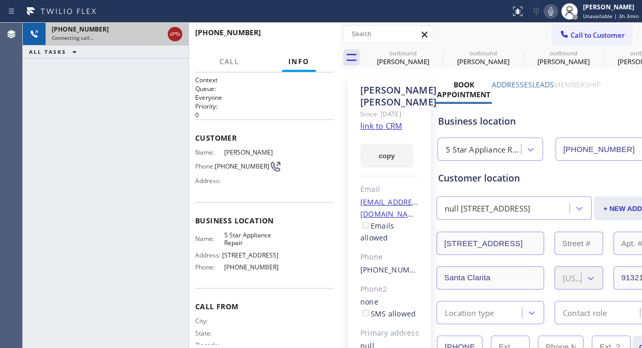
click at [175, 33] on icon at bounding box center [175, 34] width 12 height 12
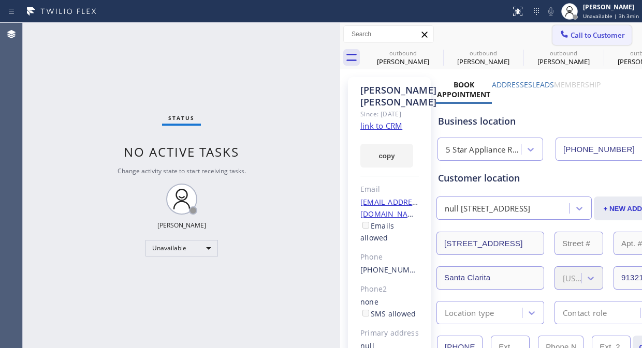
click at [596, 35] on span "Call to Customer" at bounding box center [598, 35] width 54 height 9
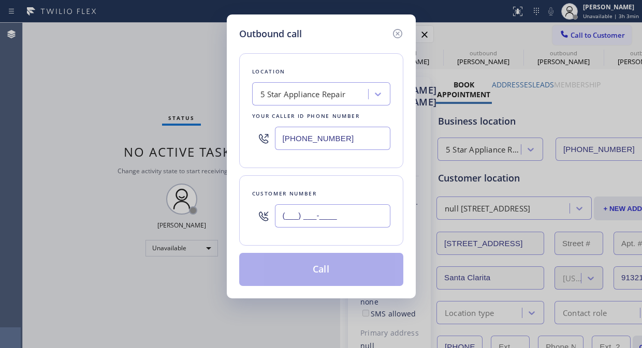
click at [280, 215] on input "(___) ___-____" at bounding box center [332, 216] width 115 height 23
paste input "480) 213-7118"
type input "[PHONE_NUMBER]"
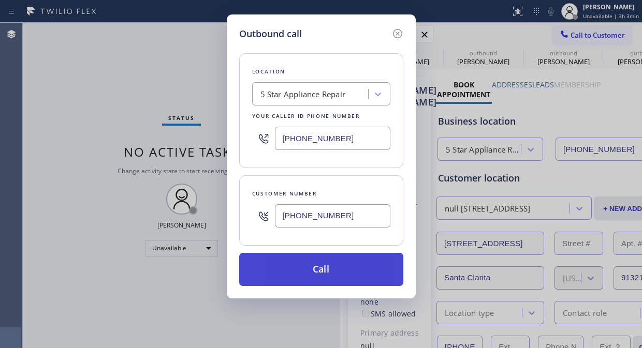
drag, startPoint x: 339, startPoint y: 276, endPoint x: 348, endPoint y: 276, distance: 9.3
click at [342, 276] on button "Call" at bounding box center [321, 269] width 164 height 33
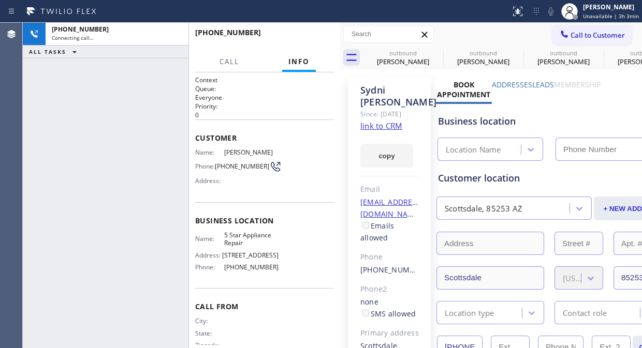
type input "[PHONE_NUMBER]"
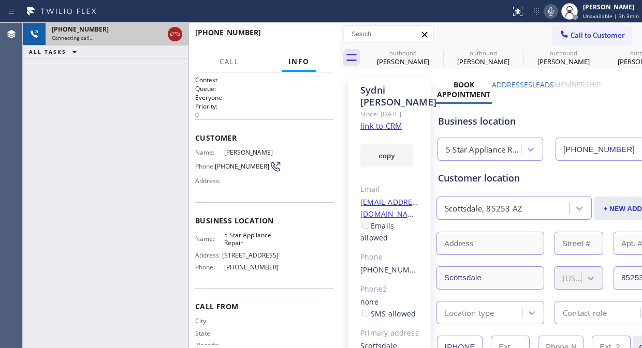
click at [171, 41] on div at bounding box center [175, 34] width 19 height 23
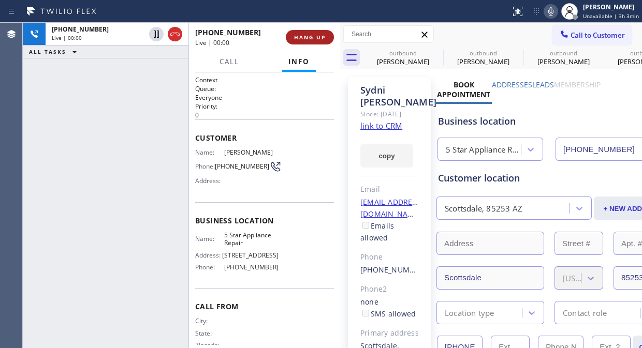
click at [308, 37] on span "HANG UP" at bounding box center [310, 37] width 32 height 7
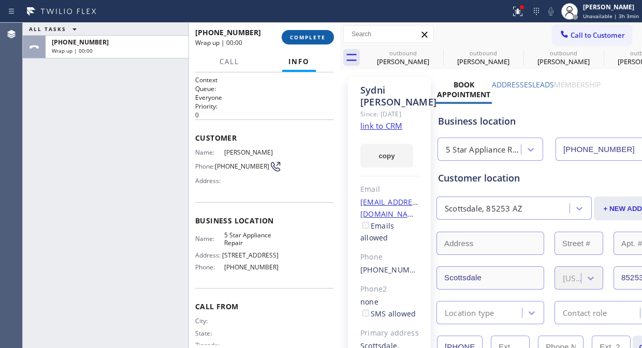
click at [308, 37] on span "COMPLETE" at bounding box center [308, 37] width 36 height 7
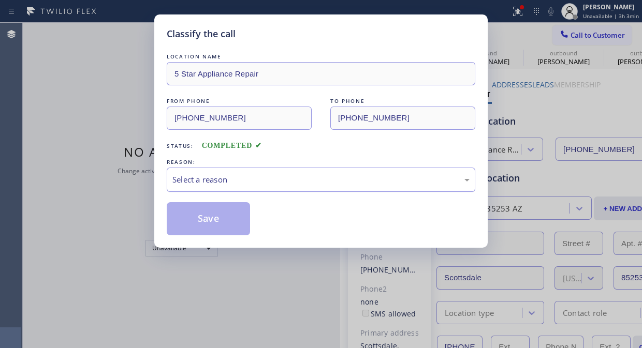
click at [319, 178] on div "Select a reason" at bounding box center [320, 180] width 297 height 12
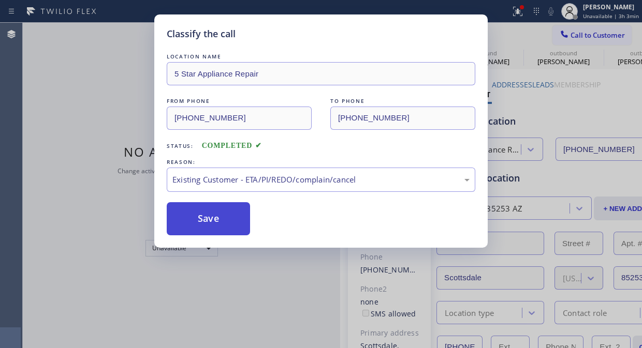
click at [219, 224] on button "Save" at bounding box center [208, 218] width 83 height 33
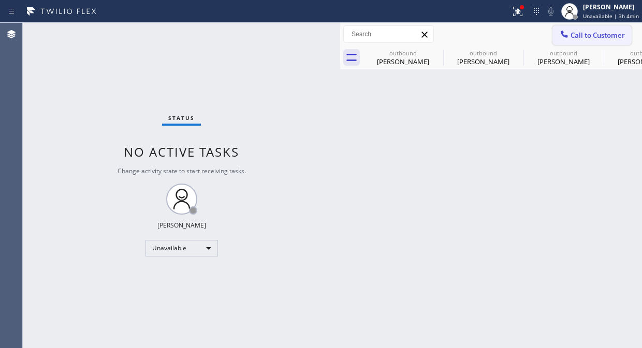
click at [584, 35] on span "Call to Customer" at bounding box center [598, 35] width 54 height 9
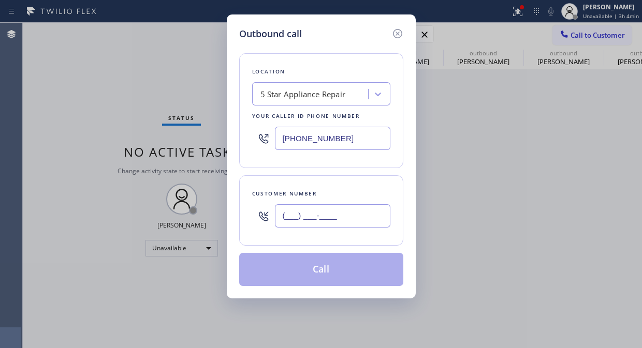
click at [327, 217] on input "(___) ___-____" at bounding box center [332, 216] width 115 height 23
paste input "562) 243-0528"
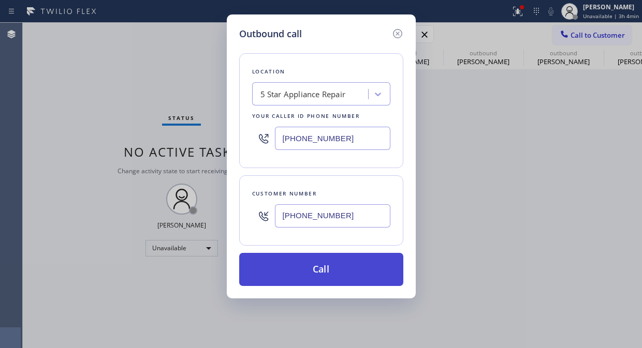
type input "[PHONE_NUMBER]"
click at [337, 277] on button "Call" at bounding box center [321, 269] width 164 height 33
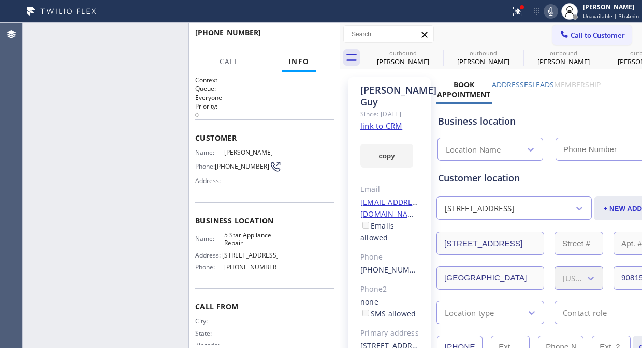
type input "[PHONE_NUMBER]"
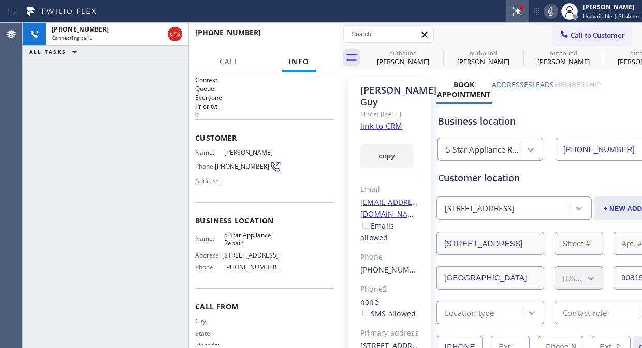
click at [519, 11] on icon at bounding box center [518, 11] width 12 height 12
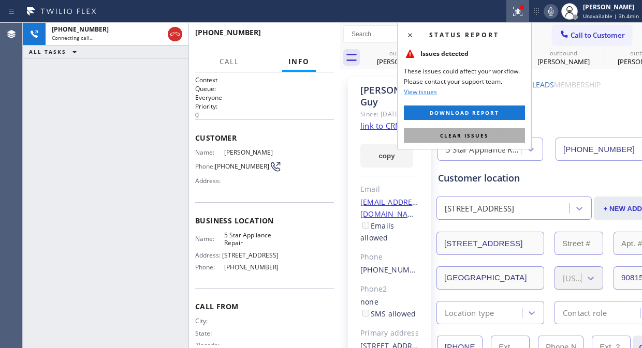
click at [432, 140] on button "Clear issues" at bounding box center [464, 135] width 121 height 14
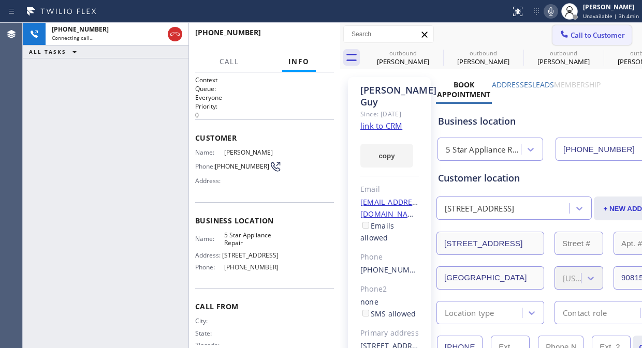
click at [0, 0] on icon at bounding box center [0, 0] width 0 height 0
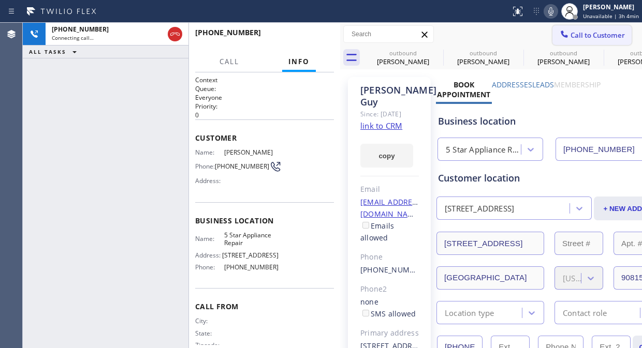
click at [179, 37] on icon at bounding box center [175, 34] width 12 height 12
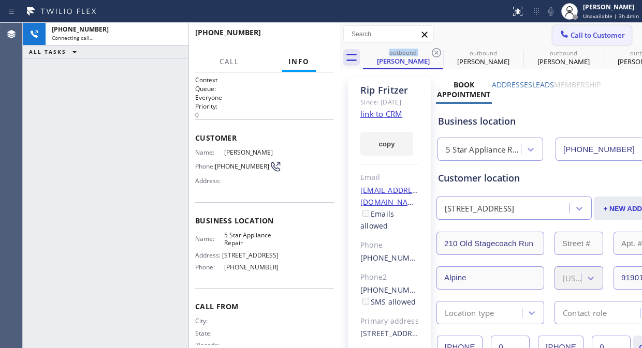
click at [571, 38] on span "Call to Customer" at bounding box center [598, 35] width 54 height 9
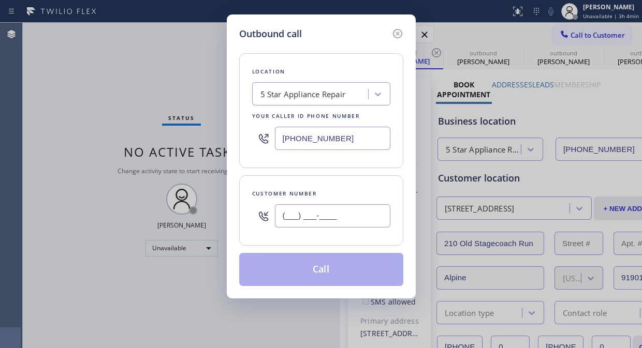
click at [332, 215] on input "(___) ___-____" at bounding box center [332, 216] width 115 height 23
paste input "570) 220-6870"
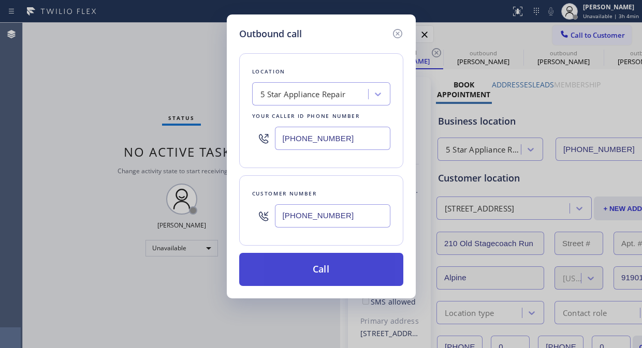
type input "[PHONE_NUMBER]"
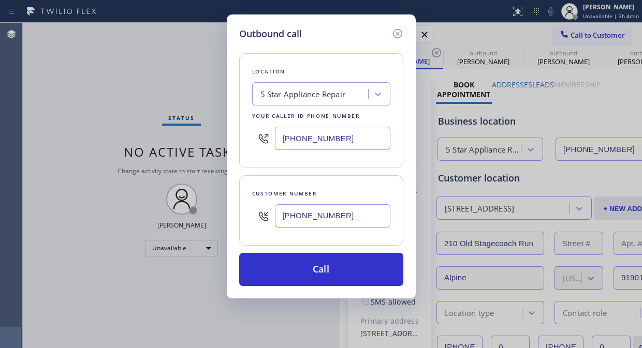
drag, startPoint x: 348, startPoint y: 267, endPoint x: 370, endPoint y: 80, distance: 188.7
click at [348, 267] on button "Call" at bounding box center [321, 269] width 164 height 33
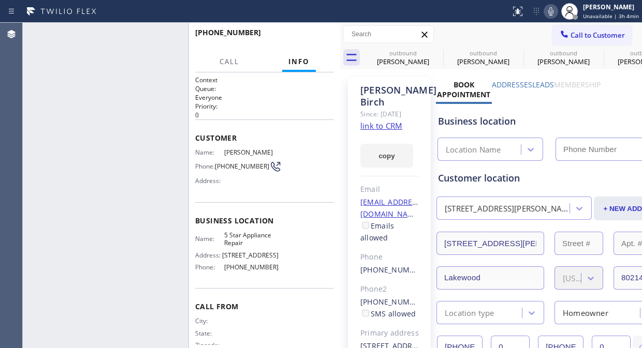
type input "[PHONE_NUMBER]"
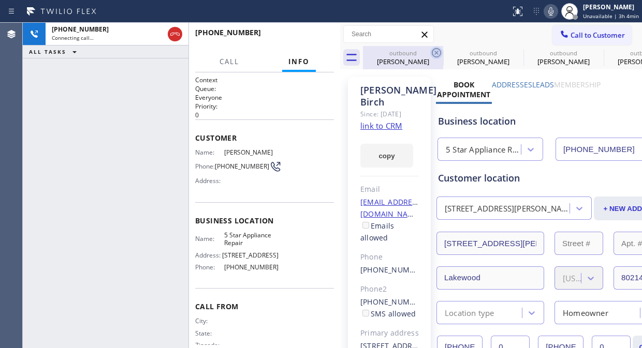
click at [435, 51] on icon at bounding box center [436, 53] width 12 height 12
click at [0, 0] on icon at bounding box center [0, 0] width 0 height 0
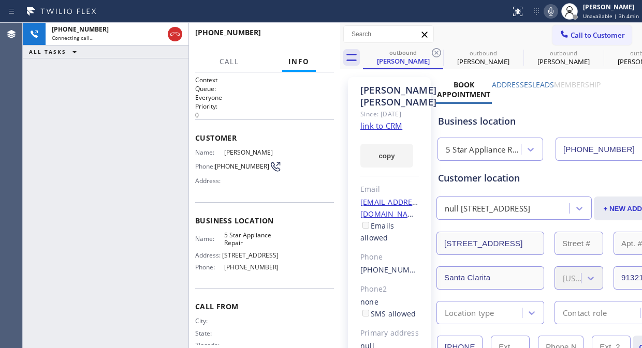
click at [435, 51] on icon at bounding box center [436, 53] width 12 height 12
click at [0, 0] on icon at bounding box center [0, 0] width 0 height 0
click at [435, 51] on icon at bounding box center [436, 53] width 12 height 12
click at [0, 0] on icon at bounding box center [0, 0] width 0 height 0
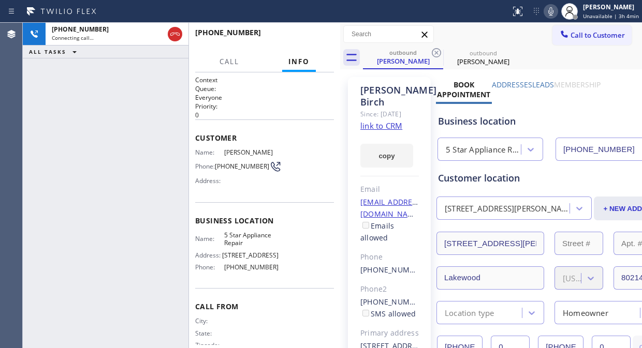
click at [435, 51] on icon at bounding box center [436, 53] width 12 height 12
click at [487, 49] on div "outbound [PERSON_NAME]" at bounding box center [502, 57] width 279 height 23
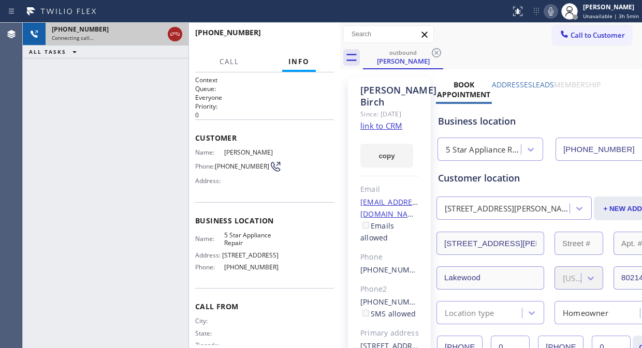
click at [172, 34] on icon at bounding box center [175, 34] width 12 height 12
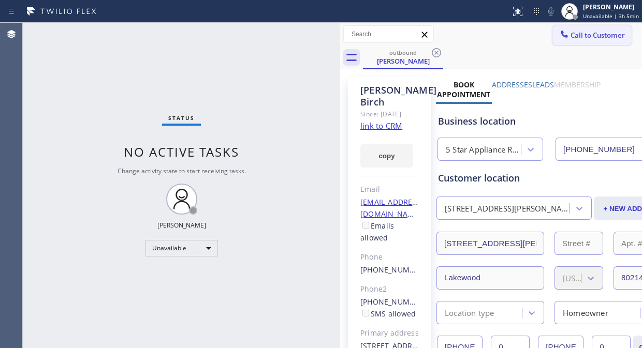
click at [574, 34] on span "Call to Customer" at bounding box center [598, 35] width 54 height 9
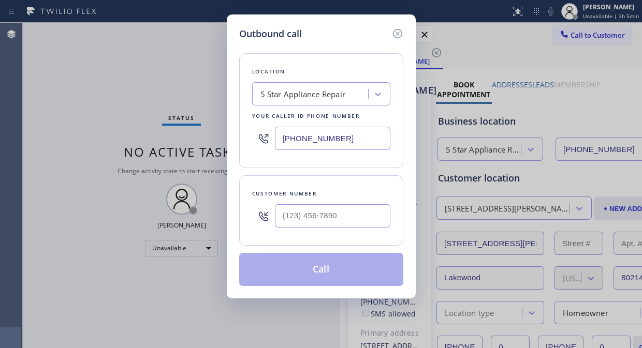
click at [298, 215] on input "text" at bounding box center [332, 216] width 115 height 23
click at [288, 214] on input "(___) ___-____" at bounding box center [332, 216] width 115 height 23
paste input "30) 381-5739"
click at [281, 215] on input "(_30) 381-5739" at bounding box center [332, 216] width 115 height 23
paste input "303) 815-7394"
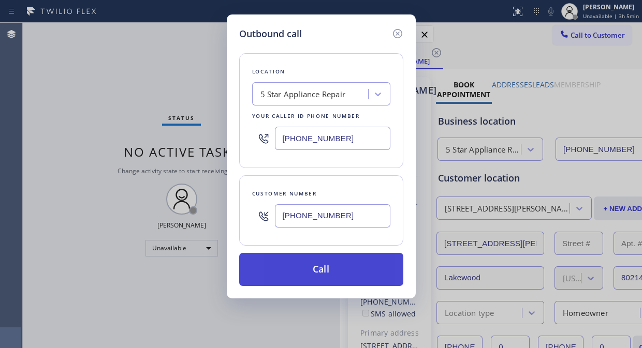
type input "[PHONE_NUMBER]"
click at [321, 266] on button "Call" at bounding box center [321, 269] width 164 height 33
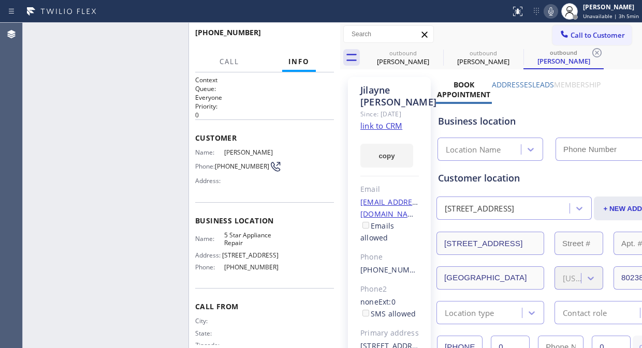
type input "[PHONE_NUMBER]"
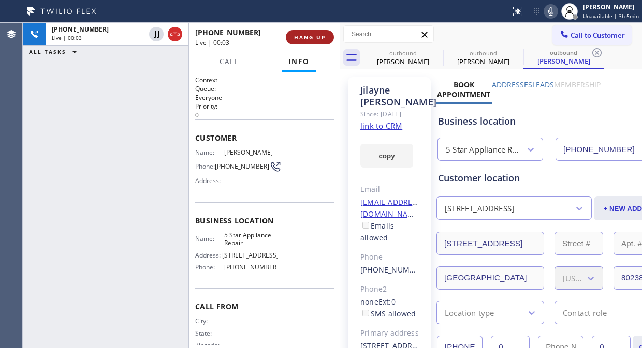
click at [310, 35] on span "HANG UP" at bounding box center [310, 37] width 32 height 7
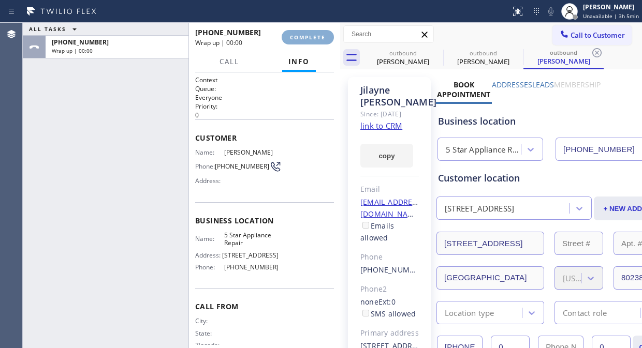
click at [310, 35] on span "COMPLETE" at bounding box center [308, 37] width 36 height 7
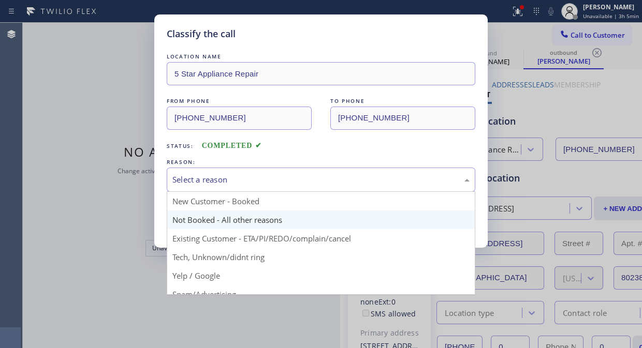
drag, startPoint x: 318, startPoint y: 184, endPoint x: 319, endPoint y: 212, distance: 28.0
click at [319, 184] on div "Select a reason" at bounding box center [320, 180] width 297 height 12
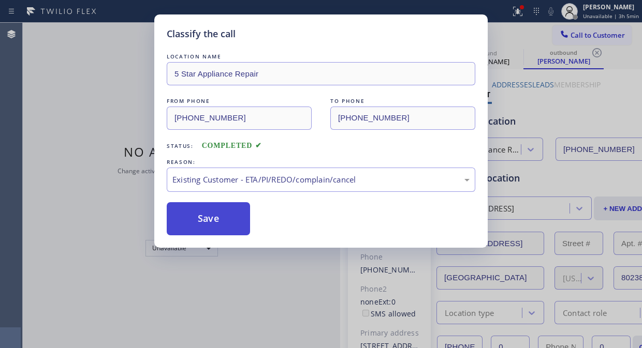
click at [208, 225] on button "Save" at bounding box center [208, 218] width 83 height 33
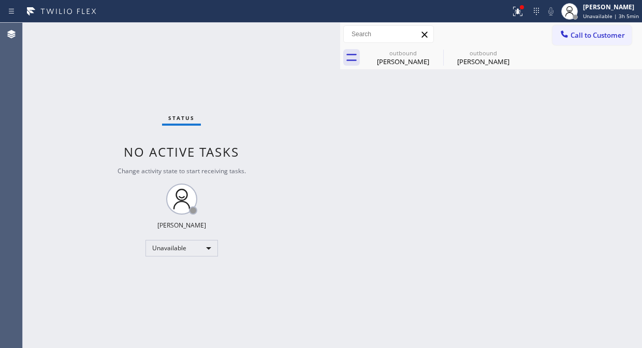
click at [594, 37] on span "Call to Customer" at bounding box center [598, 35] width 54 height 9
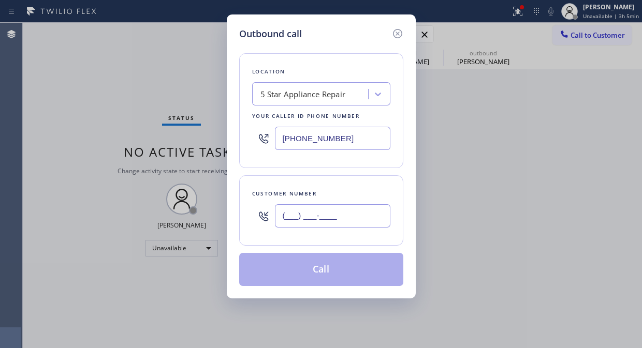
click at [355, 219] on input "(___) ___-____" at bounding box center [332, 216] width 115 height 23
paste input "412) 482-8109"
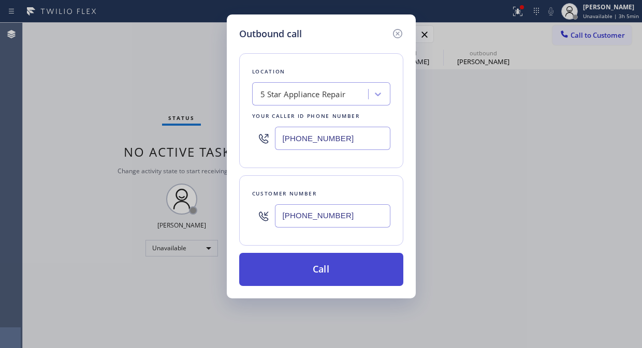
type input "[PHONE_NUMBER]"
click at [355, 269] on button "Call" at bounding box center [321, 269] width 164 height 33
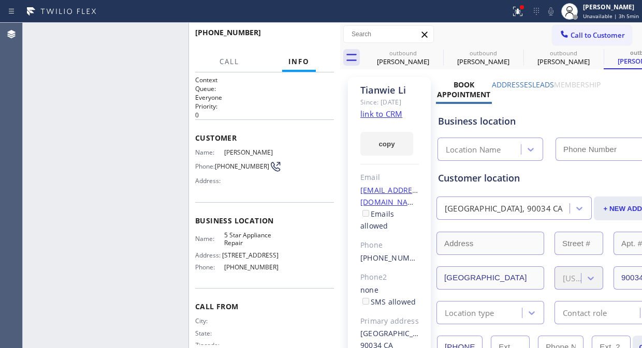
type input "[PHONE_NUMBER]"
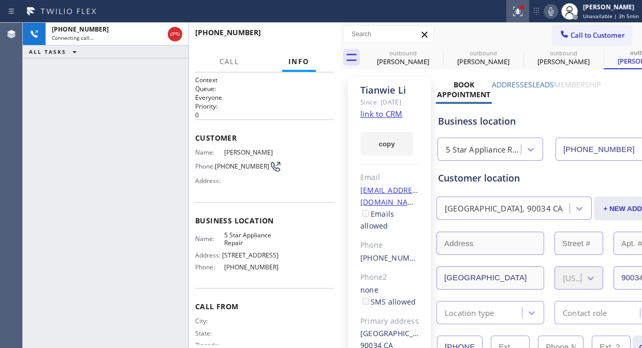
click at [521, 17] on icon at bounding box center [518, 11] width 12 height 12
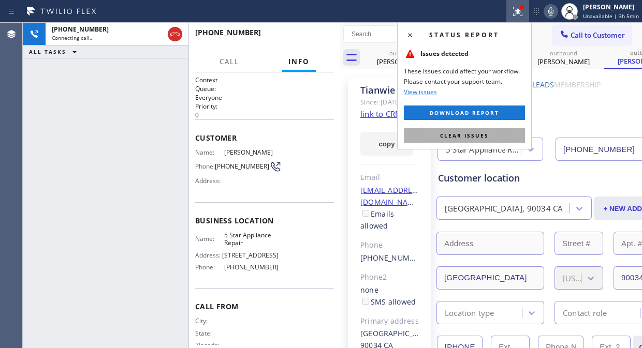
click at [465, 136] on span "Clear issues" at bounding box center [464, 135] width 49 height 7
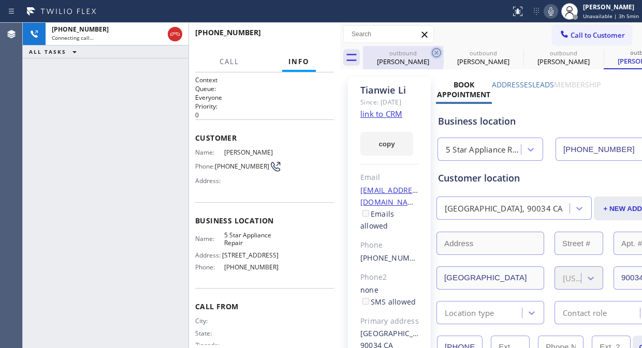
click at [436, 50] on icon at bounding box center [436, 53] width 12 height 12
click at [0, 0] on icon at bounding box center [0, 0] width 0 height 0
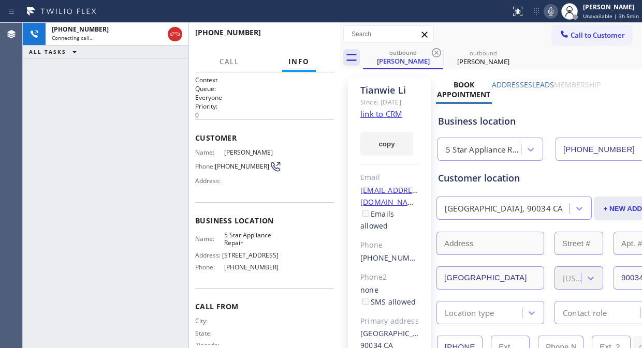
click at [436, 50] on icon at bounding box center [436, 53] width 12 height 12
drag, startPoint x: 177, startPoint y: 32, endPoint x: 360, endPoint y: 53, distance: 184.5
click at [178, 32] on icon at bounding box center [175, 34] width 12 height 12
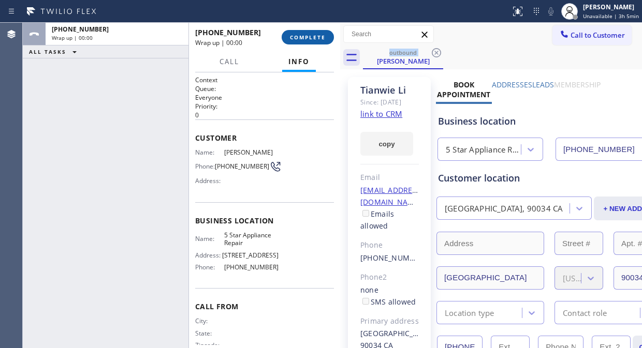
click at [309, 38] on span "COMPLETE" at bounding box center [308, 37] width 36 height 7
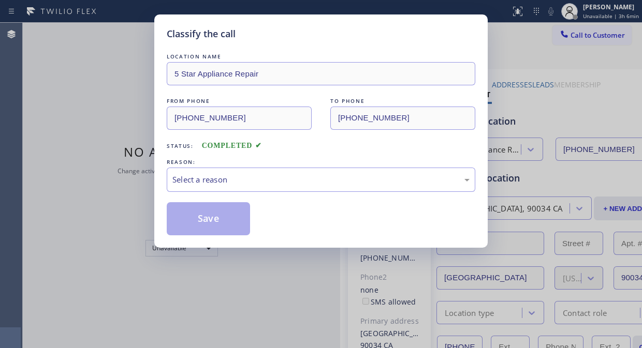
click at [314, 166] on div "REASON:" at bounding box center [321, 162] width 309 height 11
click at [317, 179] on div "Select a reason" at bounding box center [320, 180] width 297 height 12
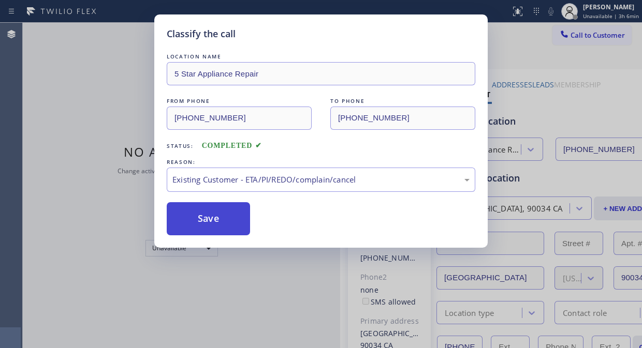
click at [240, 216] on button "Save" at bounding box center [208, 218] width 83 height 33
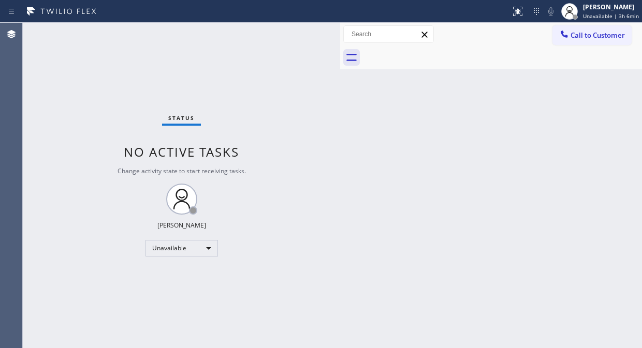
click at [578, 37] on span "Call to Customer" at bounding box center [598, 35] width 54 height 9
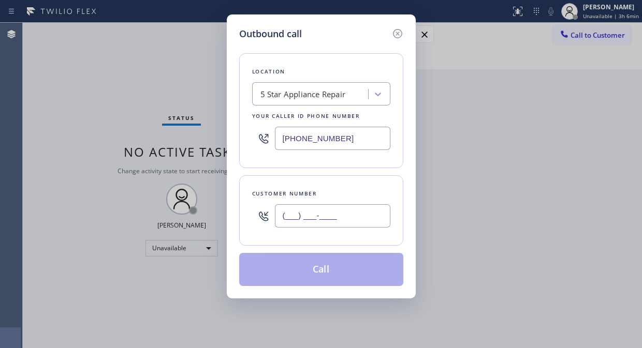
click at [359, 215] on input "(___) ___-____" at bounding box center [332, 216] width 115 height 23
paste input "480) 438-8833"
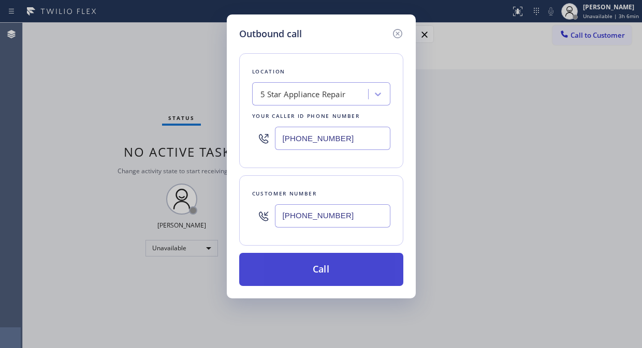
type input "[PHONE_NUMBER]"
click at [353, 268] on button "Call" at bounding box center [321, 269] width 164 height 33
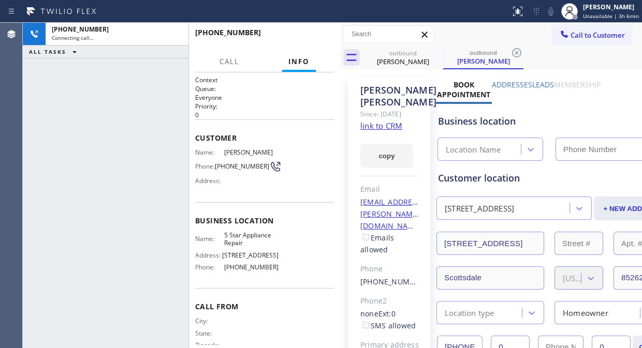
type input "[PHONE_NUMBER]"
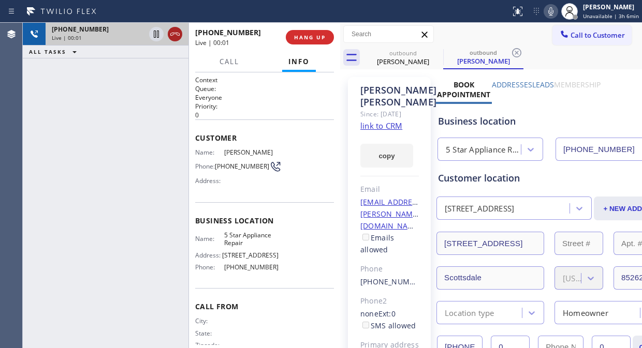
click at [172, 38] on icon at bounding box center [175, 34] width 12 height 12
click at [330, 39] on button "HANG UP" at bounding box center [310, 37] width 48 height 14
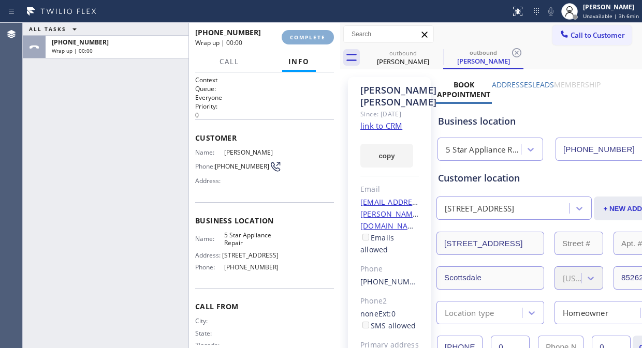
click at [322, 38] on span "COMPLETE" at bounding box center [308, 37] width 36 height 7
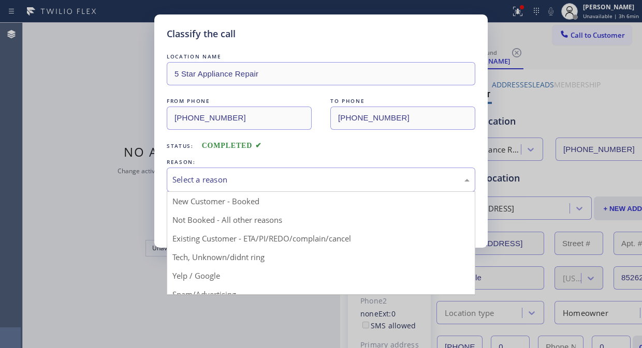
click at [312, 178] on div "Select a reason" at bounding box center [320, 180] width 297 height 12
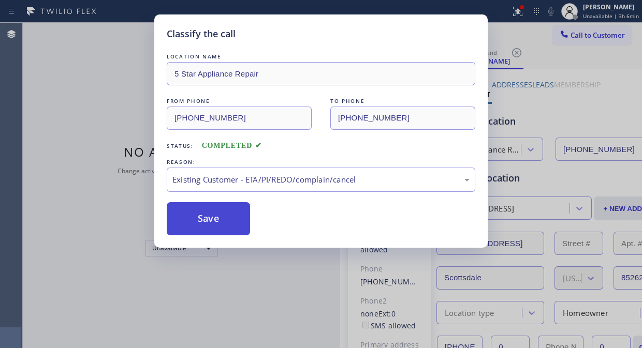
click at [209, 213] on button "Save" at bounding box center [208, 218] width 83 height 33
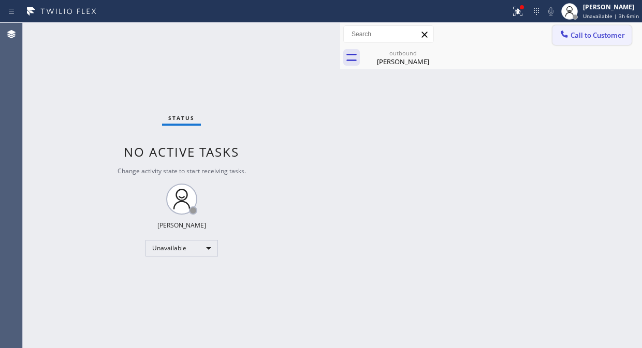
click at [569, 34] on icon at bounding box center [564, 34] width 10 height 10
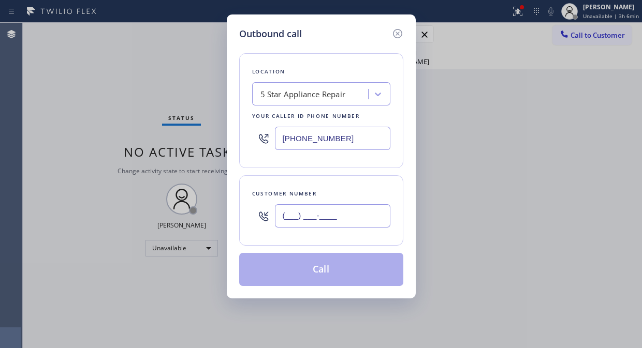
click at [319, 219] on input "(___) ___-____" at bounding box center [332, 216] width 115 height 23
paste input "703) 795-6512"
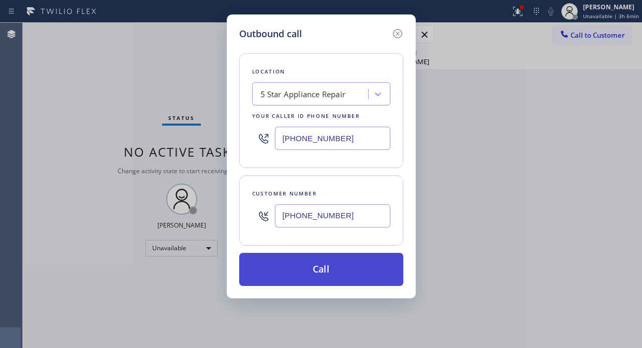
type input "[PHONE_NUMBER]"
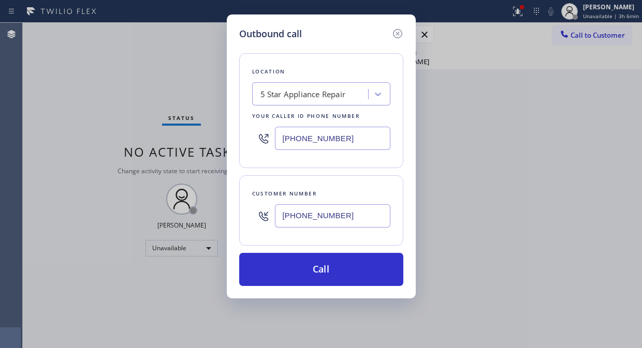
drag, startPoint x: 328, startPoint y: 265, endPoint x: 418, endPoint y: 168, distance: 132.3
click at [328, 265] on button "Call" at bounding box center [321, 269] width 164 height 33
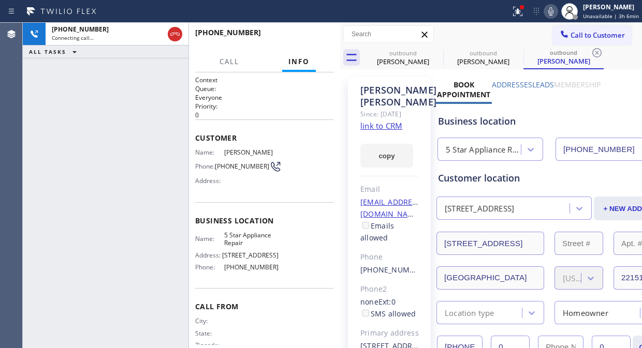
type input "[PHONE_NUMBER]"
click at [524, 10] on icon at bounding box center [518, 11] width 12 height 12
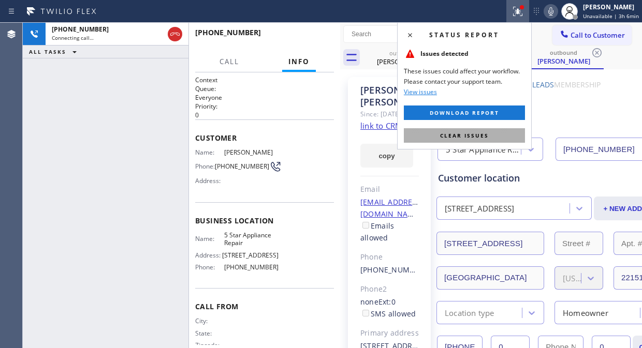
click at [471, 137] on span "Clear issues" at bounding box center [464, 135] width 49 height 7
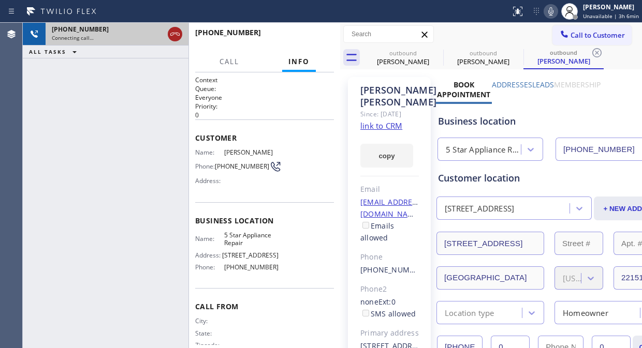
click at [177, 38] on icon at bounding box center [175, 34] width 12 height 12
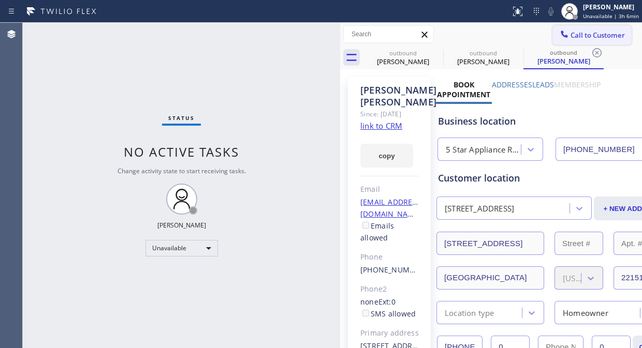
click at [571, 39] on span "Call to Customer" at bounding box center [598, 35] width 54 height 9
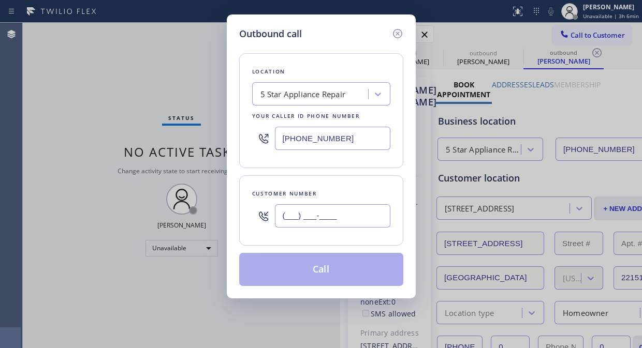
click at [283, 213] on input "(___) ___-____" at bounding box center [332, 216] width 115 height 23
paste input "917) 721-3829"
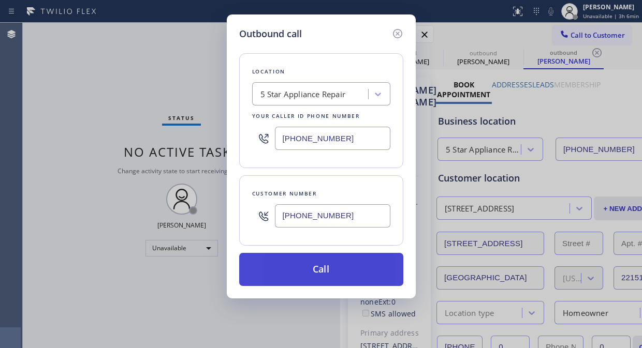
type input "[PHONE_NUMBER]"
click at [322, 270] on button "Call" at bounding box center [321, 269] width 164 height 33
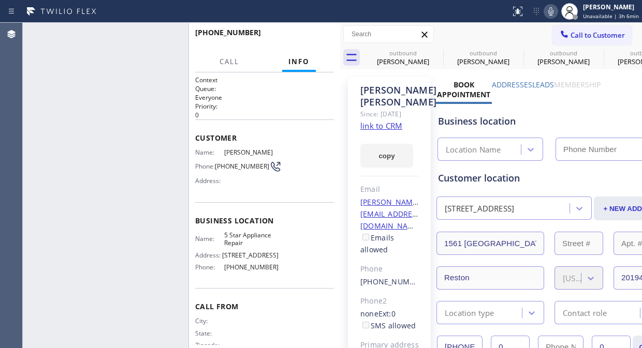
type input "[PHONE_NUMBER]"
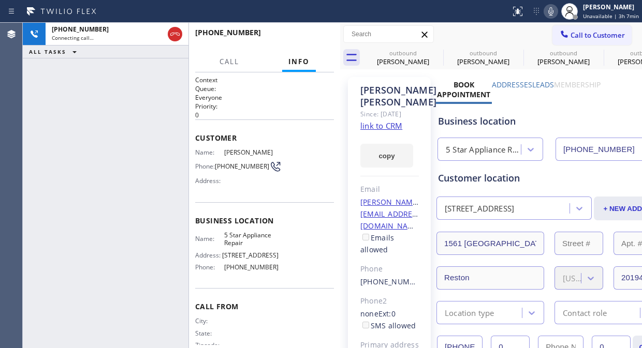
drag, startPoint x: 86, startPoint y: 89, endPoint x: 119, endPoint y: 53, distance: 48.7
click at [87, 87] on div "[PHONE_NUMBER] Connecting call… ALL TASKS ALL TASKS ACTIVE TASKS TASKS IN WRAP …" at bounding box center [106, 186] width 166 height 326
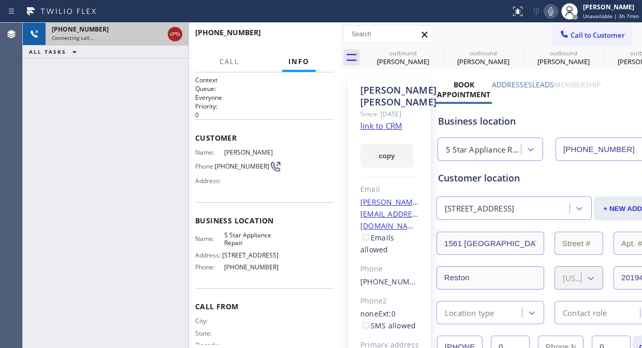
click at [174, 34] on icon at bounding box center [174, 34] width 9 height 3
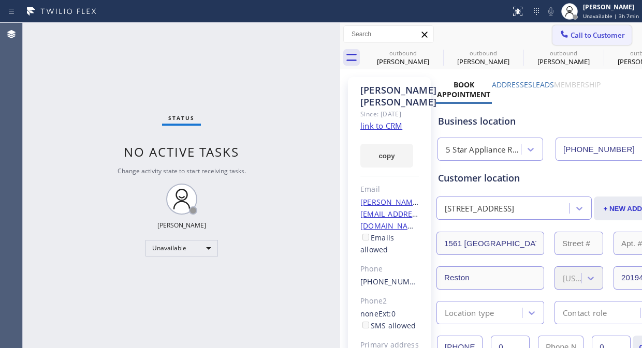
click at [561, 31] on div at bounding box center [564, 35] width 12 height 12
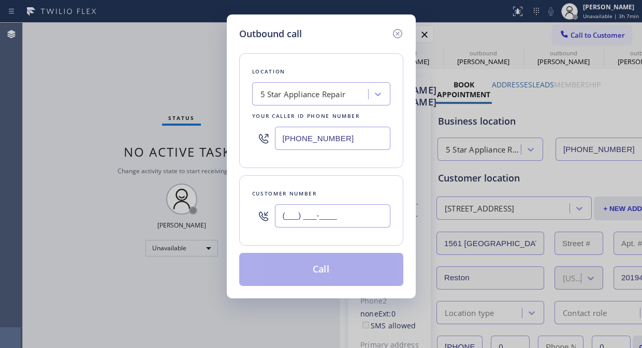
click at [281, 220] on input "(___) ___-____" at bounding box center [332, 216] width 115 height 23
paste input "602) 903-8653"
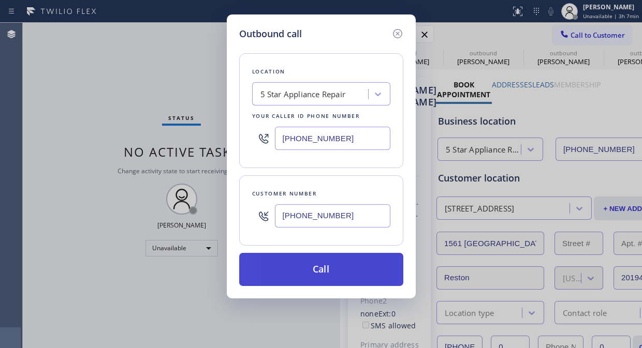
type input "[PHONE_NUMBER]"
click at [333, 271] on button "Call" at bounding box center [321, 269] width 164 height 33
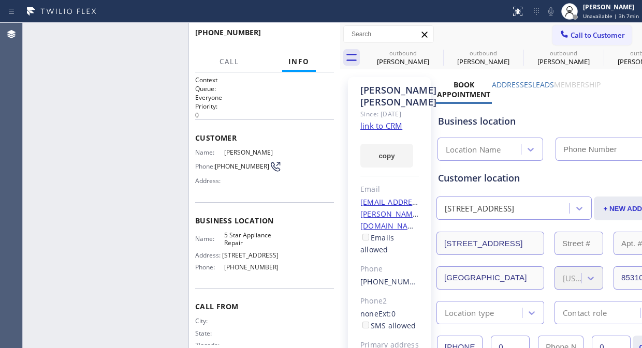
type input "[PHONE_NUMBER]"
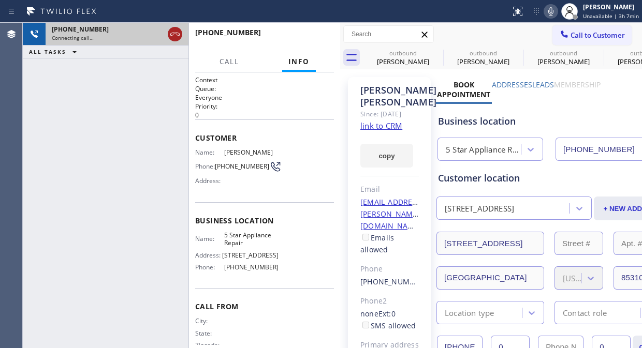
click at [177, 35] on icon at bounding box center [175, 34] width 12 height 12
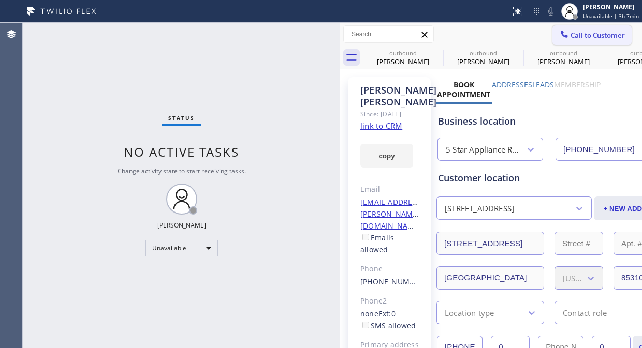
click at [579, 40] on button "Call to Customer" at bounding box center [592, 35] width 79 height 20
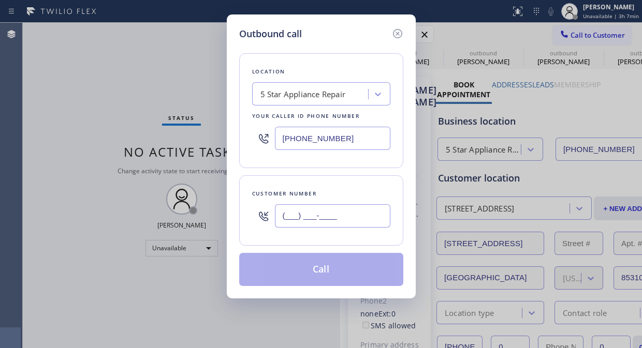
click at [275, 211] on input "(___) ___-____" at bounding box center [332, 216] width 115 height 23
paste input "360) 202-2682"
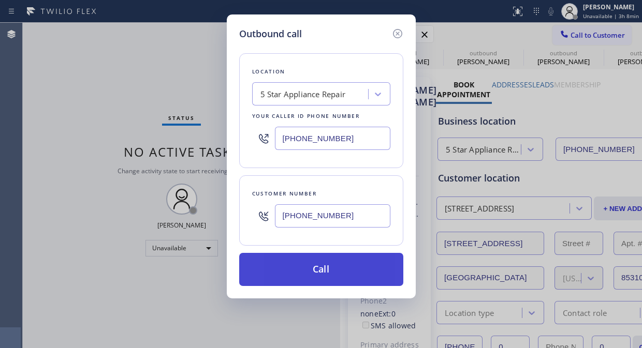
type input "[PHONE_NUMBER]"
click at [361, 266] on button "Call" at bounding box center [321, 269] width 164 height 33
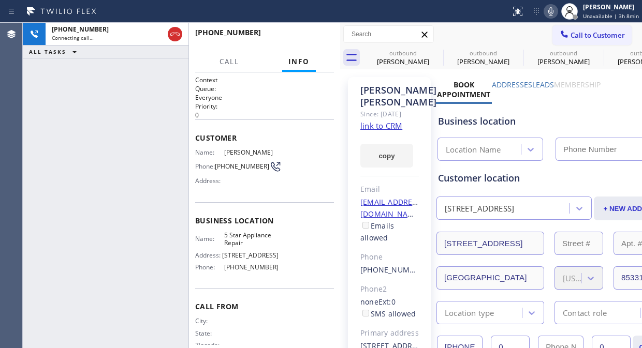
type input "[PHONE_NUMBER]"
click at [555, 7] on icon at bounding box center [551, 11] width 12 height 12
click at [304, 37] on span "HANG UP" at bounding box center [310, 37] width 32 height 7
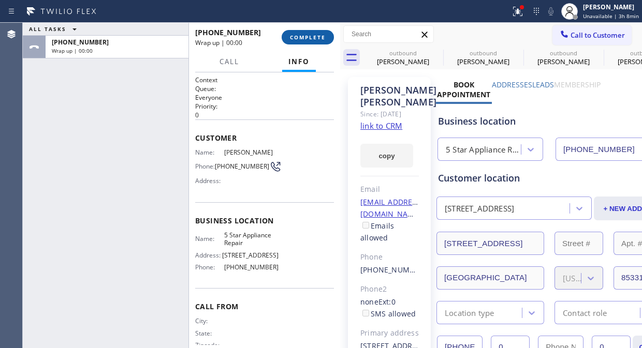
click at [304, 37] on span "COMPLETE" at bounding box center [308, 37] width 36 height 7
click at [282, 37] on div "[PHONE_NUMBER] Wrap up | 00:00" at bounding box center [238, 37] width 86 height 27
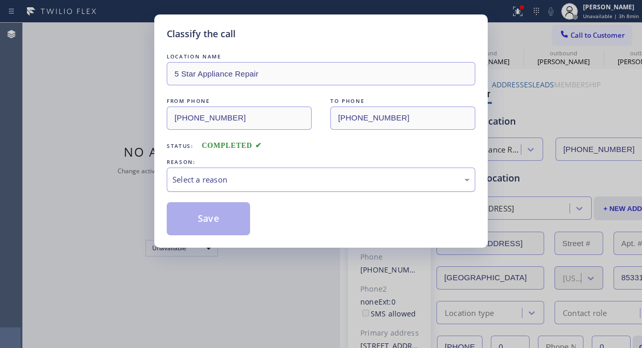
click at [287, 175] on div "Select a reason" at bounding box center [320, 180] width 297 height 12
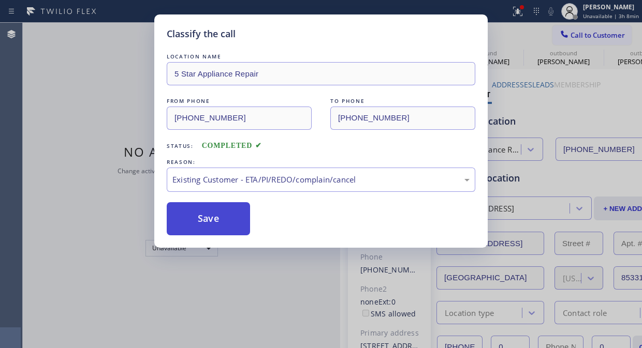
click at [227, 214] on button "Save" at bounding box center [208, 218] width 83 height 33
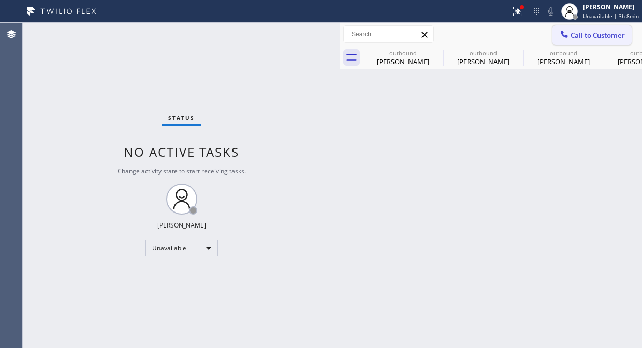
click at [582, 34] on span "Call to Customer" at bounding box center [598, 35] width 54 height 9
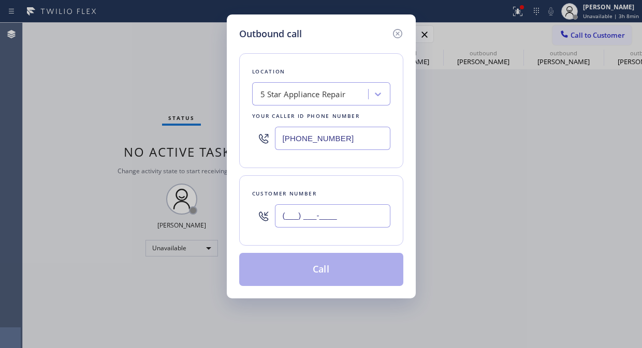
click at [341, 216] on input "(___) ___-____" at bounding box center [332, 216] width 115 height 23
paste input "480) 748-9906"
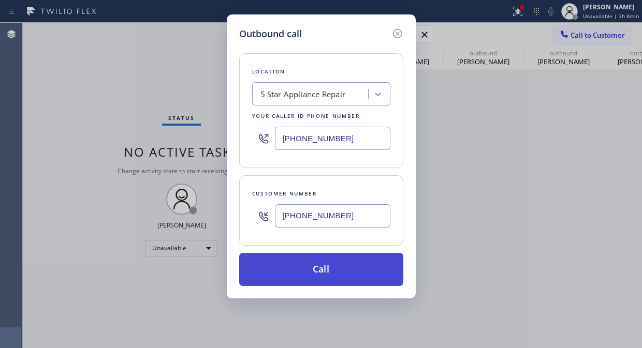
type input "[PHONE_NUMBER]"
click at [335, 275] on button "Call" at bounding box center [321, 269] width 164 height 33
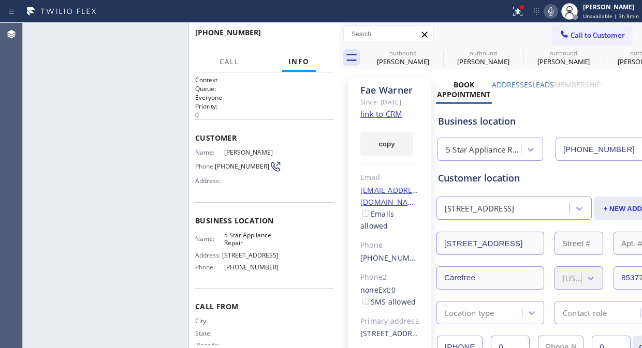
type input "[PHONE_NUMBER]"
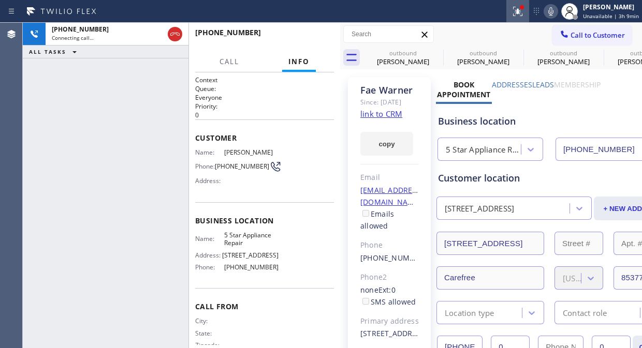
click at [519, 19] on button at bounding box center [517, 11] width 23 height 23
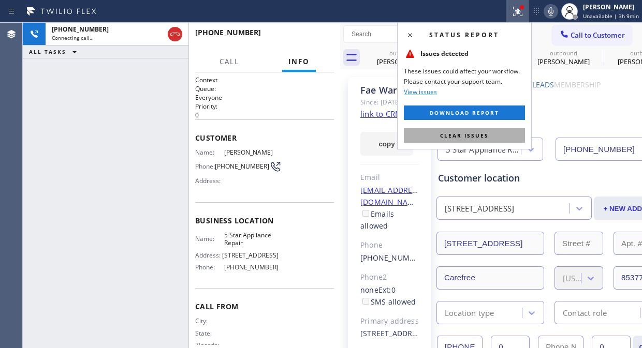
click at [490, 132] on button "Clear issues" at bounding box center [464, 135] width 121 height 14
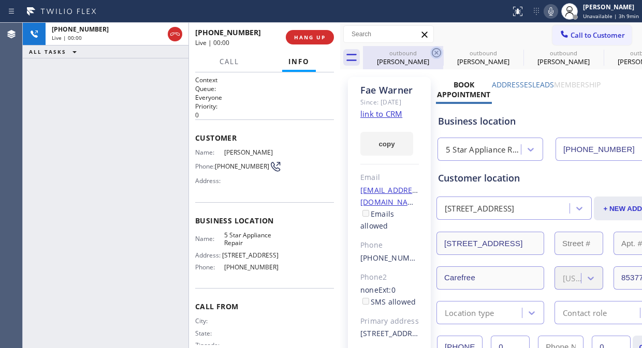
click at [438, 49] on icon at bounding box center [436, 52] width 9 height 9
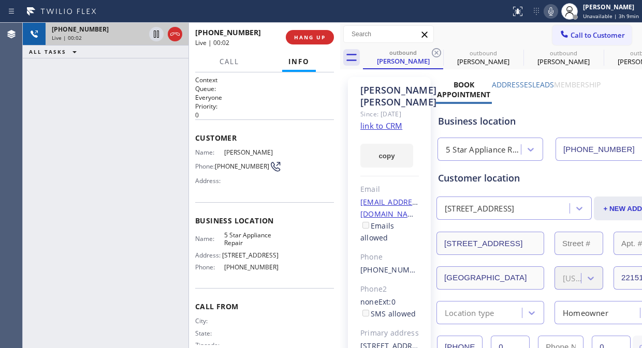
click at [115, 37] on div "Live | 00:02" at bounding box center [98, 37] width 93 height 7
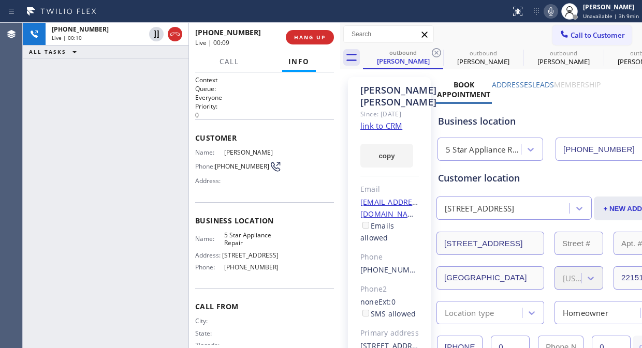
click at [461, 32] on div "Call to Customer Outbound call Location 5 Star Appliance Repair Your caller id …" at bounding box center [491, 34] width 302 height 18
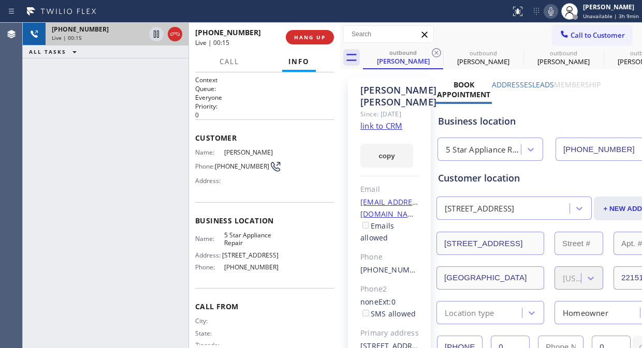
click at [126, 38] on div "Live | 00:15" at bounding box center [98, 37] width 93 height 7
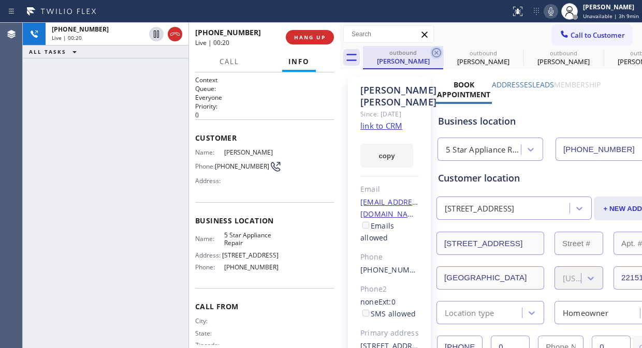
click at [438, 52] on icon at bounding box center [436, 53] width 12 height 12
click at [0, 0] on icon at bounding box center [0, 0] width 0 height 0
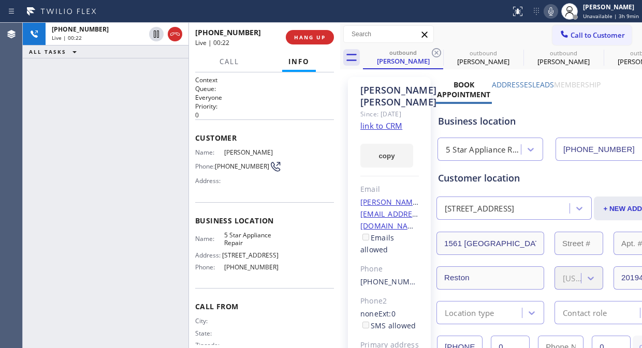
click at [438, 52] on icon at bounding box center [436, 53] width 12 height 12
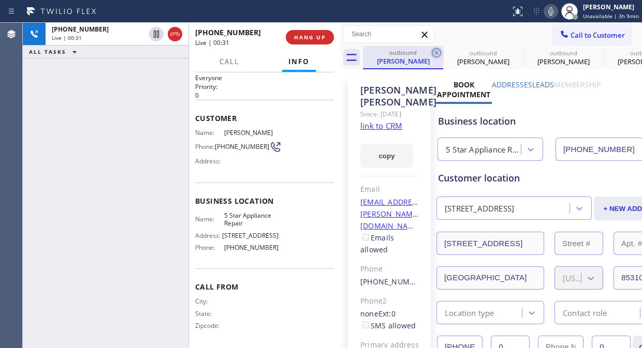
click at [435, 52] on icon at bounding box center [436, 52] width 9 height 9
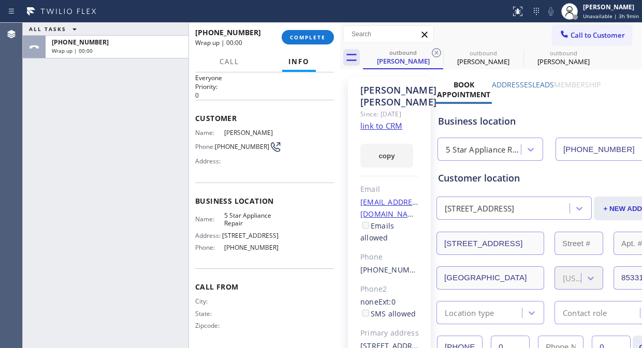
click at [435, 52] on icon at bounding box center [436, 52] width 9 height 9
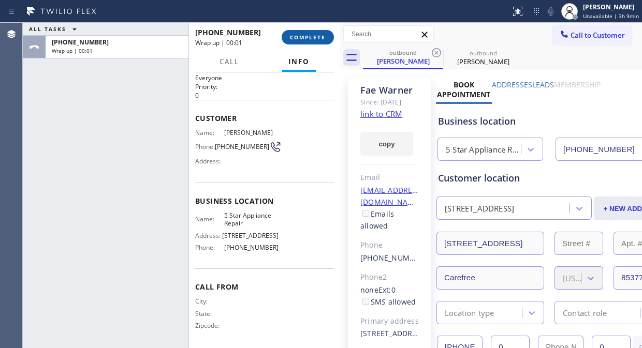
click at [316, 37] on span "COMPLETE" at bounding box center [308, 37] width 36 height 7
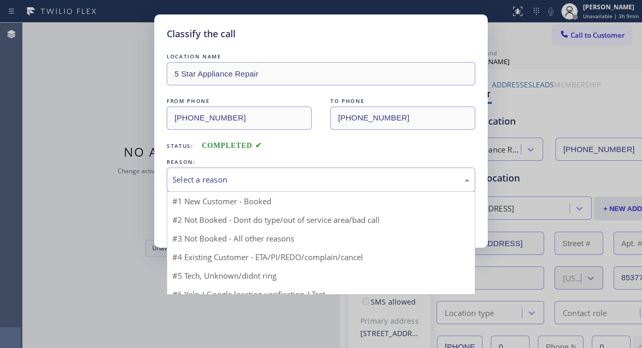
click at [332, 178] on div "Select a reason" at bounding box center [320, 180] width 297 height 12
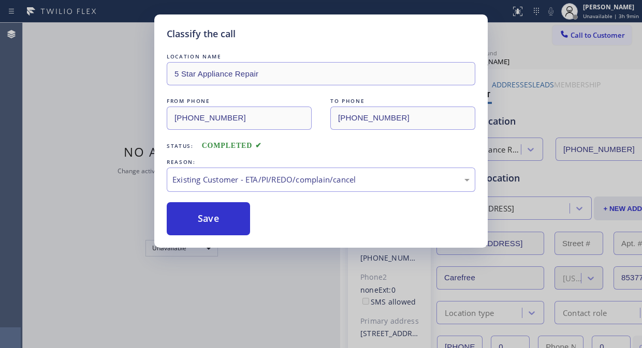
drag, startPoint x: 226, startPoint y: 219, endPoint x: 427, endPoint y: 2, distance: 295.7
click at [227, 216] on button "Save" at bounding box center [208, 218] width 83 height 33
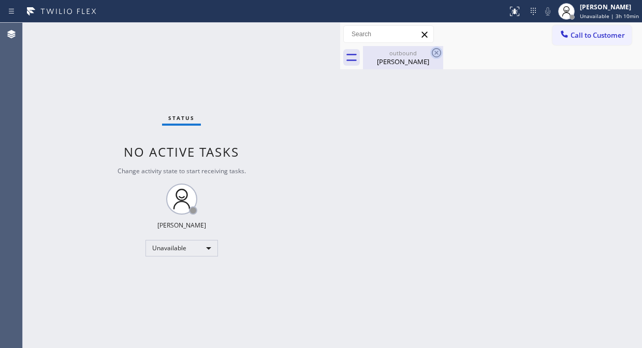
drag, startPoint x: 402, startPoint y: 54, endPoint x: 435, endPoint y: 50, distance: 33.3
click at [403, 54] on div "outbound" at bounding box center [403, 53] width 78 height 8
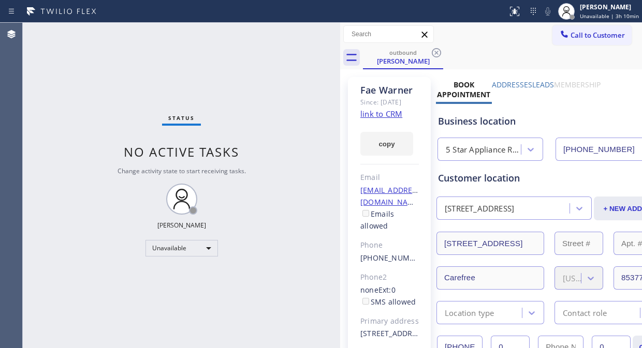
click at [436, 50] on icon at bounding box center [436, 53] width 12 height 12
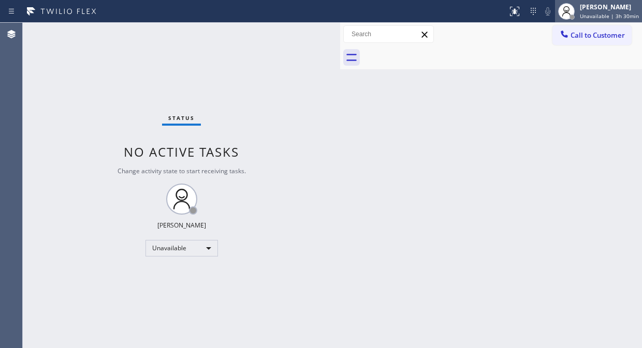
click at [612, 10] on div "[PERSON_NAME]" at bounding box center [609, 7] width 59 height 9
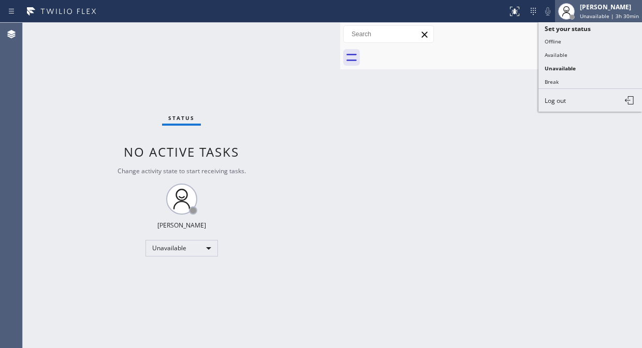
drag, startPoint x: 551, startPoint y: 35, endPoint x: 586, endPoint y: 13, distance: 40.9
click at [552, 35] on button "Offline" at bounding box center [591, 41] width 104 height 13
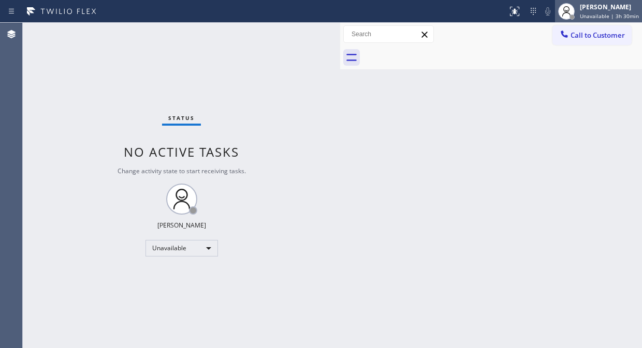
click at [593, 10] on div "[PERSON_NAME]" at bounding box center [609, 7] width 59 height 9
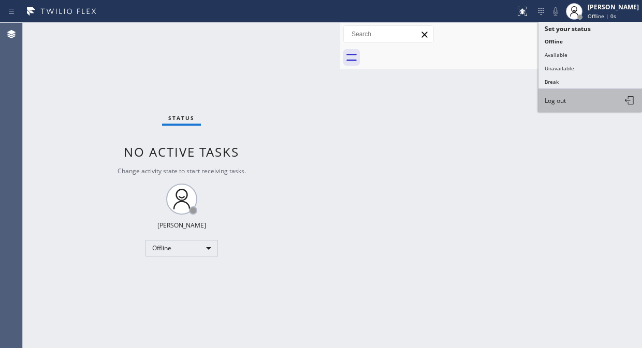
click at [560, 100] on span "Log out" at bounding box center [555, 100] width 21 height 9
